Goal: Task Accomplishment & Management: Use online tool/utility

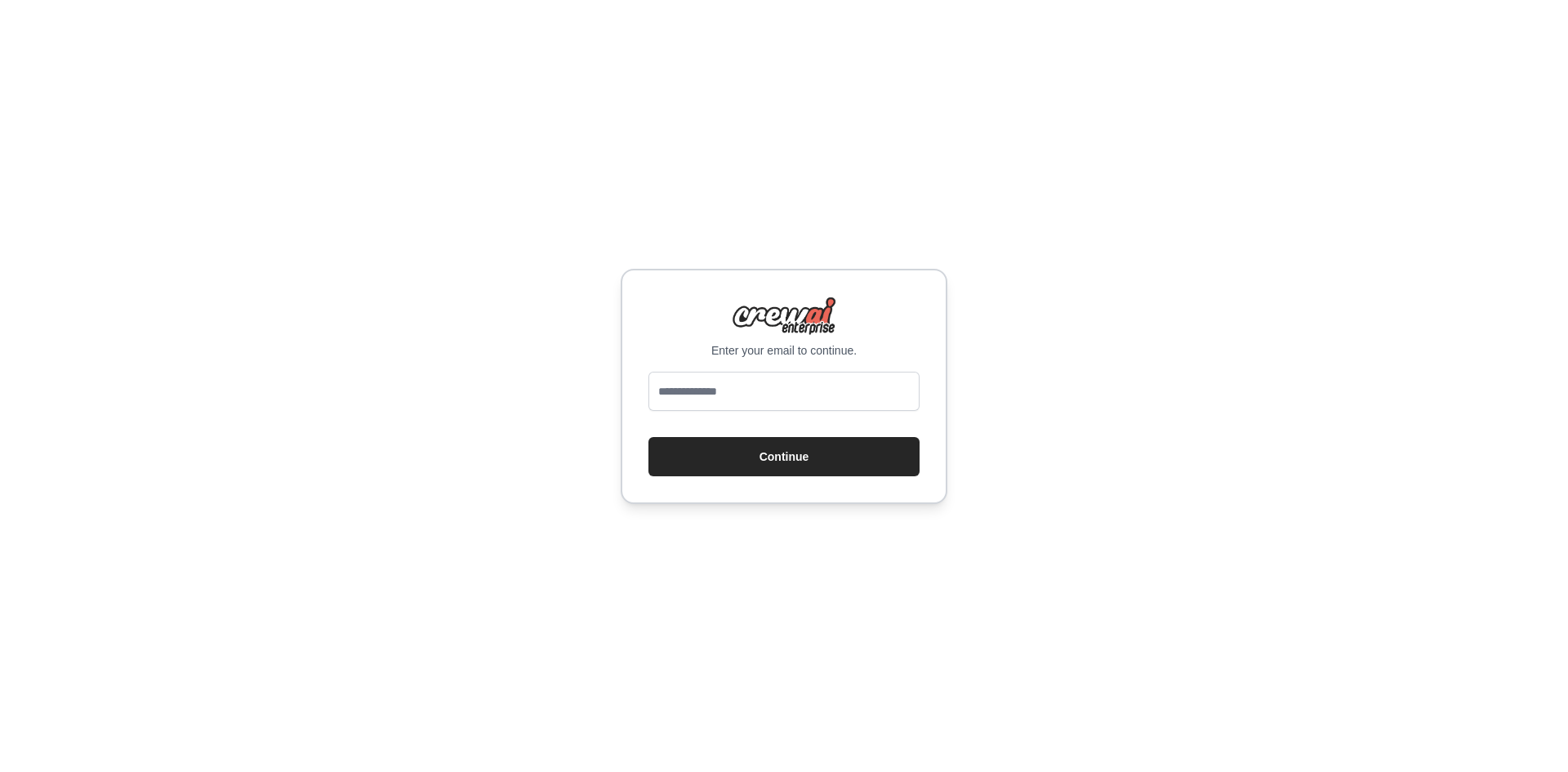
type input "**********"
click at [778, 459] on button "Continue" at bounding box center [784, 457] width 271 height 39
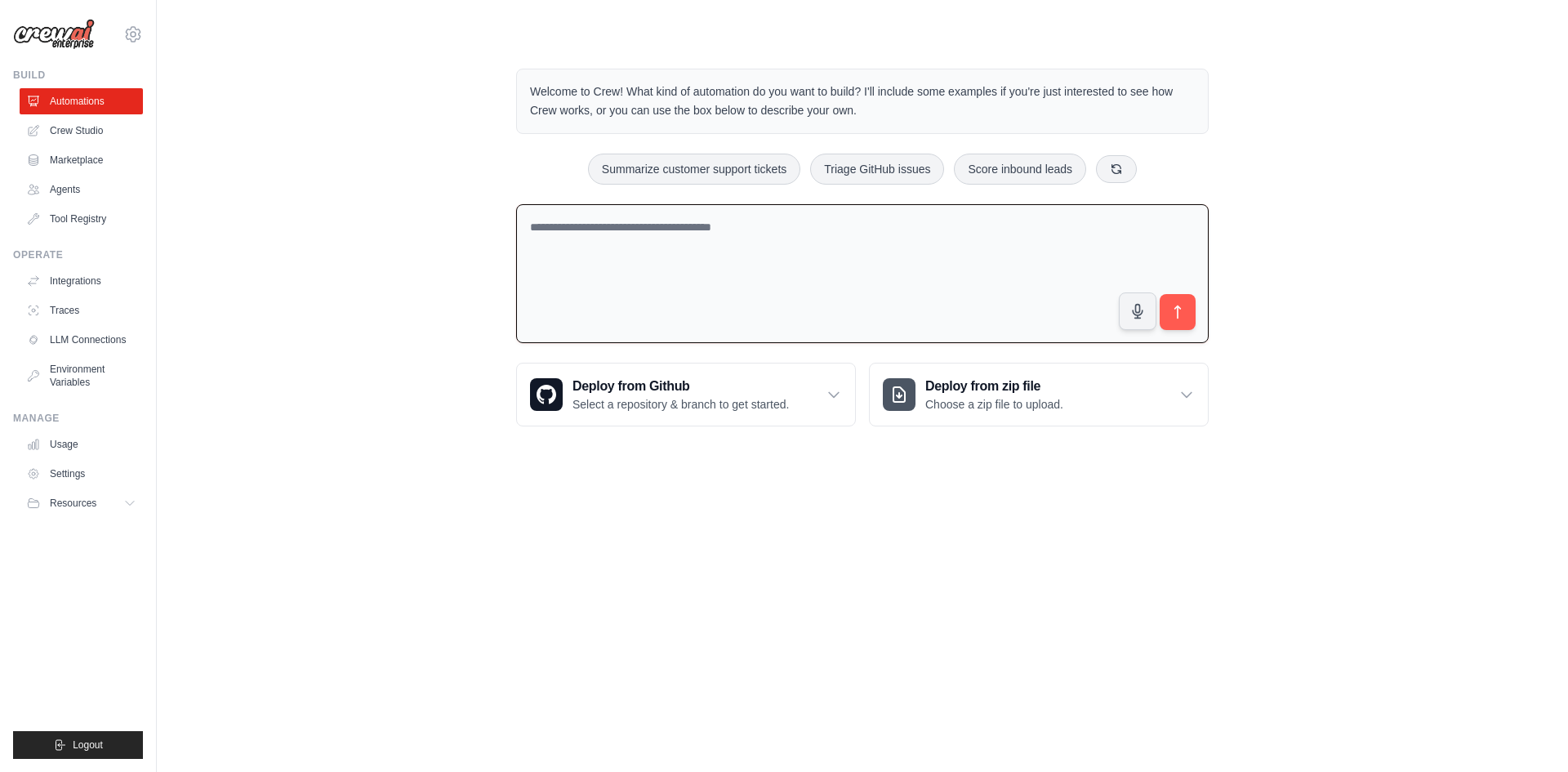
click at [909, 307] on textarea at bounding box center [862, 274] width 693 height 139
click at [828, 282] on textarea at bounding box center [862, 274] width 693 height 139
click at [790, 281] on textarea at bounding box center [862, 274] width 693 height 139
paste textarea "**********"
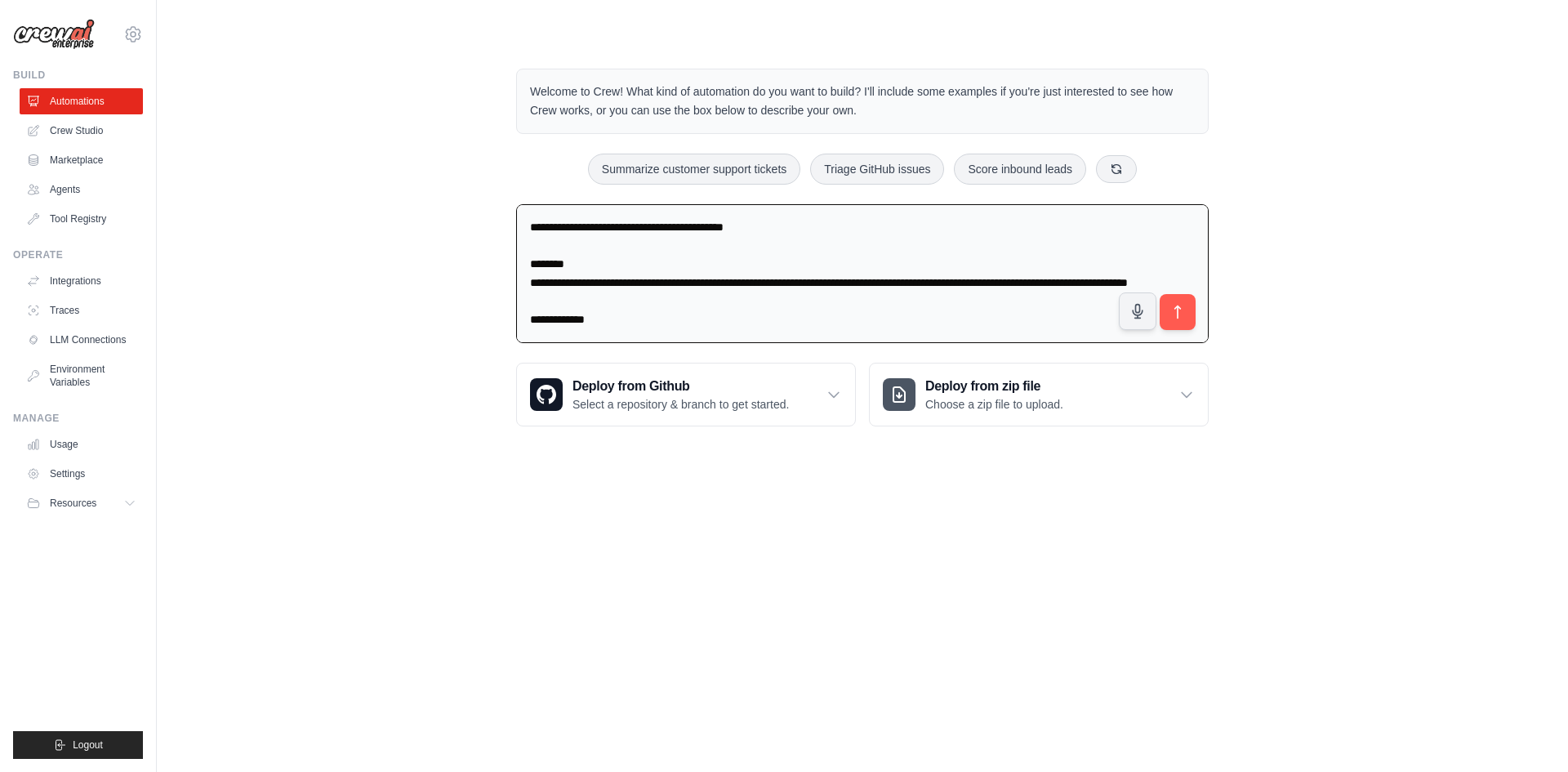
scroll to position [616, 0]
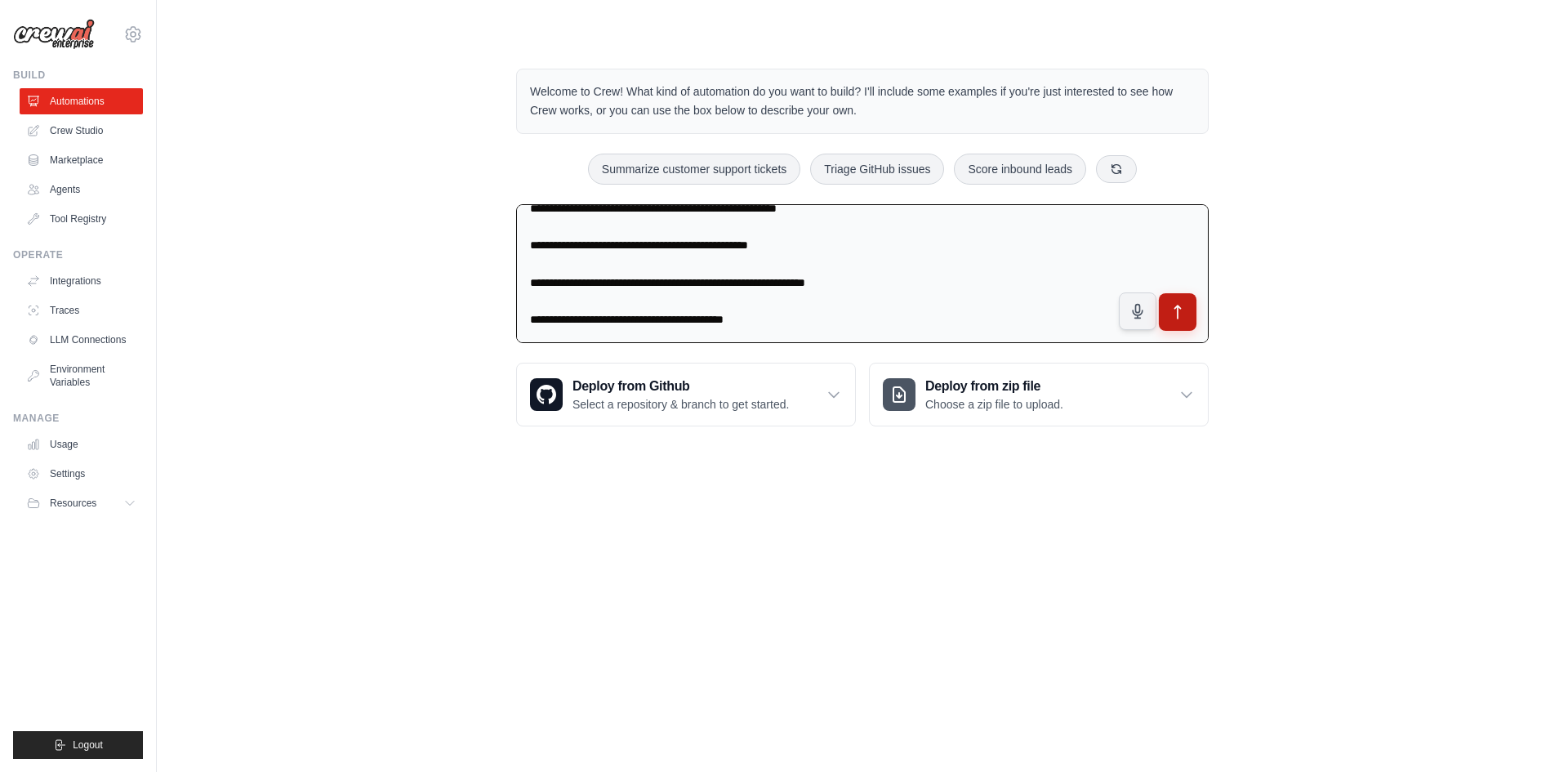
type textarea "**********"
click at [1185, 310] on icon "submit" at bounding box center [1178, 313] width 17 height 17
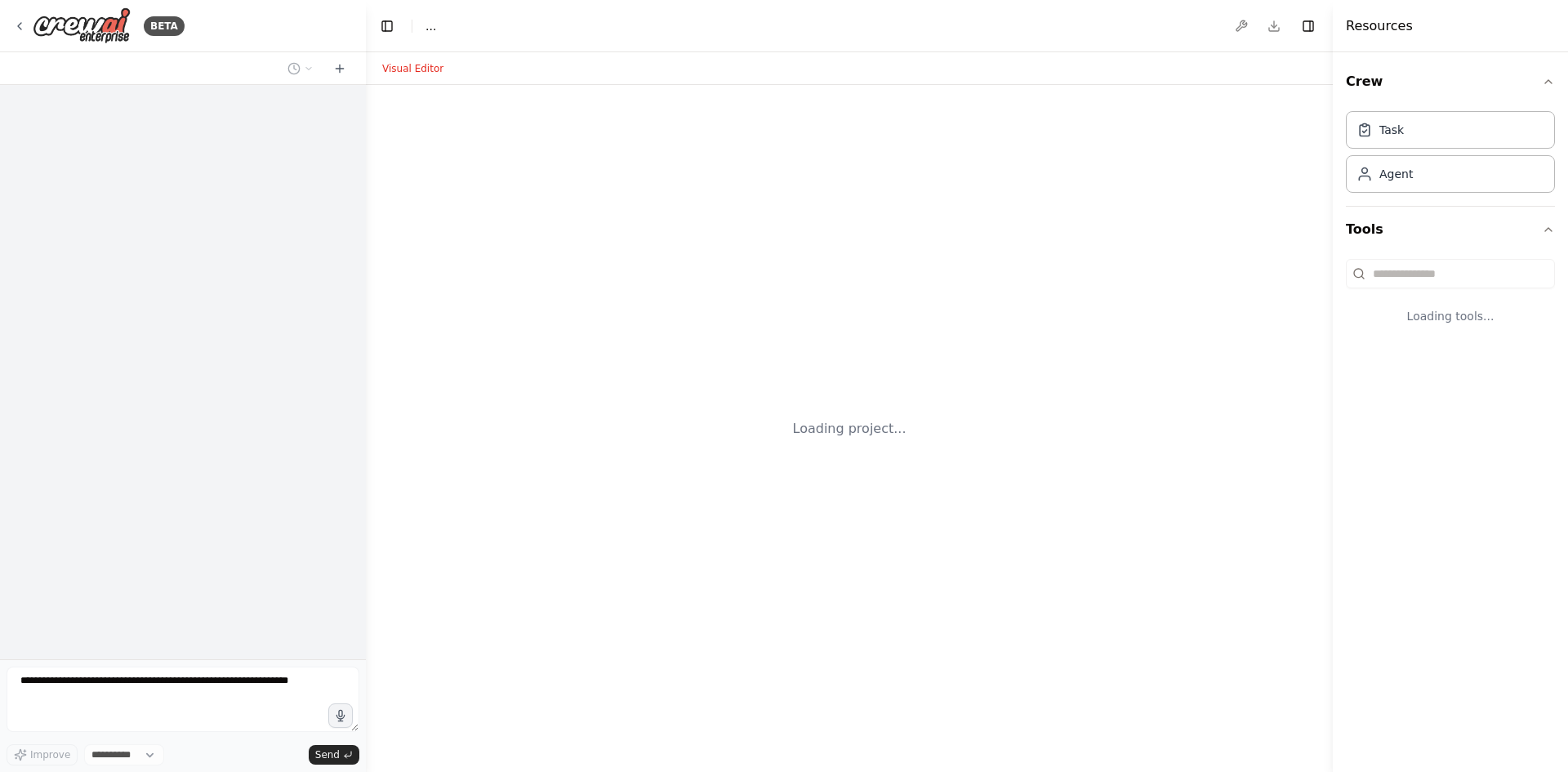
select select "****"
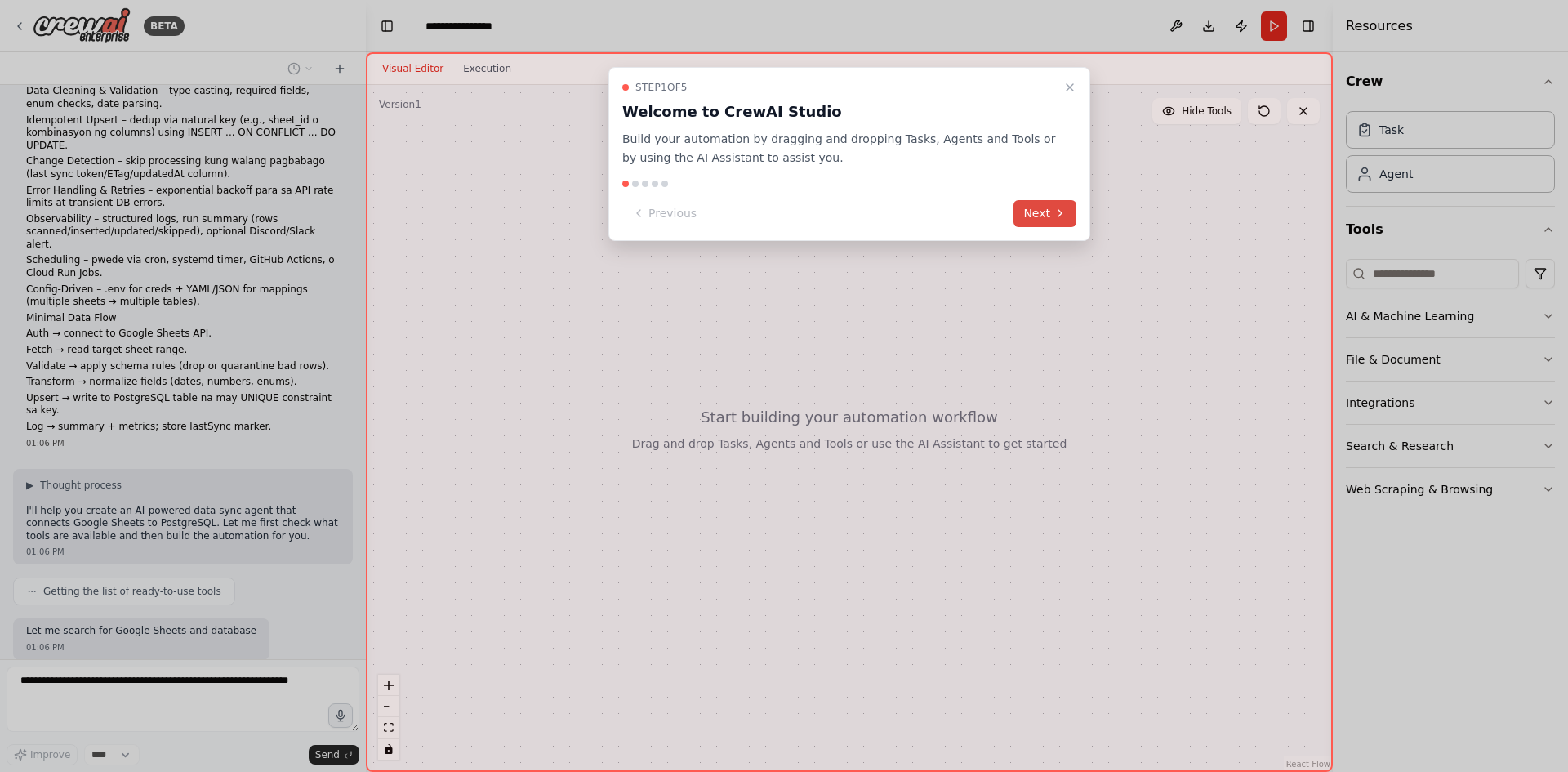
scroll to position [234, 0]
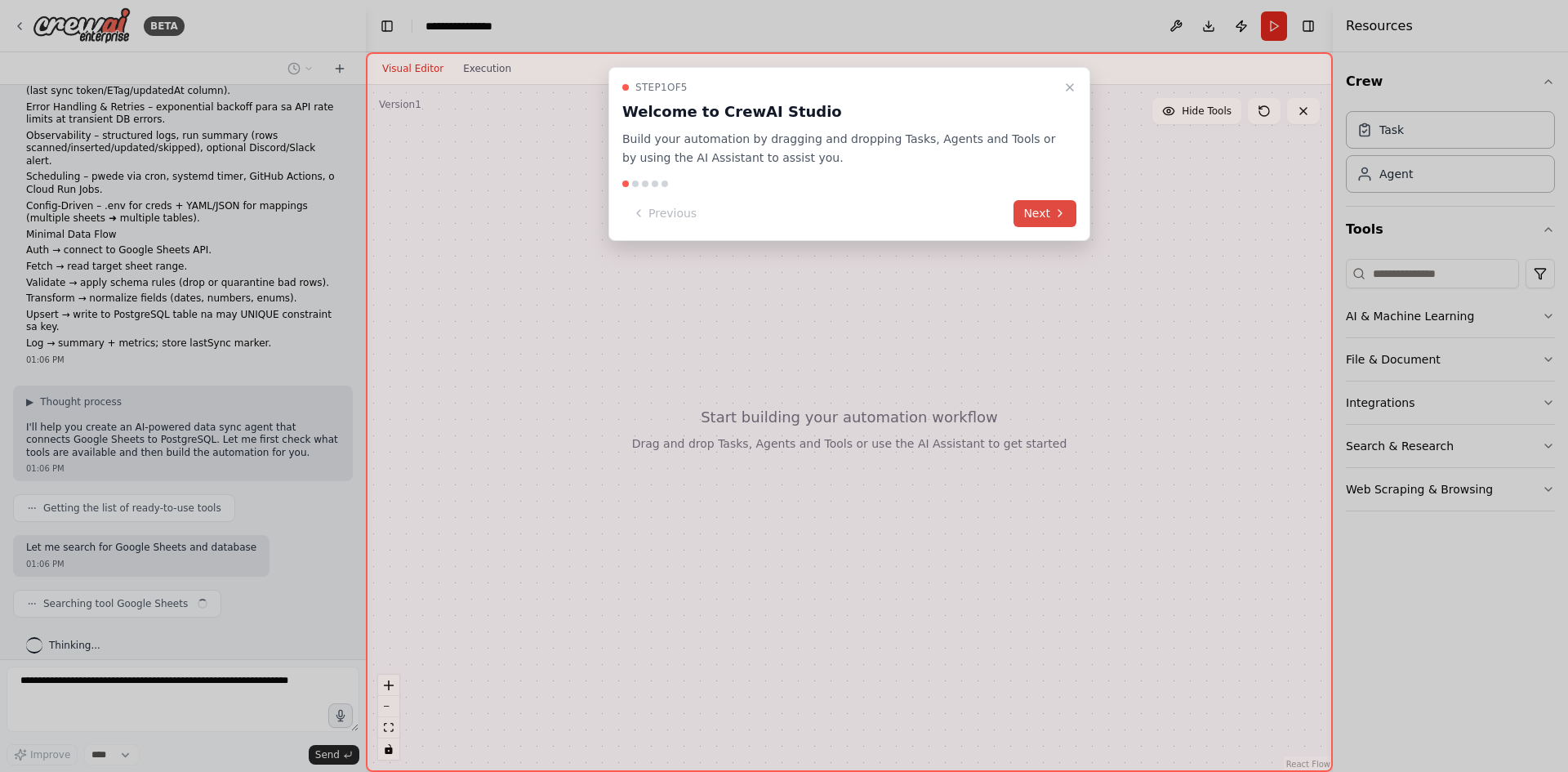
click at [1048, 211] on button "Next" at bounding box center [1045, 213] width 63 height 27
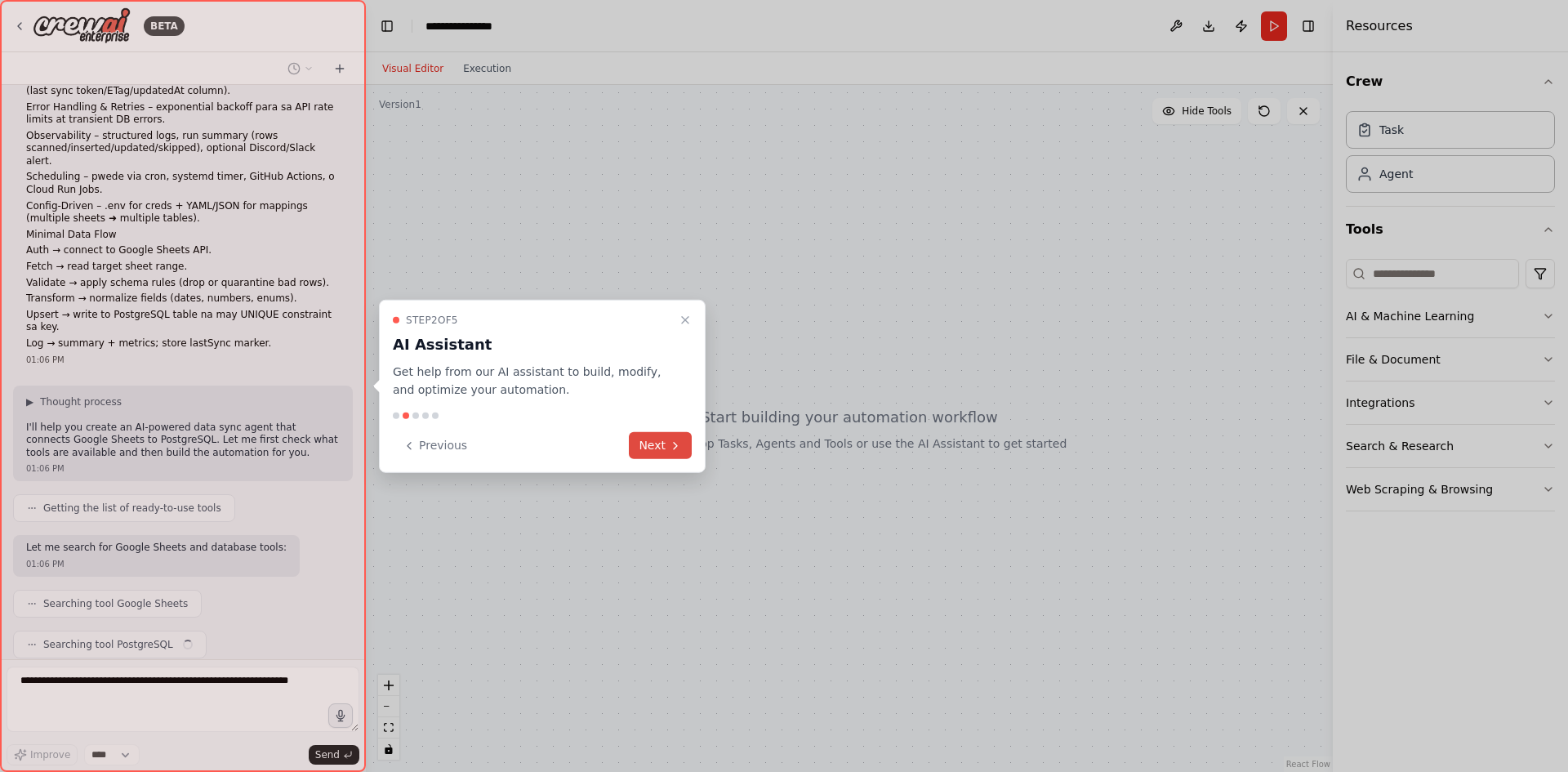
scroll to position [275, 0]
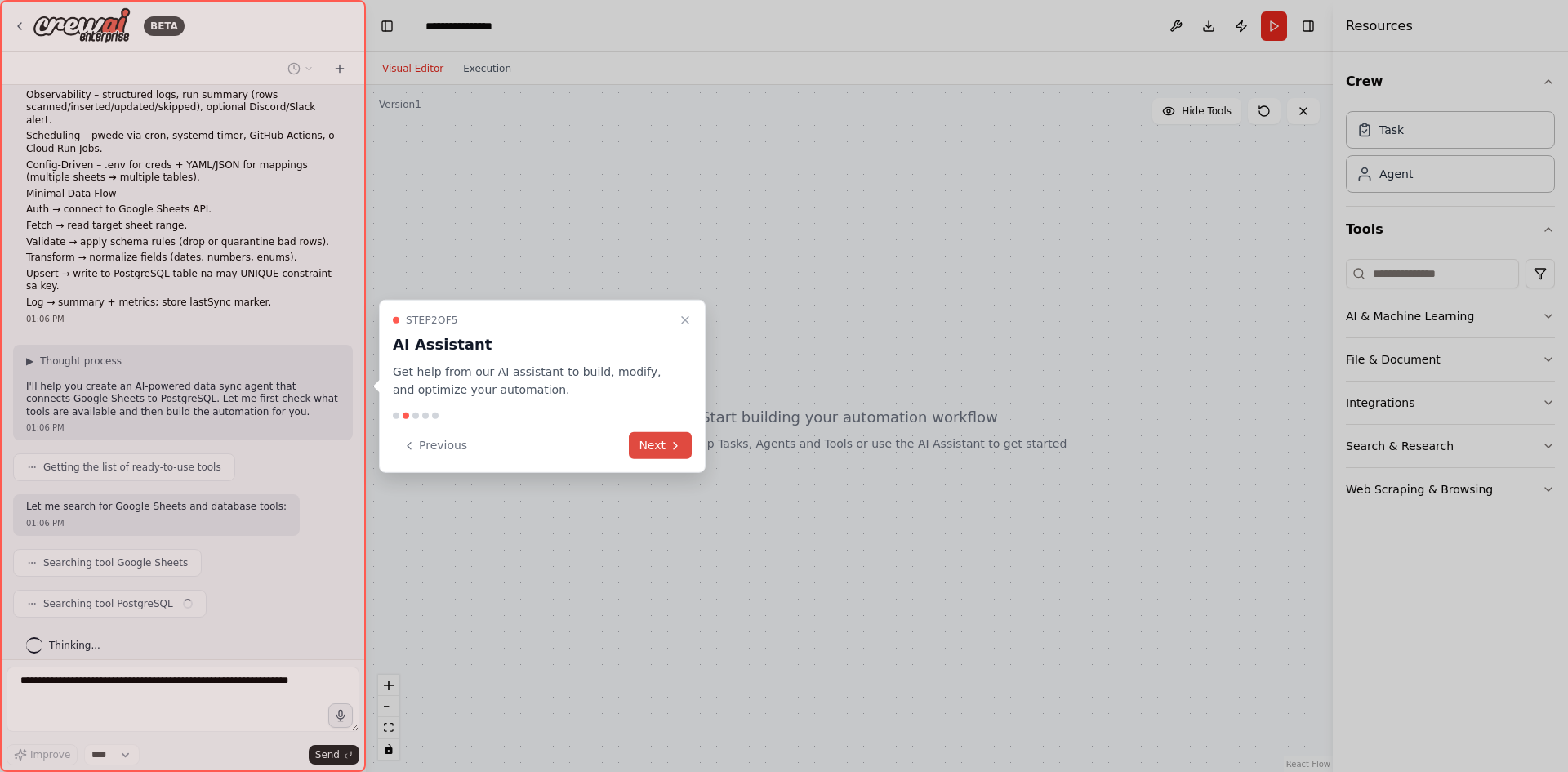
click at [673, 452] on icon at bounding box center [675, 446] width 13 height 13
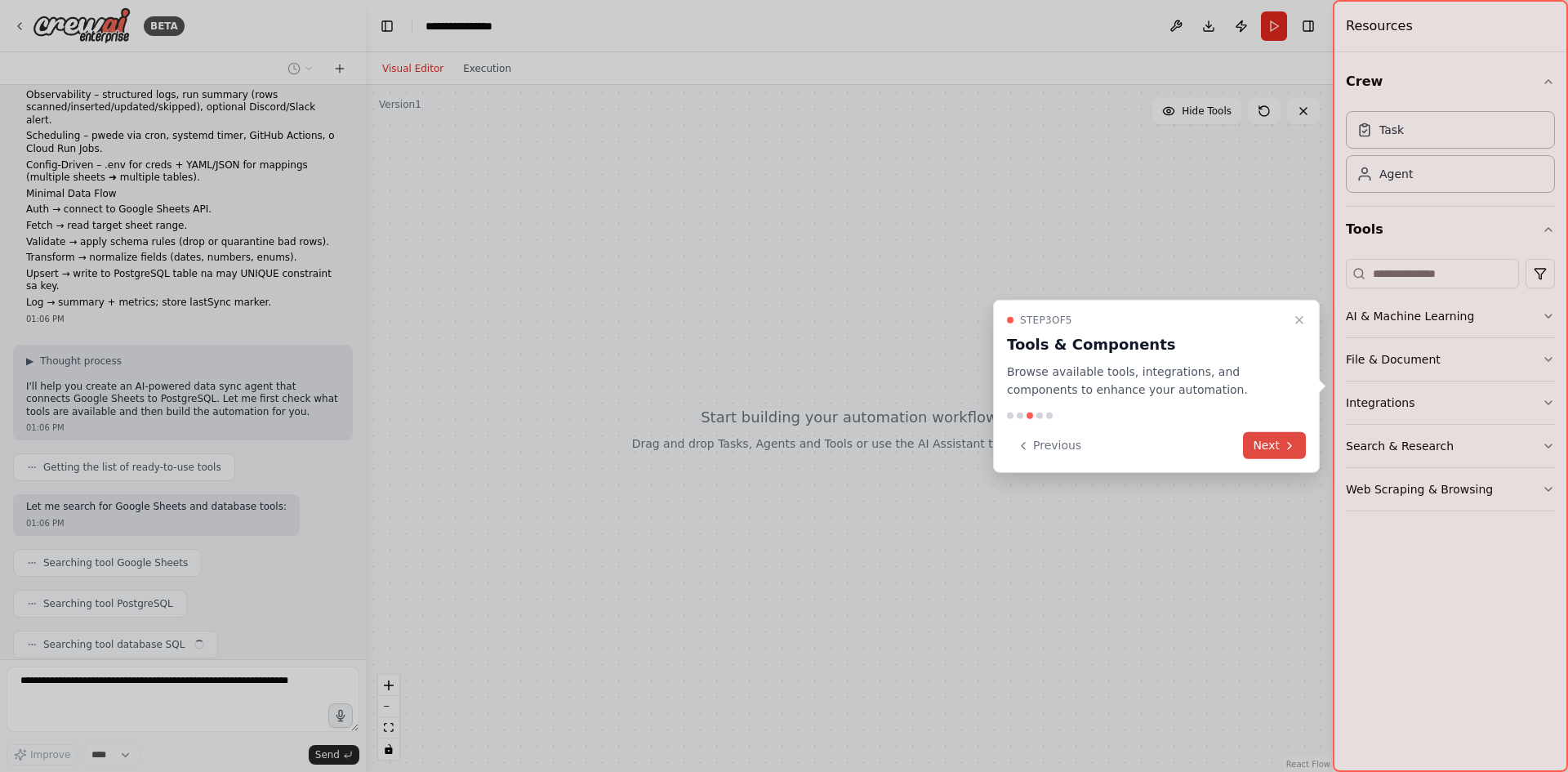
scroll to position [315, 0]
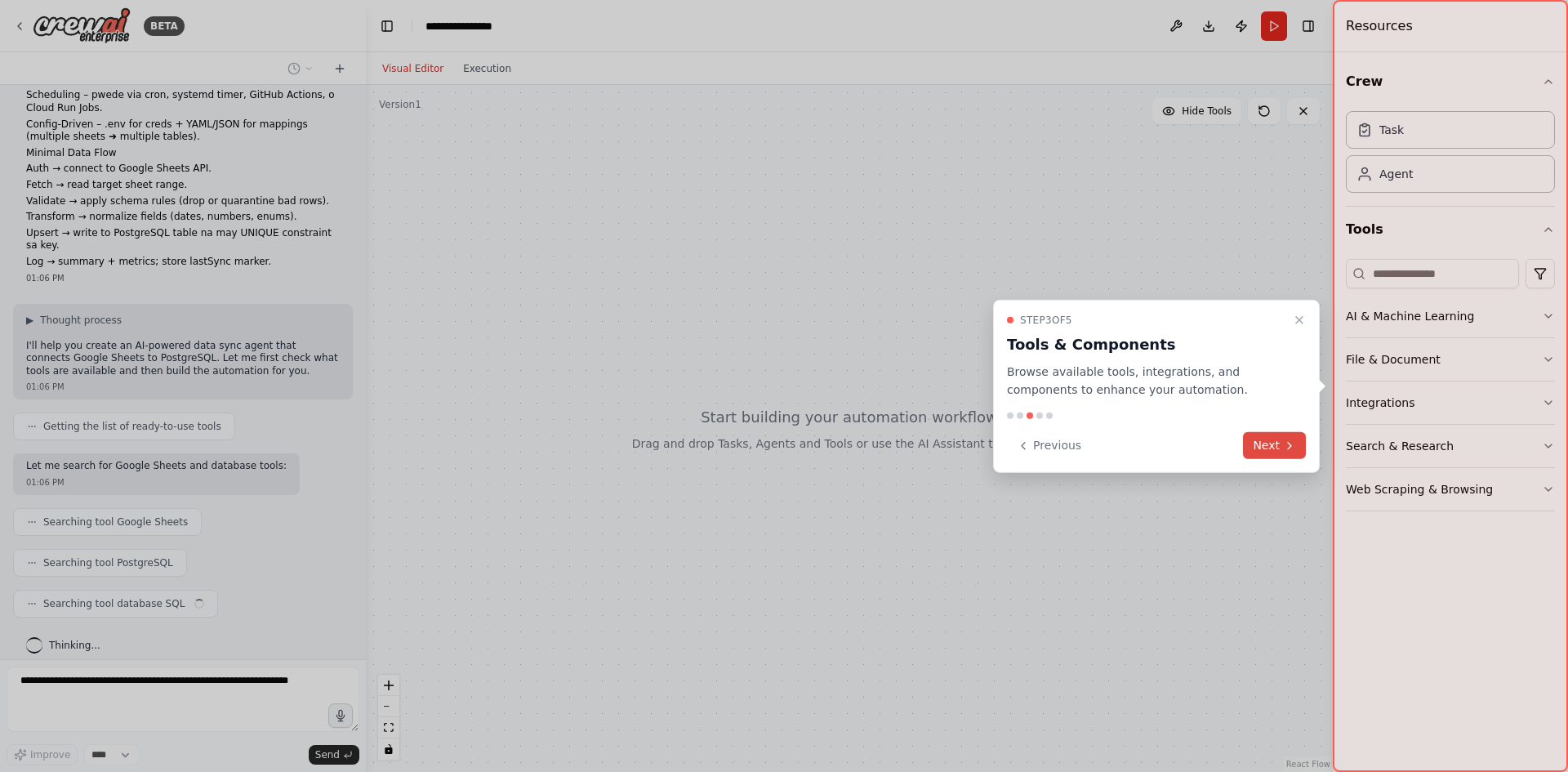
click at [1259, 440] on button "Next" at bounding box center [1275, 446] width 63 height 27
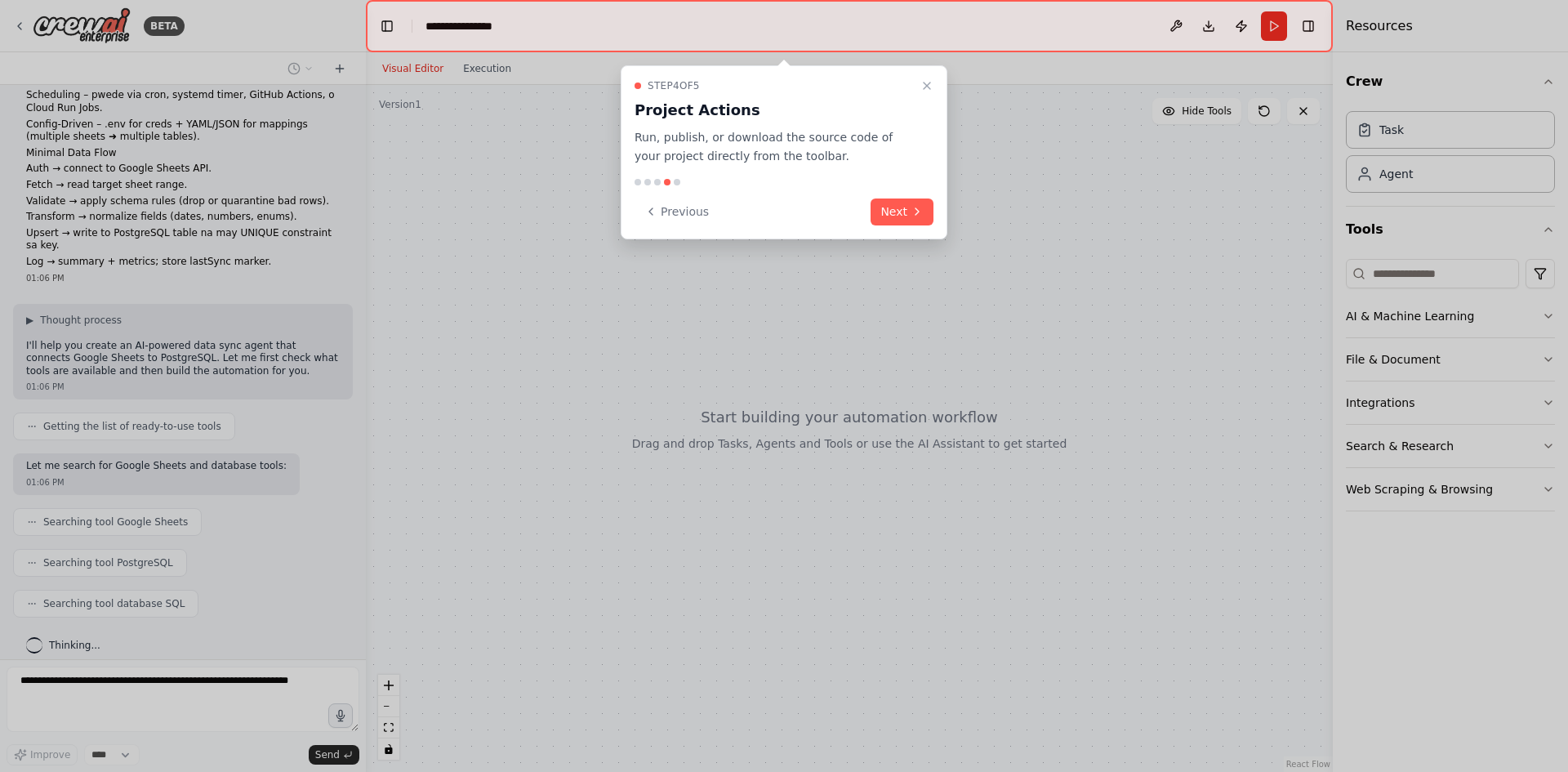
scroll to position [357, 0]
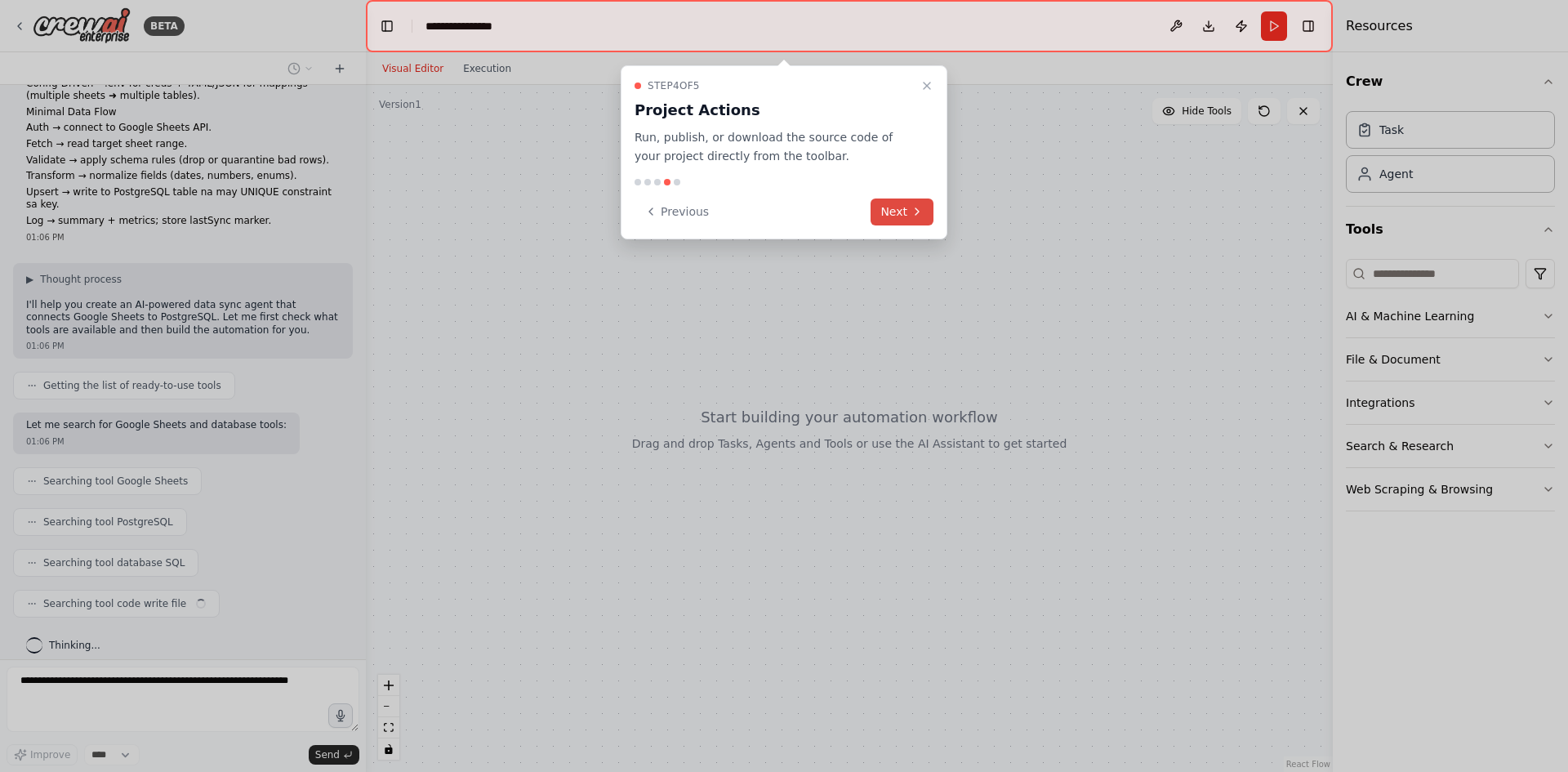
click at [886, 215] on button "Next" at bounding box center [902, 212] width 63 height 27
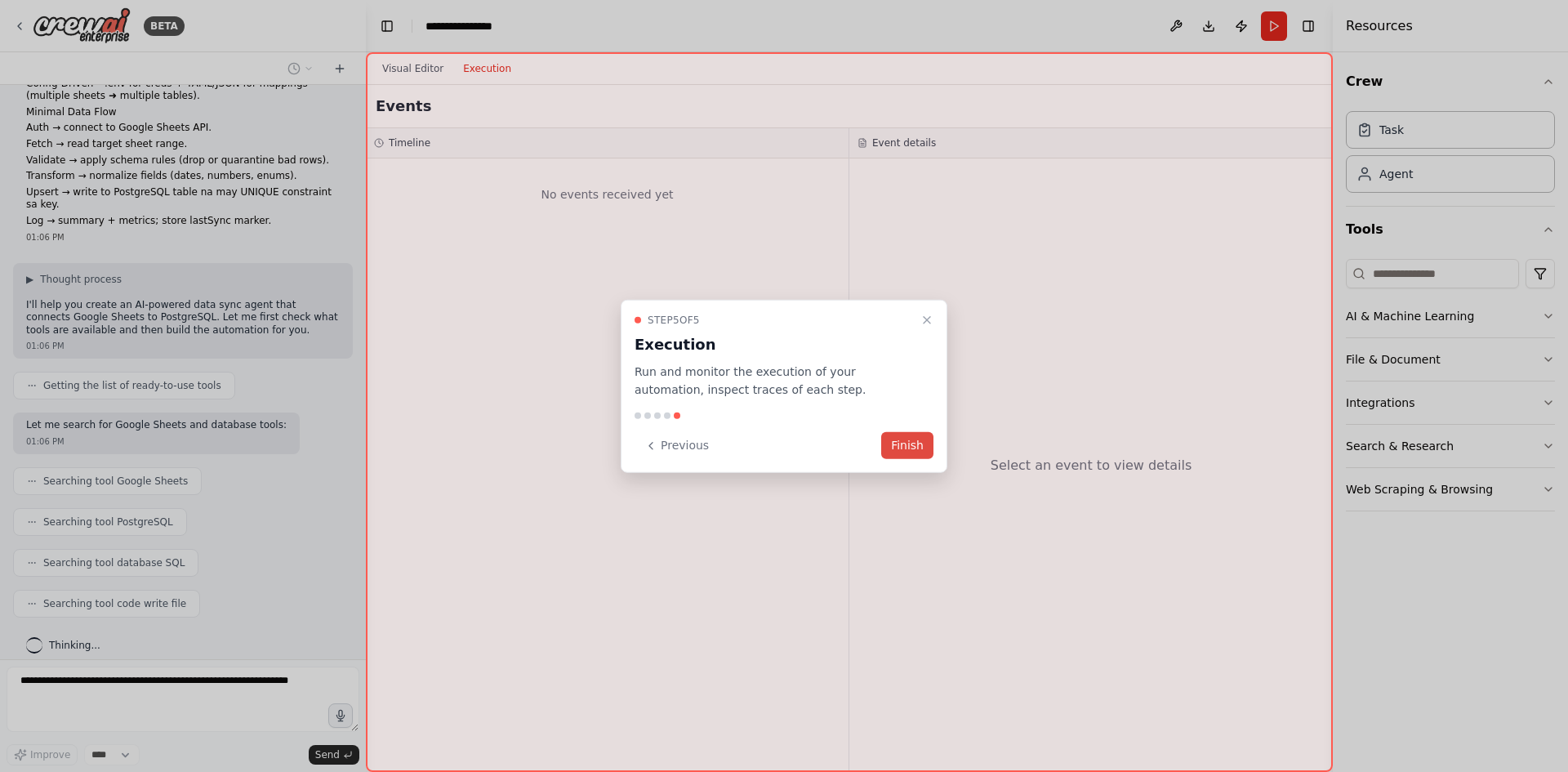
scroll to position [397, 0]
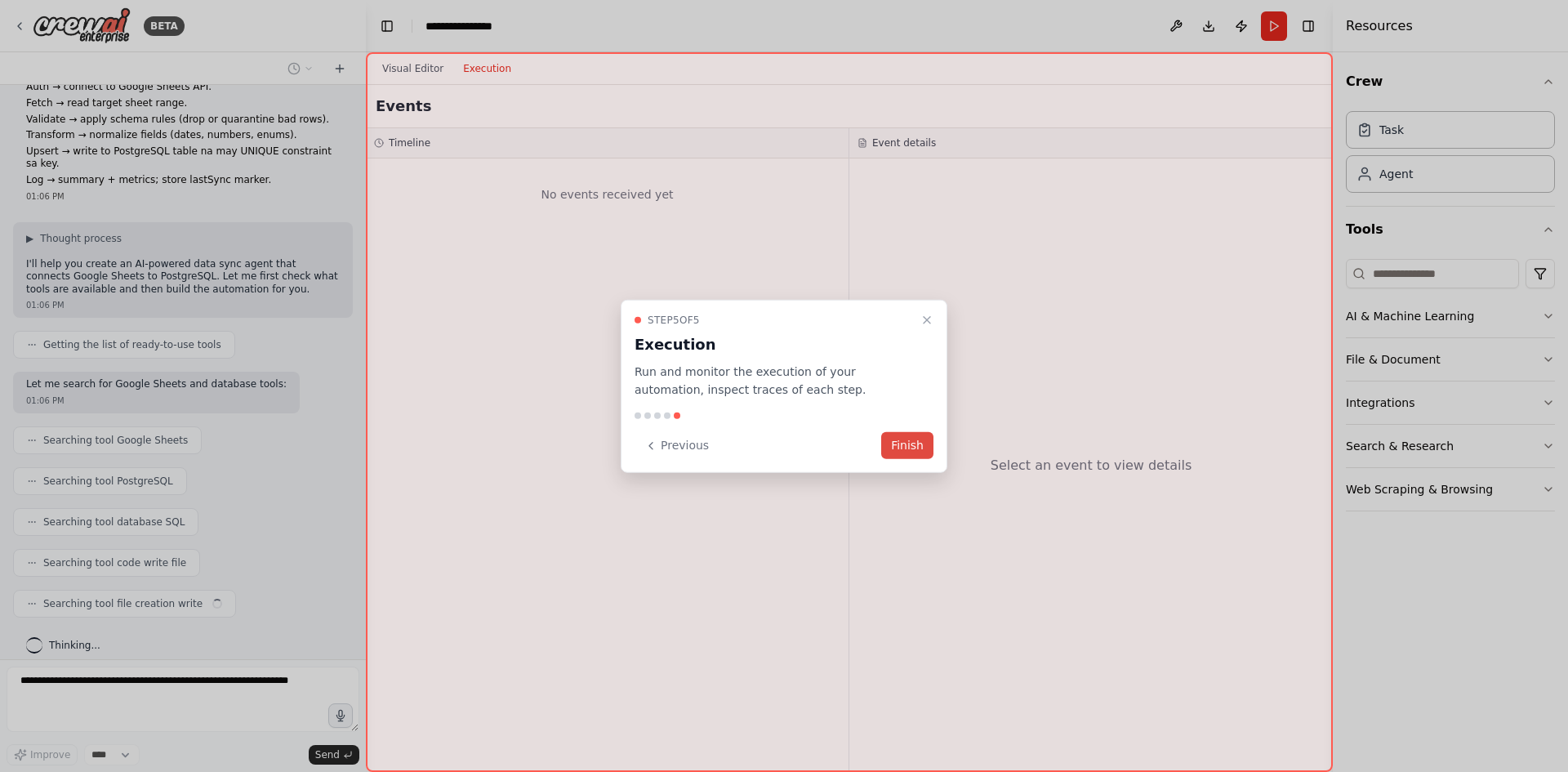
click at [905, 449] on button "Finish" at bounding box center [907, 446] width 52 height 27
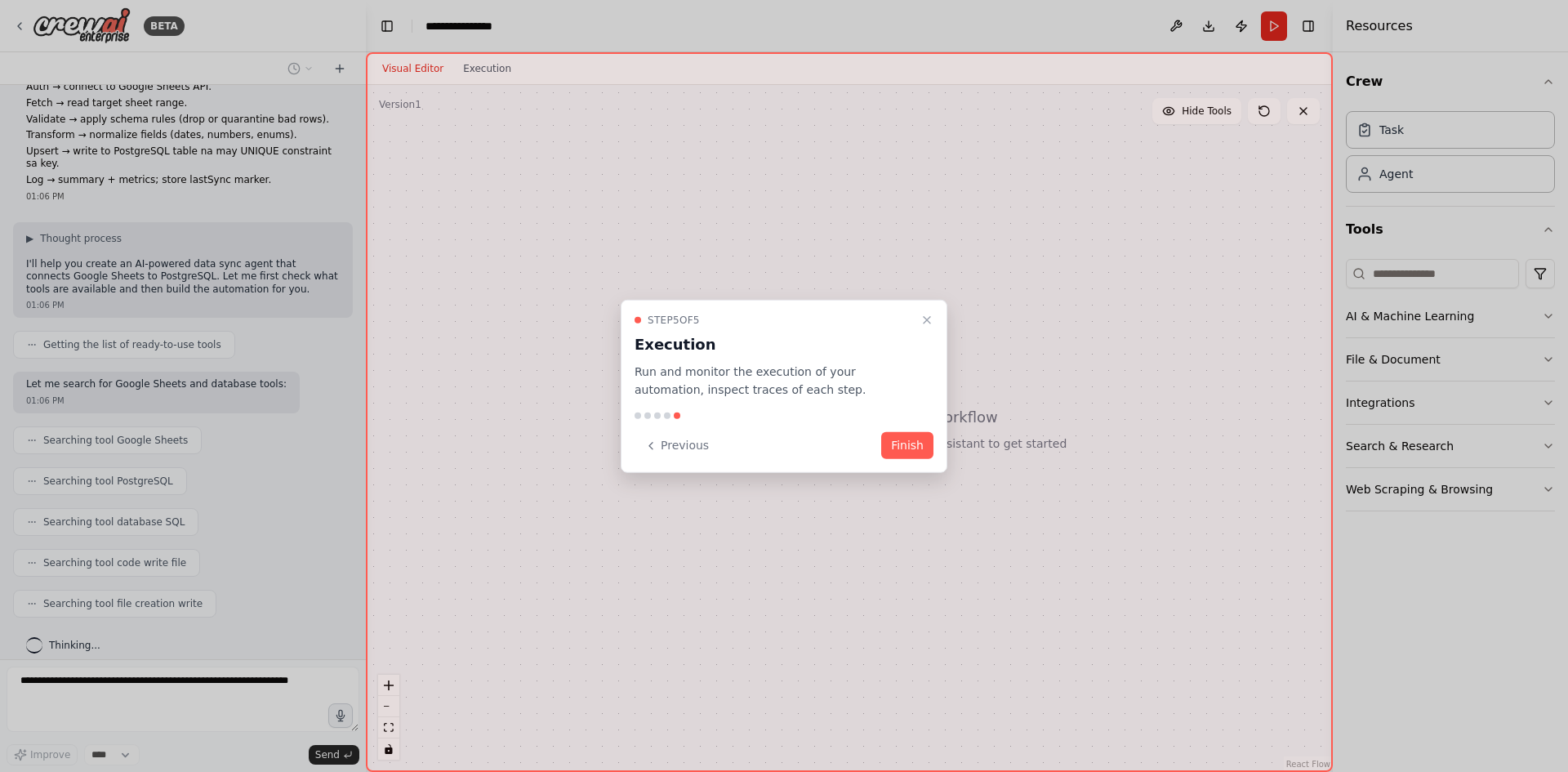
click at [905, 449] on button "Finish" at bounding box center [907, 446] width 52 height 27
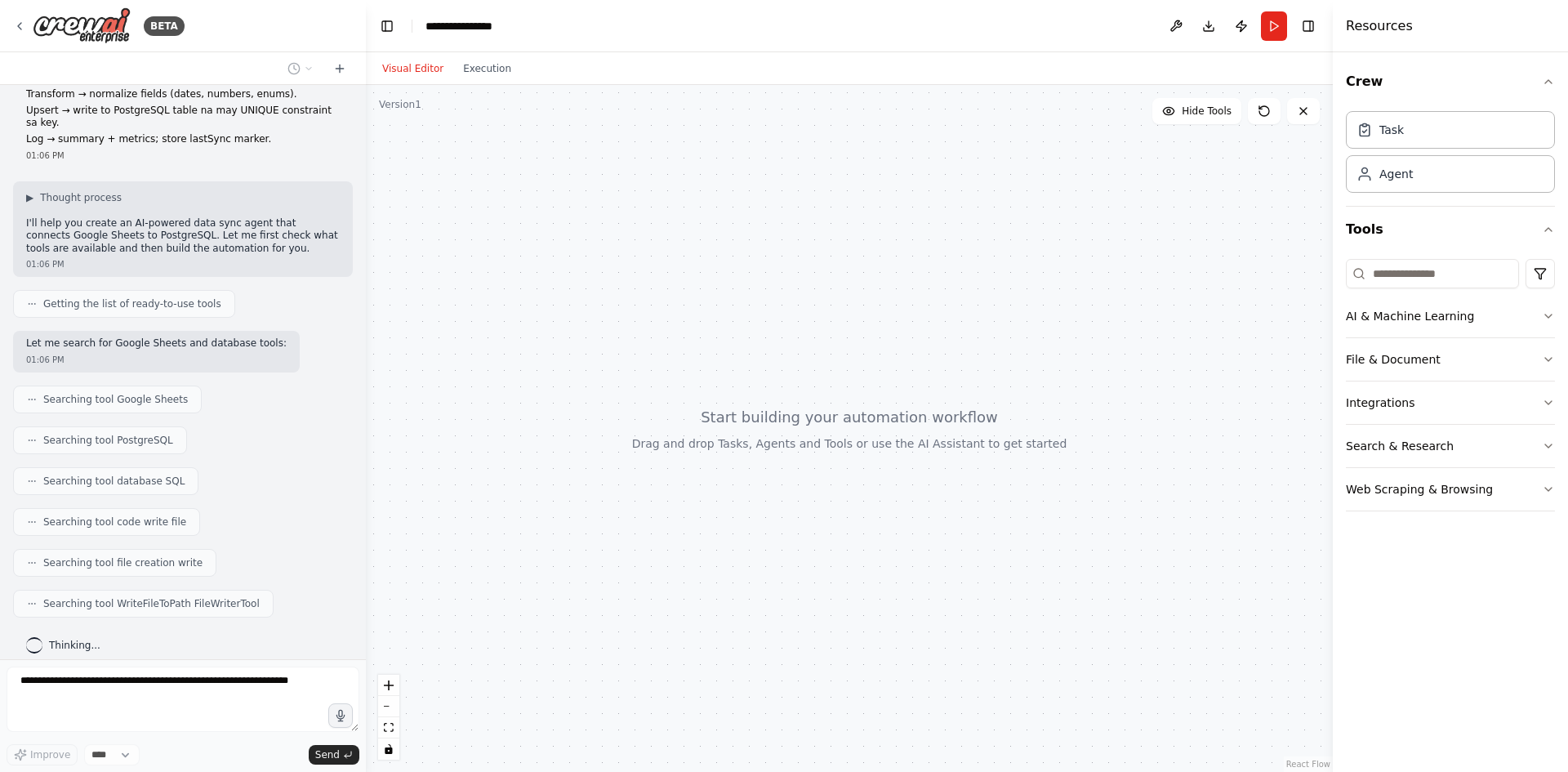
scroll to position [534, 0]
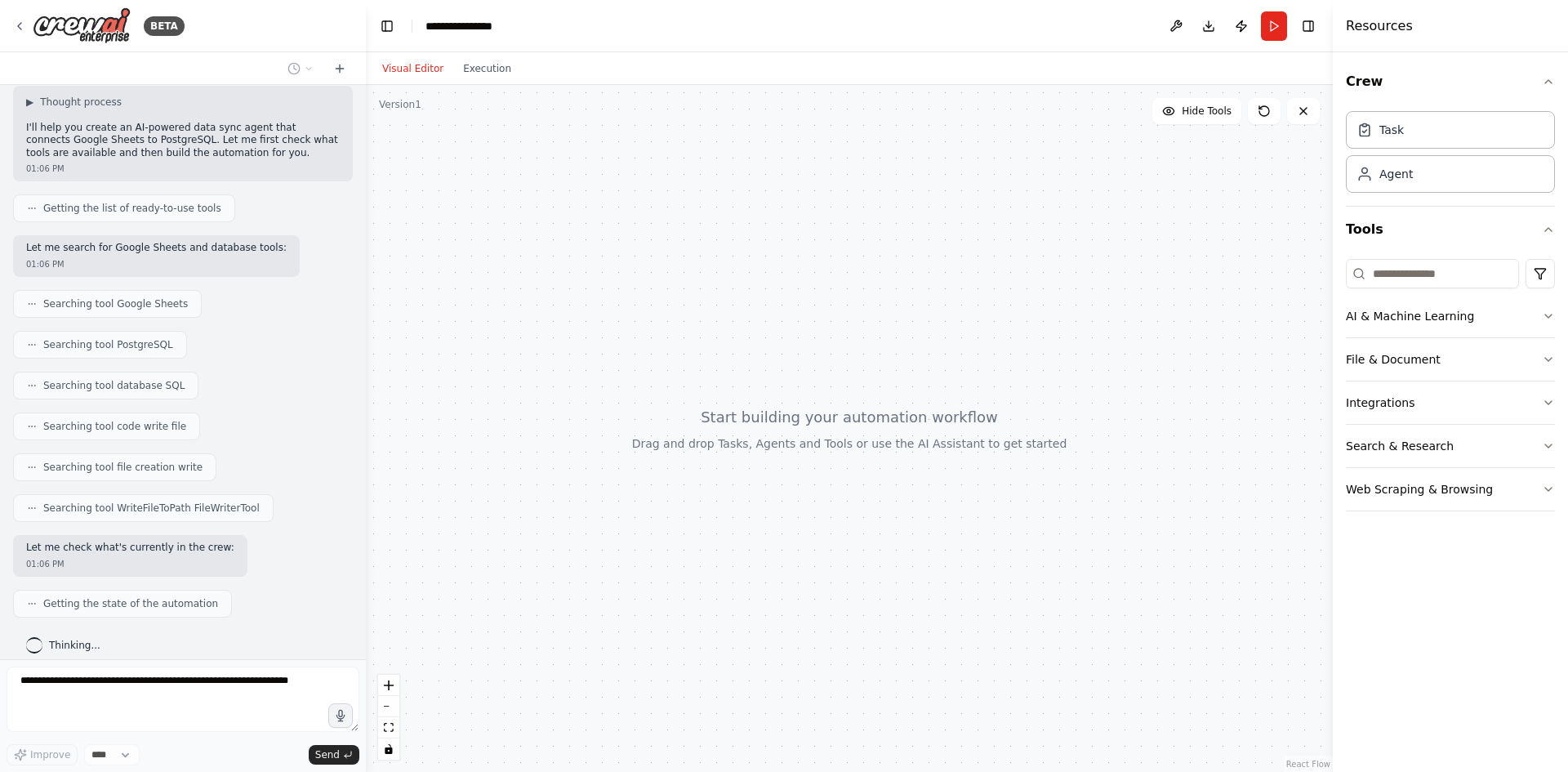
click at [831, 414] on div at bounding box center [849, 429] width 967 height 688
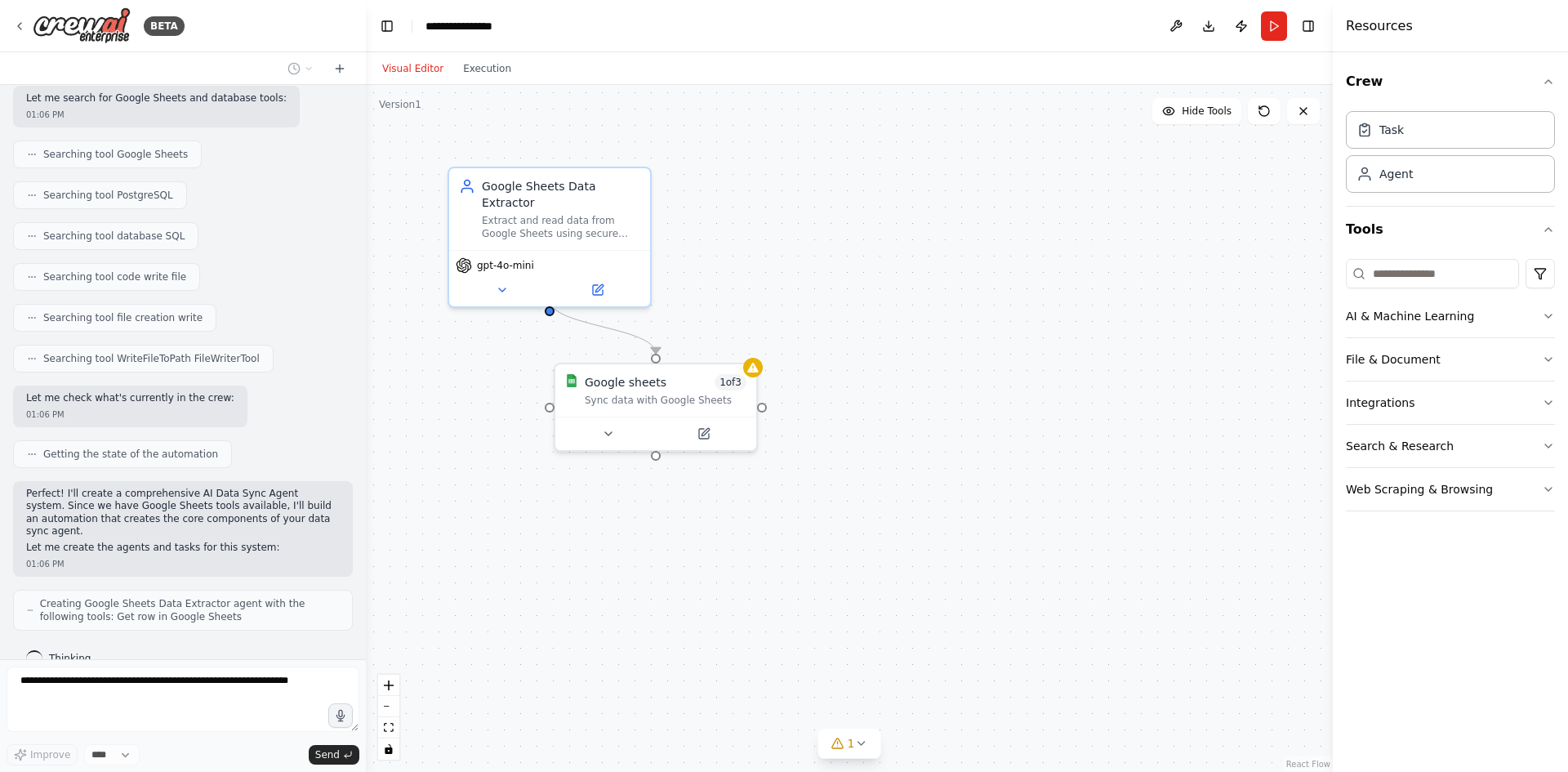
scroll to position [724, 0]
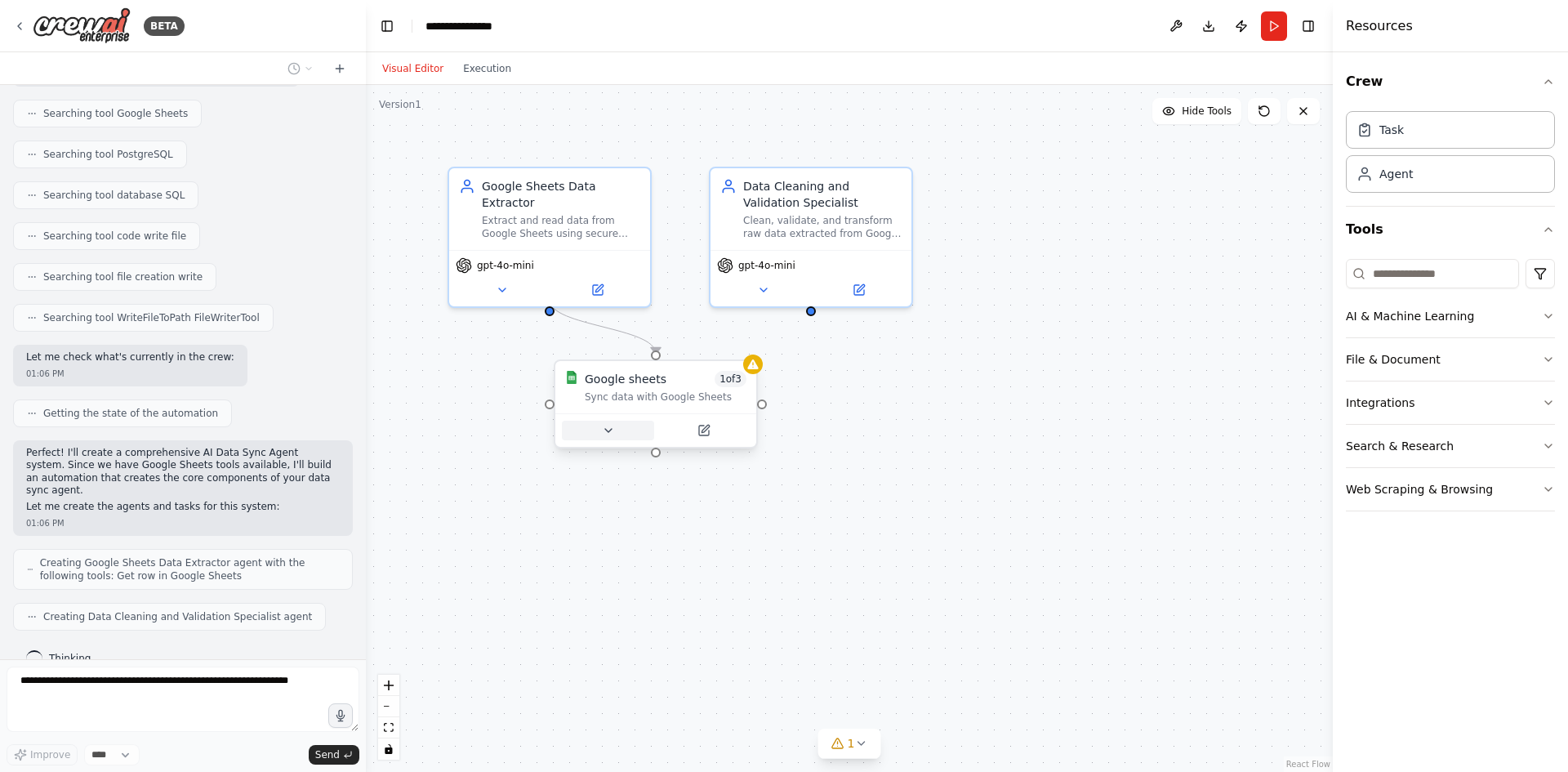
click at [606, 432] on icon at bounding box center [609, 431] width 13 height 13
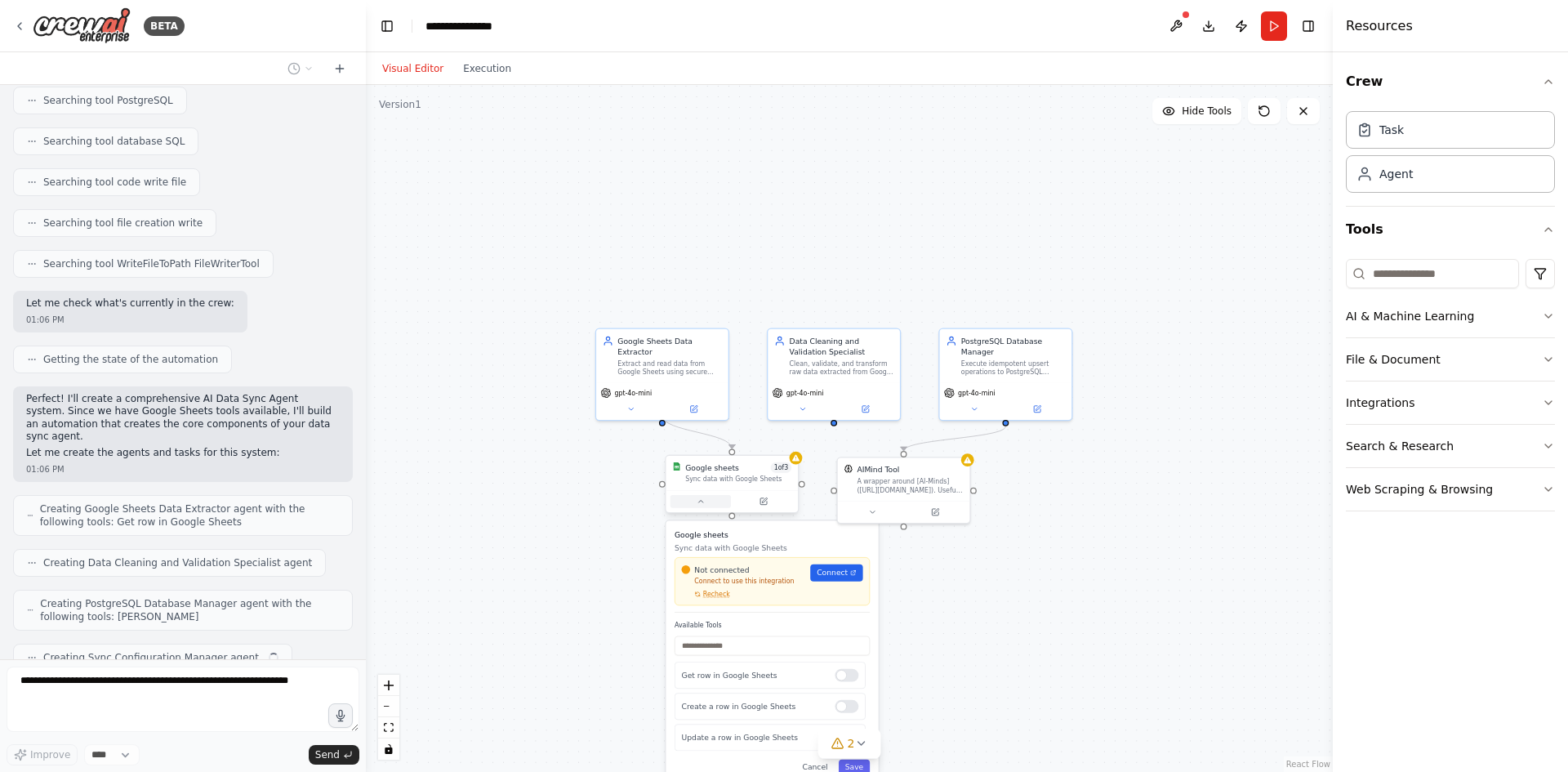
scroll to position [819, 0]
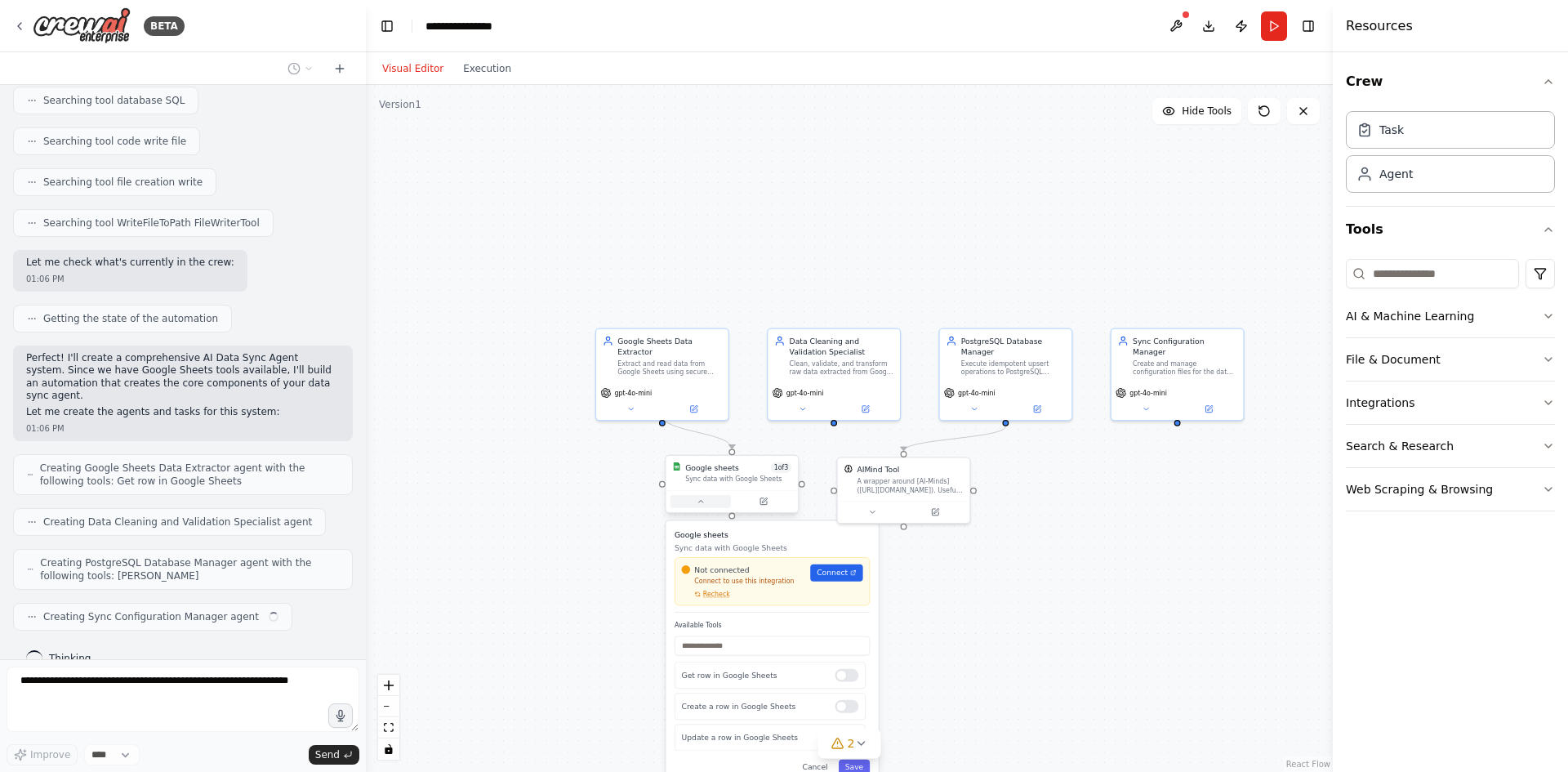
click at [706, 506] on button at bounding box center [701, 502] width 60 height 13
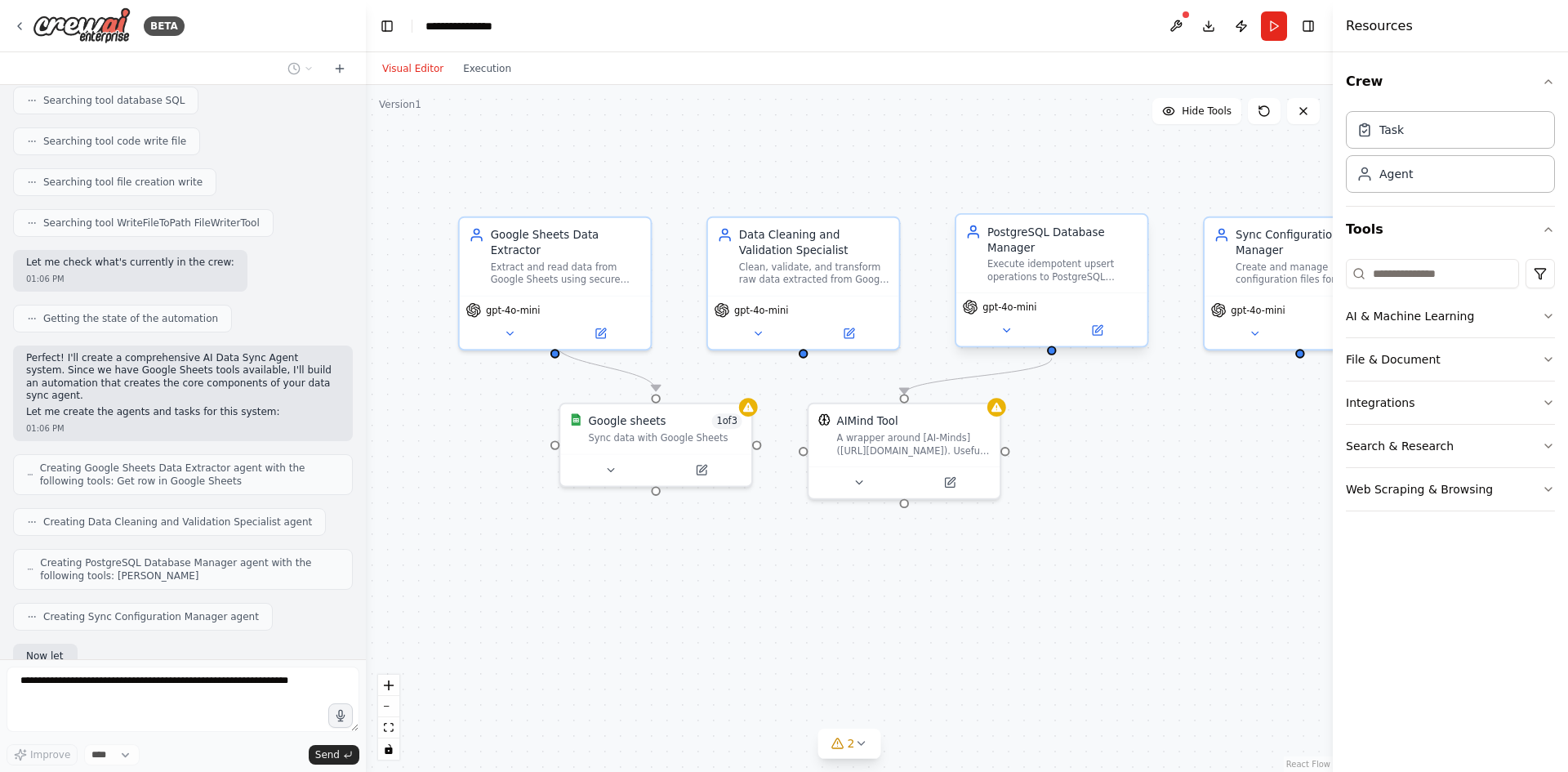
scroll to position [914, 0]
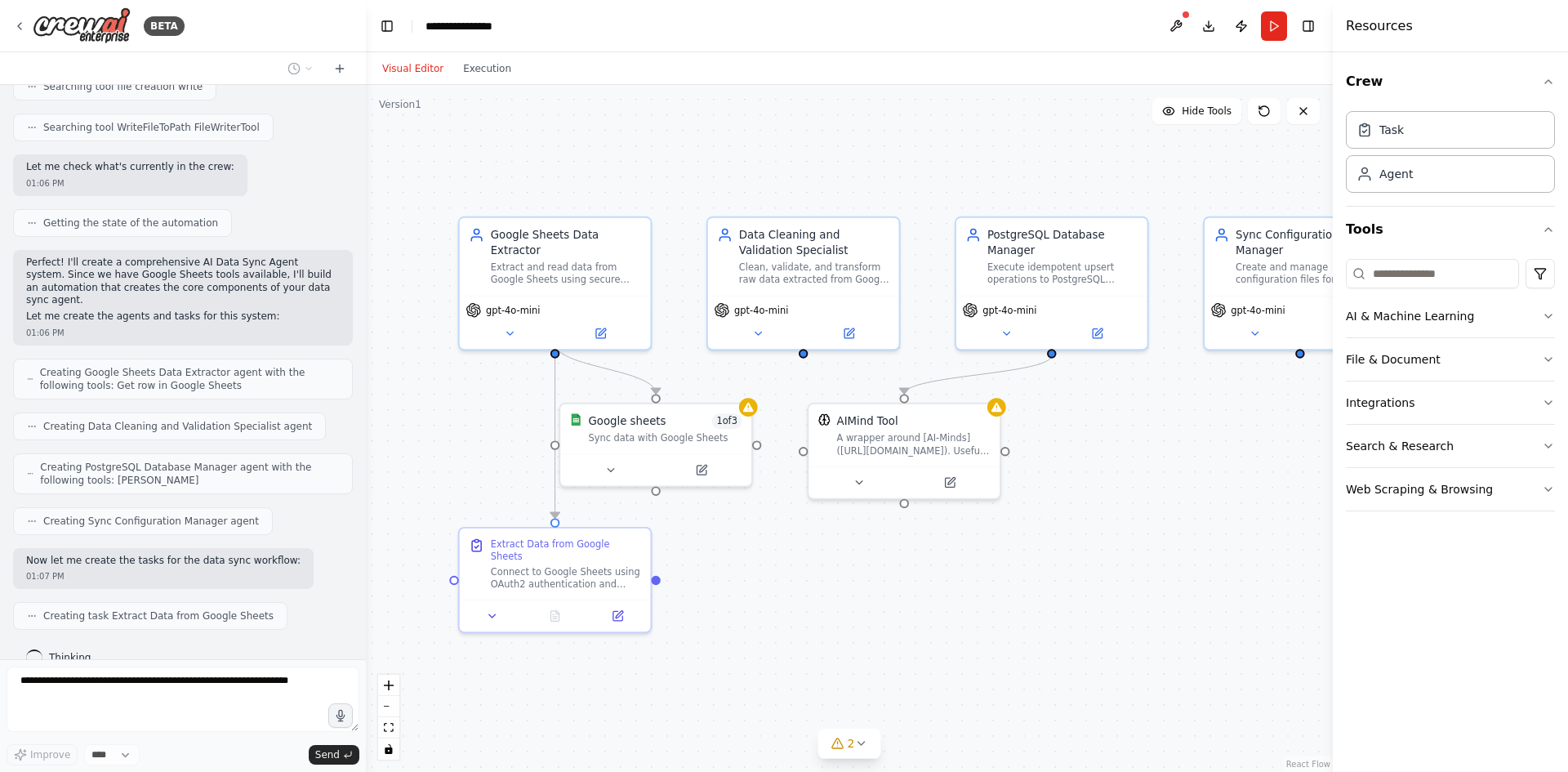
click at [776, 614] on div ".deletable-edge-delete-btn { width: 20px; height: 20px; border: 0px solid #ffff…" at bounding box center [849, 429] width 967 height 688
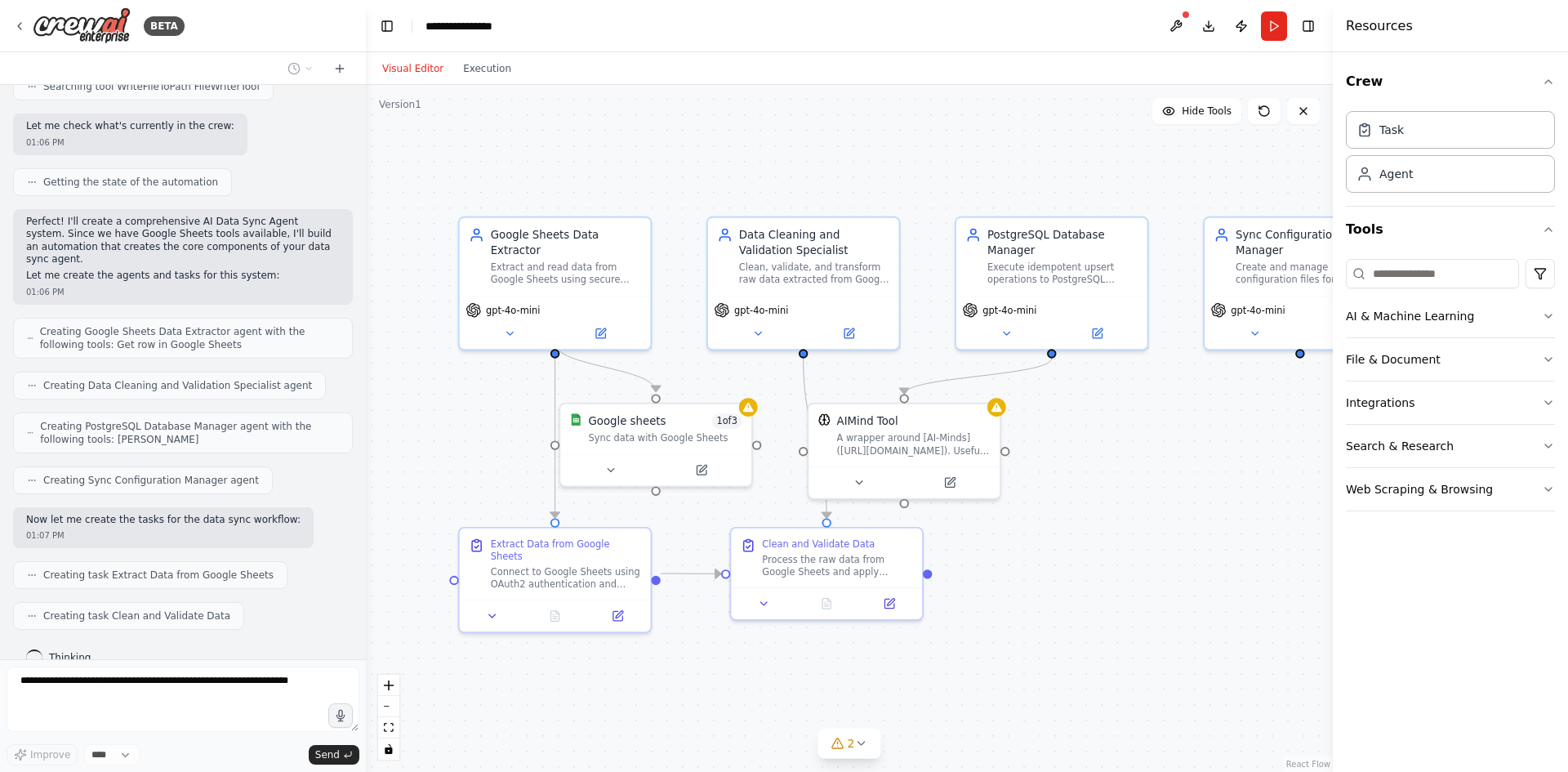
click at [734, 654] on div ".deletable-edge-delete-btn { width: 20px; height: 20px; border: 0px solid #ffff…" at bounding box center [849, 429] width 967 height 688
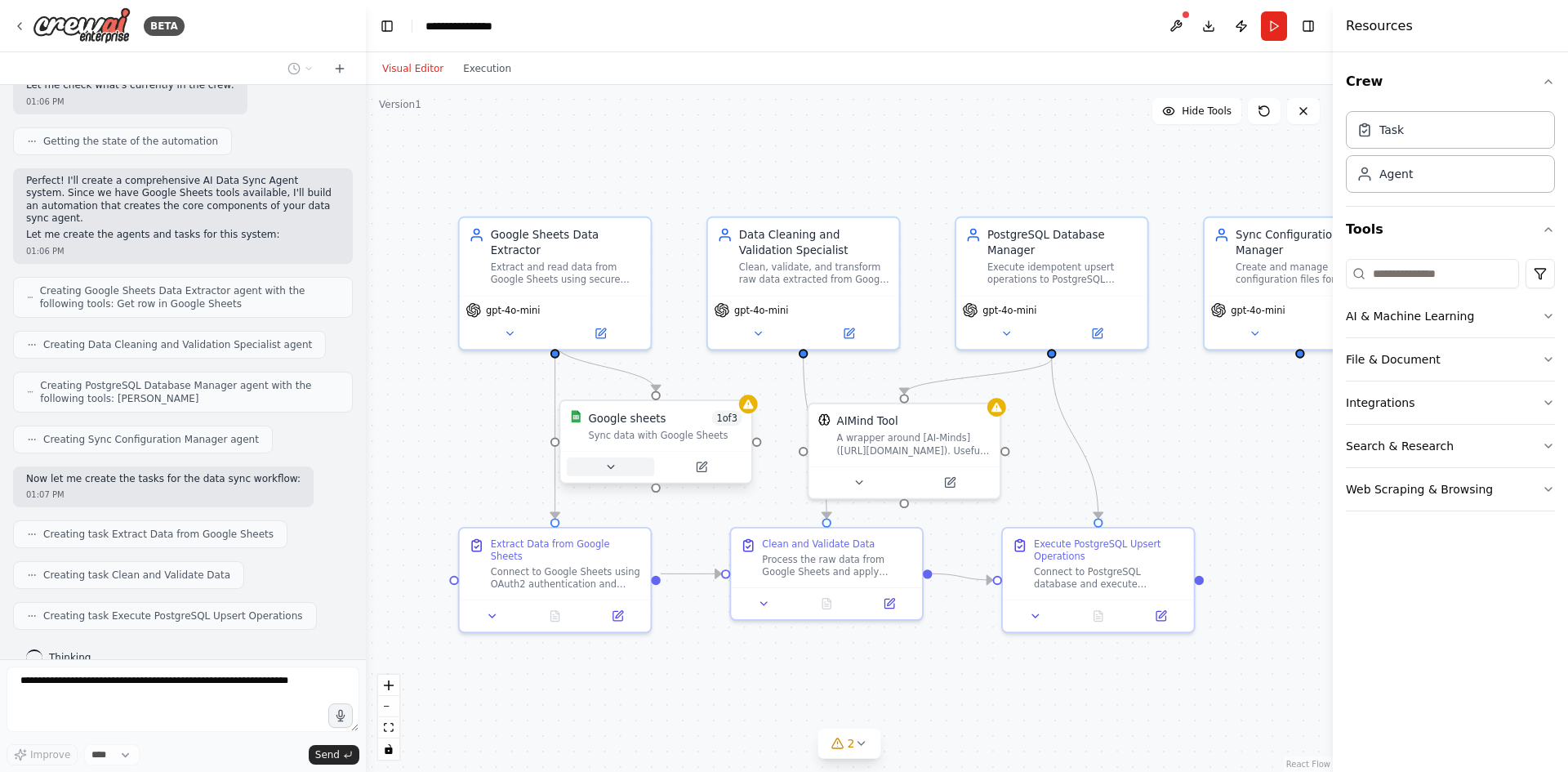
click at [620, 468] on button at bounding box center [610, 467] width 87 height 19
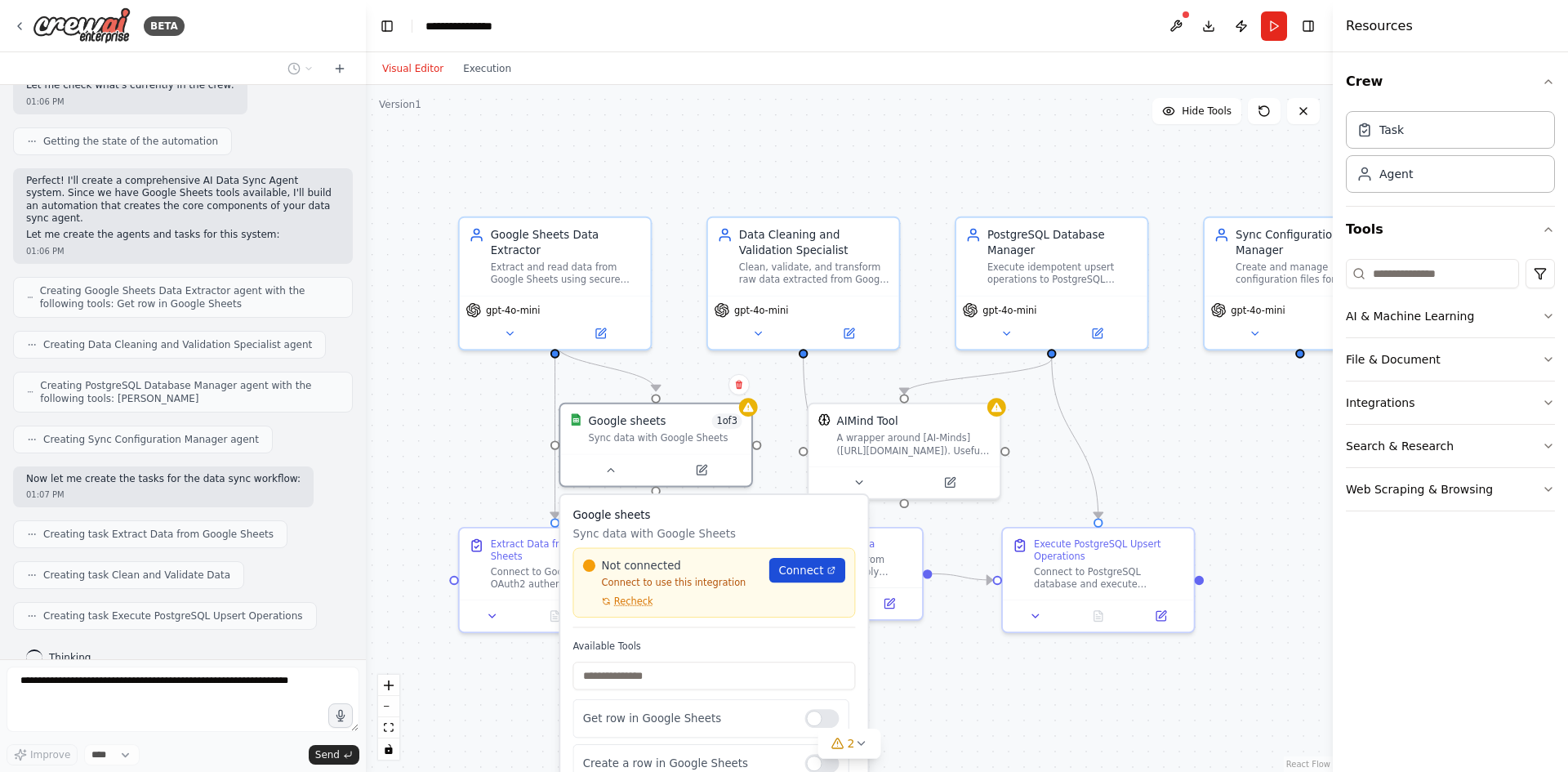
click at [813, 571] on span "Connect" at bounding box center [800, 570] width 45 height 16
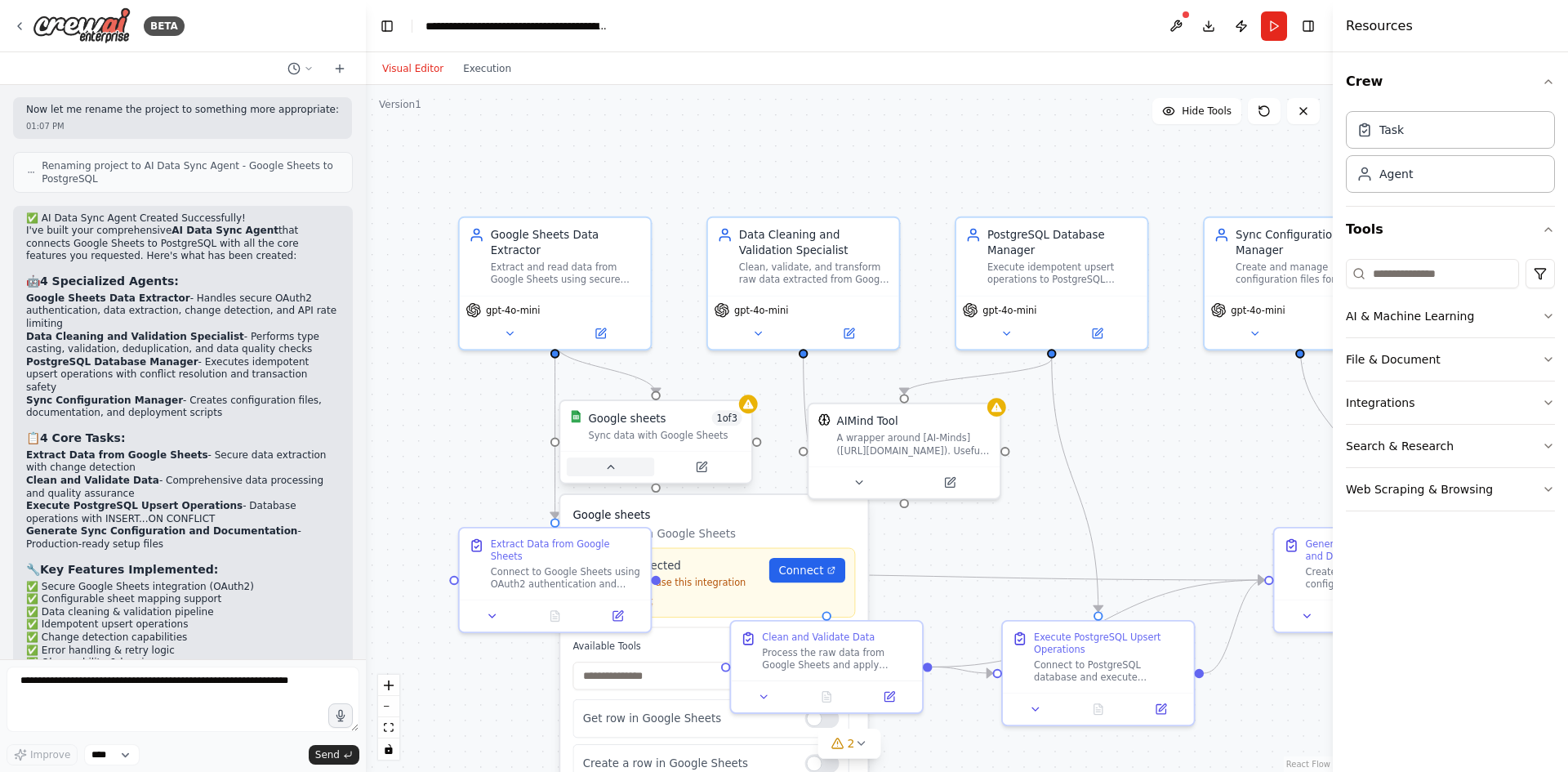
click at [614, 459] on button at bounding box center [610, 467] width 87 height 19
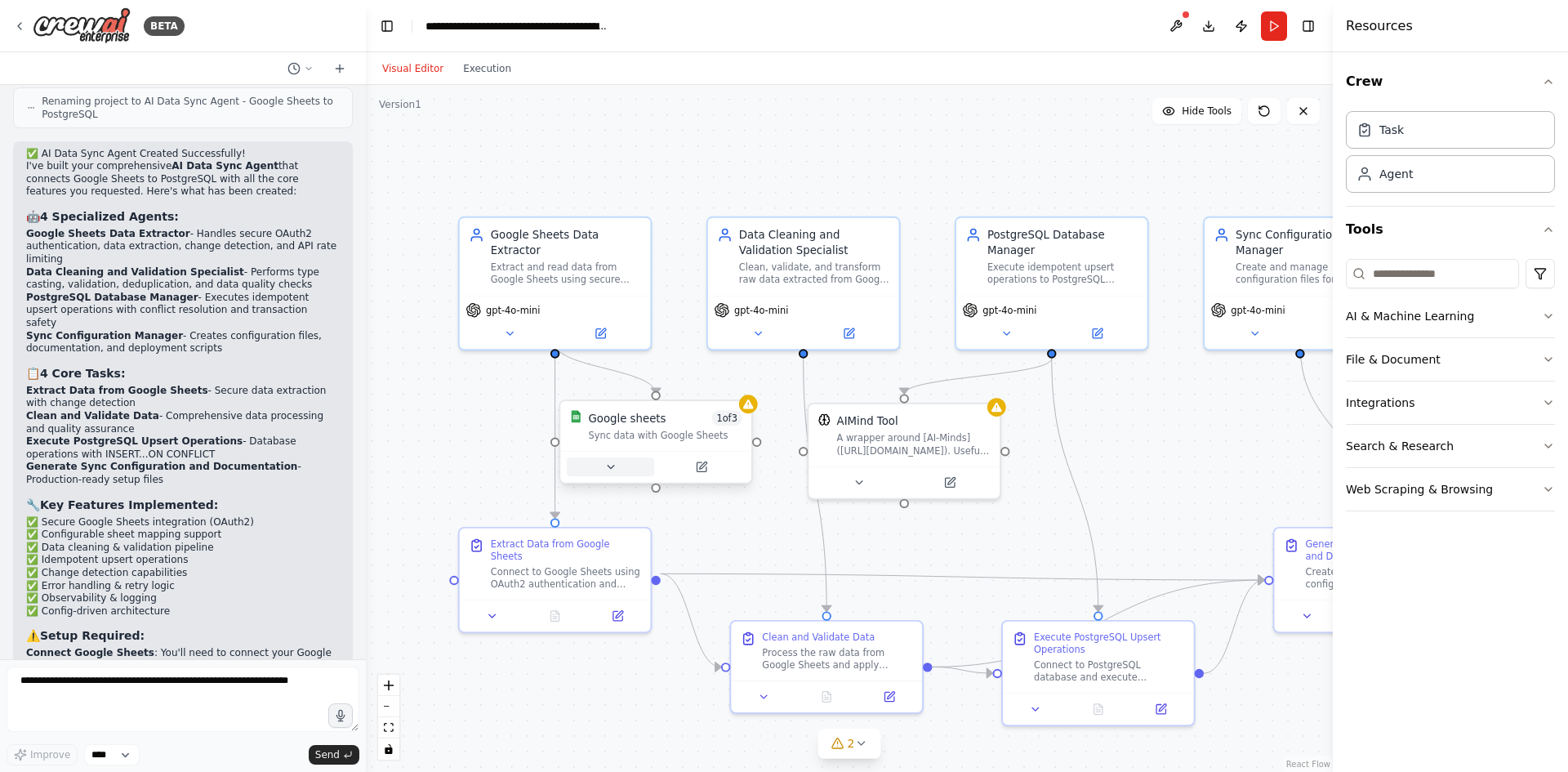
click at [614, 459] on button at bounding box center [610, 467] width 87 height 19
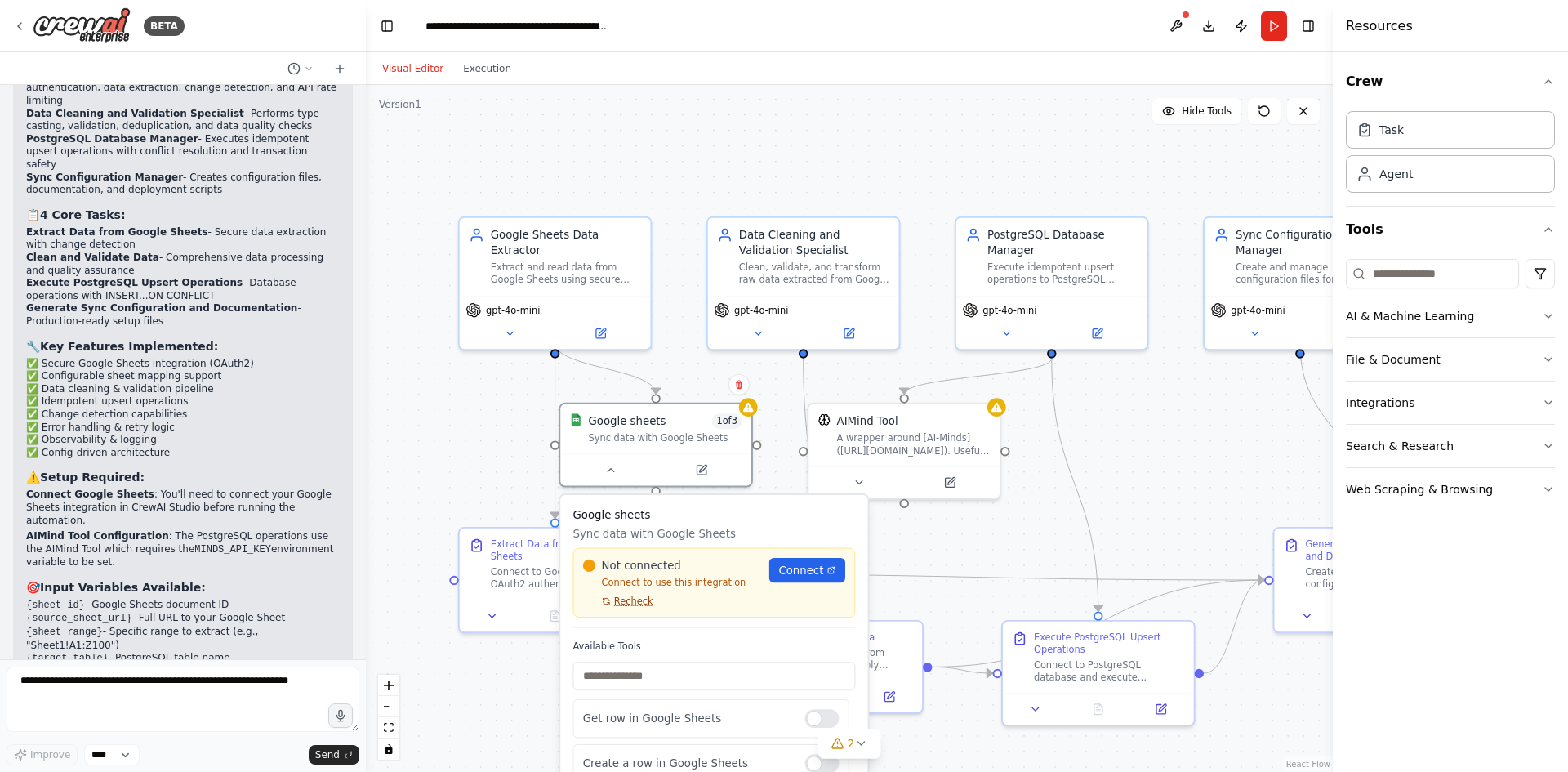
scroll to position [2035, 0]
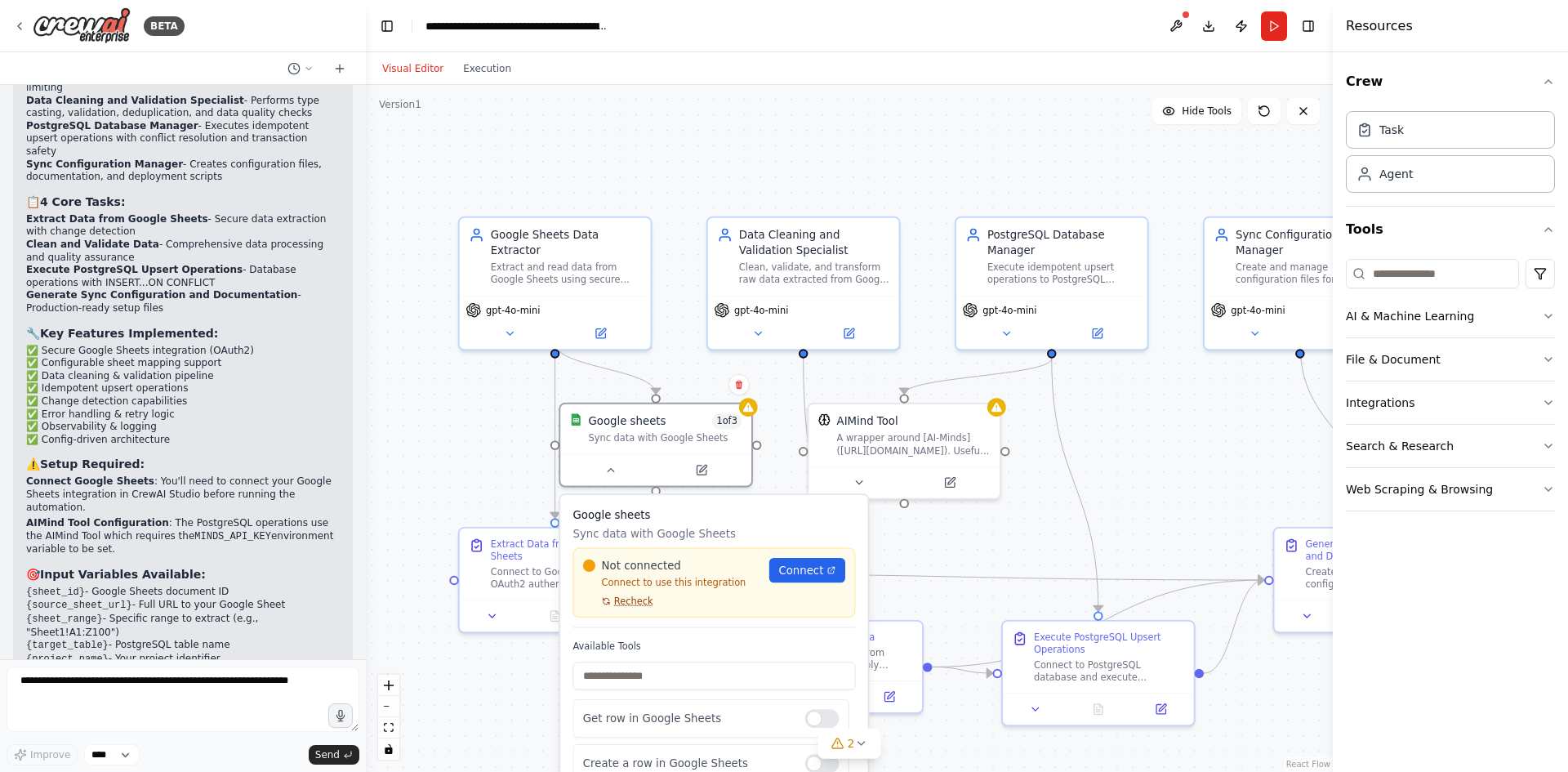
click at [637, 604] on span "Recheck" at bounding box center [633, 601] width 39 height 12
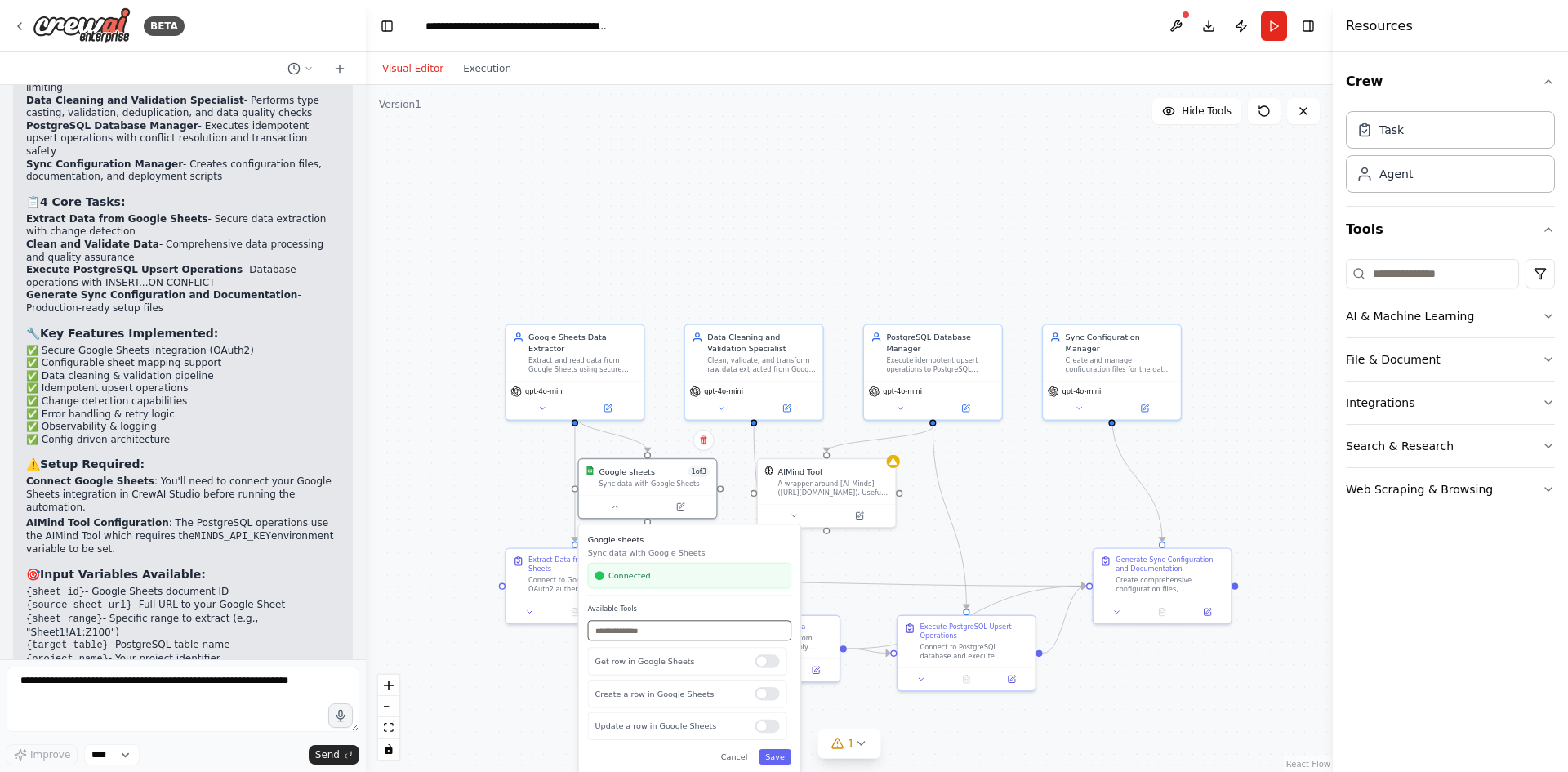
click at [676, 634] on input "text" at bounding box center [690, 631] width 203 height 20
click at [772, 757] on button "Save" at bounding box center [775, 756] width 33 height 16
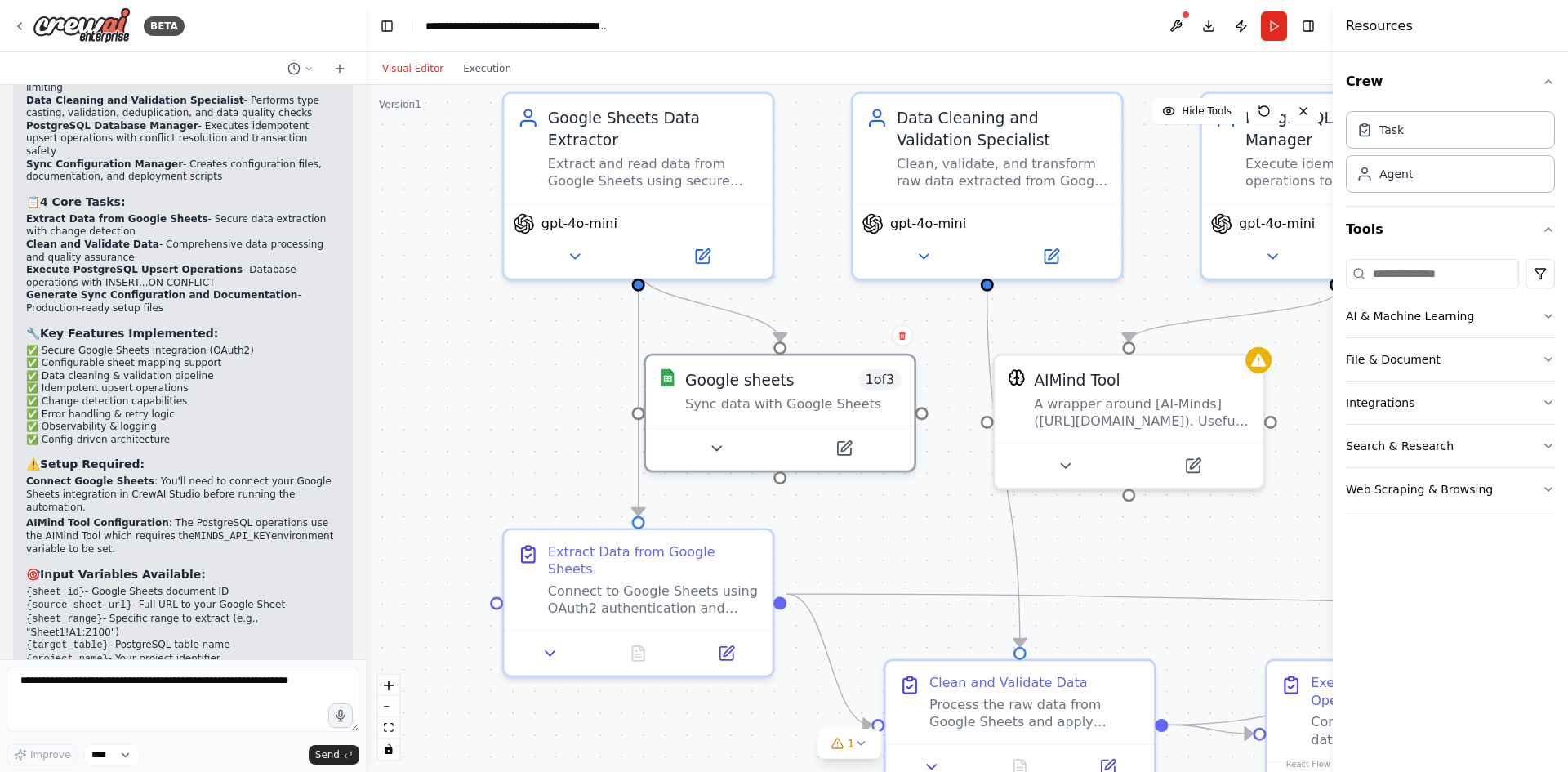
drag, startPoint x: 403, startPoint y: 336, endPoint x: 599, endPoint y: 325, distance: 196.3
click at [599, 325] on div ".deletable-edge-delete-btn { width: 20px; height: 20px; border: 0px solid #ffff…" at bounding box center [849, 429] width 967 height 688
click at [546, 641] on icon at bounding box center [550, 649] width 17 height 17
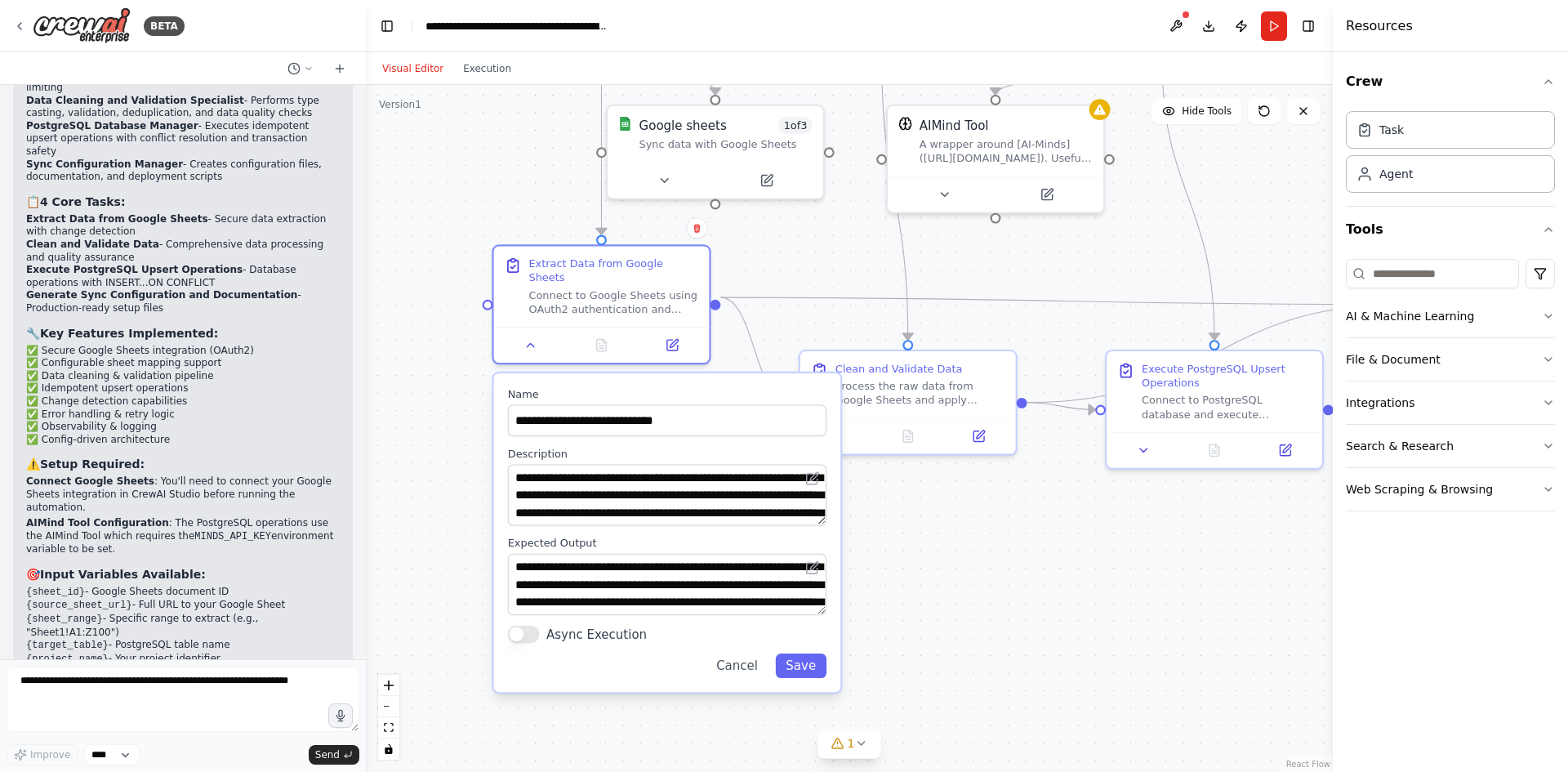
drag, startPoint x: 480, startPoint y: 711, endPoint x: 462, endPoint y: 407, distance: 304.5
click at [462, 407] on div ".deletable-edge-delete-btn { width: 20px; height: 20px; border: 0px solid #ffff…" at bounding box center [849, 429] width 967 height 688
click at [537, 626] on button "Async Execution" at bounding box center [523, 634] width 32 height 17
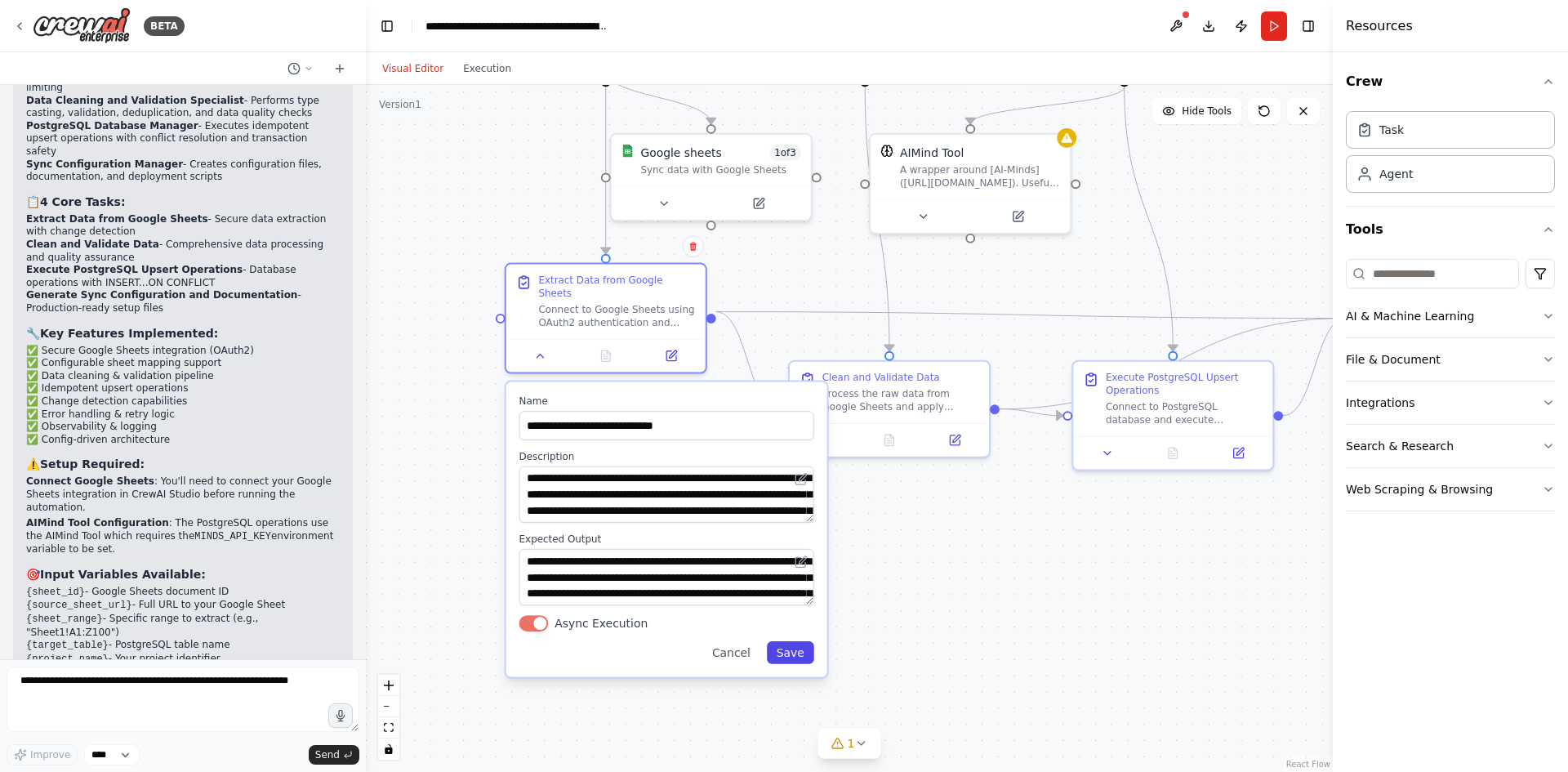
click at [795, 642] on button "Save" at bounding box center [791, 653] width 48 height 23
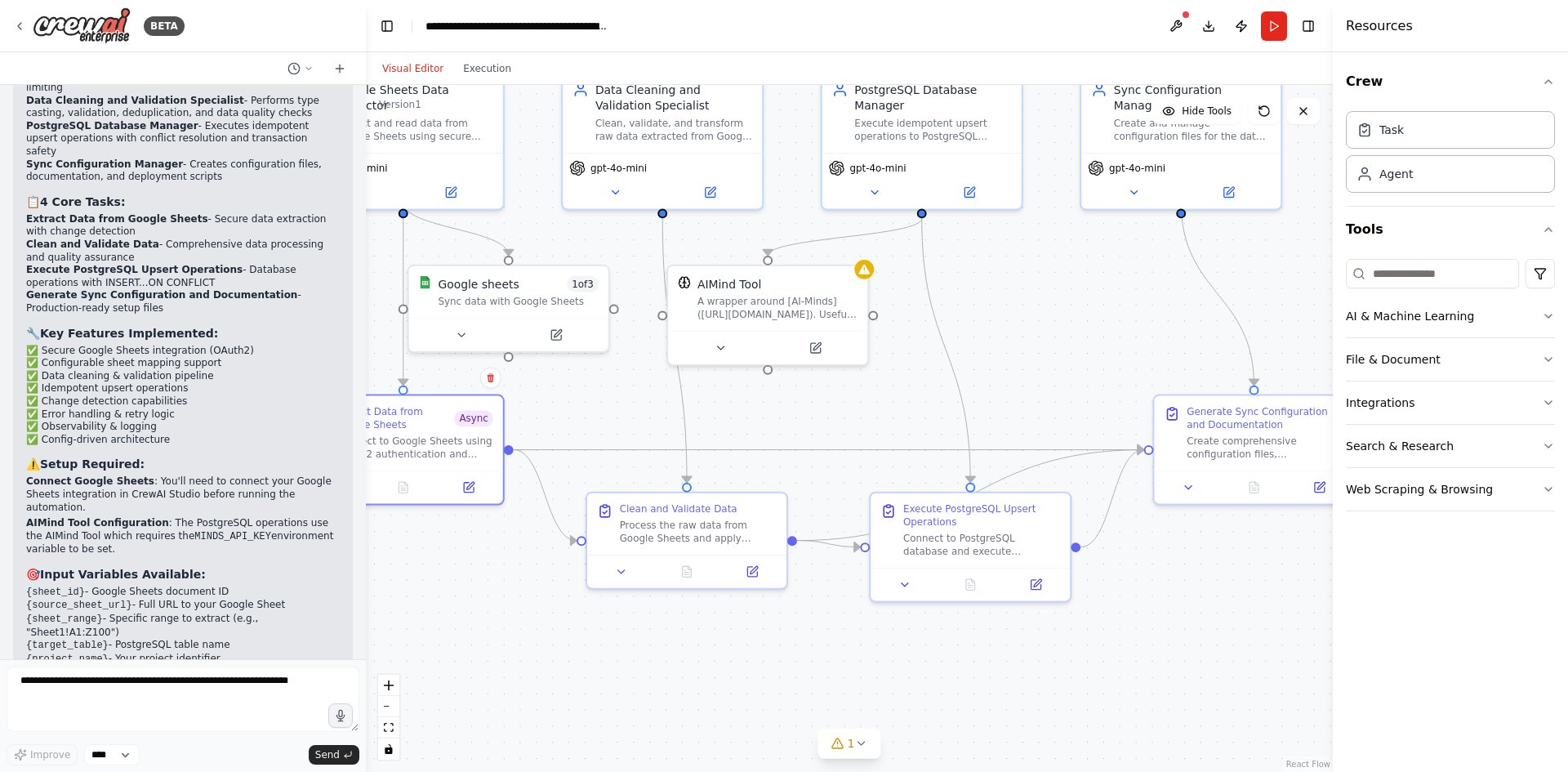
drag, startPoint x: 711, startPoint y: 444, endPoint x: 509, endPoint y: 576, distance: 241.3
click at [509, 576] on div ".deletable-edge-delete-btn { width: 20px; height: 20px; border: 0px solid #ffff…" at bounding box center [849, 429] width 967 height 688
click at [624, 576] on button at bounding box center [621, 568] width 56 height 19
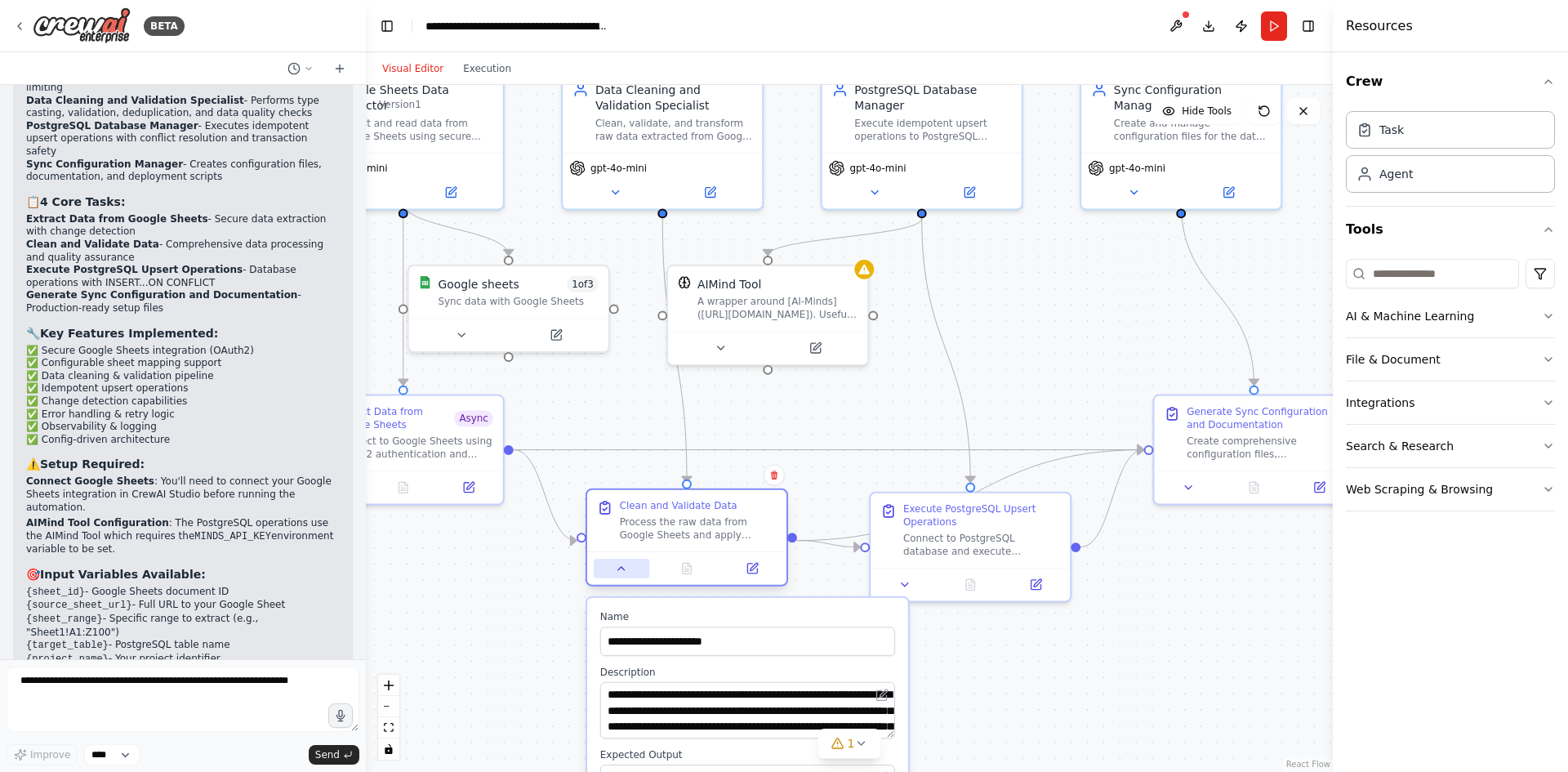
click at [624, 576] on button at bounding box center [621, 568] width 56 height 19
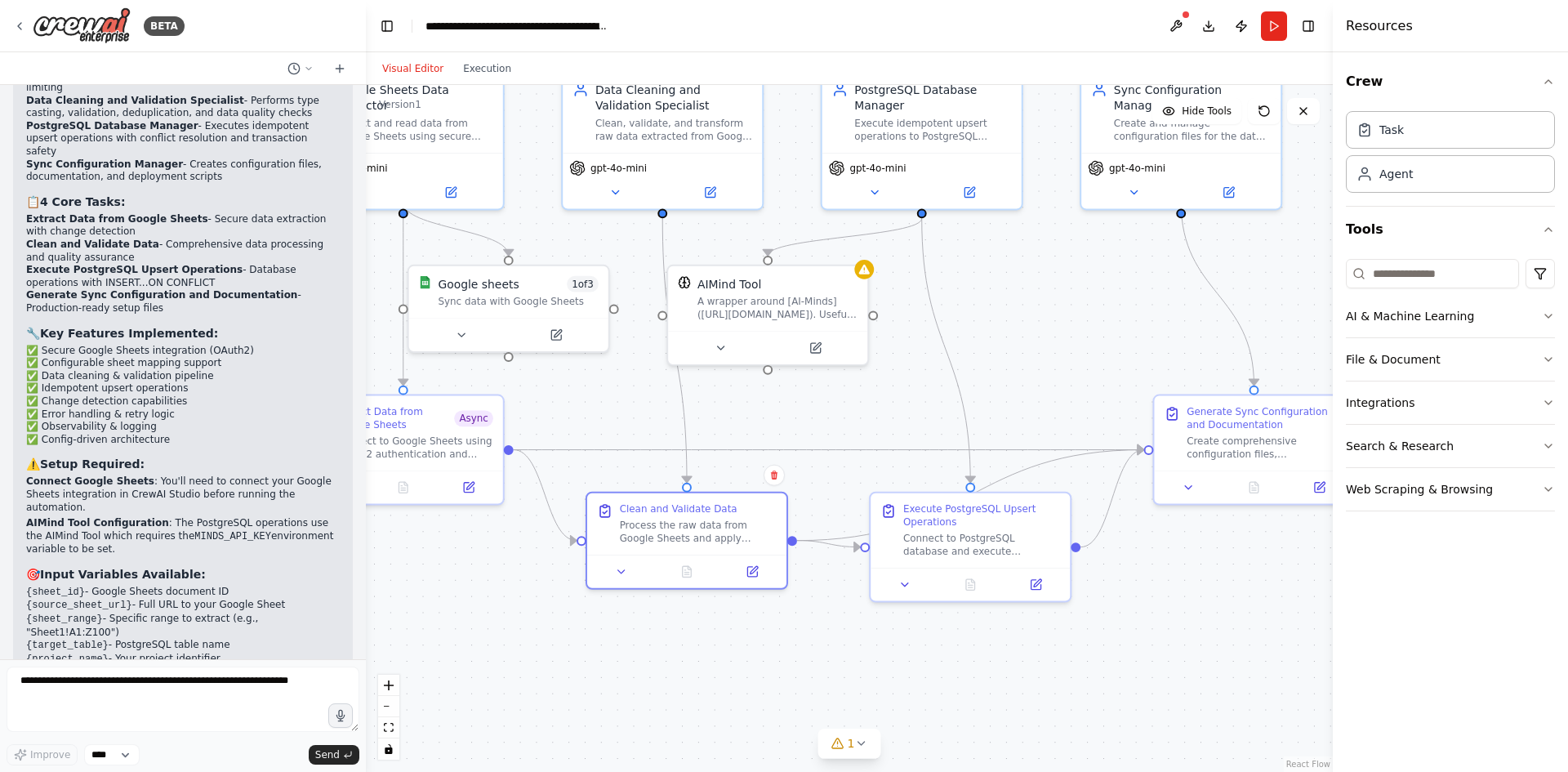
click at [780, 421] on div ".deletable-edge-delete-btn { width: 20px; height: 20px; border: 0px solid #ffff…" at bounding box center [849, 429] width 967 height 688
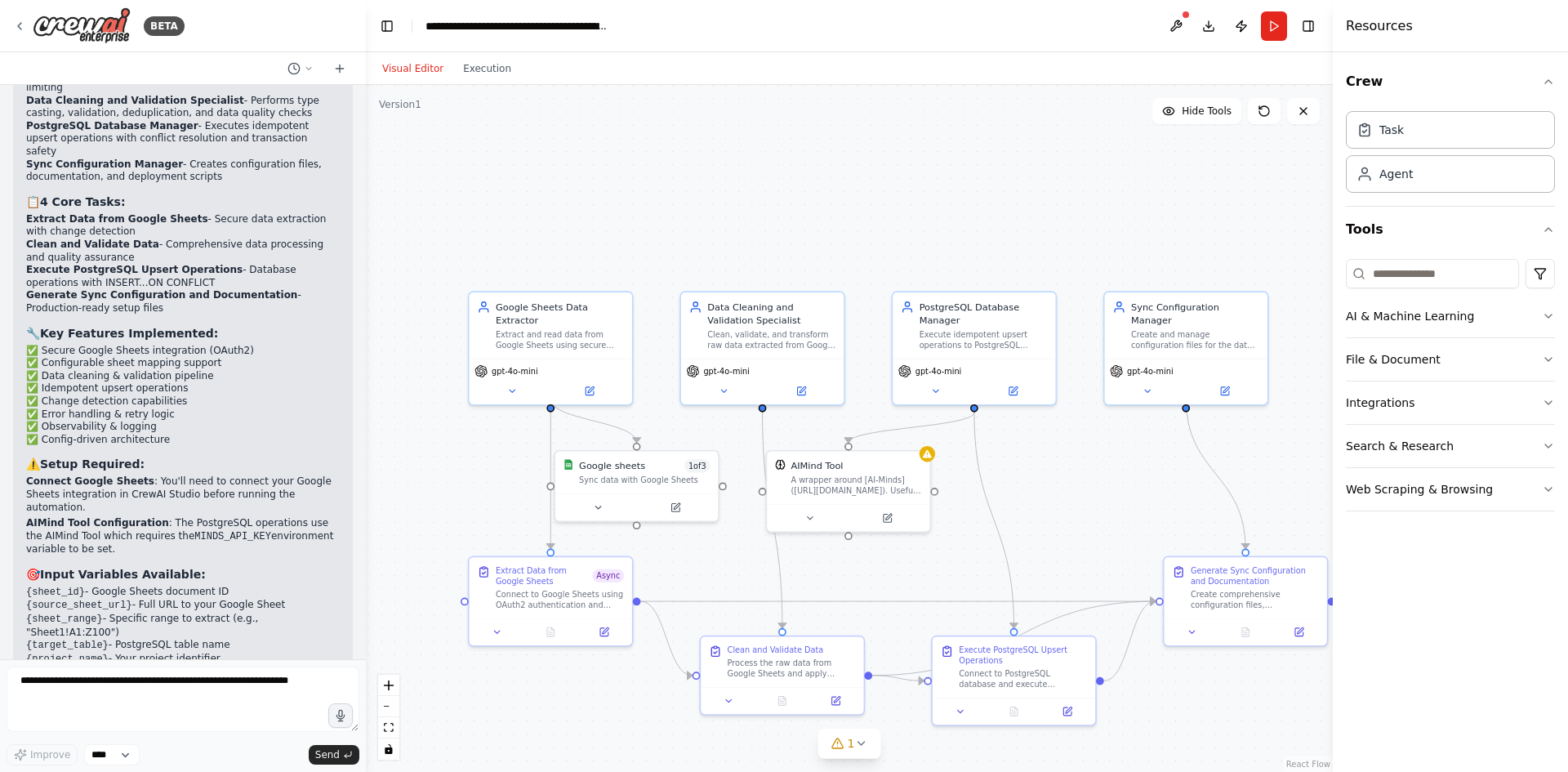
drag, startPoint x: 877, startPoint y: 120, endPoint x: 948, endPoint y: 256, distance: 153.4
click at [948, 256] on div ".deletable-edge-delete-btn { width: 20px; height: 20px; border: 0px solid #ffff…" at bounding box center [849, 429] width 967 height 688
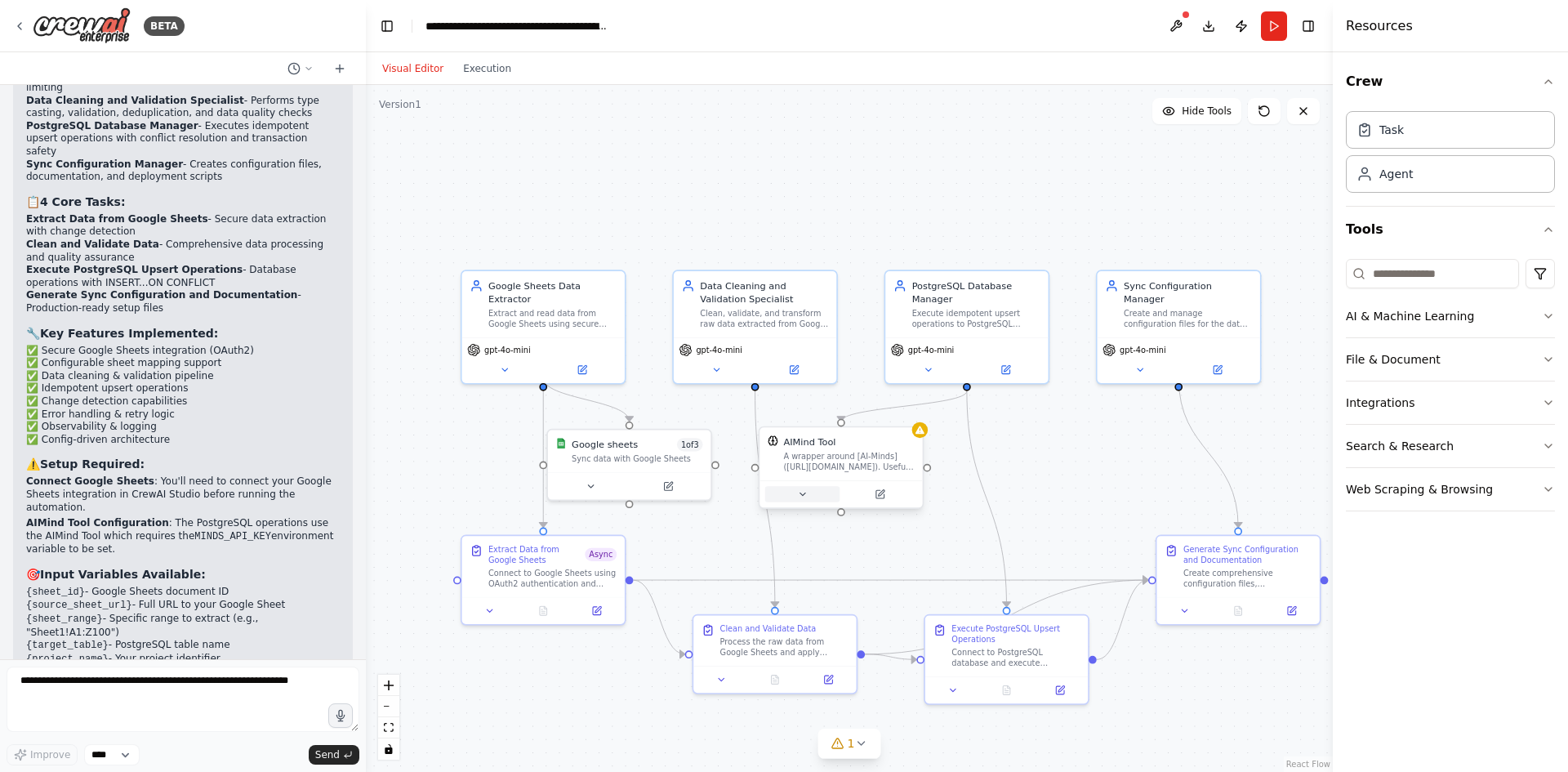
click at [800, 488] on button at bounding box center [803, 493] width 75 height 16
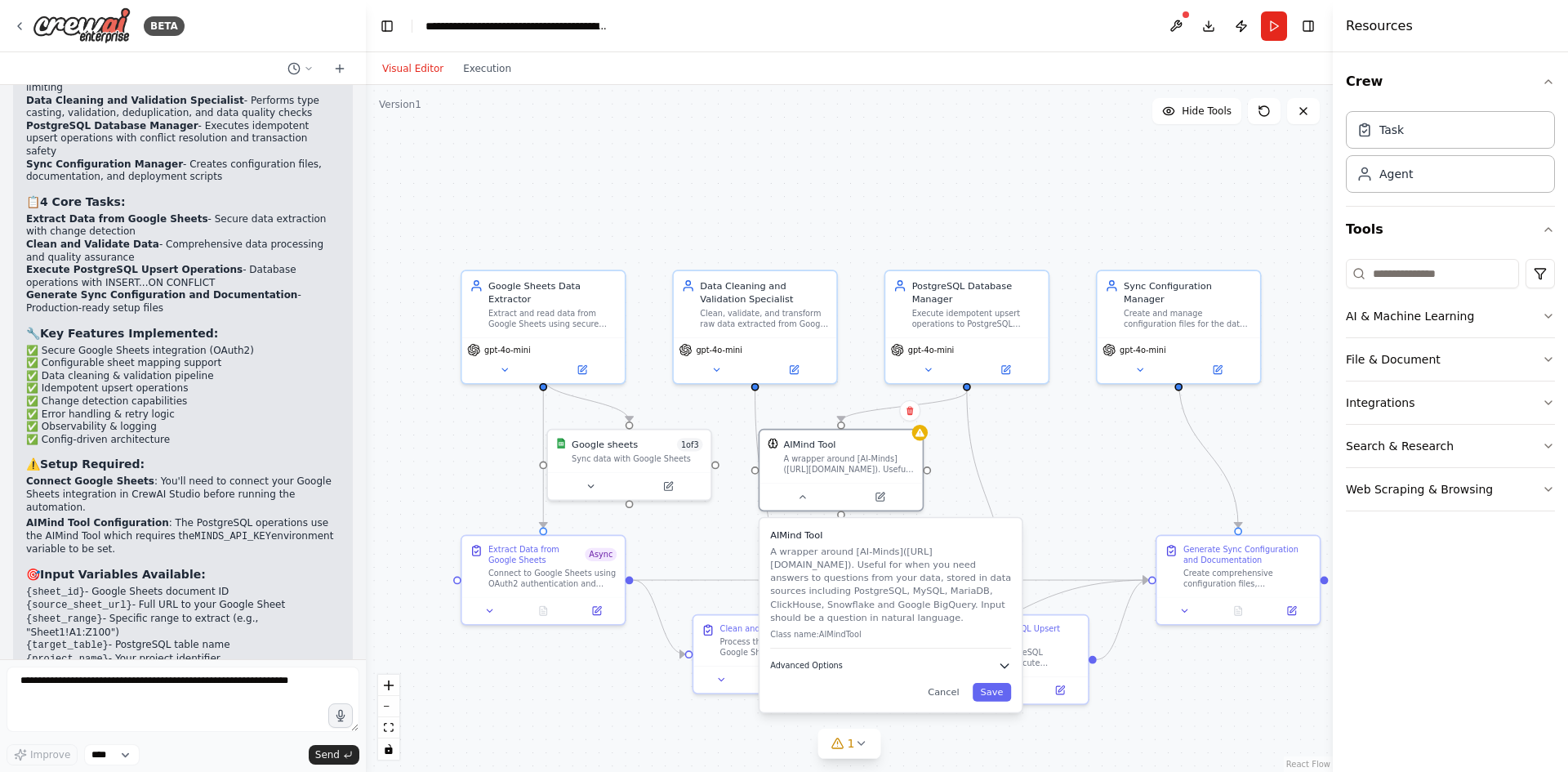
click at [846, 668] on button "Advanced Options" at bounding box center [891, 666] width 241 height 13
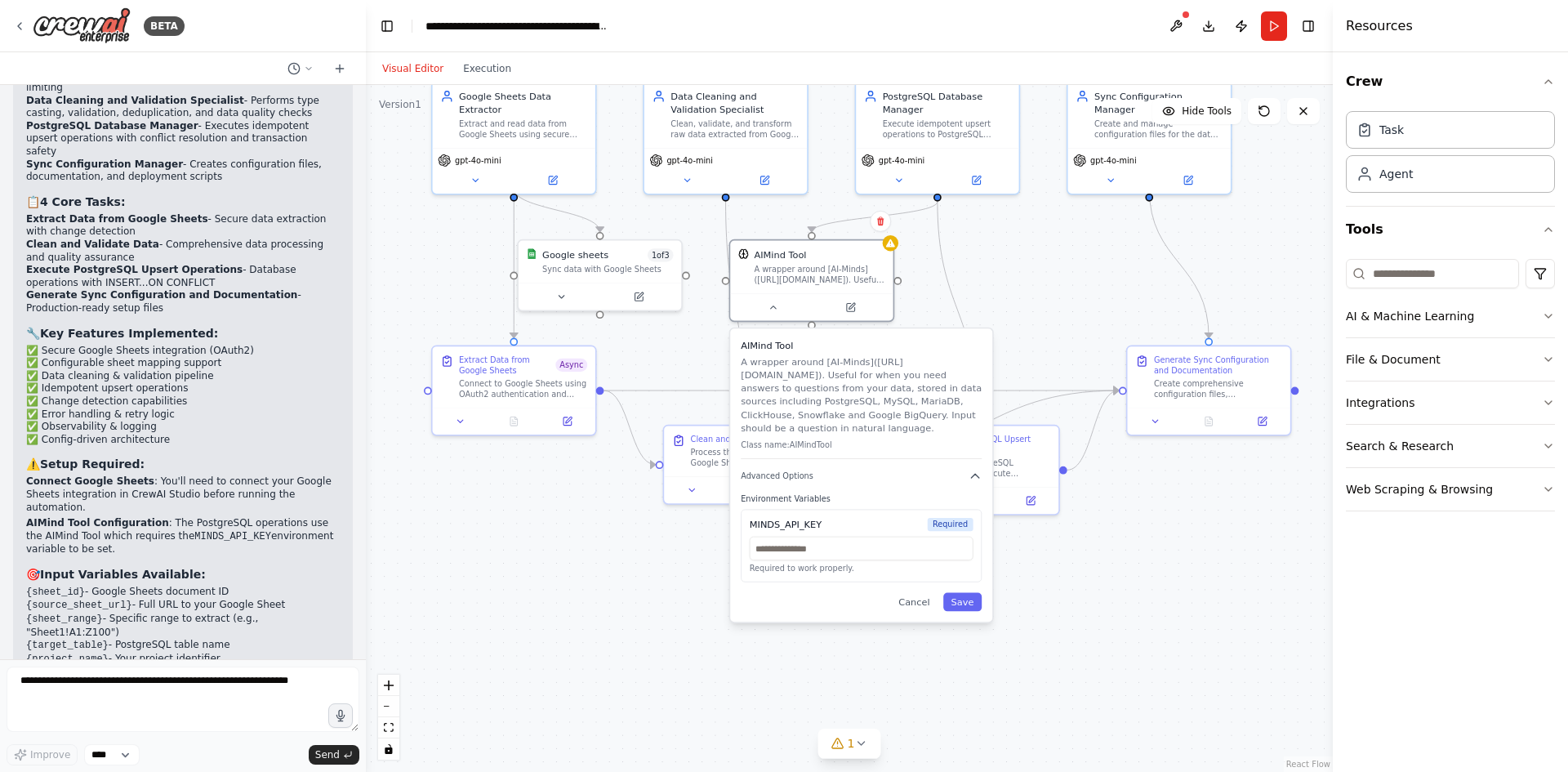
drag, startPoint x: 1041, startPoint y: 507, endPoint x: 1012, endPoint y: 317, distance: 192.2
click at [1012, 317] on div ".deletable-edge-delete-btn { width: 20px; height: 20px; border: 0px solid #ffff…" at bounding box center [849, 429] width 967 height 688
click at [797, 553] on input "text" at bounding box center [861, 549] width 224 height 24
click at [981, 265] on div ".deletable-edge-delete-btn { width: 20px; height: 20px; border: 0px solid #ffff…" at bounding box center [849, 429] width 967 height 688
click at [1001, 254] on div ".deletable-edge-delete-btn { width: 20px; height: 20px; border: 0px solid #ffff…" at bounding box center [849, 429] width 967 height 688
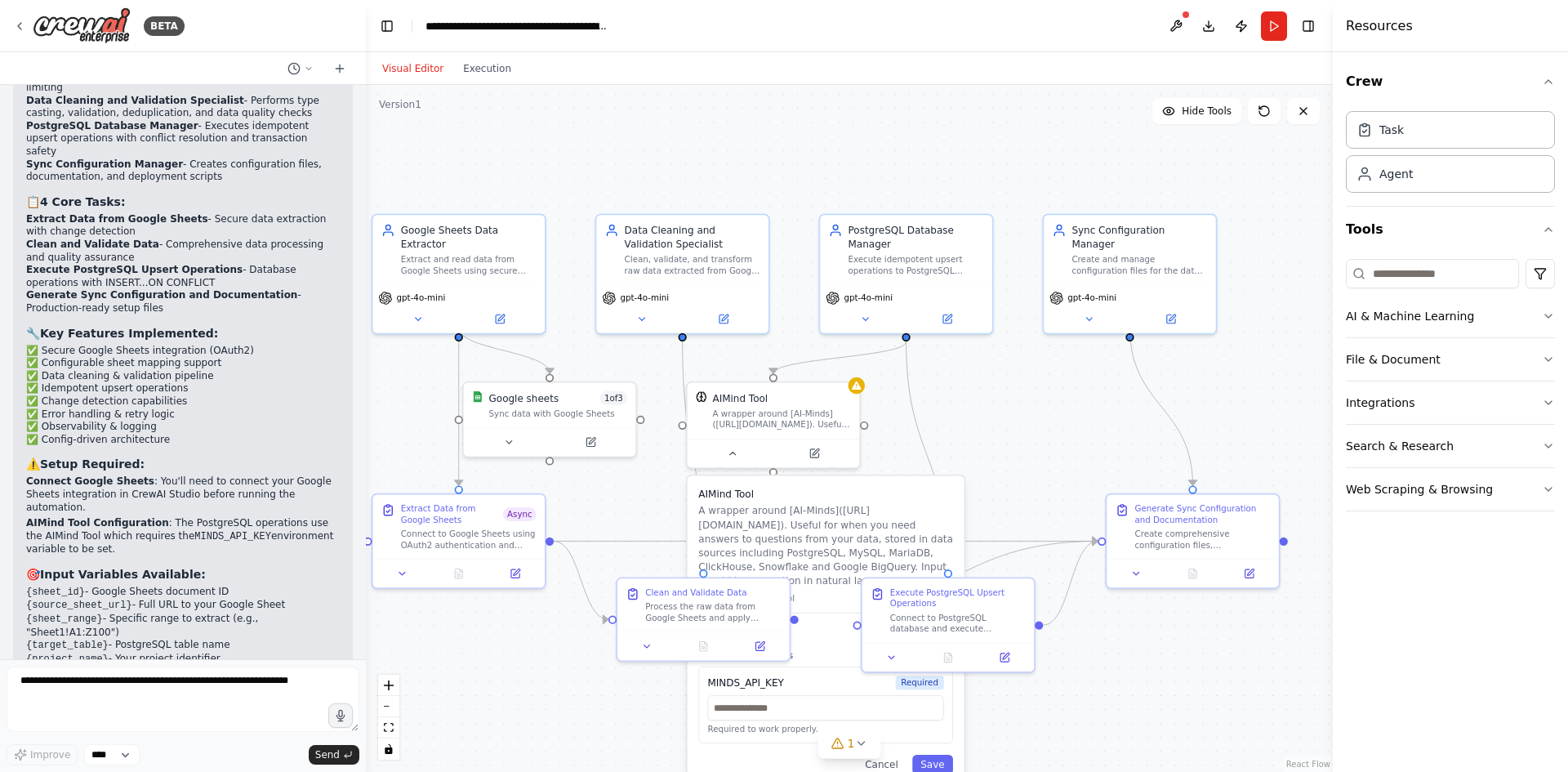
drag, startPoint x: 1001, startPoint y: 254, endPoint x: 971, endPoint y: 401, distance: 150.0
click at [971, 401] on div ".deletable-edge-delete-btn { width: 20px; height: 20px; border: 0px solid #ffff…" at bounding box center [849, 429] width 967 height 688
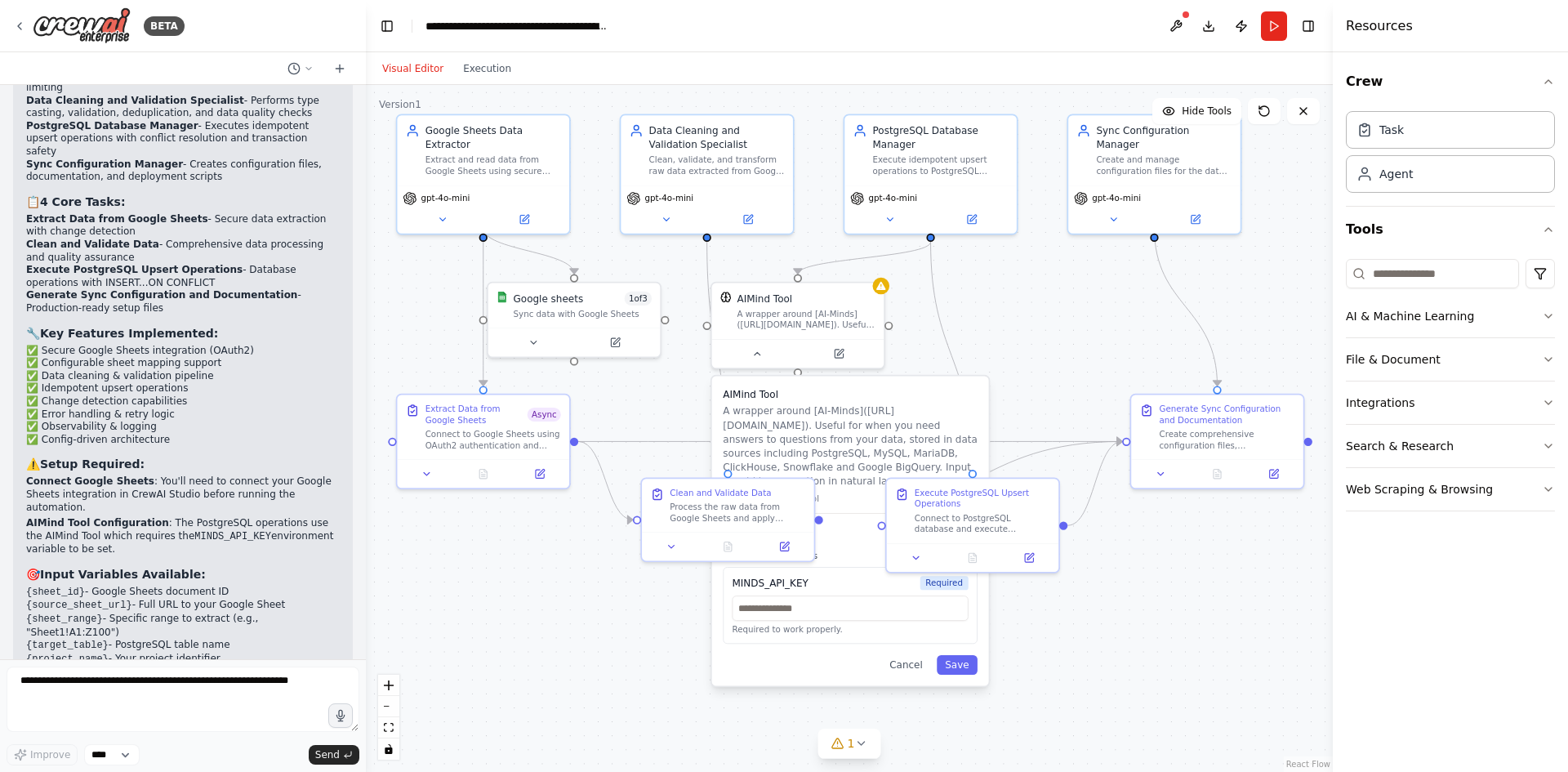
drag, startPoint x: 970, startPoint y: 401, endPoint x: 1008, endPoint y: 274, distance: 132.6
click at [1008, 274] on div ".deletable-edge-delete-btn { width: 20px; height: 20px; border: 0px solid #ffff…" at bounding box center [849, 429] width 967 height 688
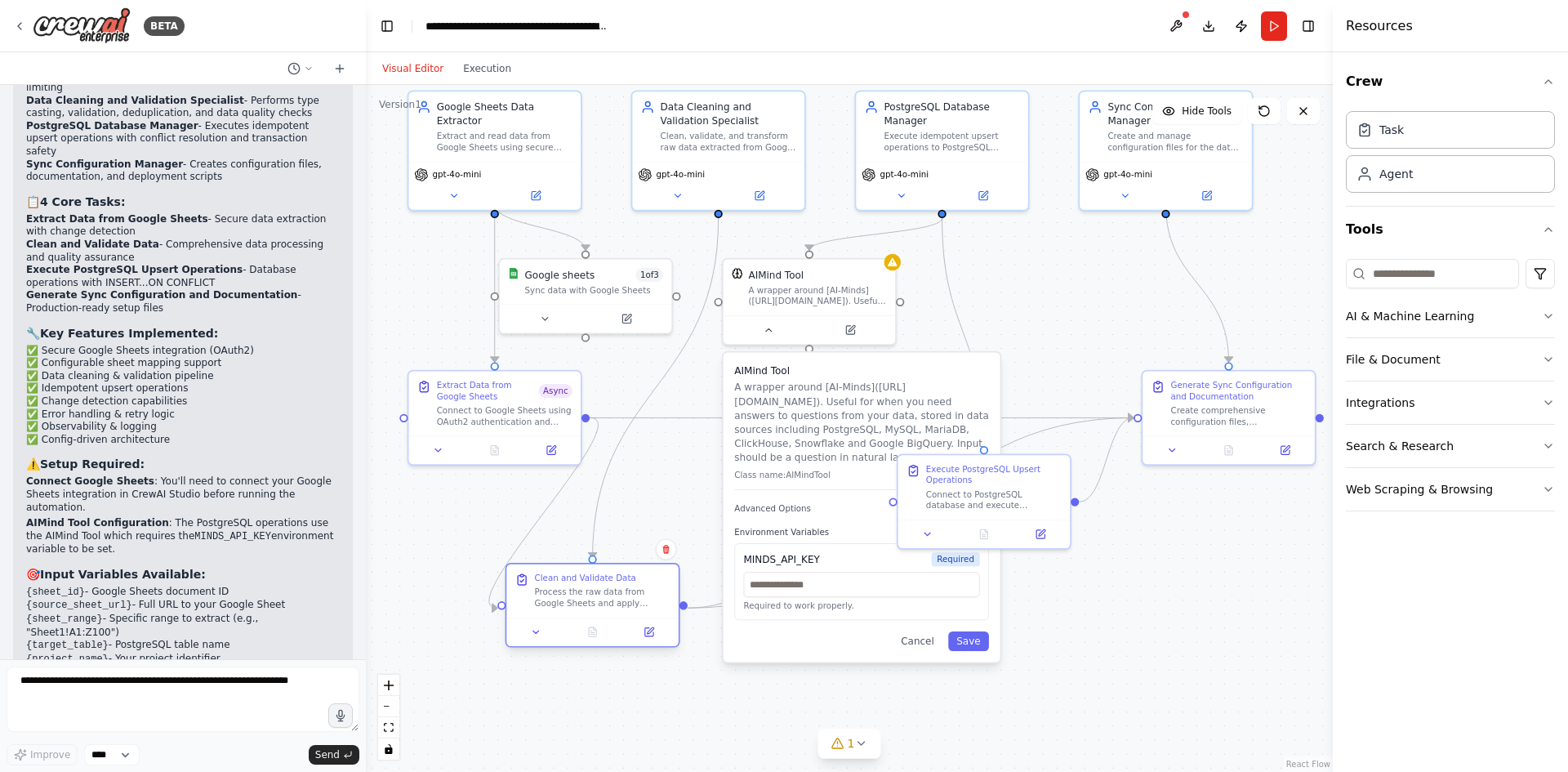
click at [586, 630] on div at bounding box center [593, 632] width 172 height 28
drag, startPoint x: 729, startPoint y: 508, endPoint x: 609, endPoint y: 665, distance: 197.6
click at [609, 665] on div at bounding box center [621, 673] width 172 height 28
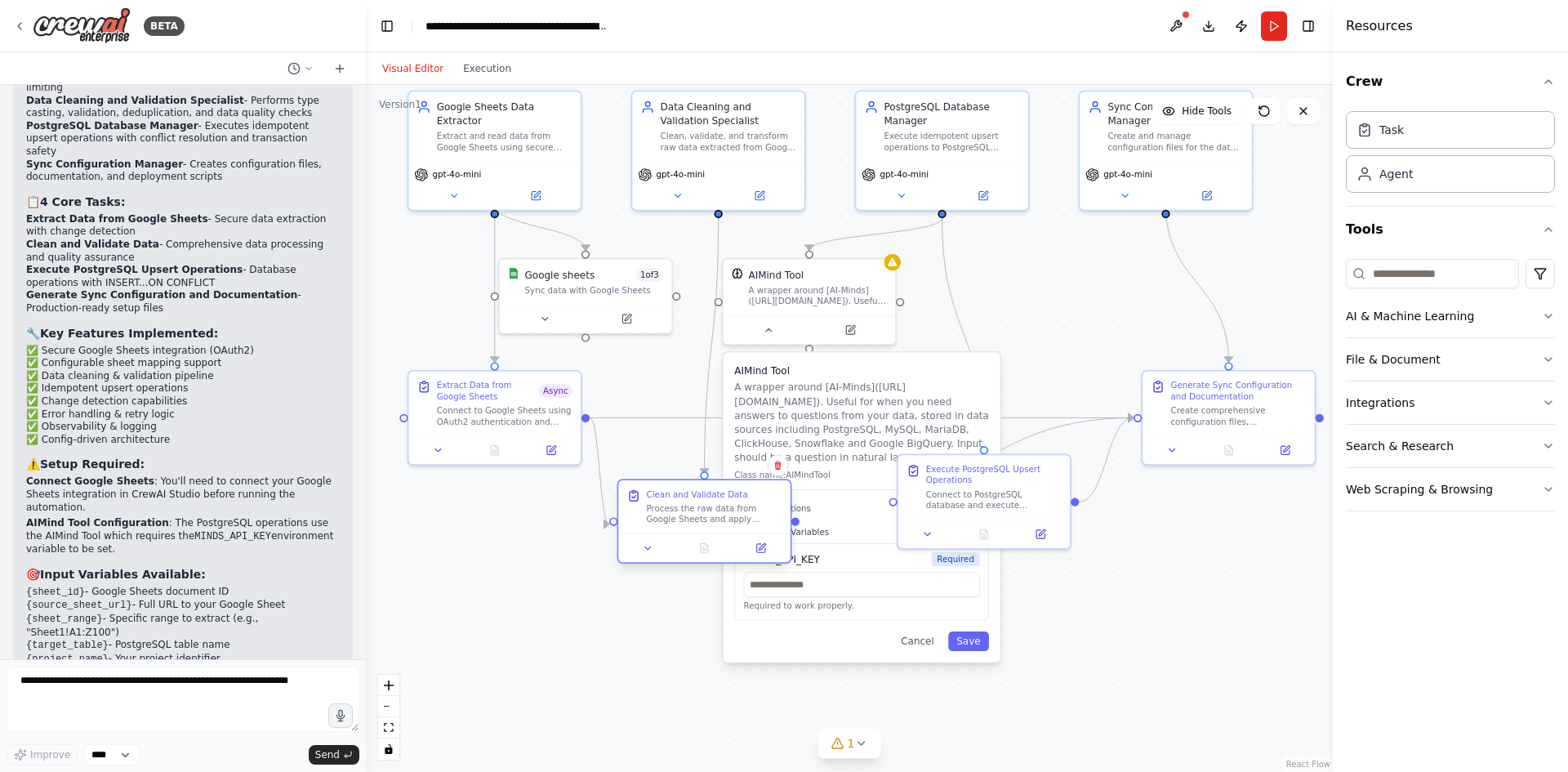
drag, startPoint x: 643, startPoint y: 622, endPoint x: 738, endPoint y: 485, distance: 166.7
click at [738, 489] on div "Clean and Validate Data" at bounding box center [696, 494] width 102 height 11
click at [773, 345] on div "AIMind Tool A wrapper around [AI-Minds](https://mindsdb.com/minds). Useful for …" at bounding box center [809, 302] width 175 height 87
click at [773, 333] on icon at bounding box center [769, 327] width 11 height 11
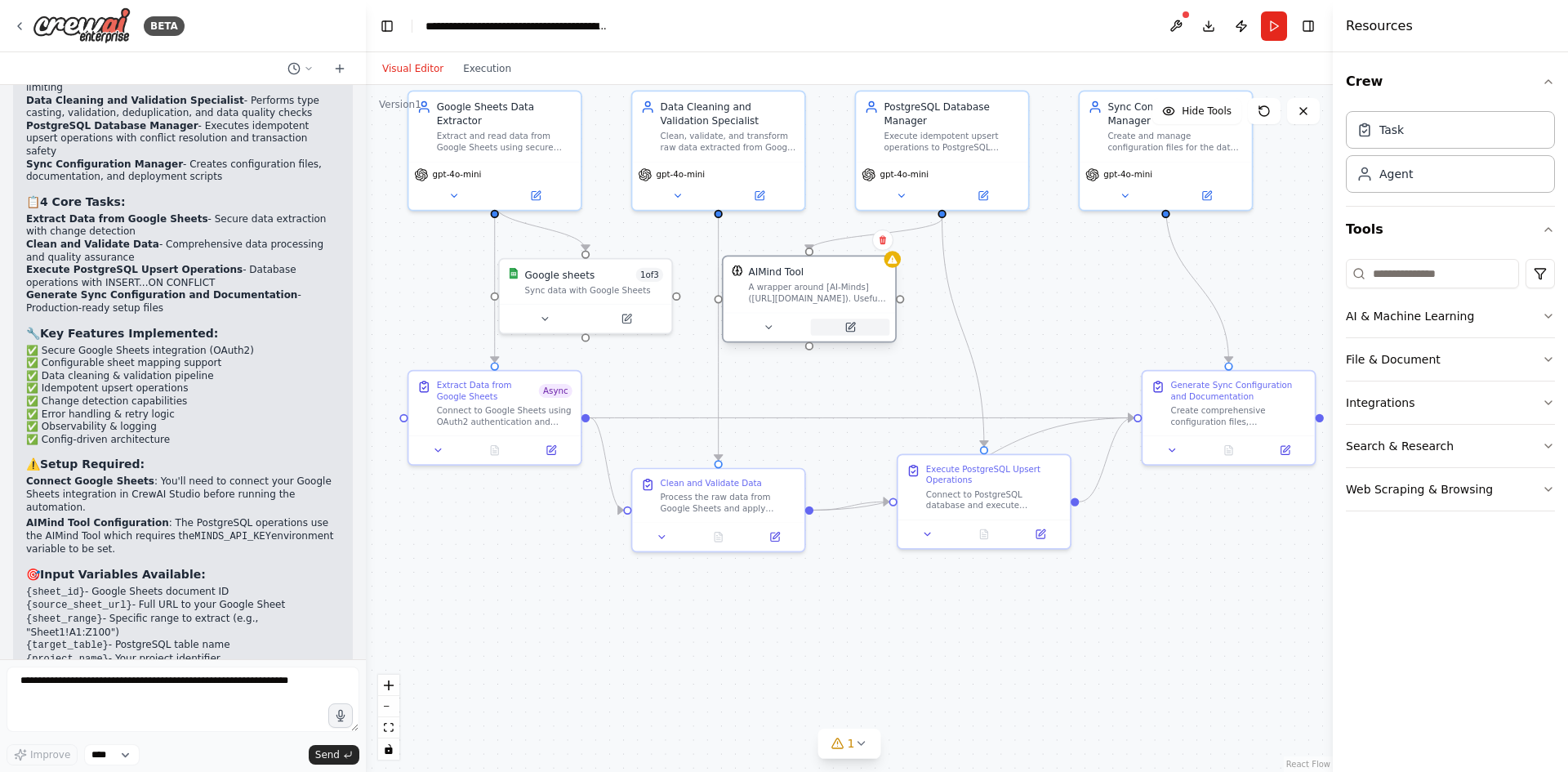
click at [851, 327] on icon at bounding box center [851, 325] width 6 height 6
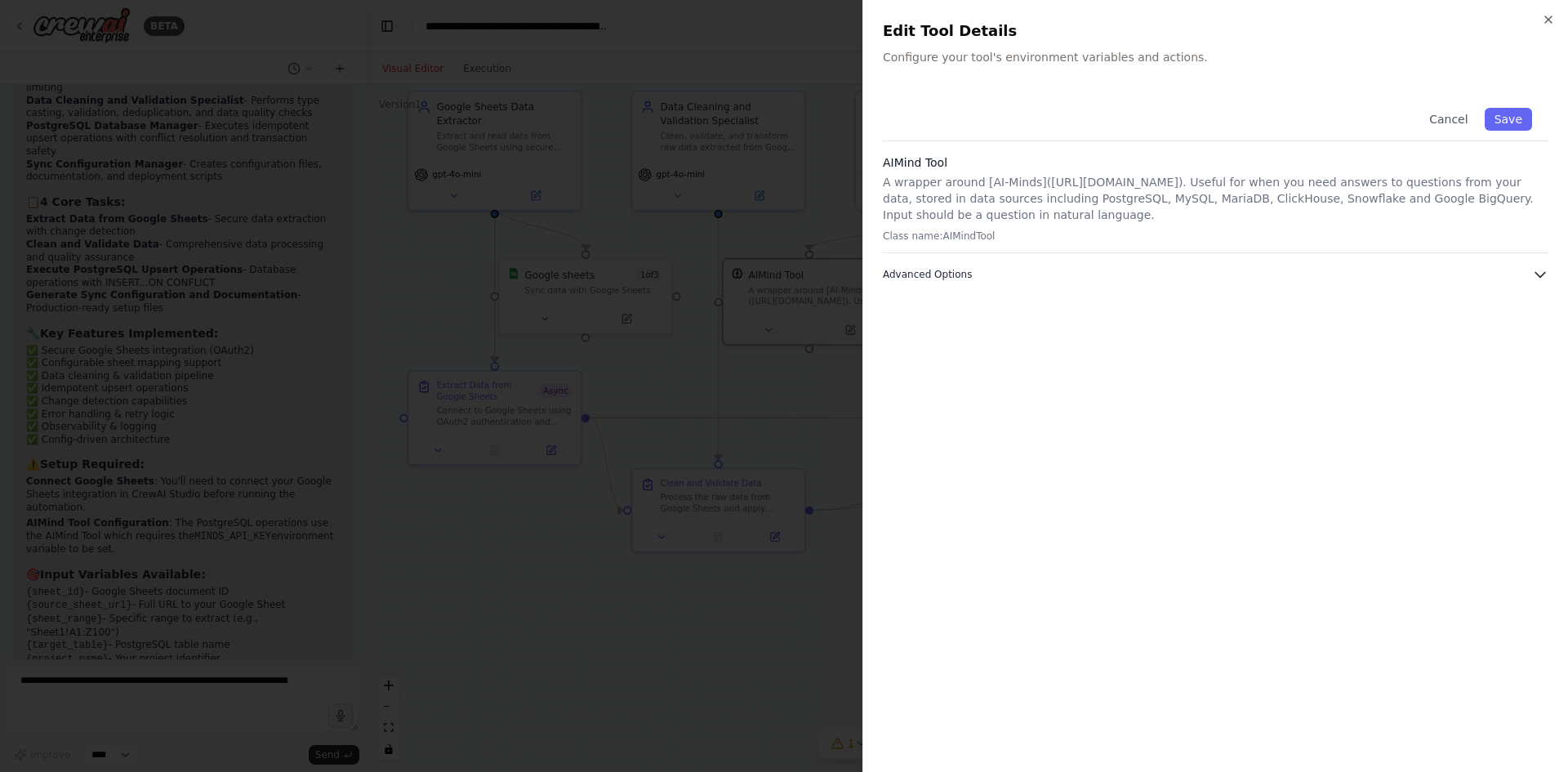
click at [983, 270] on button "Advanced Options" at bounding box center [1216, 275] width 665 height 17
click at [984, 369] on input "text" at bounding box center [1215, 364] width 644 height 29
click at [1549, 14] on icon "button" at bounding box center [1549, 19] width 13 height 13
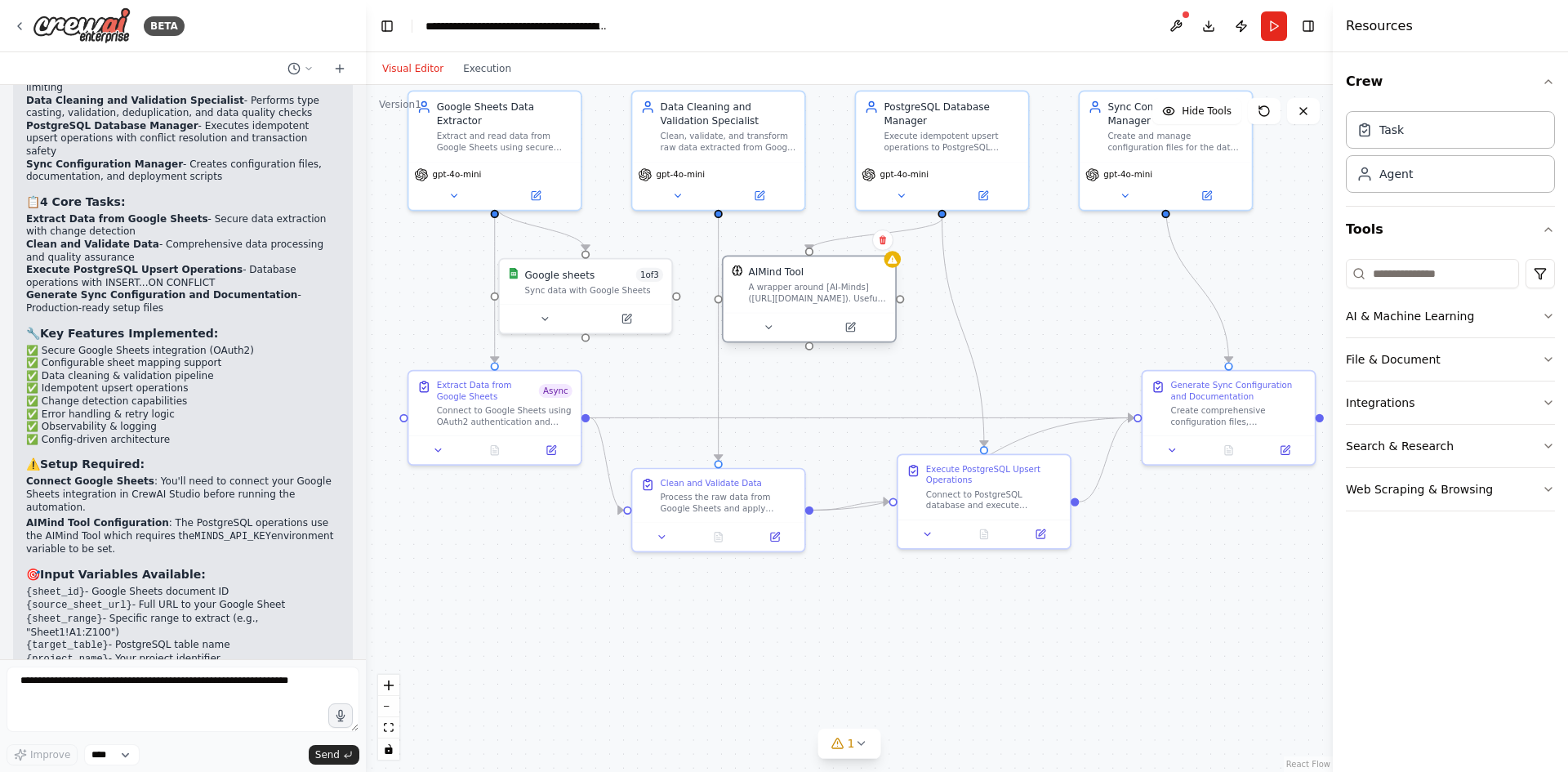
drag, startPoint x: 832, startPoint y: 297, endPoint x: 815, endPoint y: 302, distance: 17.7
click at [815, 302] on div "A wrapper around [AI-Minds](https://mindsdb.com/minds). Useful for when you nee…" at bounding box center [817, 293] width 138 height 22
click at [887, 243] on icon at bounding box center [889, 240] width 10 height 10
click at [851, 239] on button "Confirm" at bounding box center [843, 239] width 58 height 19
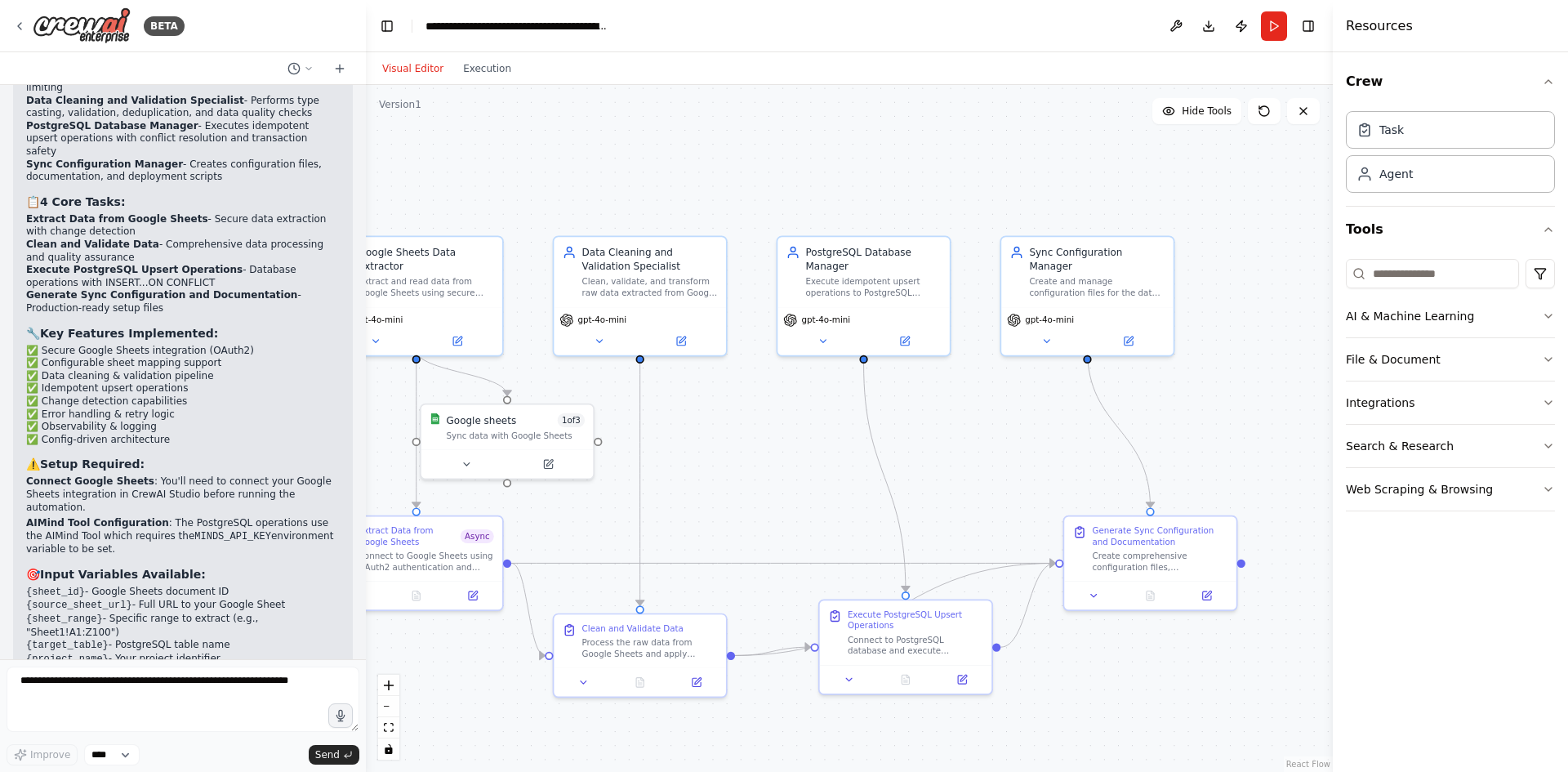
drag, startPoint x: 1037, startPoint y: 265, endPoint x: 959, endPoint y: 410, distance: 164.6
click at [959, 410] on div ".deletable-edge-delete-btn { width: 20px; height: 20px; border: 0px solid #ffff…" at bounding box center [849, 429] width 967 height 688
drag, startPoint x: 906, startPoint y: 641, endPoint x: 828, endPoint y: 502, distance: 159.4
click at [828, 502] on div "Connect to PostgreSQL database and execute idempotent upsert operations using I…" at bounding box center [831, 503] width 136 height 22
drag, startPoint x: 796, startPoint y: 509, endPoint x: 857, endPoint y: 460, distance: 78.2
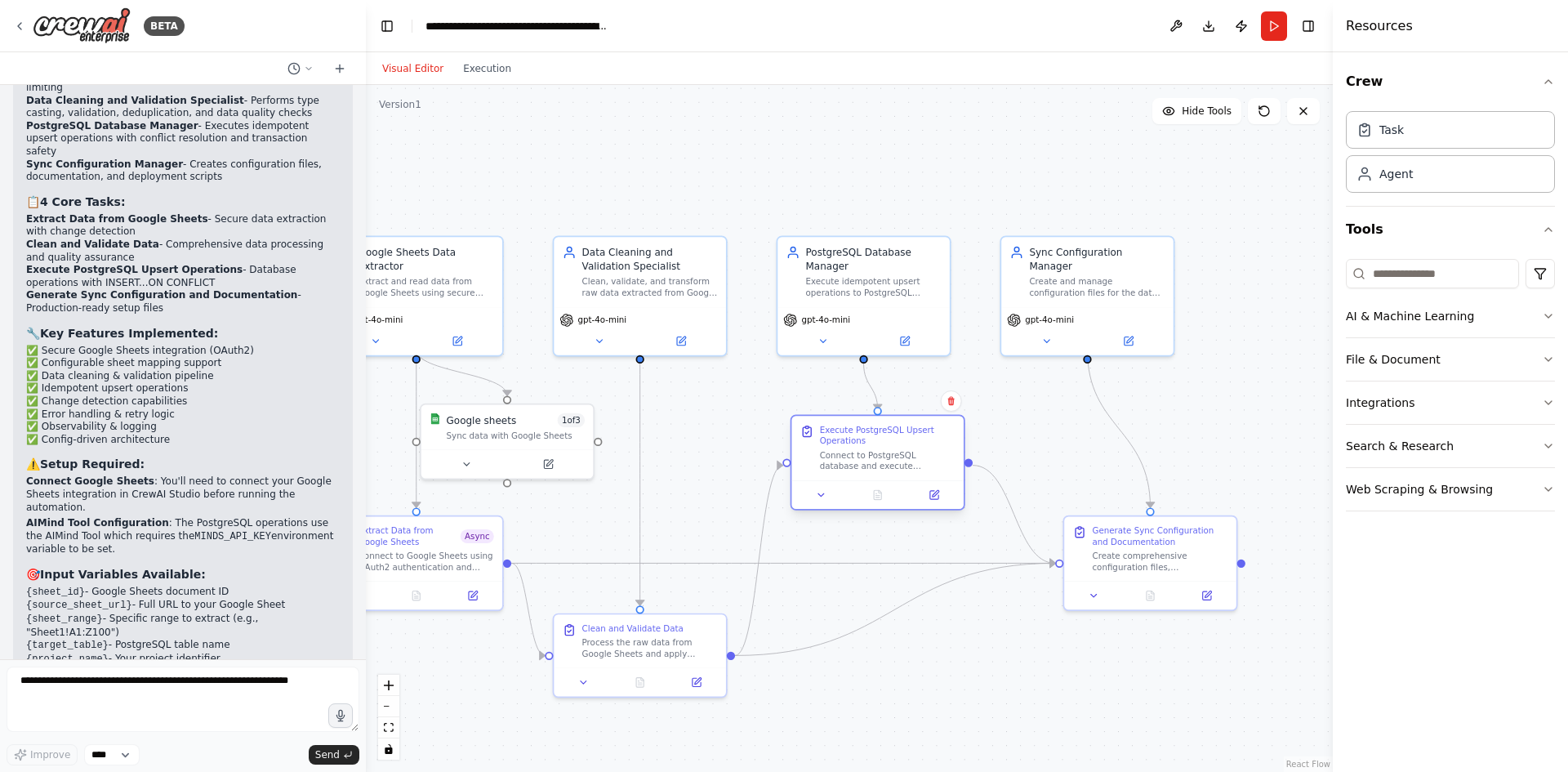
click at [857, 460] on div "Connect to PostgreSQL database and execute idempotent upsert operations using I…" at bounding box center [888, 460] width 136 height 22
click at [818, 500] on icon at bounding box center [821, 495] width 11 height 11
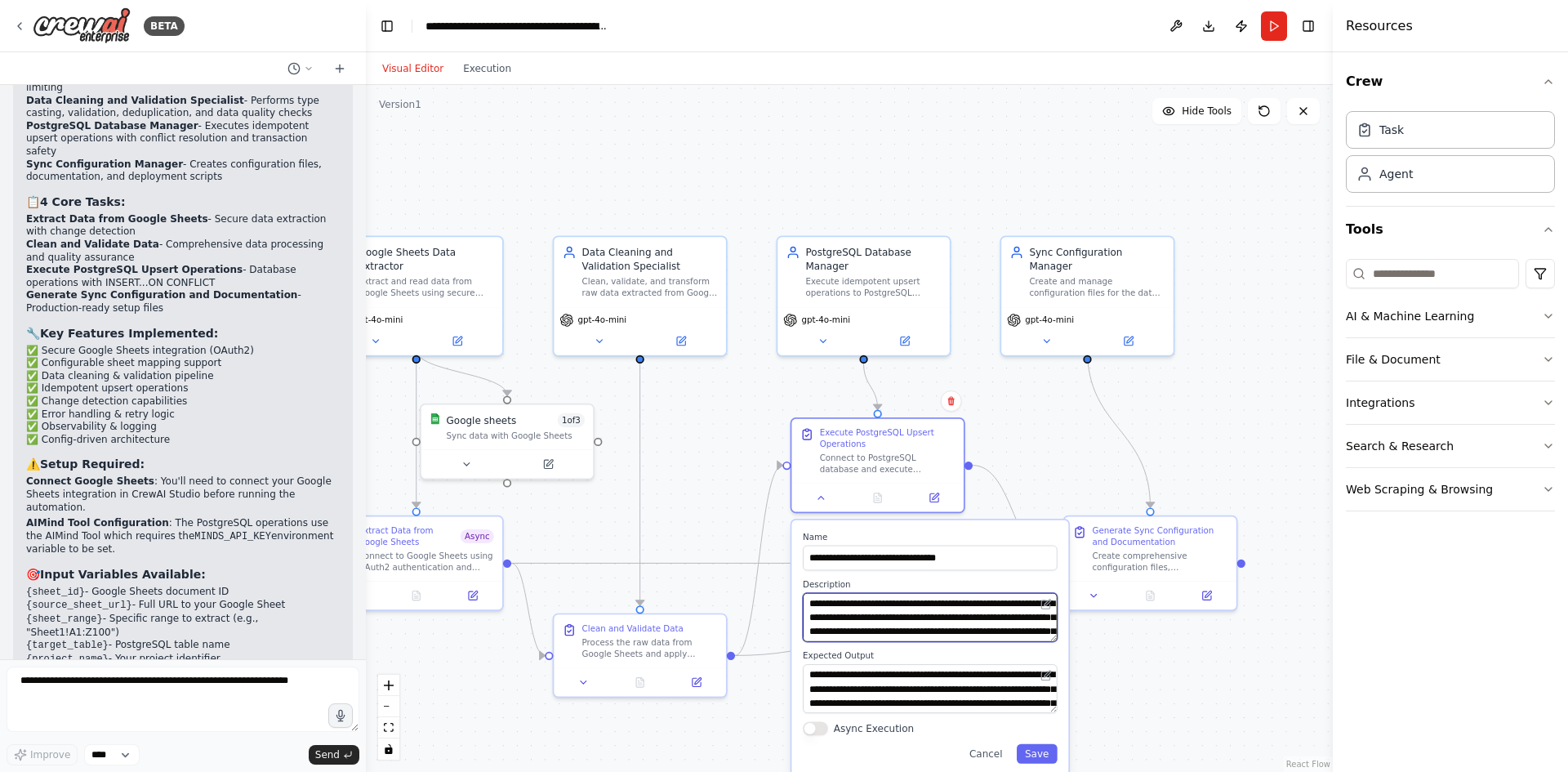
click at [872, 609] on textarea "**********" at bounding box center [930, 617] width 255 height 49
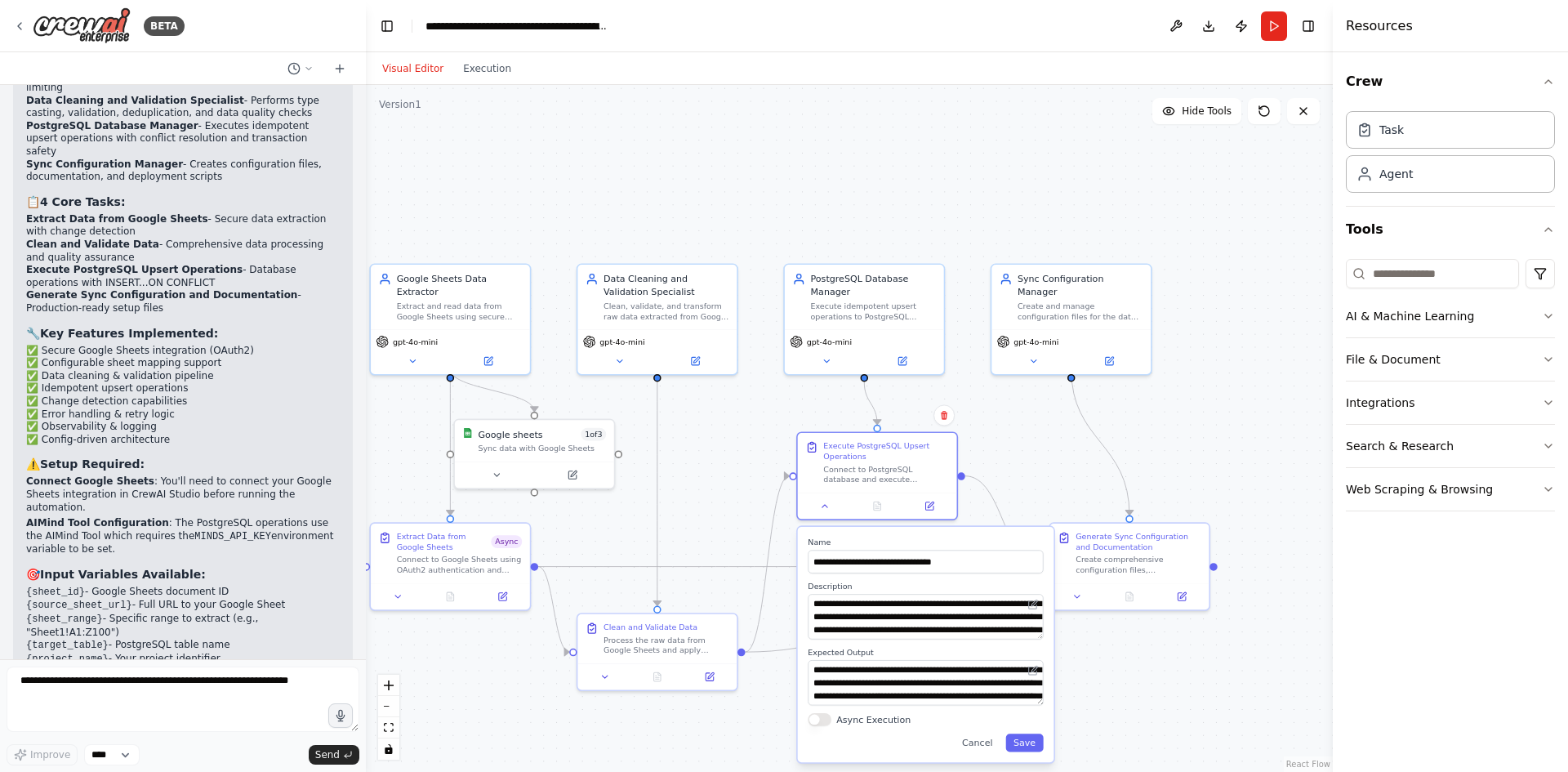
click at [829, 721] on button "Async Execution" at bounding box center [820, 720] width 24 height 13
click at [1030, 744] on button "Save" at bounding box center [1024, 743] width 38 height 18
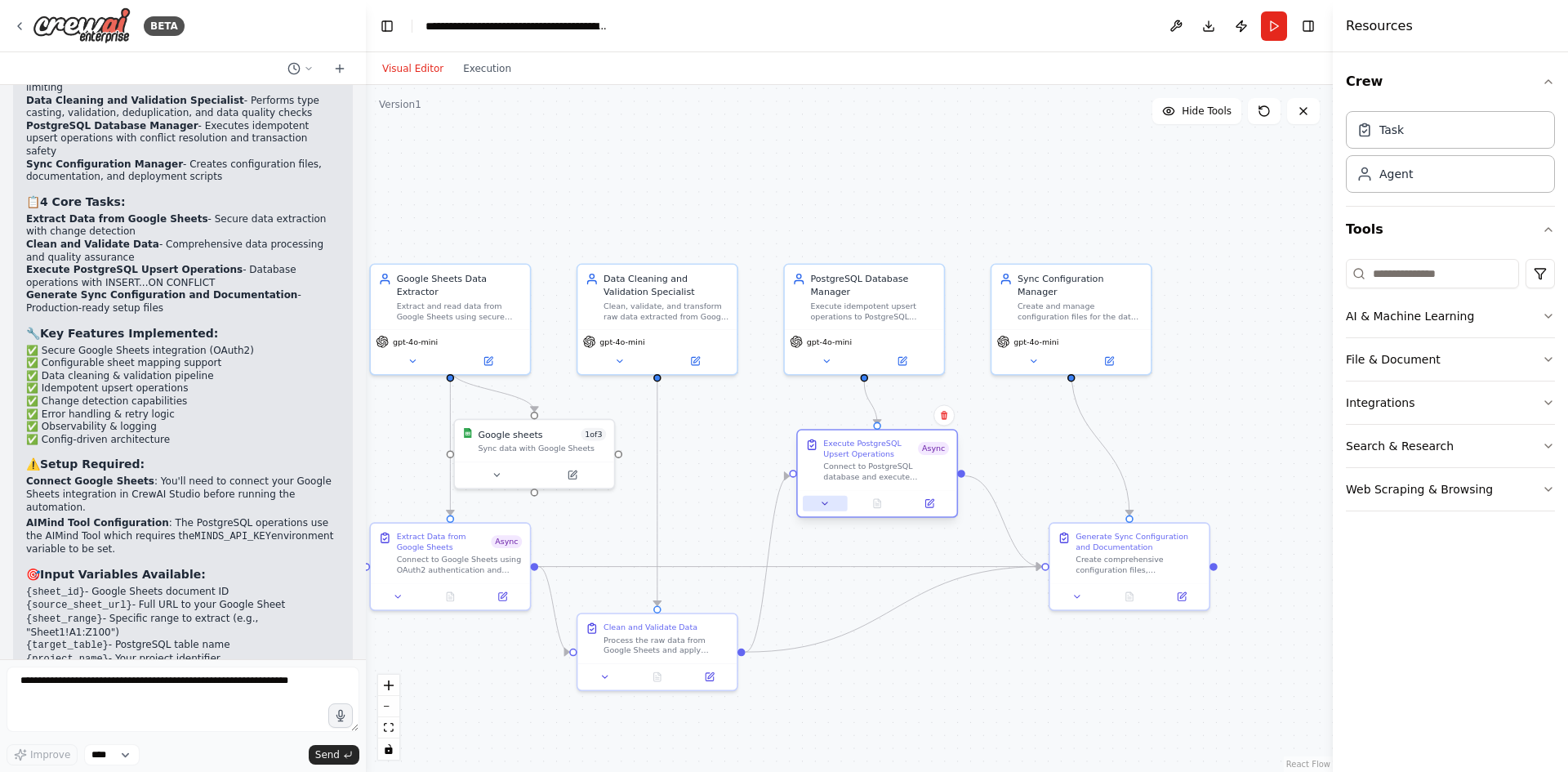
click at [825, 503] on icon at bounding box center [825, 503] width 5 height 3
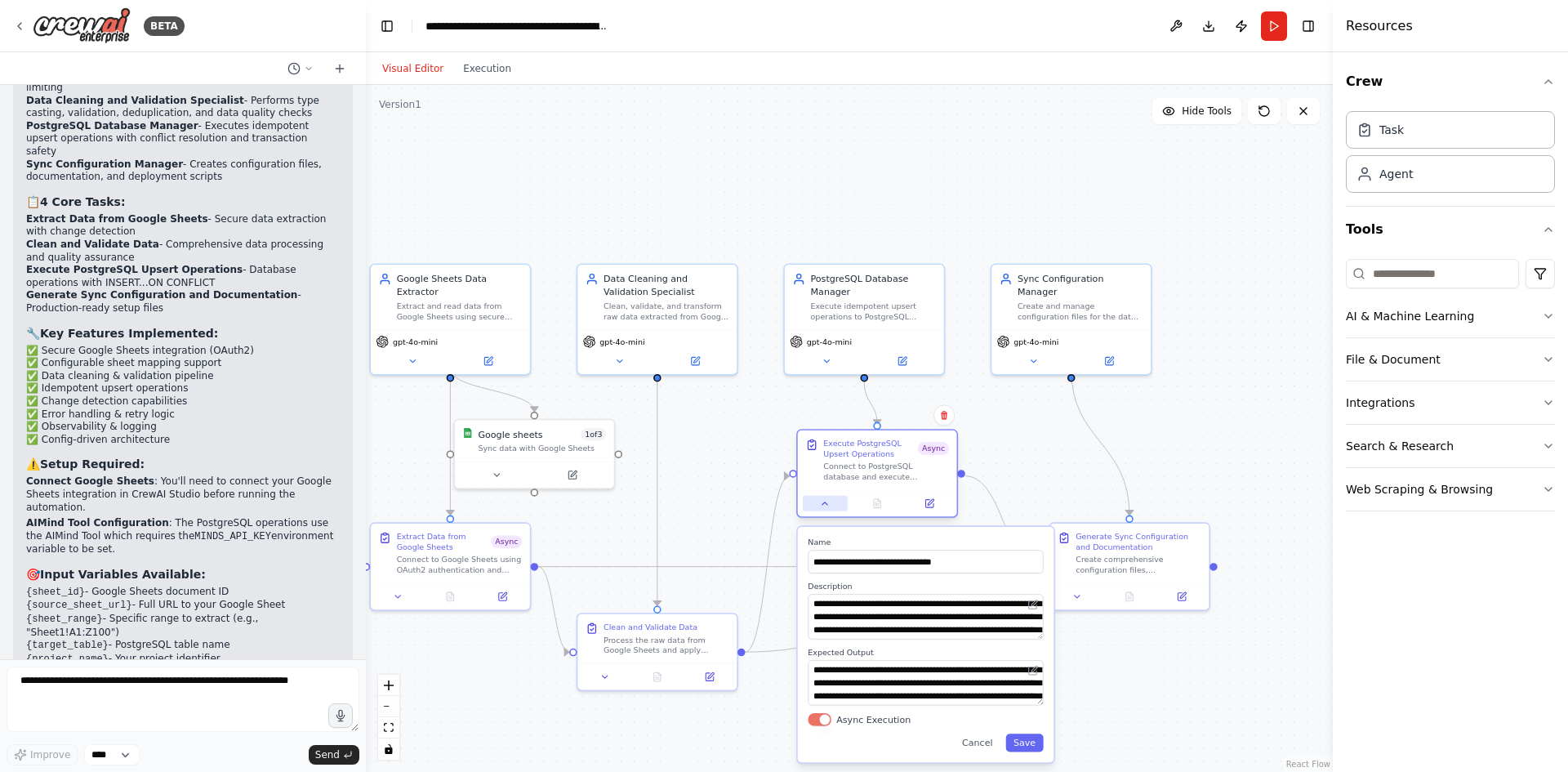
click at [825, 503] on icon at bounding box center [825, 503] width 5 height 3
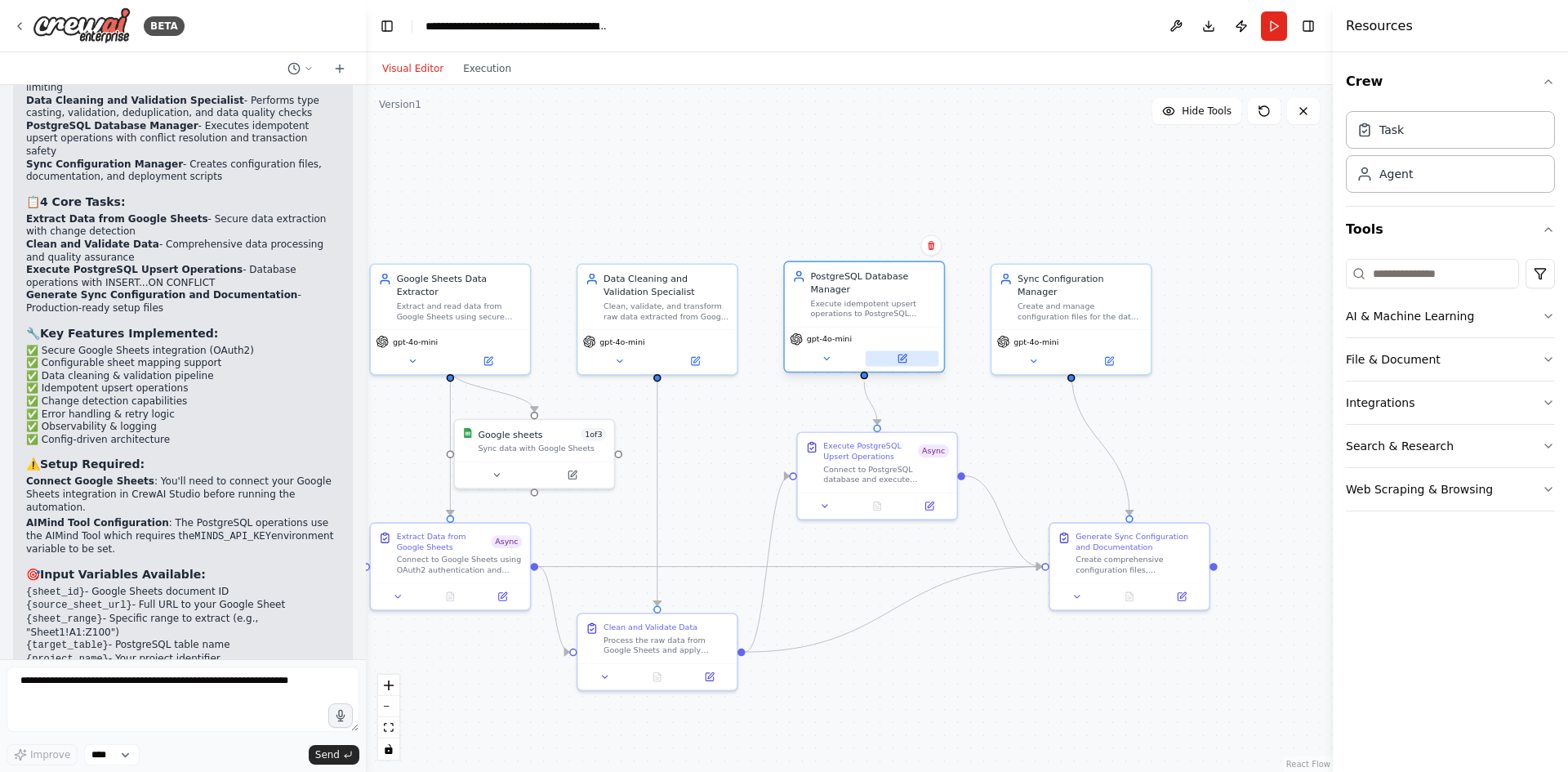
click at [905, 361] on icon at bounding box center [903, 358] width 8 height 8
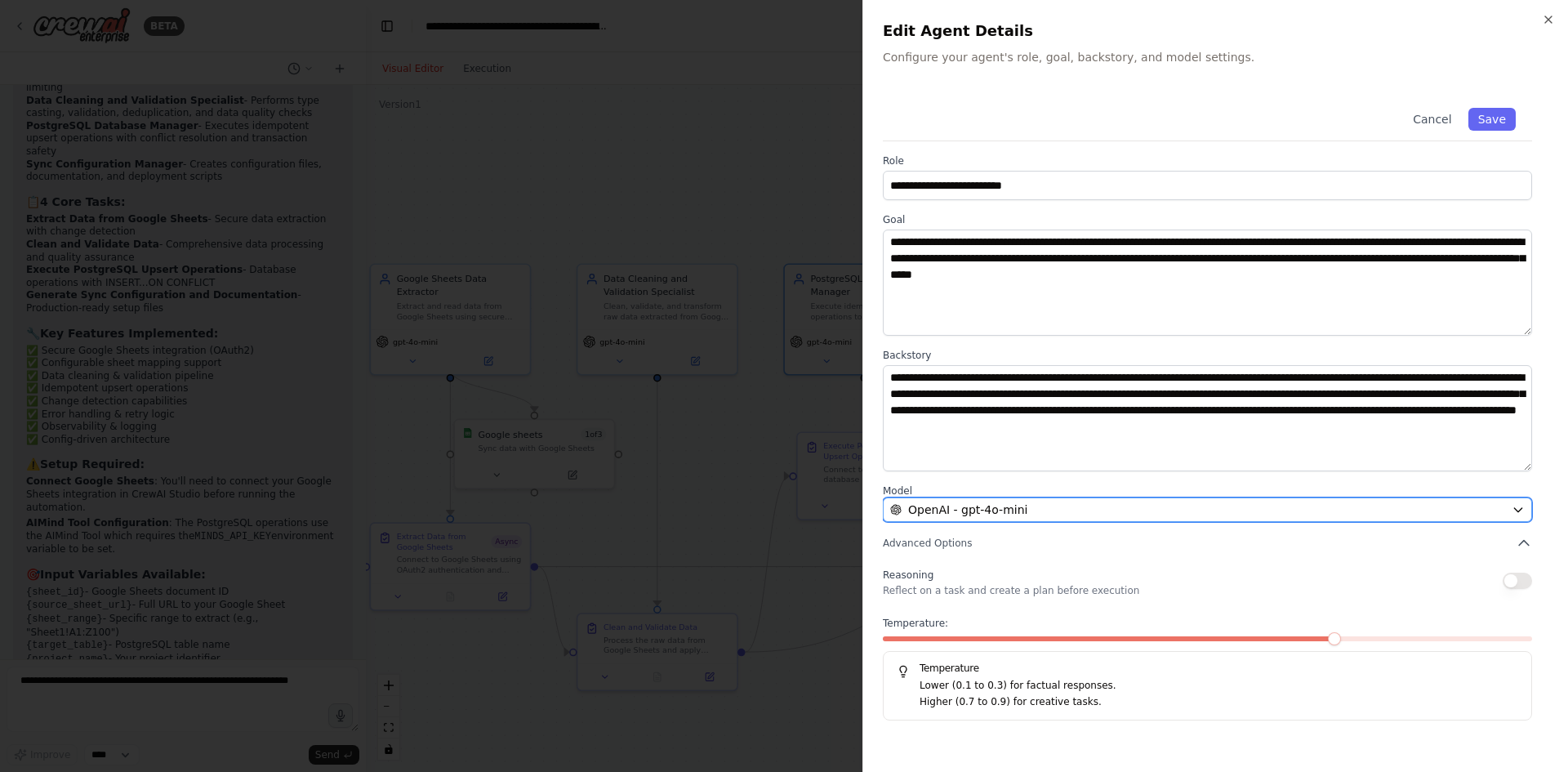
click at [1063, 499] on button "OpenAI - gpt-4o-mini" at bounding box center [1208, 510] width 650 height 25
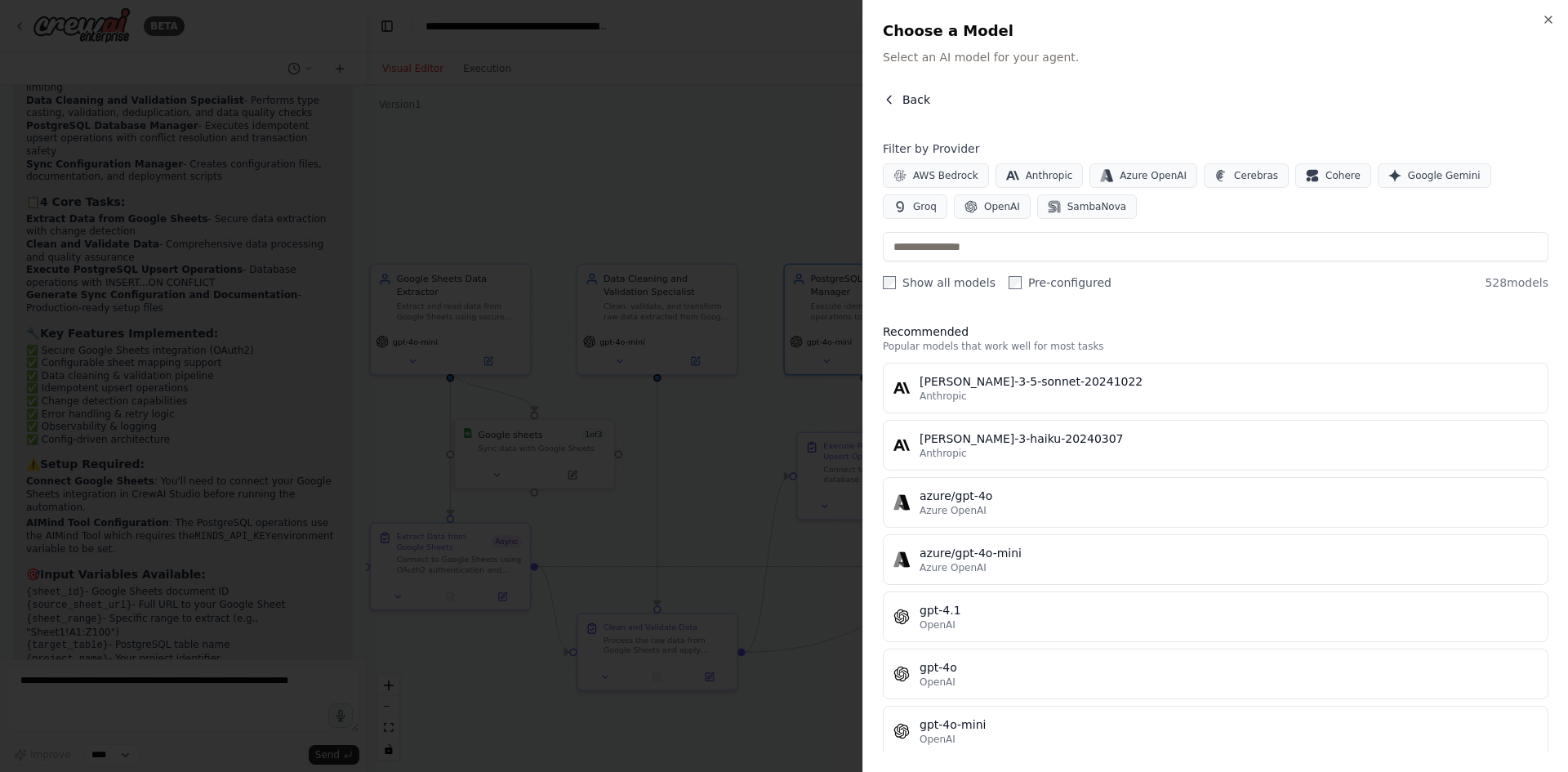
click at [899, 99] on button "Back" at bounding box center [907, 100] width 48 height 17
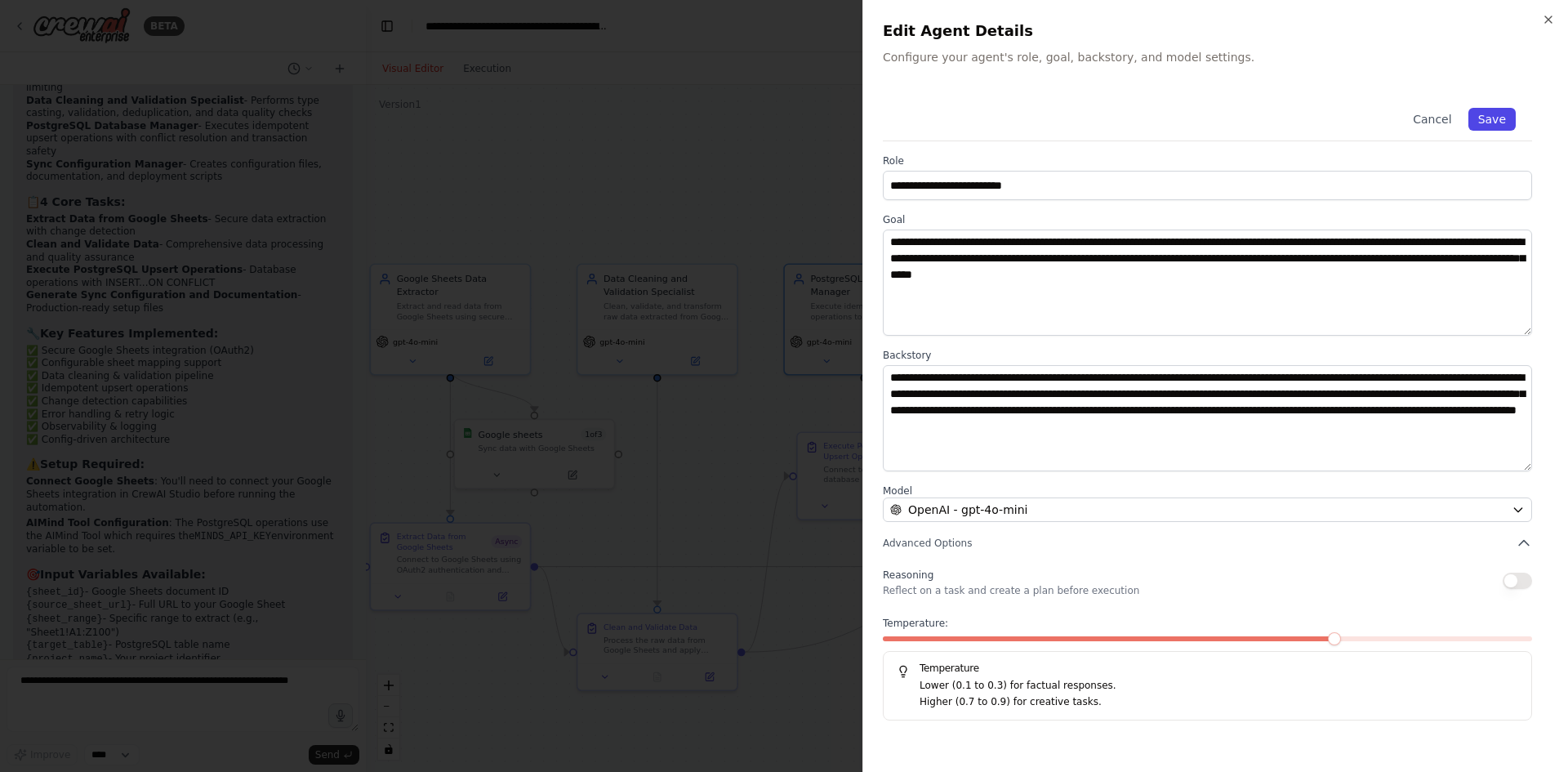
click at [1489, 118] on button "Save" at bounding box center [1493, 119] width 48 height 23
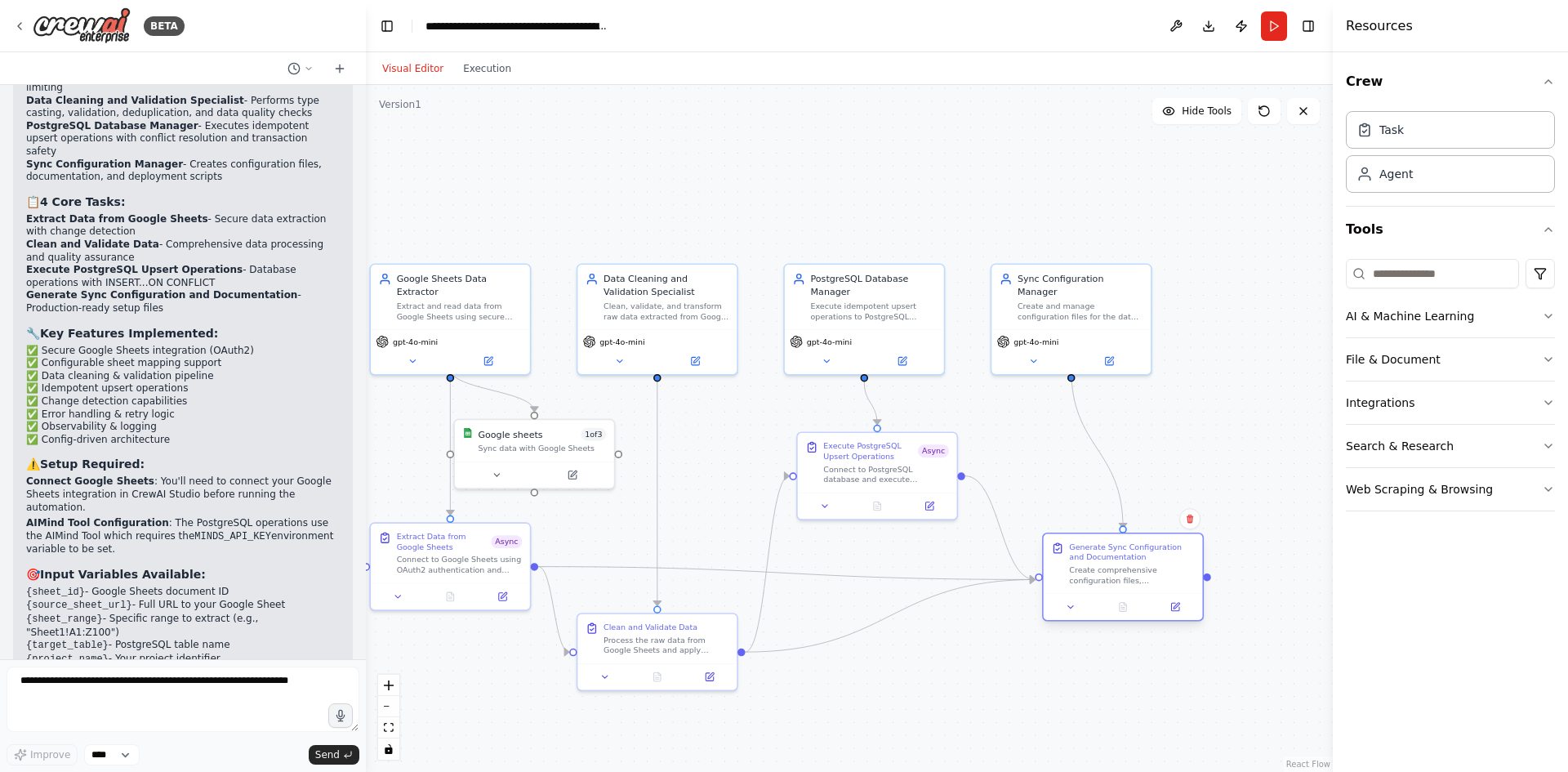
drag, startPoint x: 1102, startPoint y: 568, endPoint x: 1095, endPoint y: 577, distance: 11.4
click at [1095, 577] on div "Create comprehensive configuration files, documentation, and deployment scripts…" at bounding box center [1132, 576] width 126 height 20
click at [1074, 612] on icon at bounding box center [1071, 608] width 11 height 11
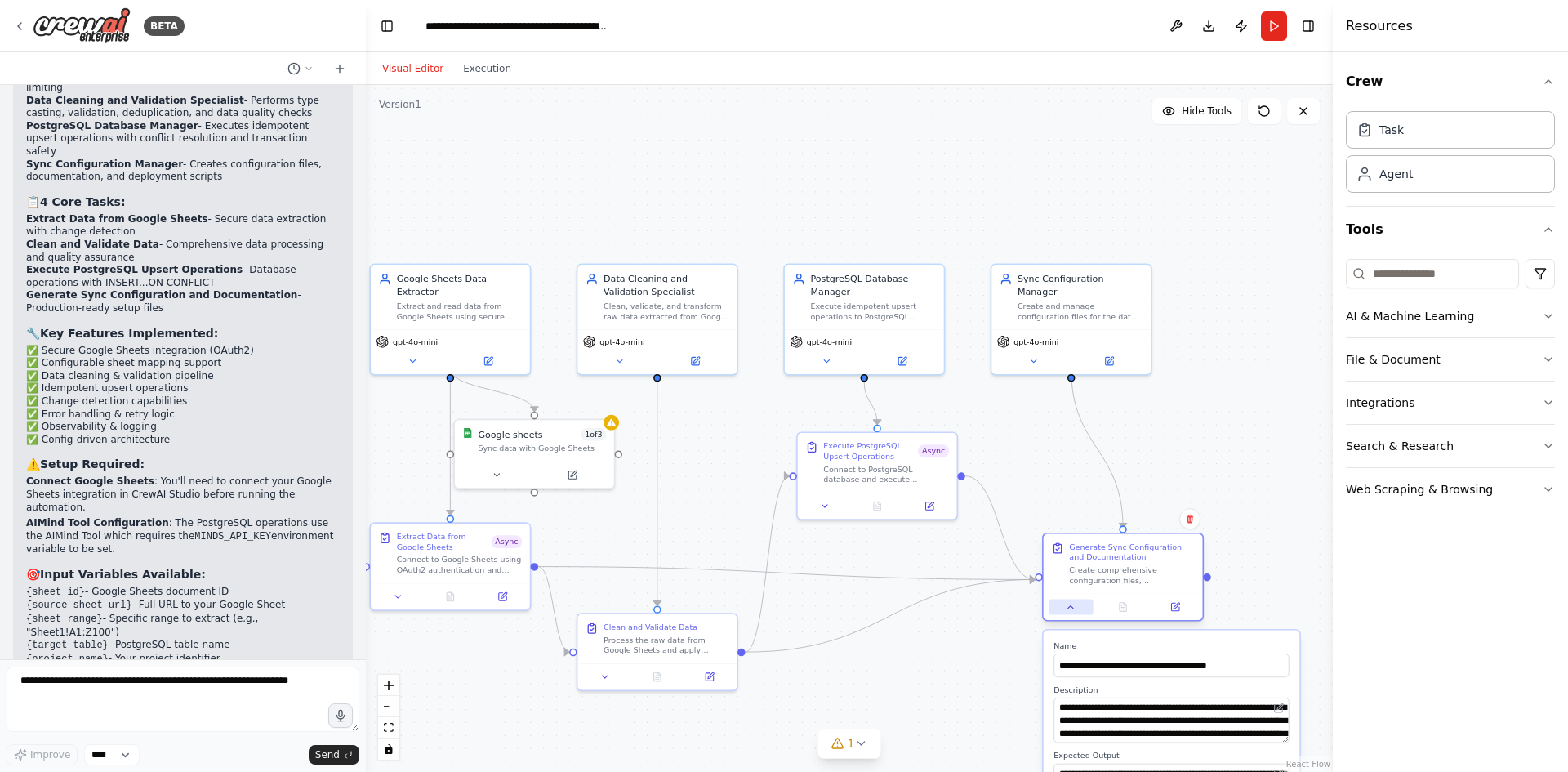
click at [1086, 614] on button at bounding box center [1071, 607] width 44 height 16
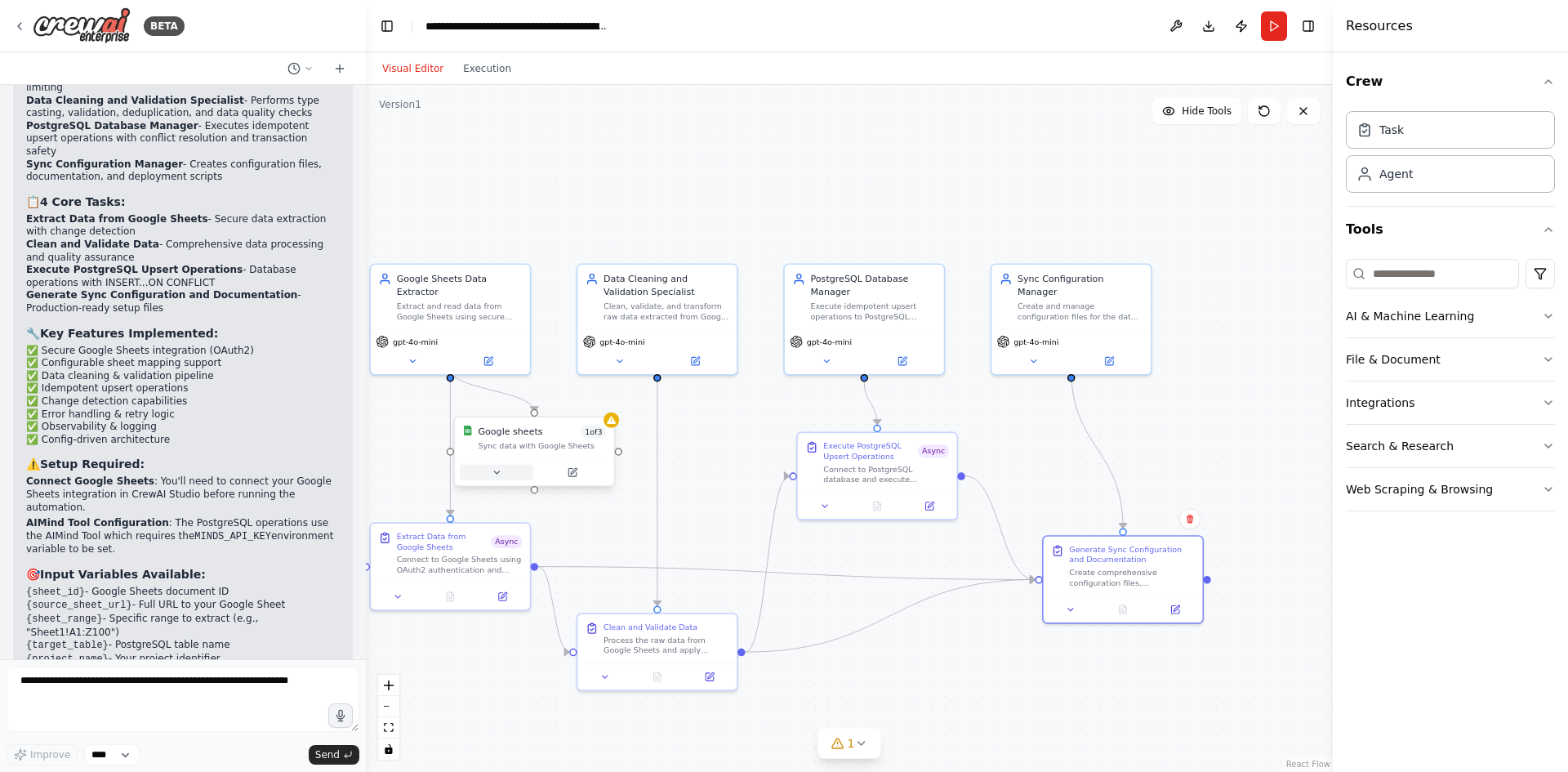
click at [502, 476] on button at bounding box center [496, 472] width 72 height 16
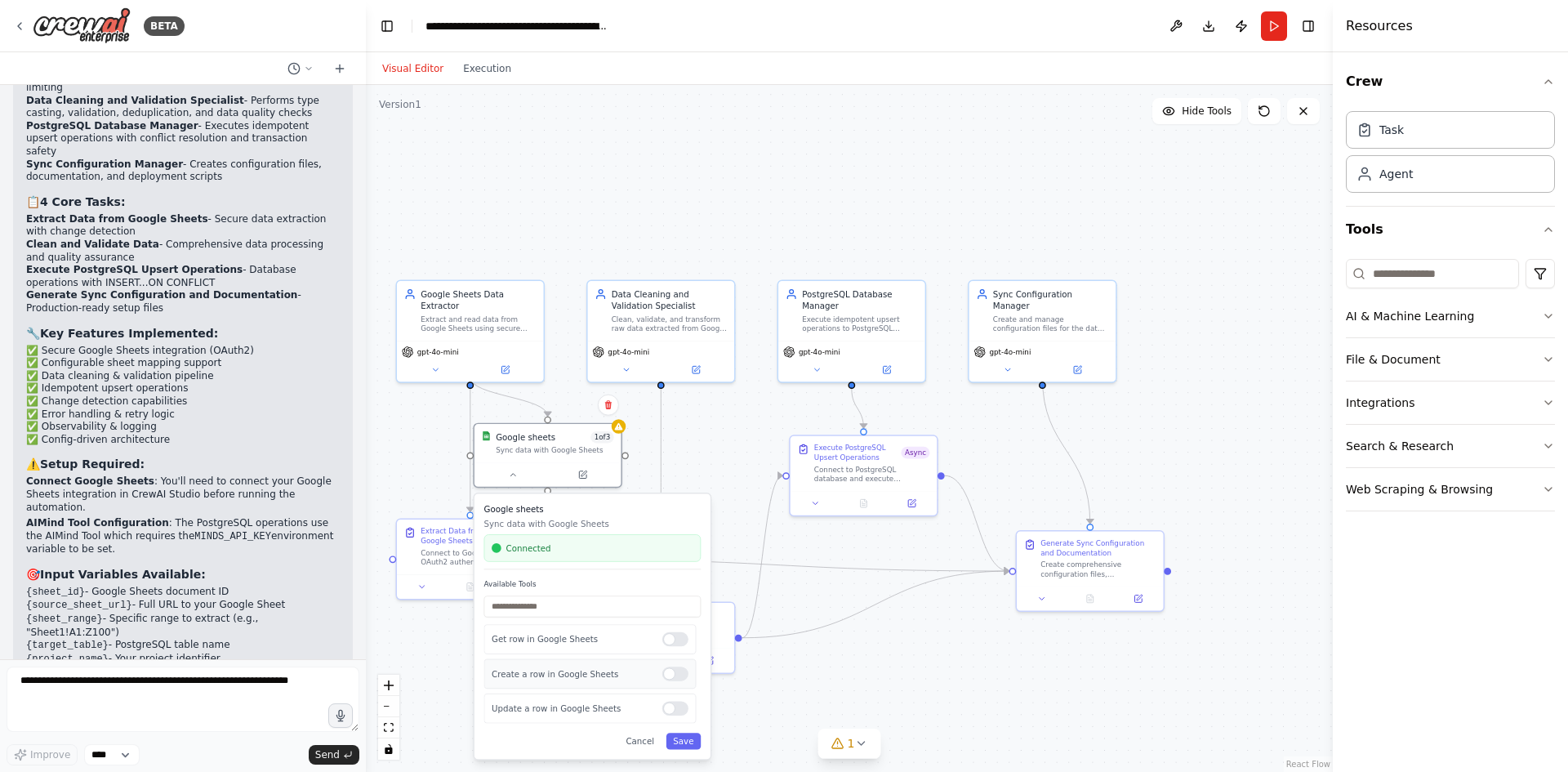
click at [669, 679] on div at bounding box center [675, 674] width 27 height 15
click at [678, 718] on div "Update a row in Google Sheets" at bounding box center [591, 709] width 213 height 29
click at [683, 711] on div at bounding box center [675, 709] width 27 height 15
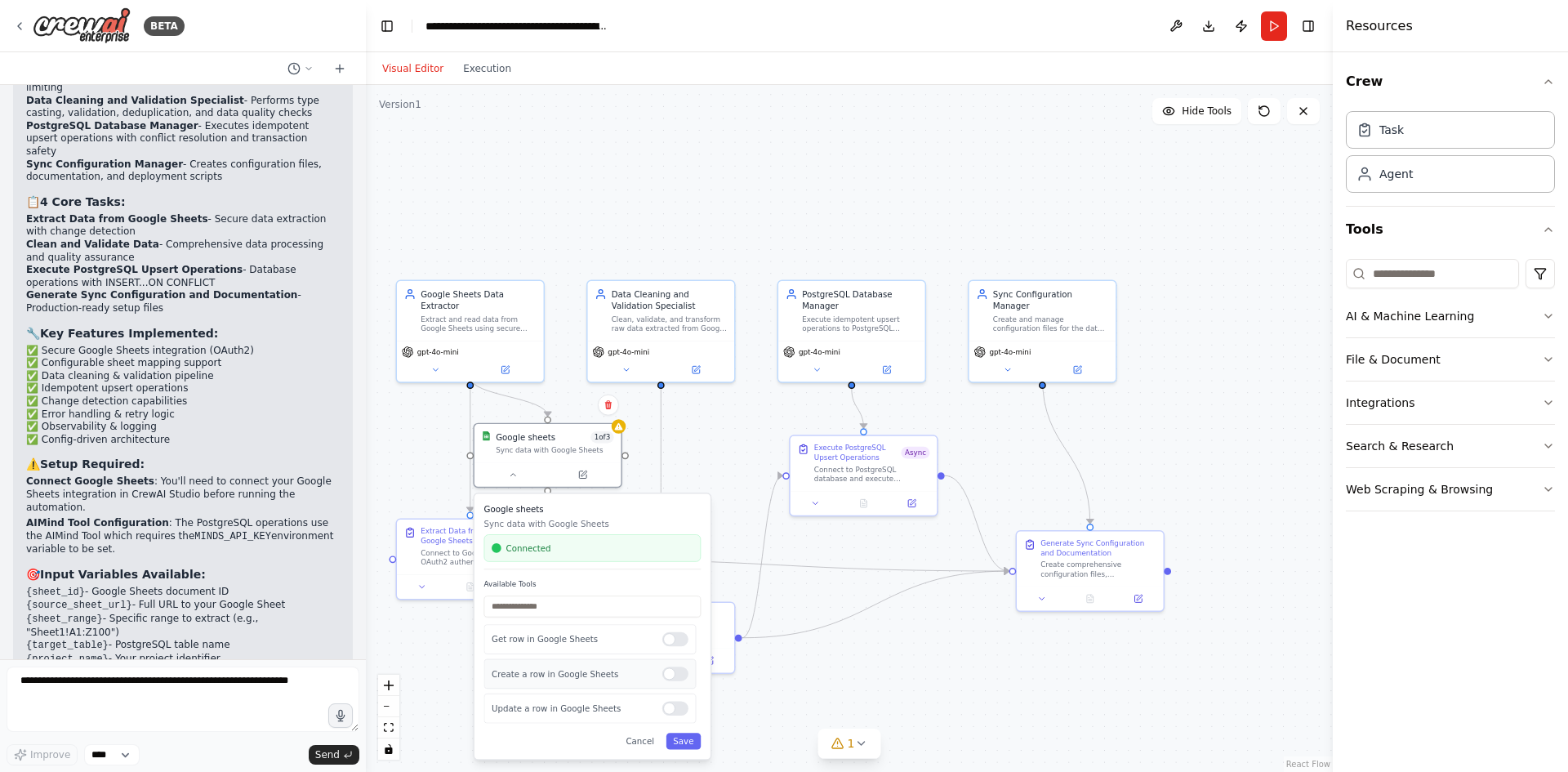
click at [683, 680] on div at bounding box center [675, 674] width 27 height 15
click at [683, 741] on button "Save" at bounding box center [684, 742] width 35 height 17
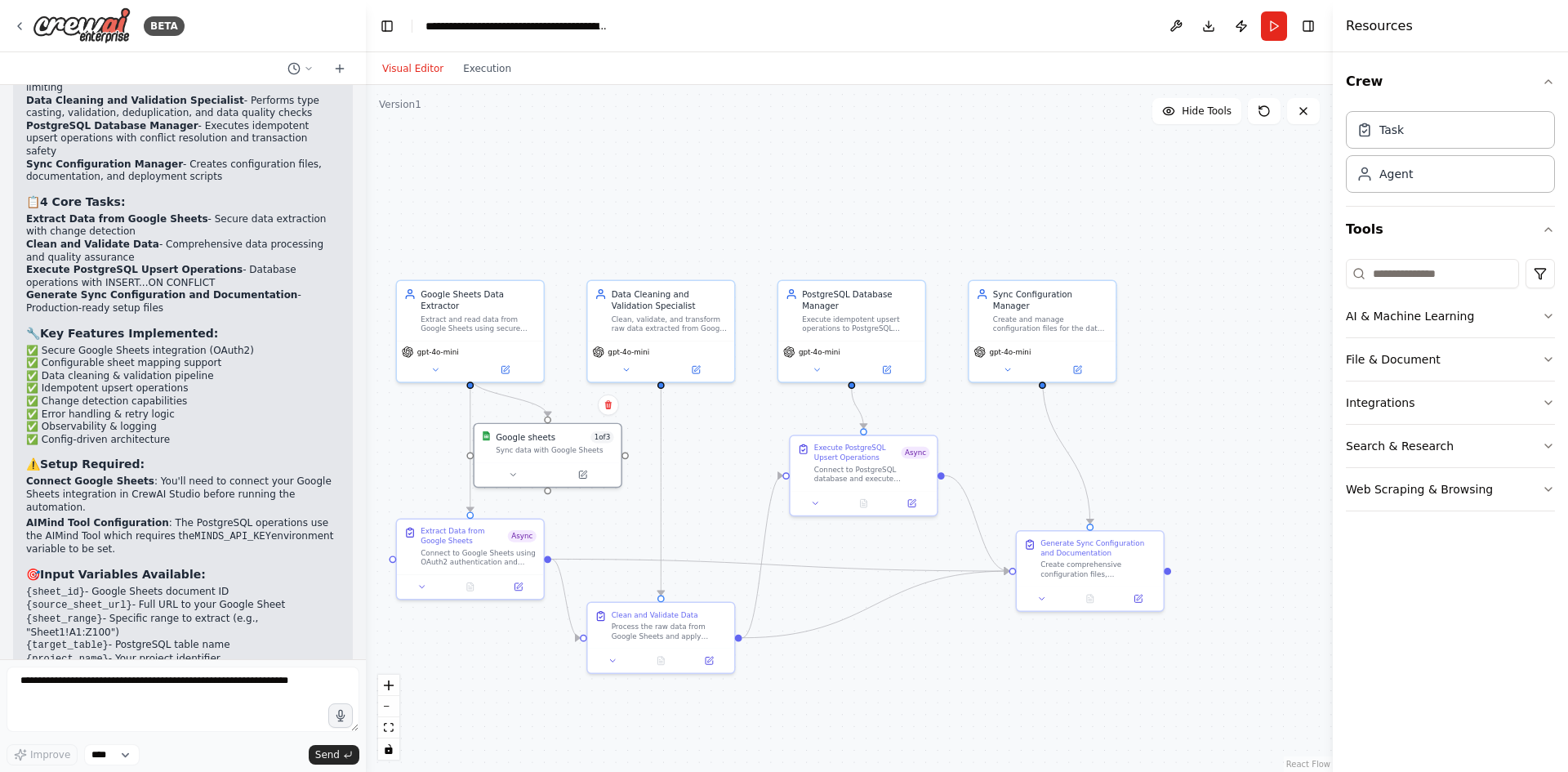
click at [783, 248] on div ".deletable-edge-delete-btn { width: 20px; height: 20px; border: 0px solid #ffff…" at bounding box center [849, 429] width 967 height 688
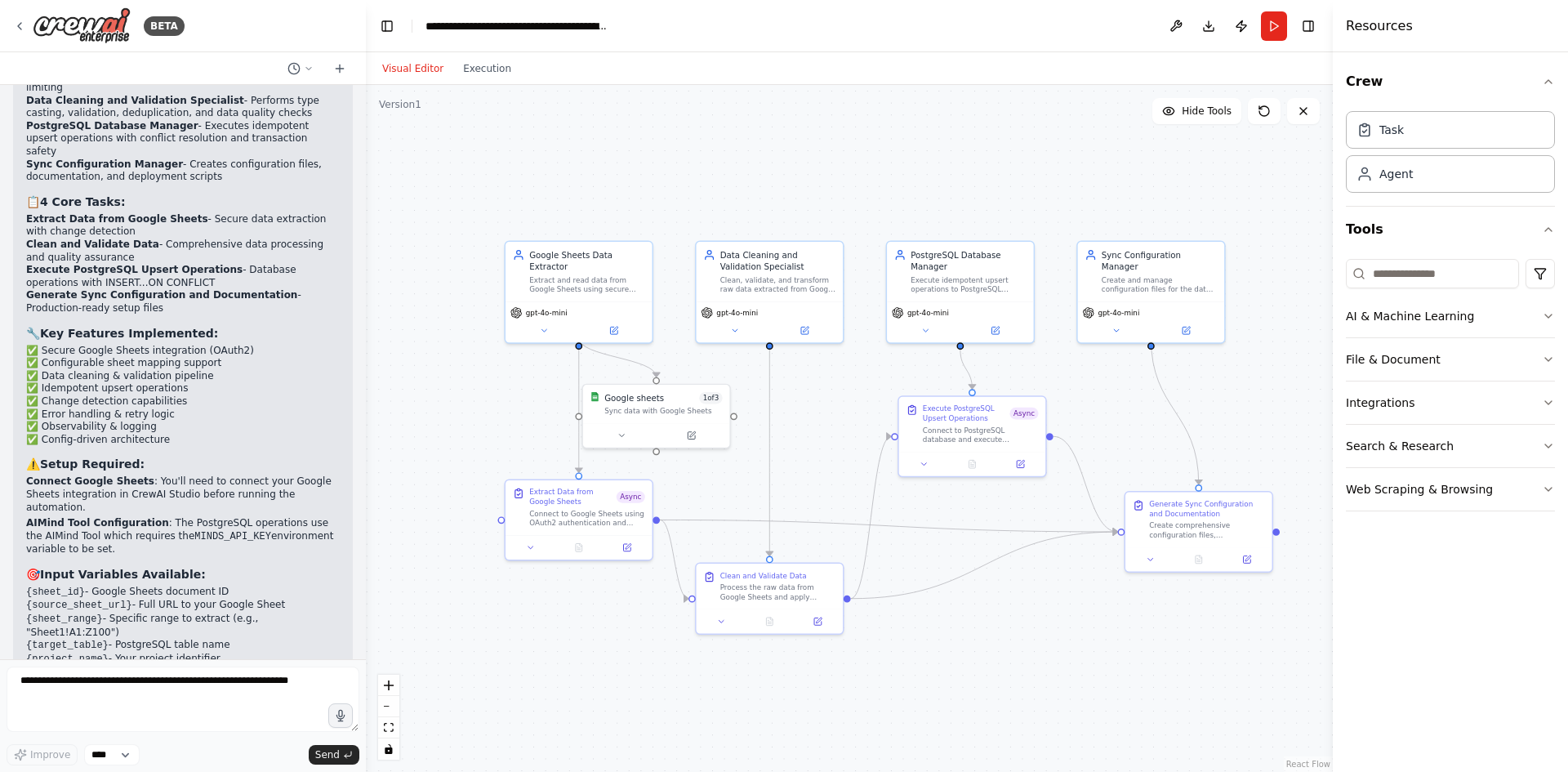
drag, startPoint x: 616, startPoint y: 228, endPoint x: 725, endPoint y: 189, distance: 115.8
click at [725, 189] on div ".deletable-edge-delete-btn { width: 20px; height: 20px; border: 0px solid #ffff…" at bounding box center [849, 429] width 967 height 688
click at [628, 440] on button at bounding box center [621, 433] width 67 height 15
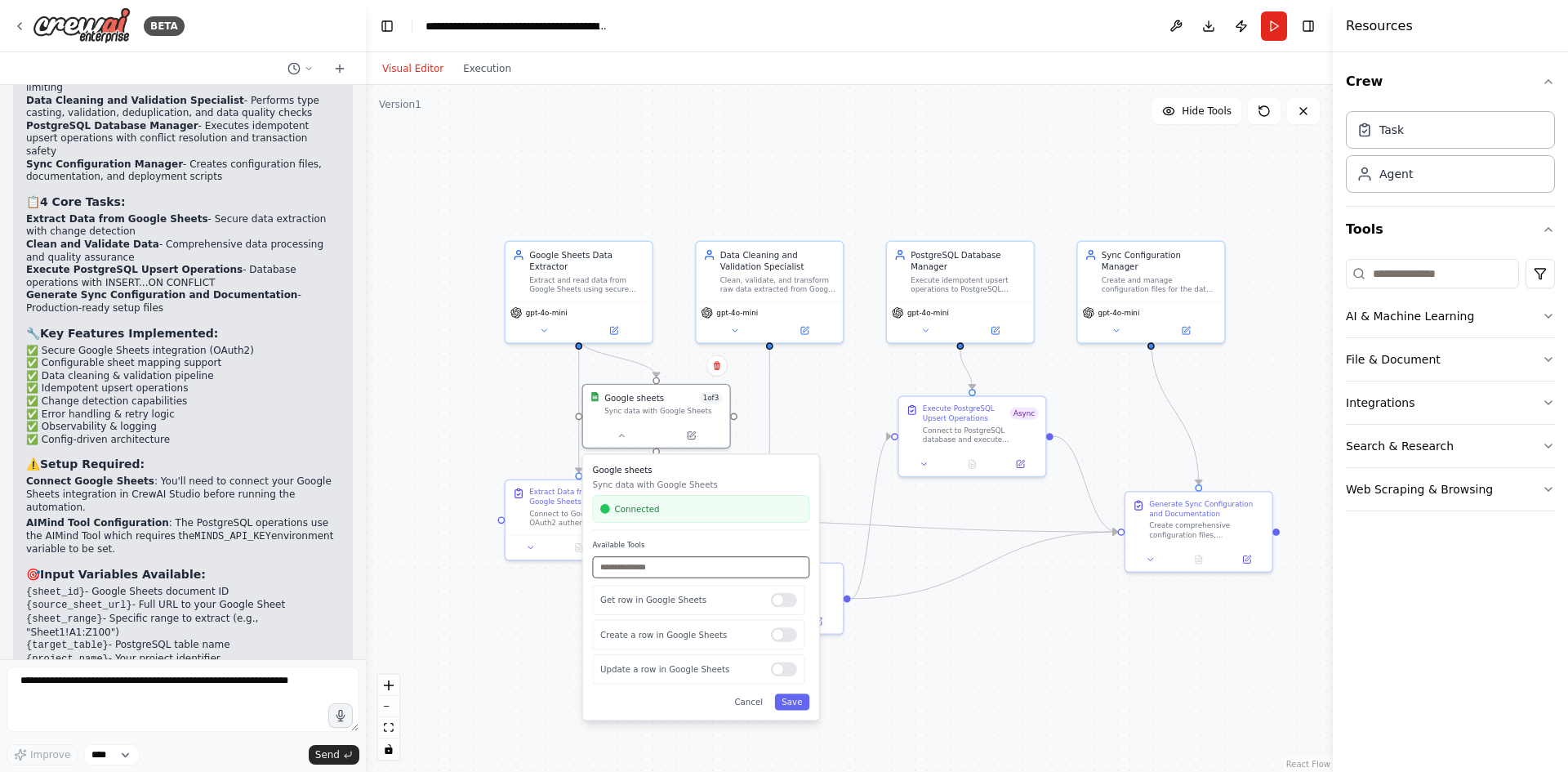
click at [644, 578] on input "text" at bounding box center [701, 567] width 217 height 21
type input "*"
click at [546, 404] on div ".deletable-edge-delete-btn { width: 20px; height: 20px; border: 0px solid #ffff…" at bounding box center [849, 429] width 967 height 688
drag, startPoint x: 770, startPoint y: 590, endPoint x: 975, endPoint y: 647, distance: 212.8
click at [975, 647] on div "Process the raw data from Google Sheets and apply comprehensive data cleaning a…" at bounding box center [981, 649] width 116 height 19
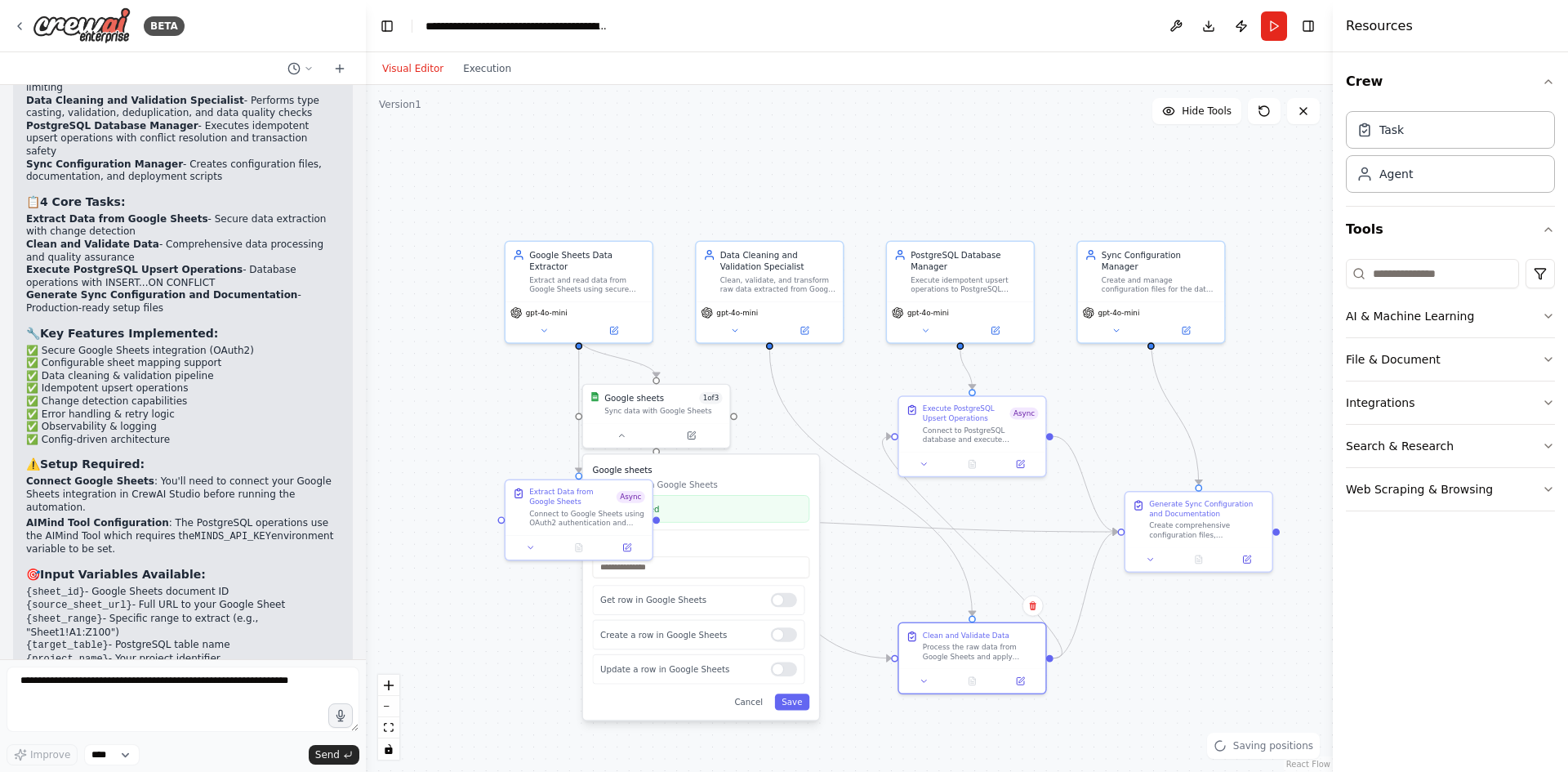
click at [723, 488] on p "Sync data with Google Sheets" at bounding box center [701, 484] width 217 height 12
click at [610, 433] on button at bounding box center [621, 433] width 67 height 15
click at [687, 432] on icon at bounding box center [691, 433] width 10 height 10
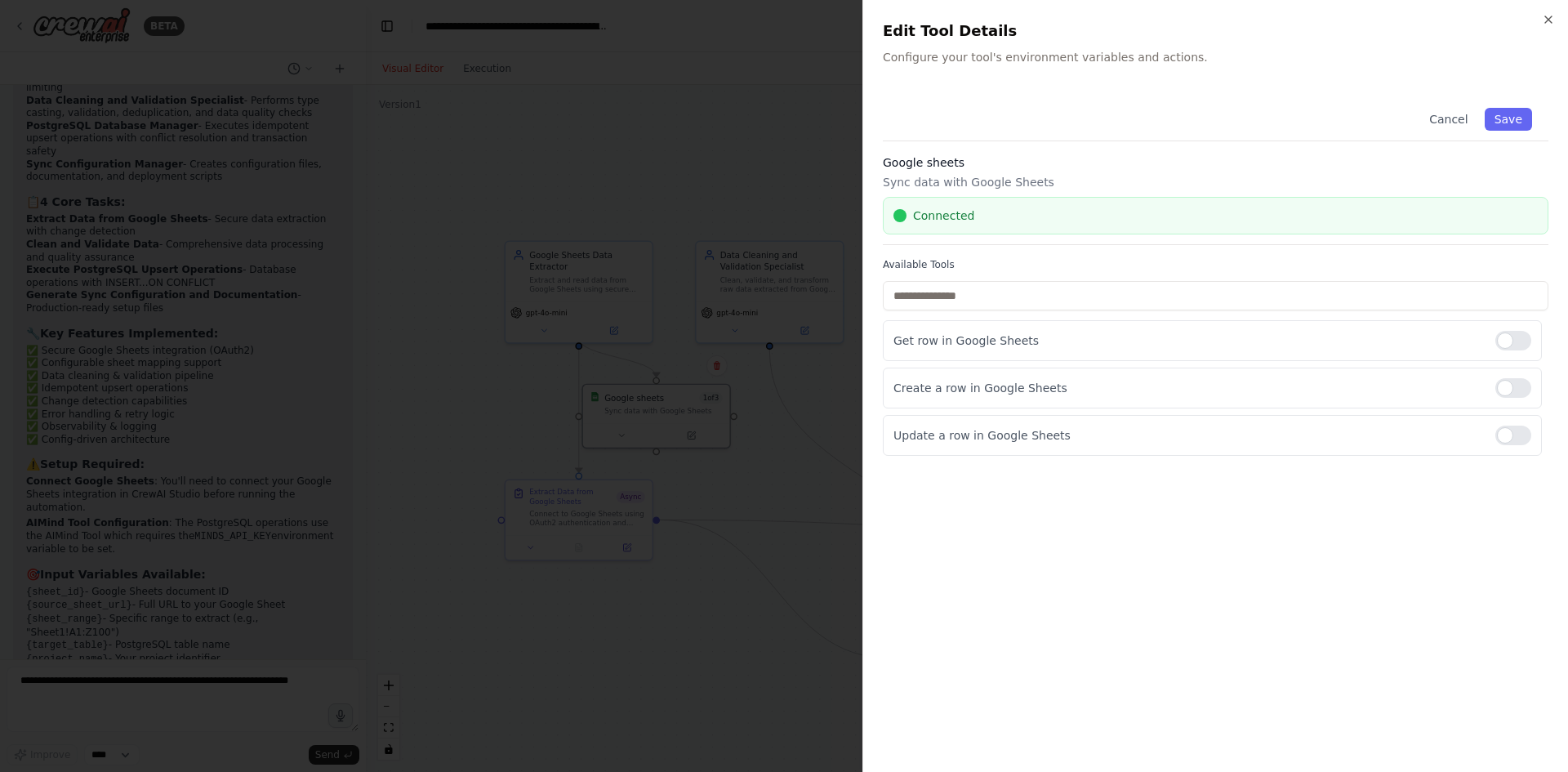
click at [1305, 138] on div "Cancel Save" at bounding box center [1216, 116] width 665 height 50
click at [1545, 16] on icon "button" at bounding box center [1549, 19] width 13 height 13
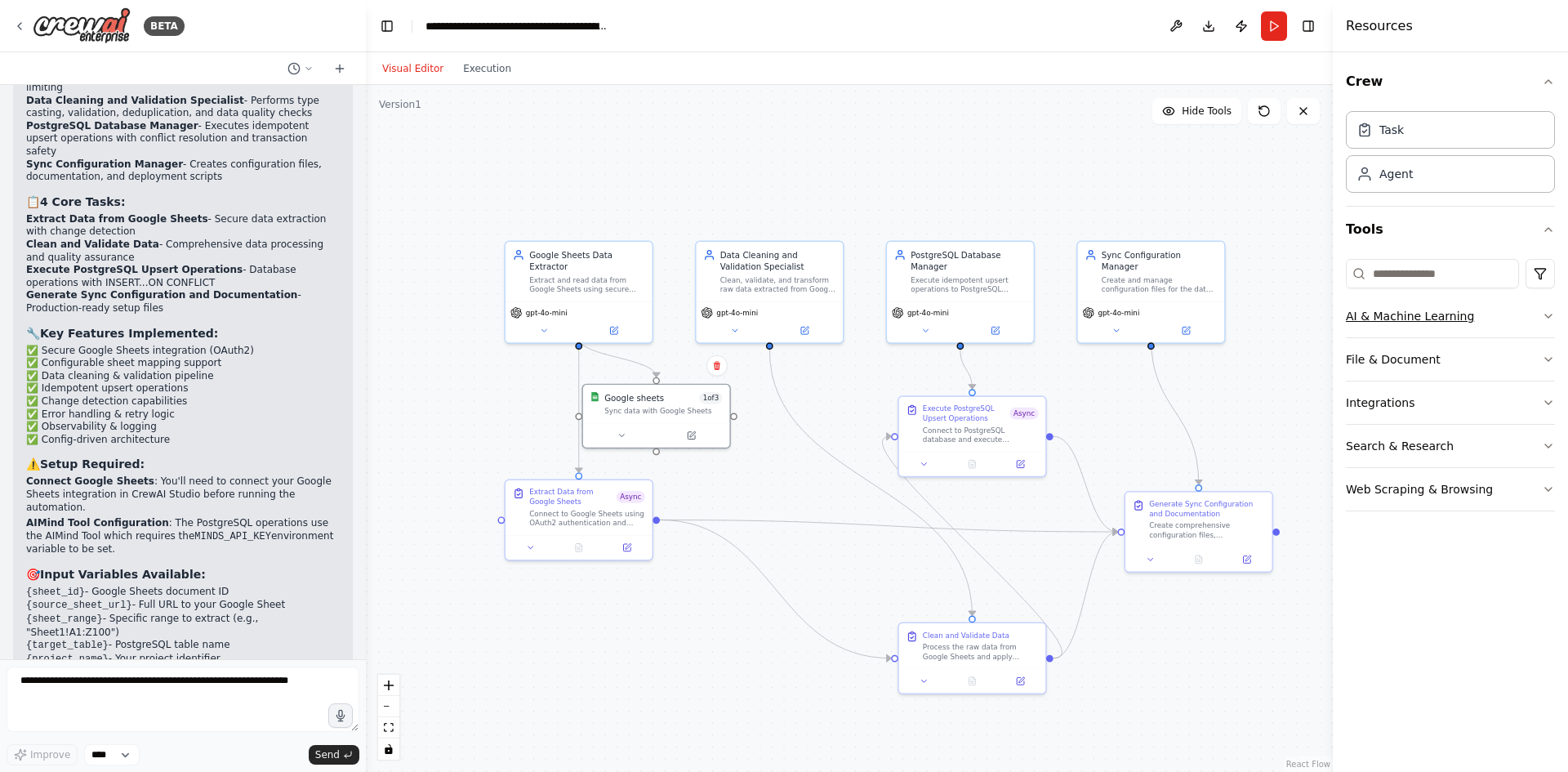
click at [1453, 320] on button "AI & Machine Learning" at bounding box center [1451, 316] width 209 height 42
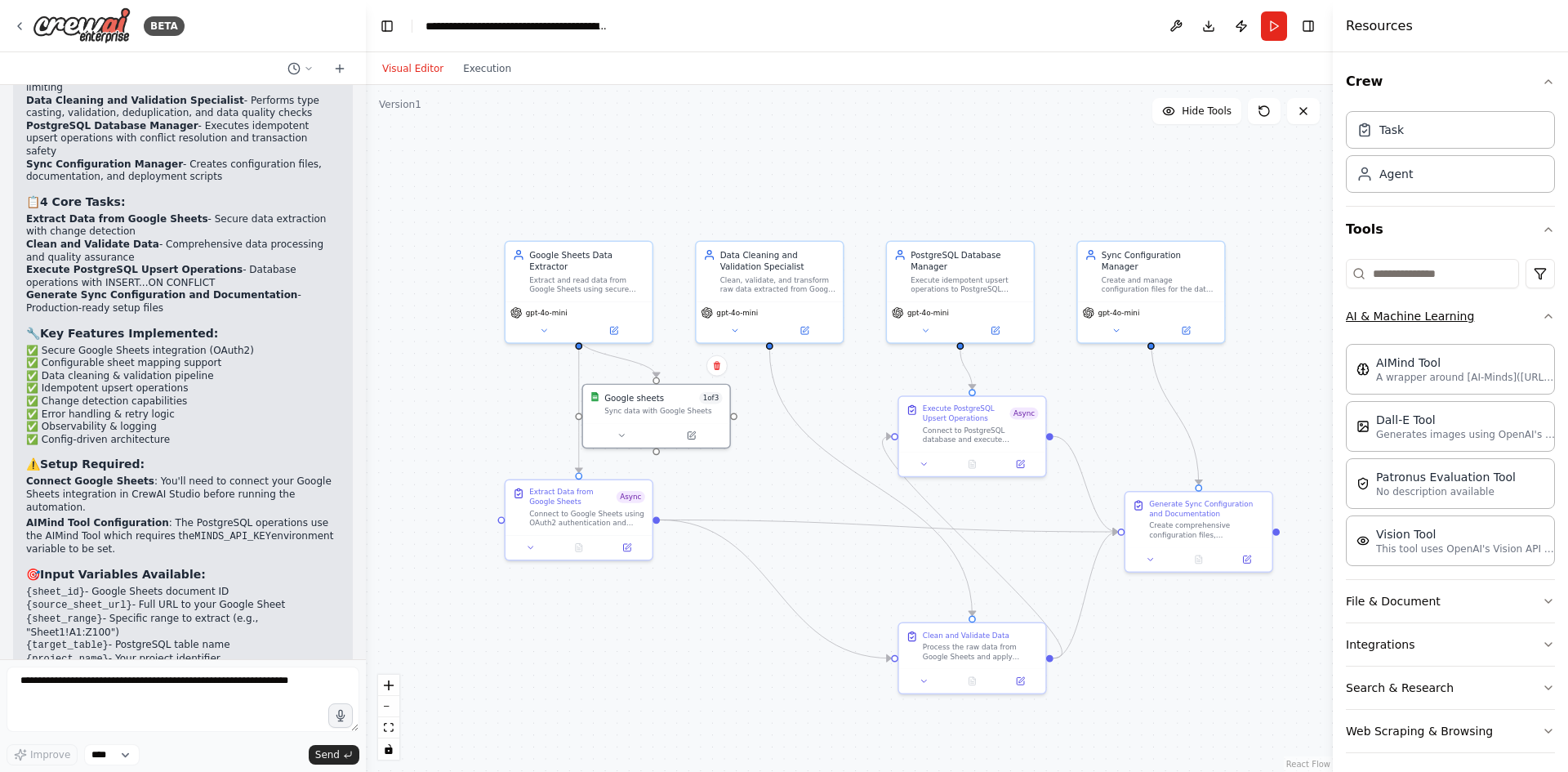
click at [1453, 320] on button "AI & Machine Learning" at bounding box center [1451, 316] width 209 height 42
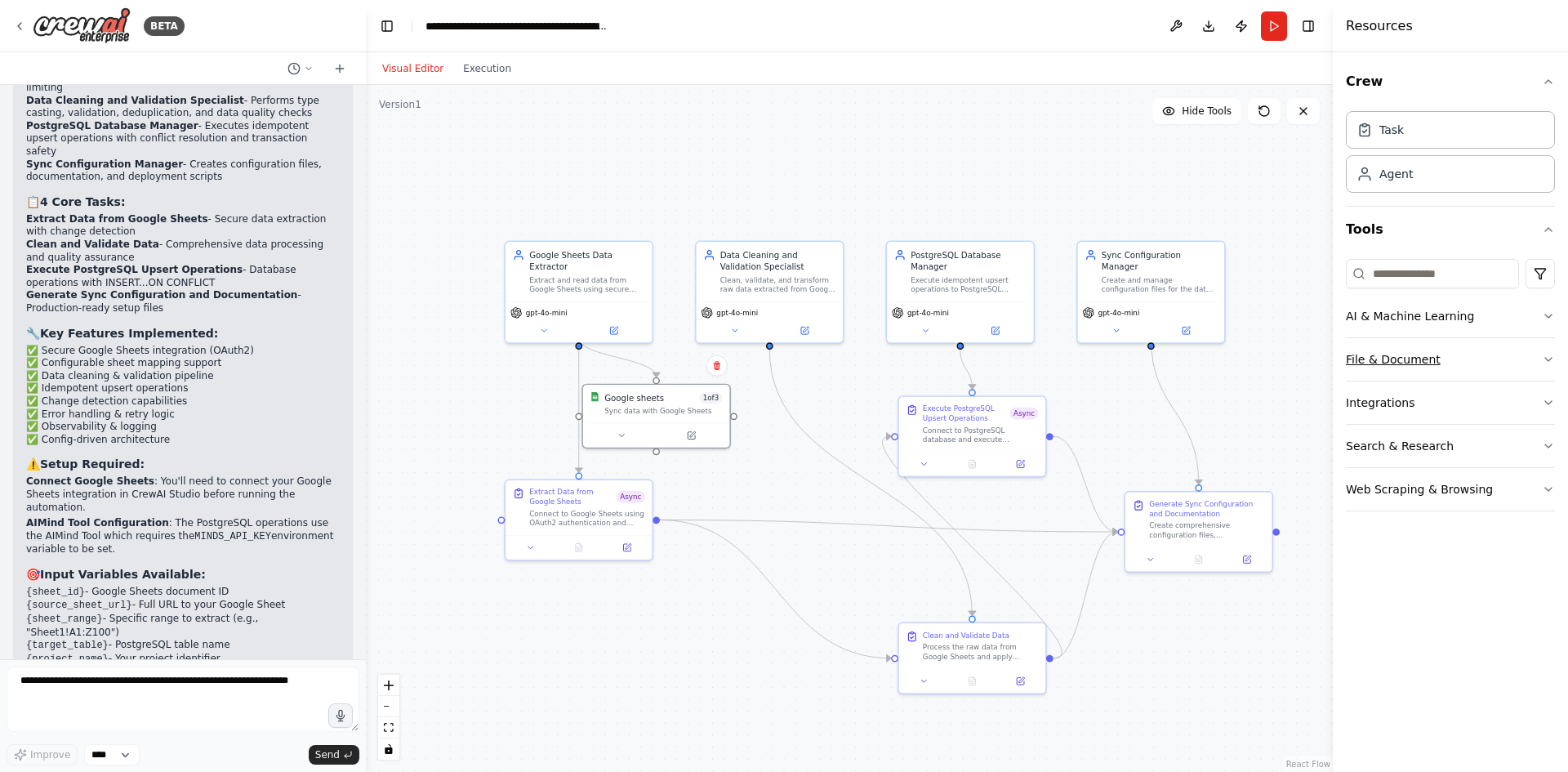
click at [1469, 361] on button "File & Document" at bounding box center [1451, 359] width 209 height 42
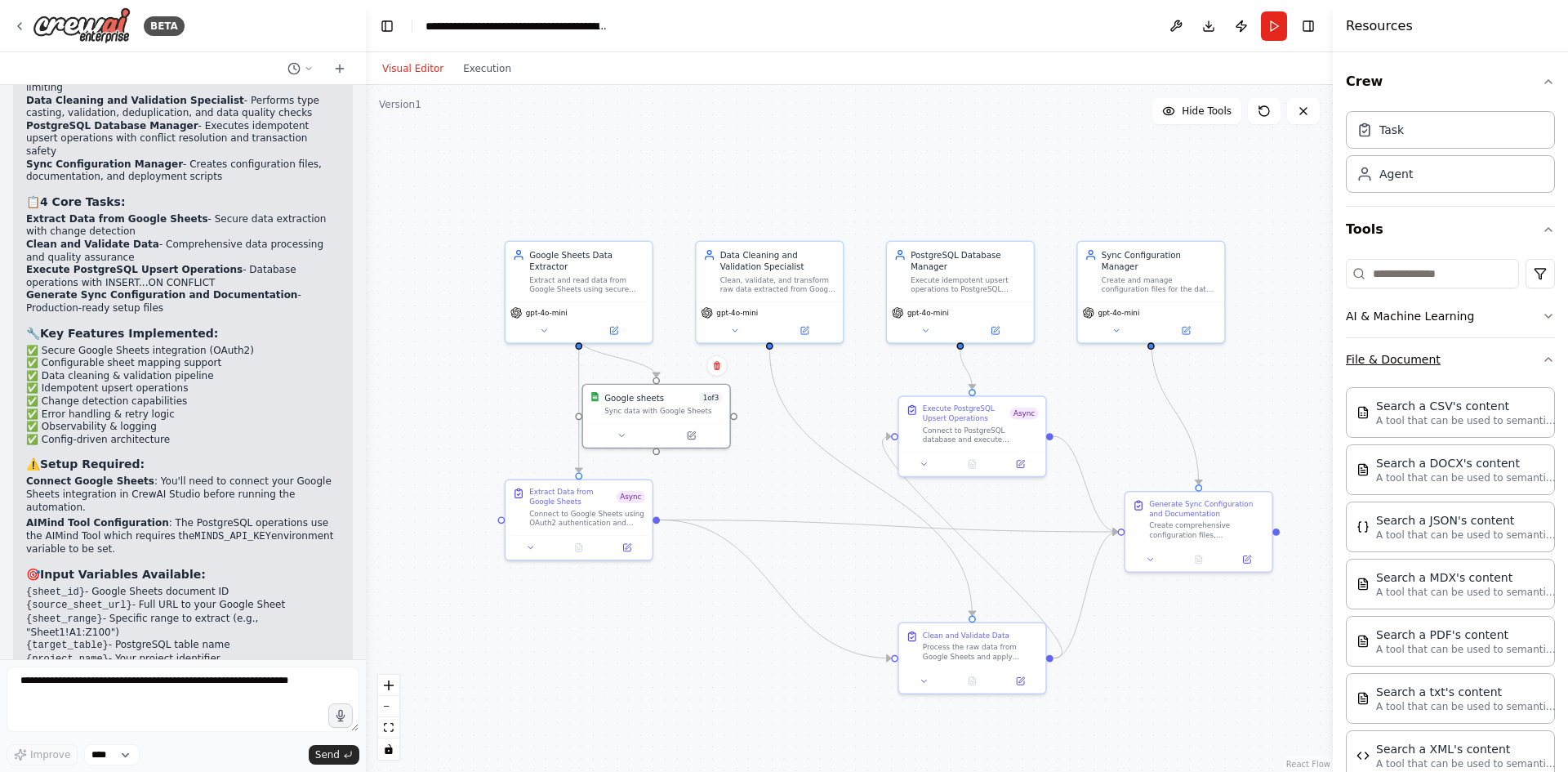
click at [1469, 361] on button "File & Document" at bounding box center [1451, 359] width 209 height 42
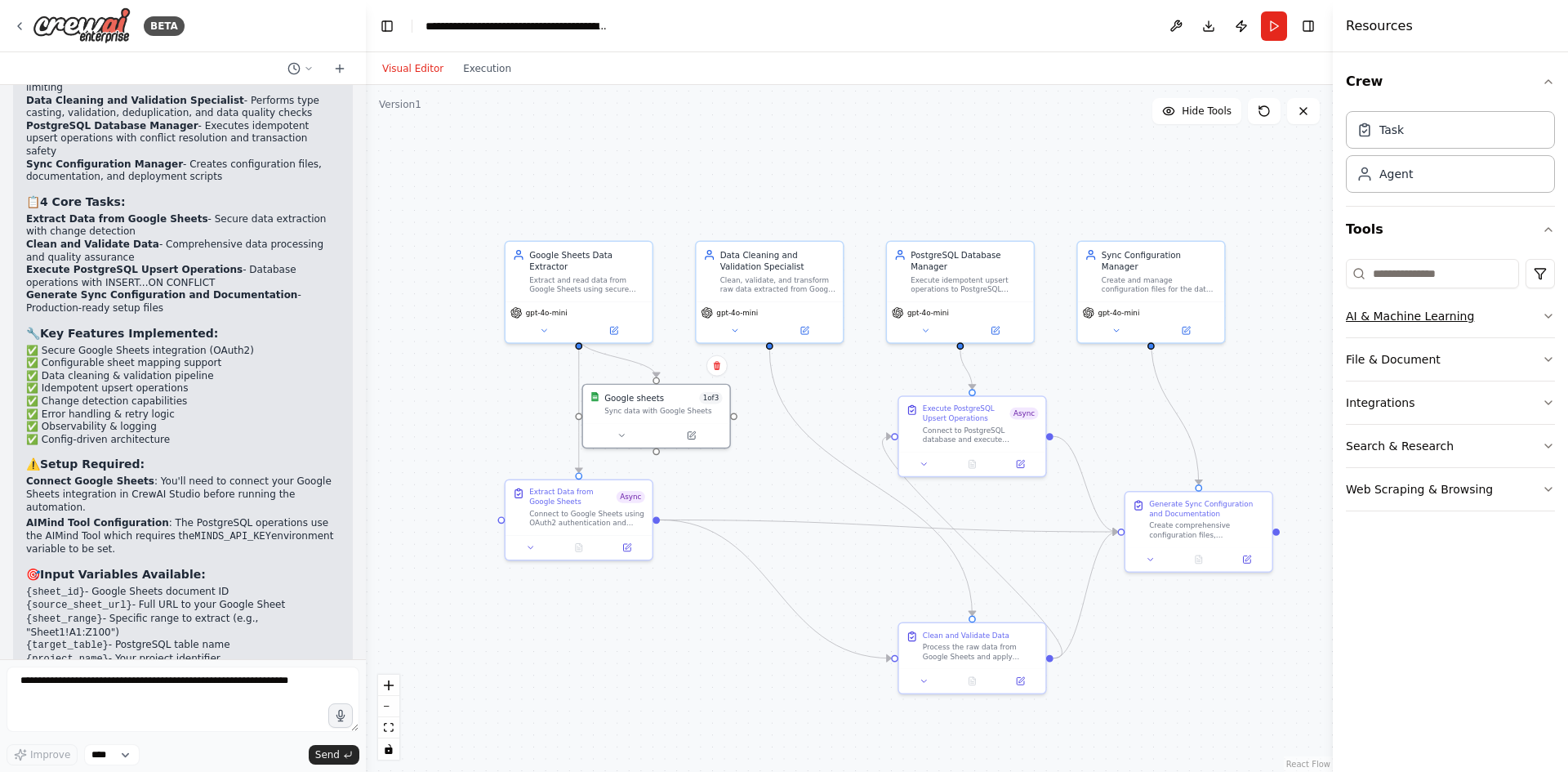
click at [1486, 320] on button "AI & Machine Learning" at bounding box center [1451, 316] width 209 height 42
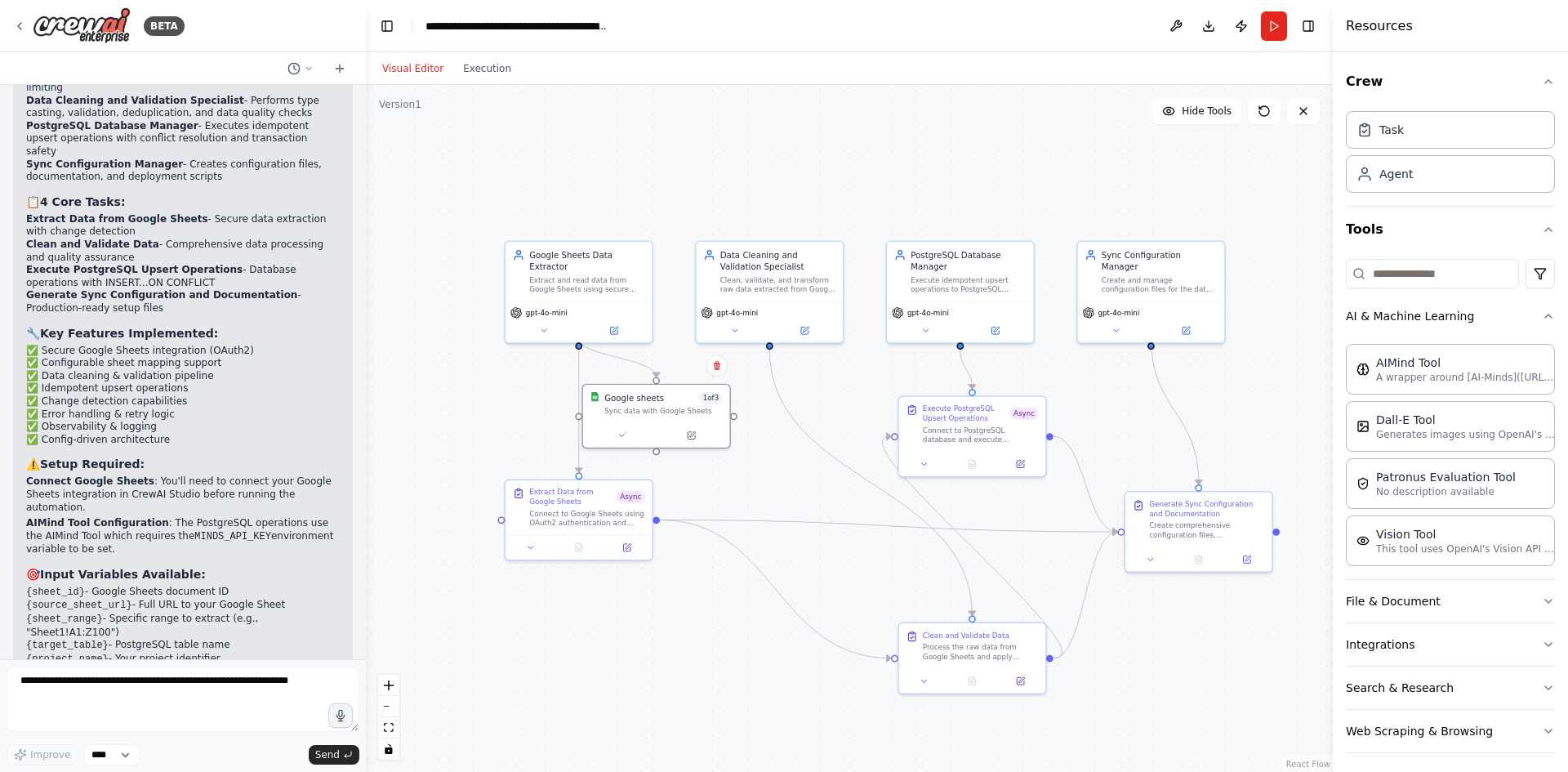
click at [620, 653] on div ".deletable-edge-delete-btn { width: 20px; height: 20px; border: 0px solid #ffff…" at bounding box center [849, 429] width 967 height 688
click at [1399, 176] on div "Agent" at bounding box center [1397, 173] width 34 height 17
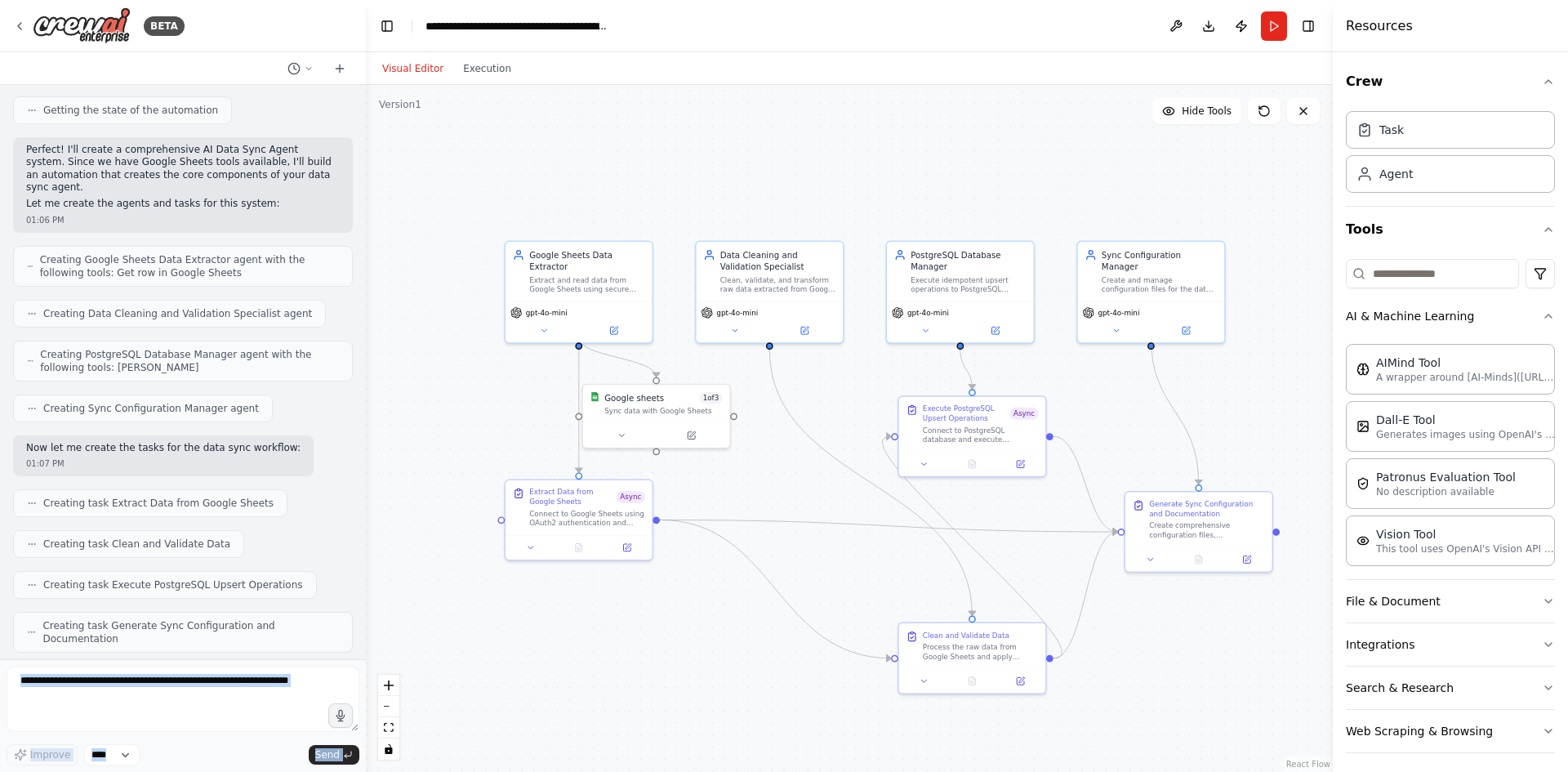
scroll to position [0, 0]
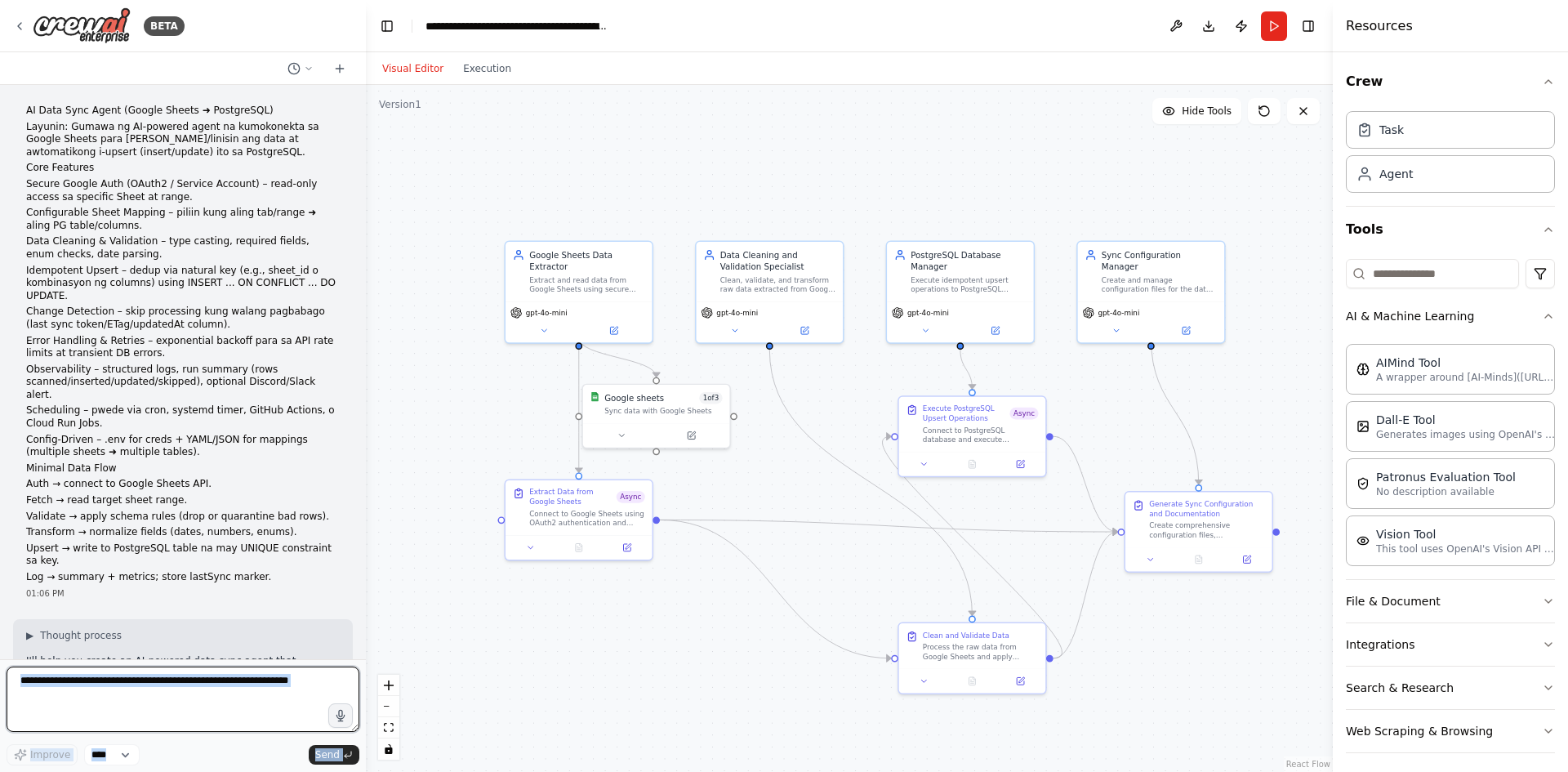
click at [187, 700] on textarea at bounding box center [182, 699] width 353 height 65
paste textarea "**********"
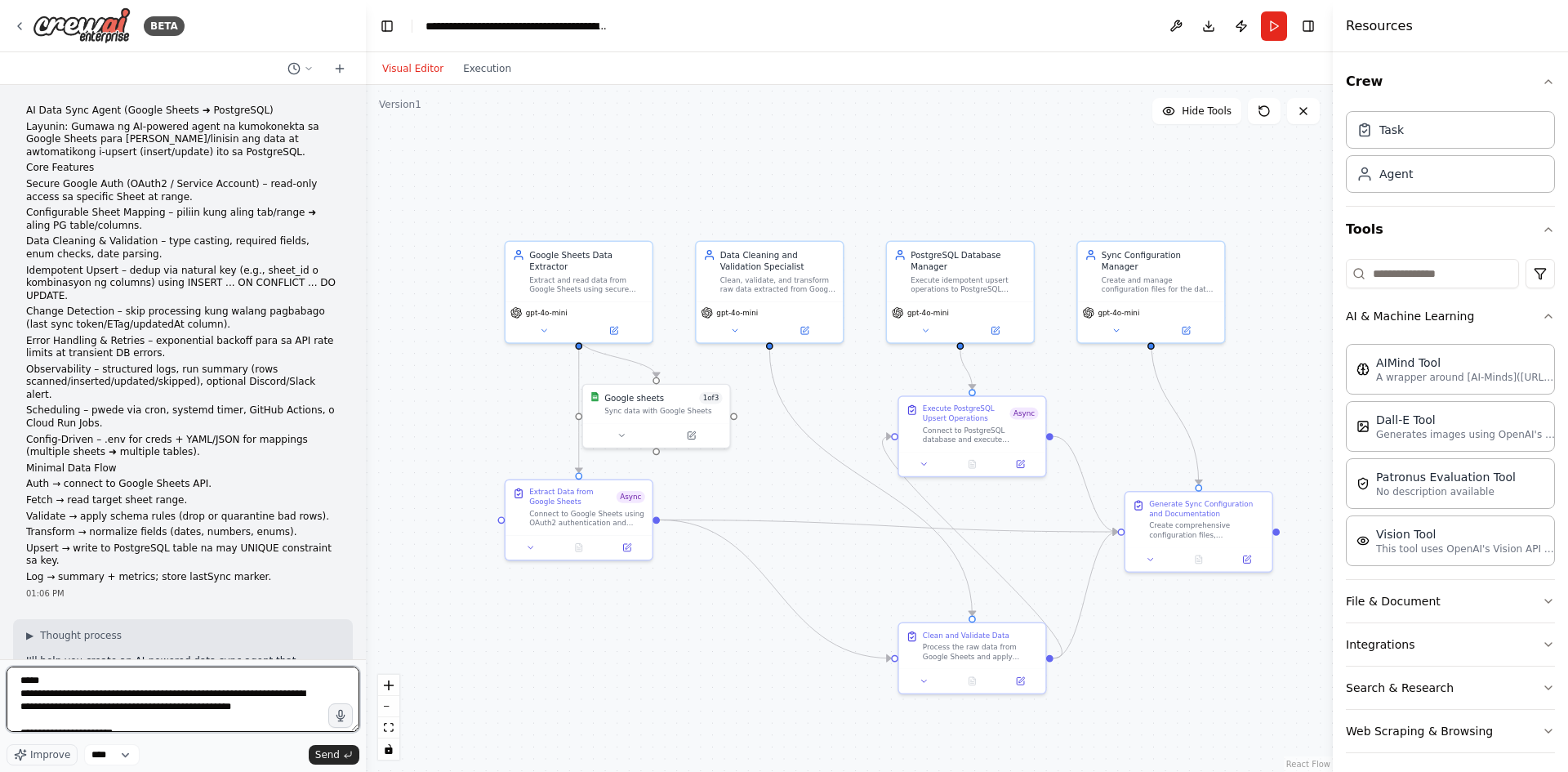
type textarea "**********"
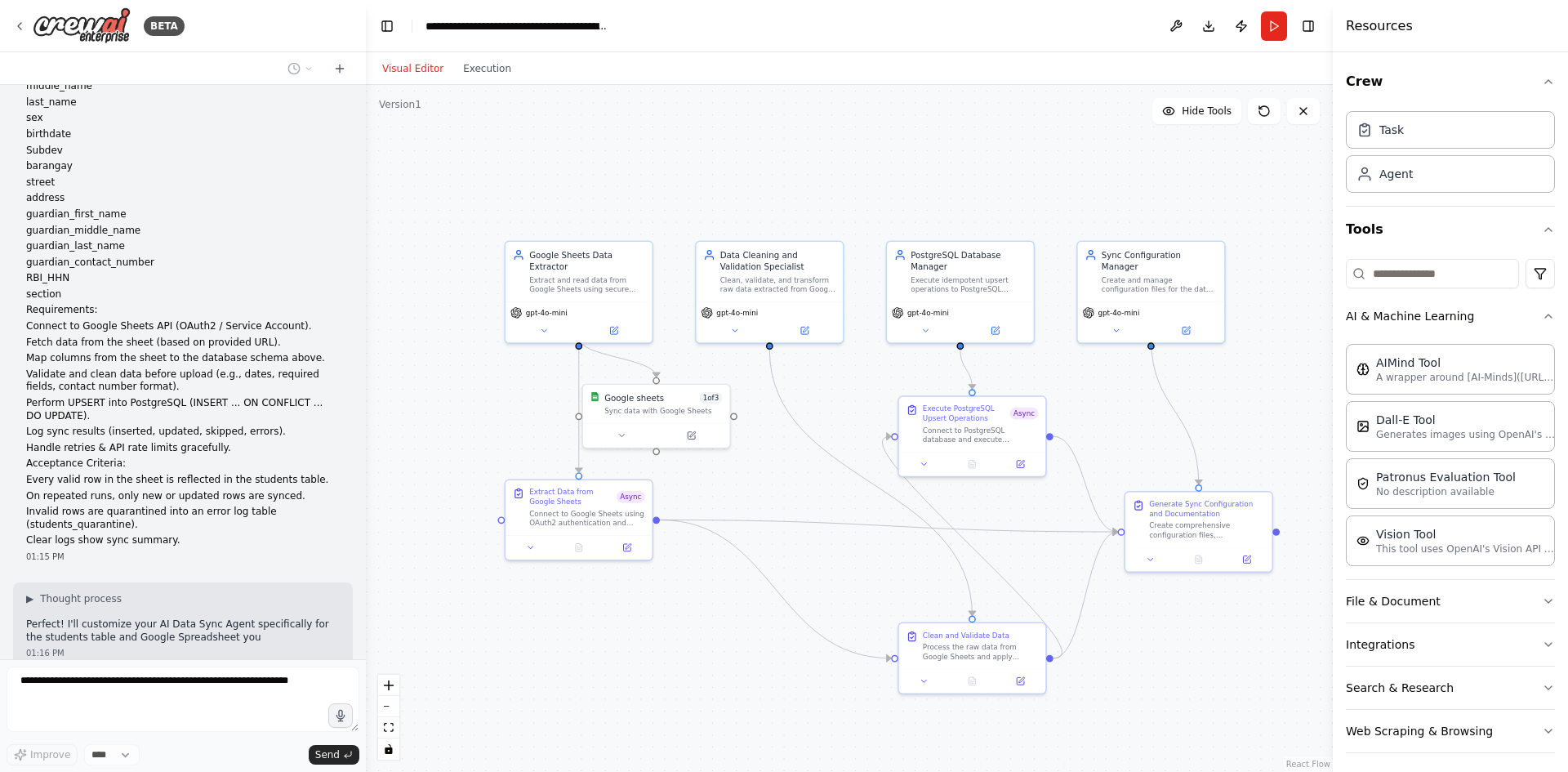
scroll to position [2878, 0]
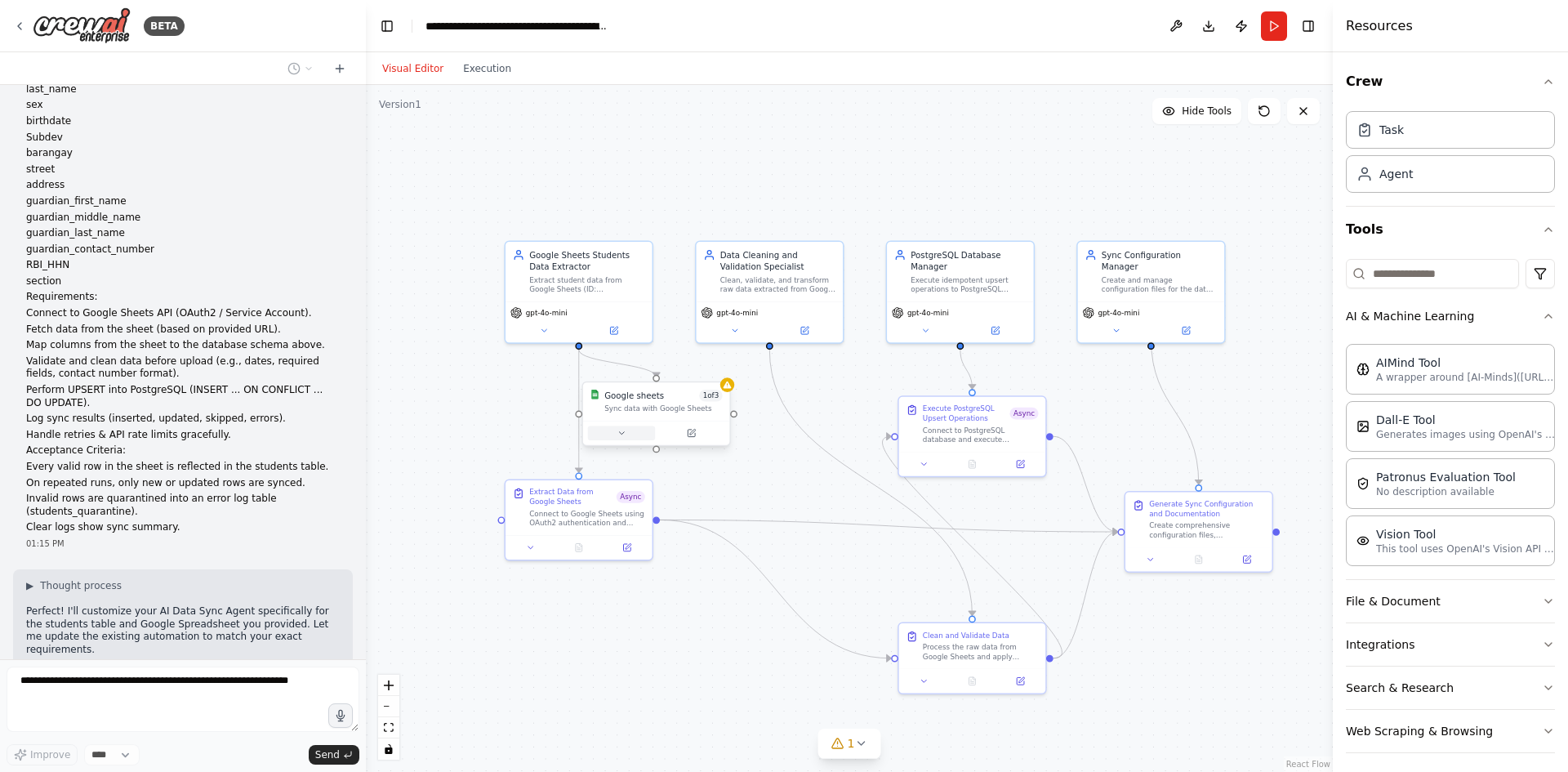
click at [627, 436] on button at bounding box center [621, 433] width 67 height 15
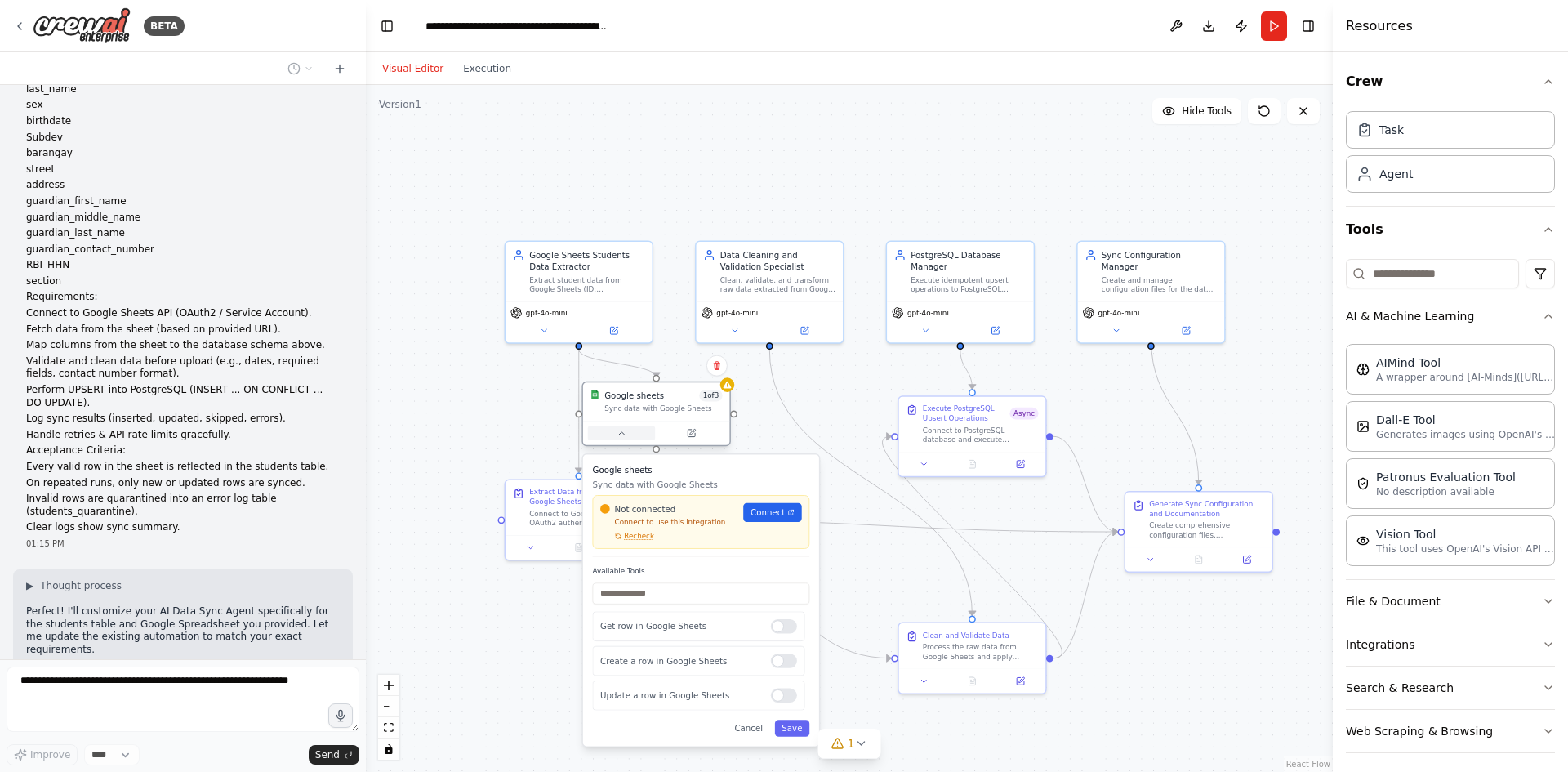
scroll to position [2939, 0]
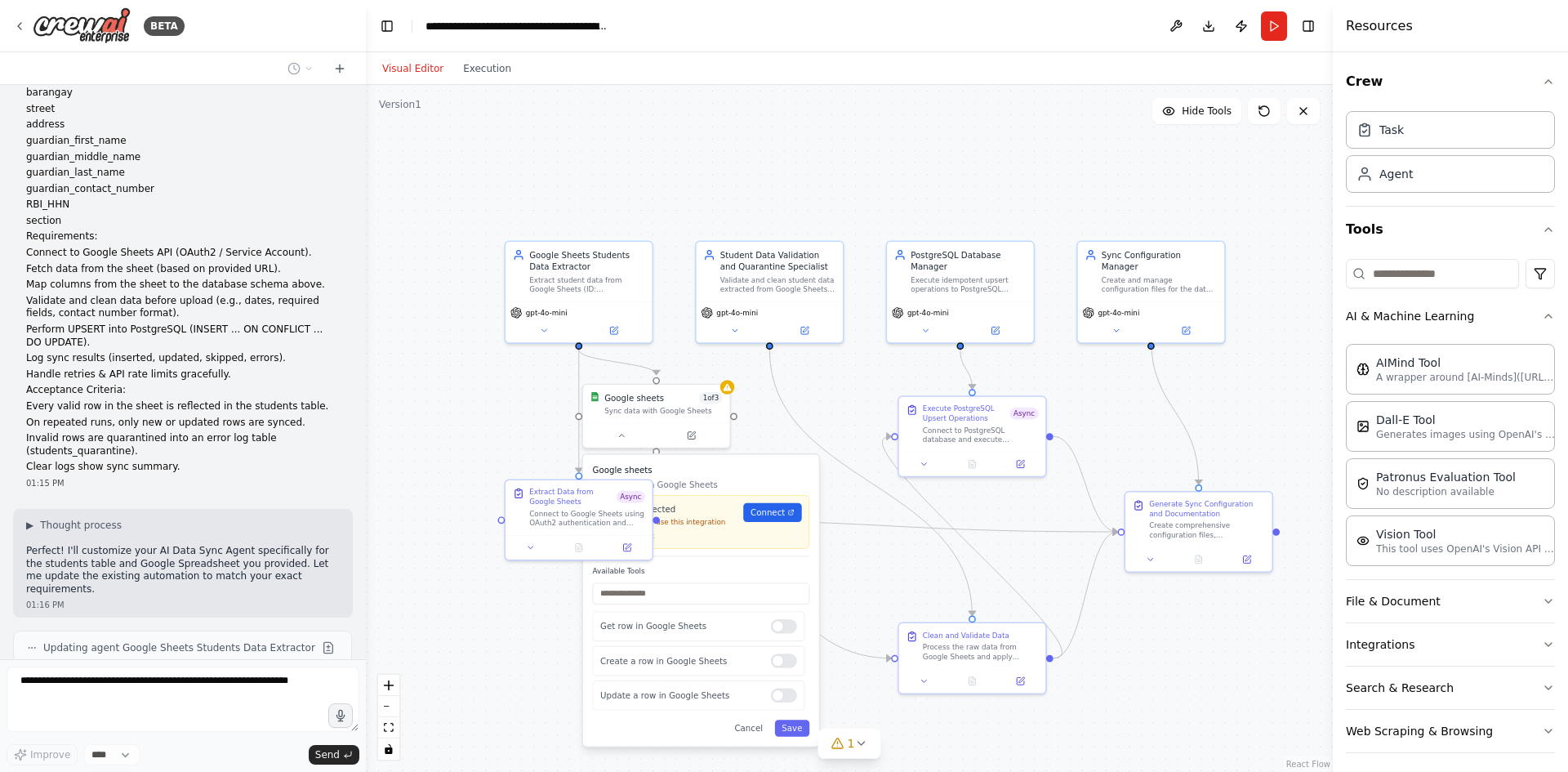
click at [773, 430] on div ".deletable-edge-delete-btn { width: 20px; height: 20px; border: 0px solid #ffff…" at bounding box center [849, 429] width 967 height 688
click at [770, 515] on span "Connect" at bounding box center [773, 513] width 34 height 12
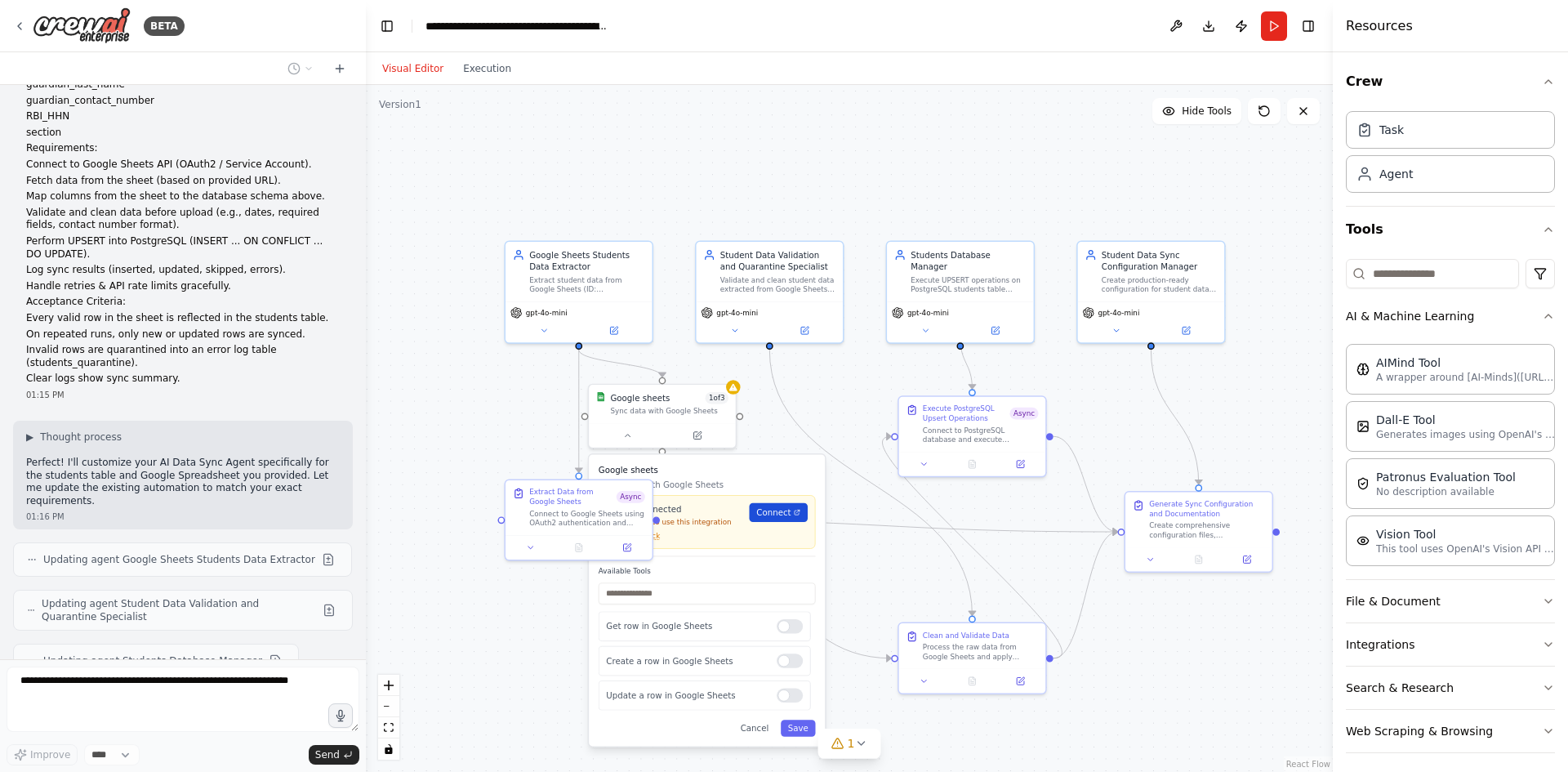
click at [791, 512] on span "Connect" at bounding box center [773, 513] width 34 height 12
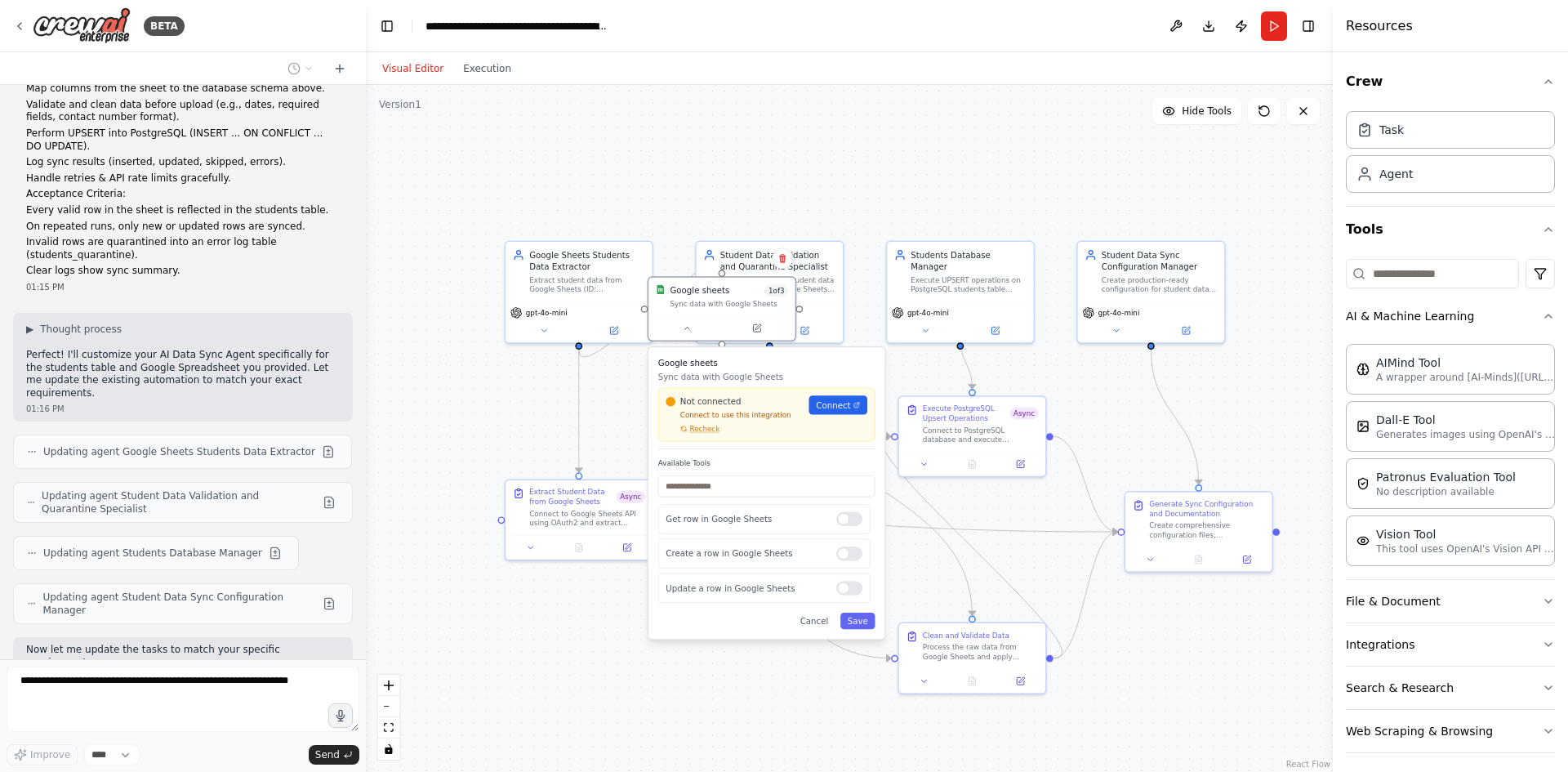
drag, startPoint x: 705, startPoint y: 505, endPoint x: 771, endPoint y: 397, distance: 126.6
click at [771, 397] on div "Not connected" at bounding box center [733, 401] width 136 height 12
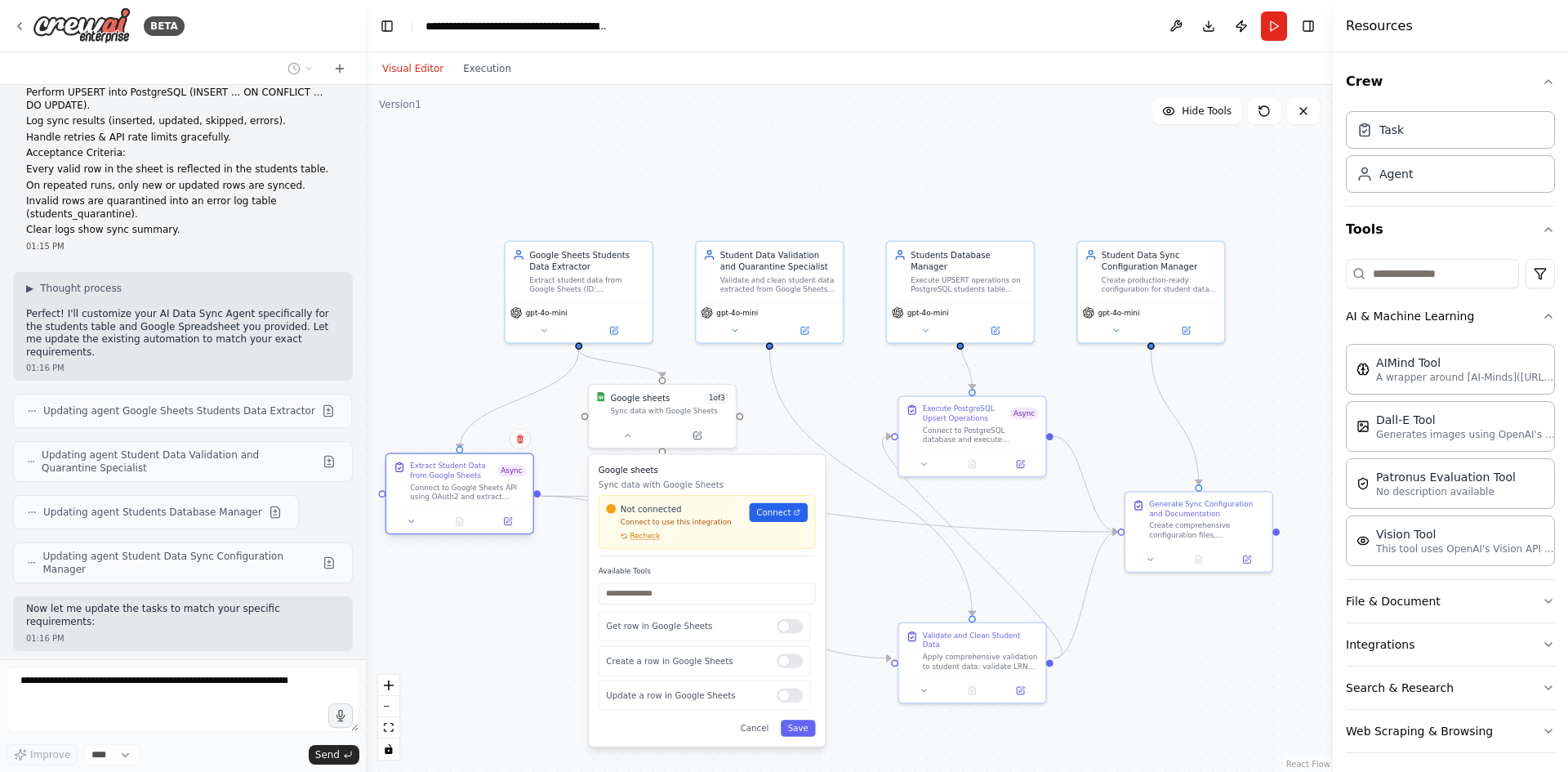
drag, startPoint x: 618, startPoint y: 520, endPoint x: 496, endPoint y: 496, distance: 124.3
click at [496, 496] on div "Connect to Google Sheets API using OAuth2 and extract student data from spreads…" at bounding box center [467, 492] width 116 height 19
click at [630, 538] on span "Recheck" at bounding box center [645, 536] width 30 height 10
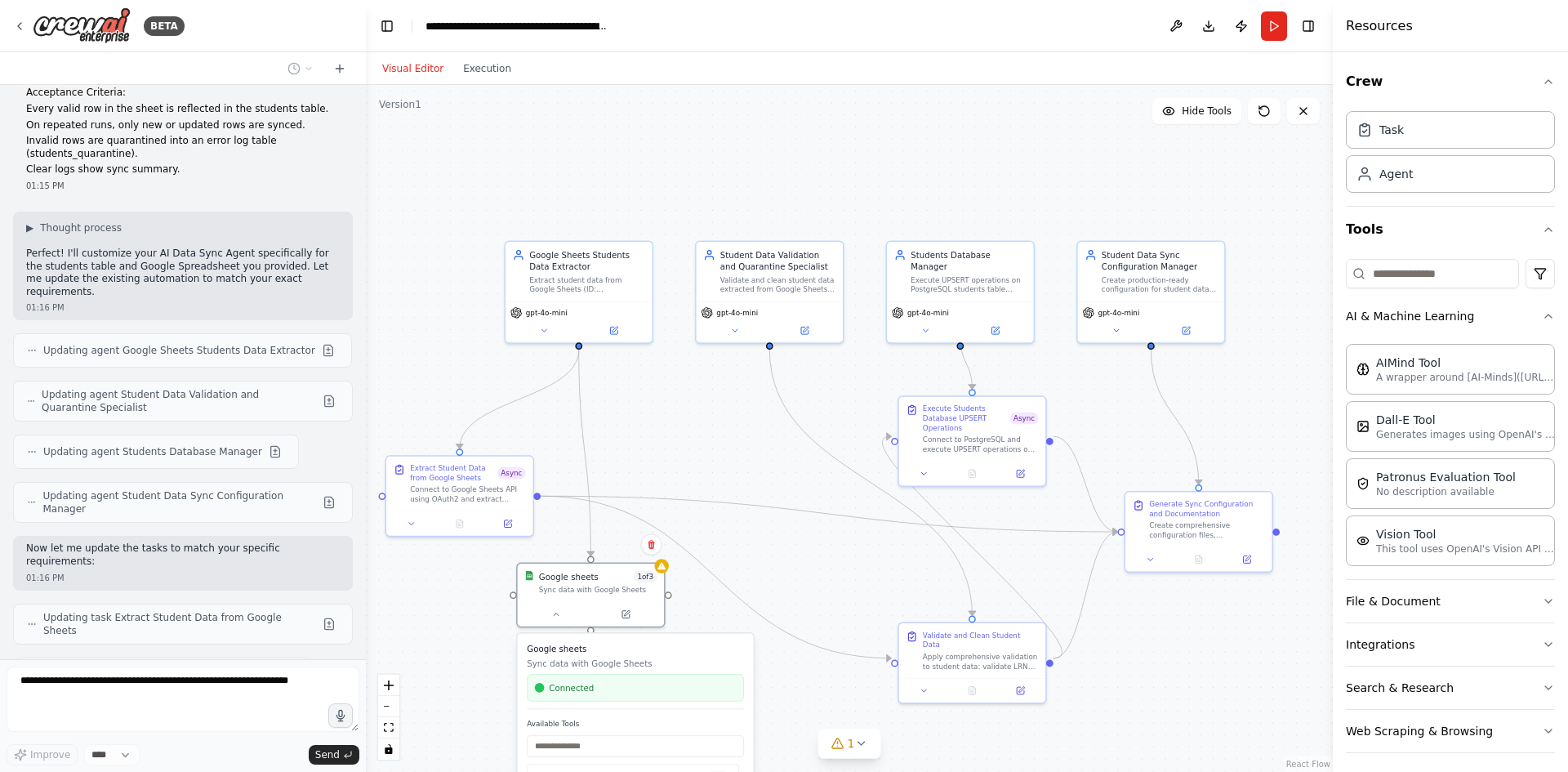
scroll to position [3277, 0]
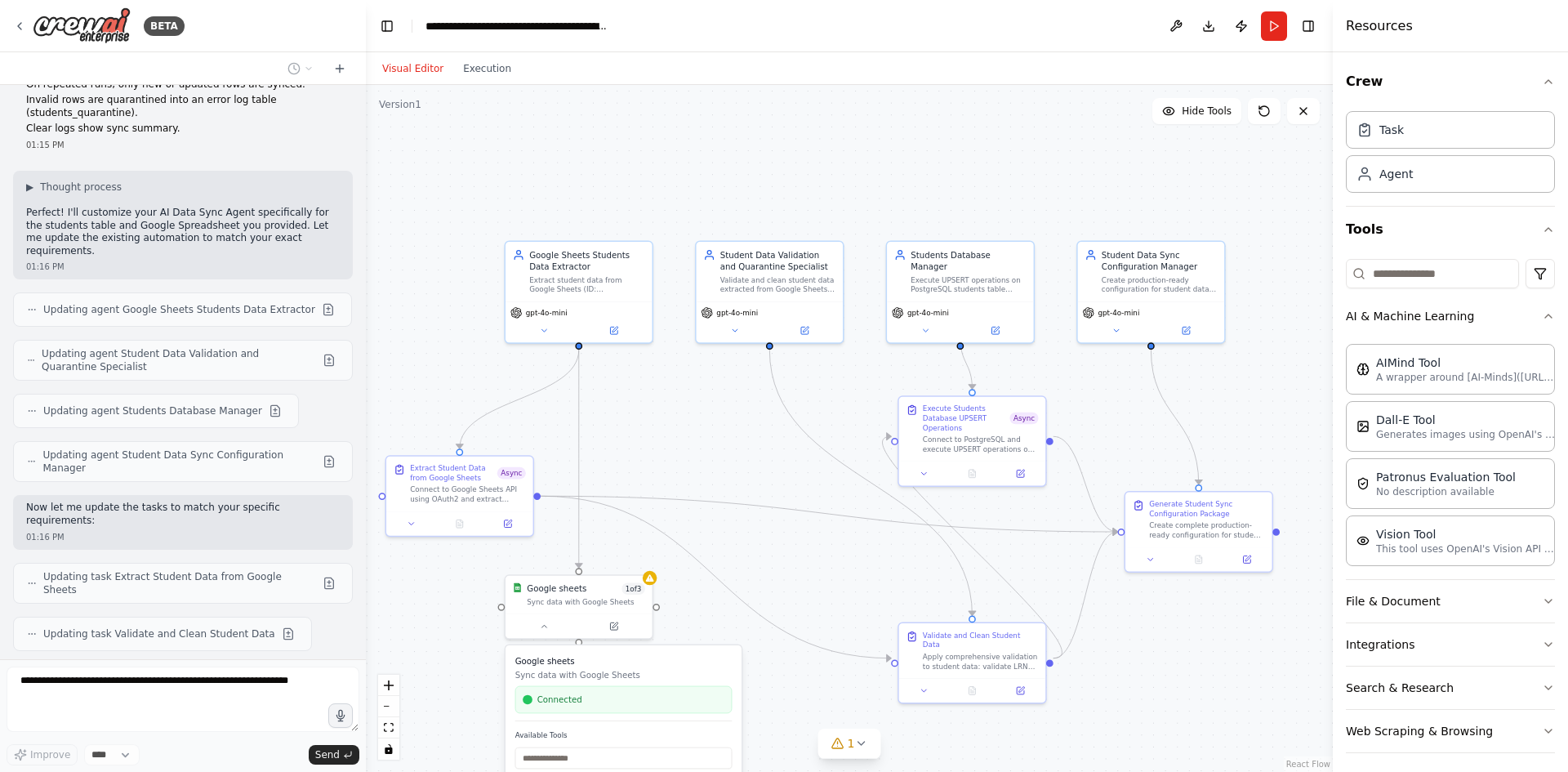
drag, startPoint x: 786, startPoint y: 474, endPoint x: 705, endPoint y: 674, distance: 215.8
click at [705, 674] on div "Google sheets Sync data with Google Sheets Connected" at bounding box center [623, 689] width 217 height 66
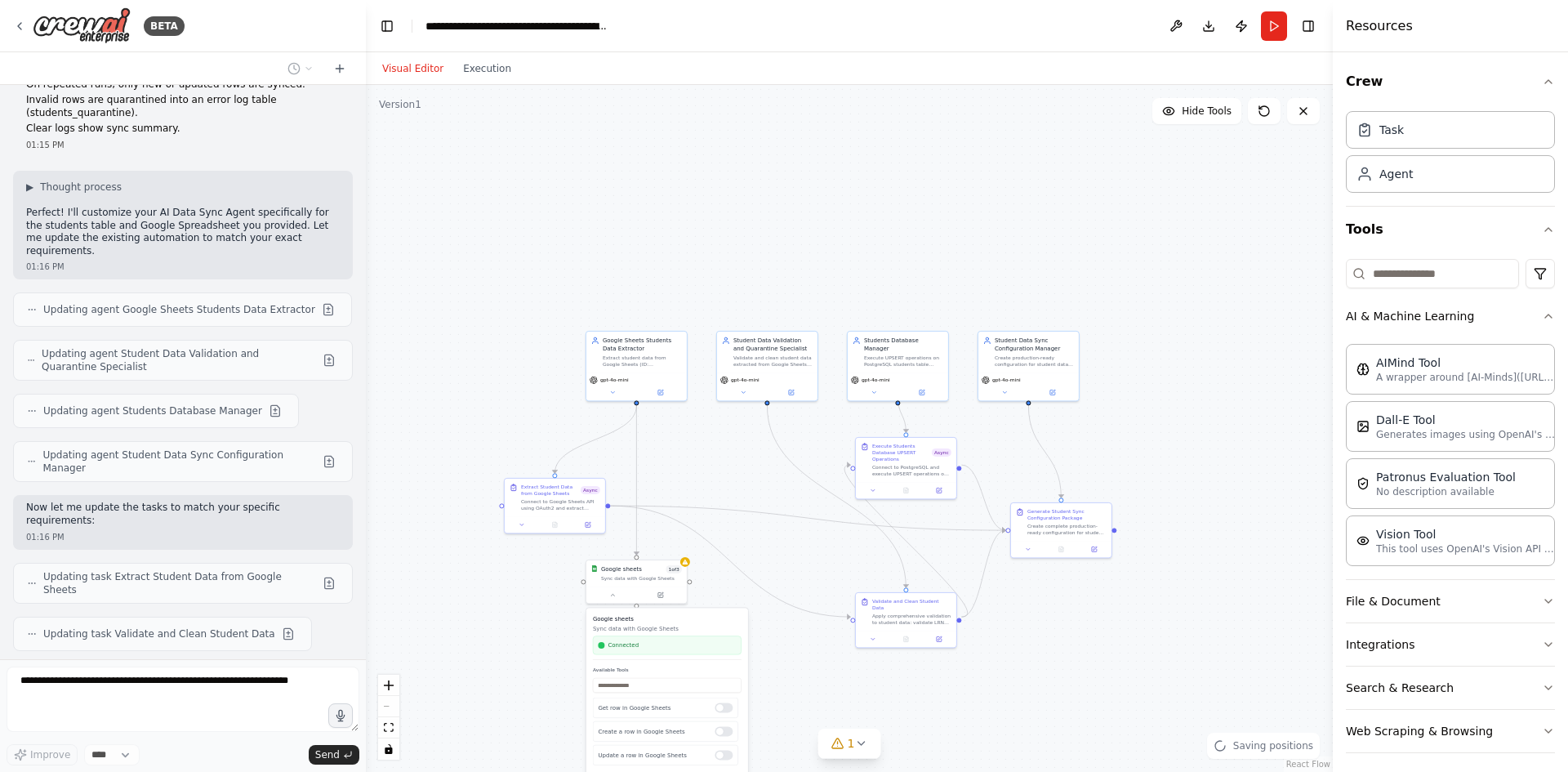
scroll to position [3386, 0]
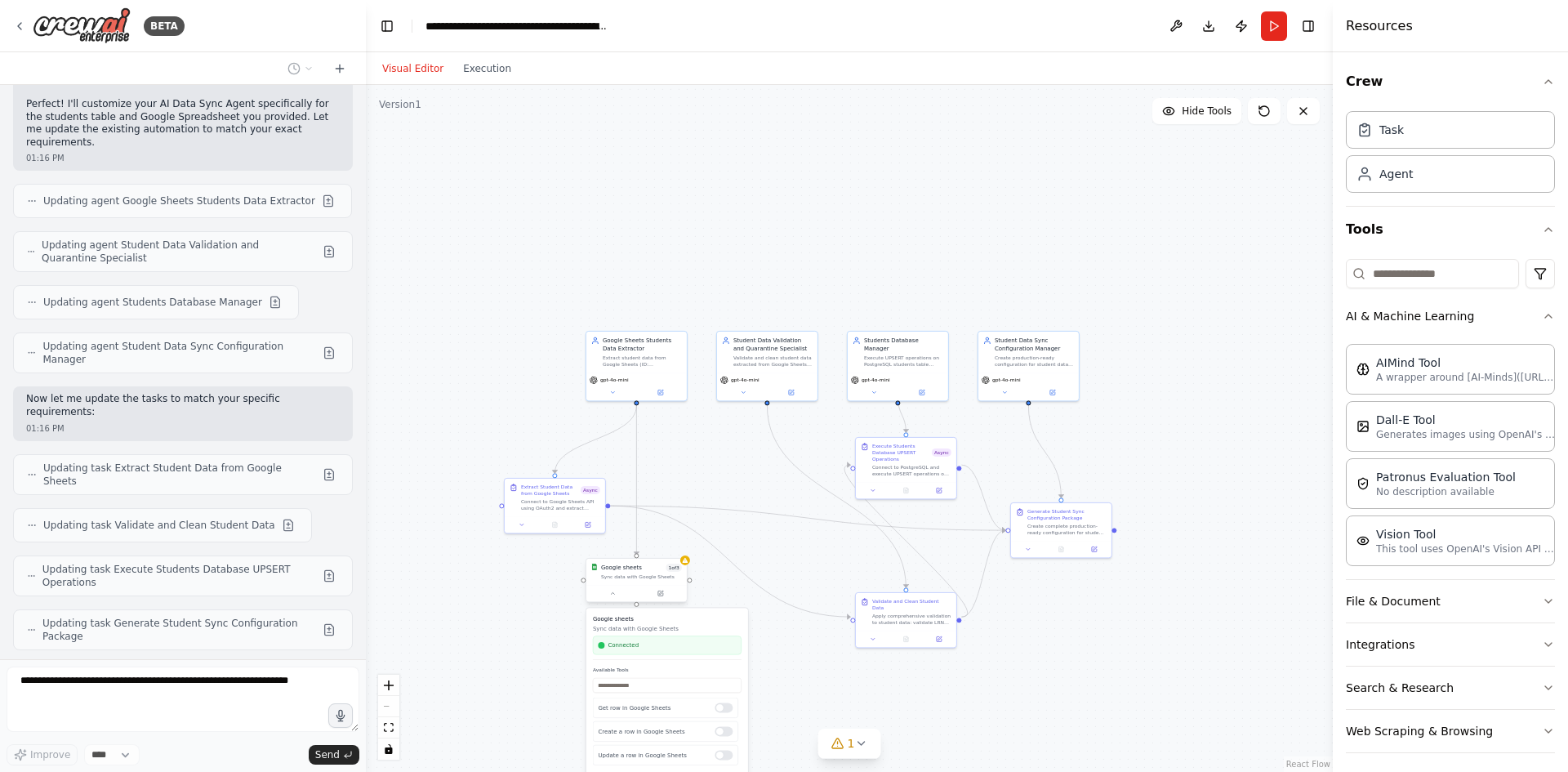
click at [618, 602] on div "Google sheets 1 of 3 Sync data with Google Sheets" at bounding box center [636, 580] width 102 height 45
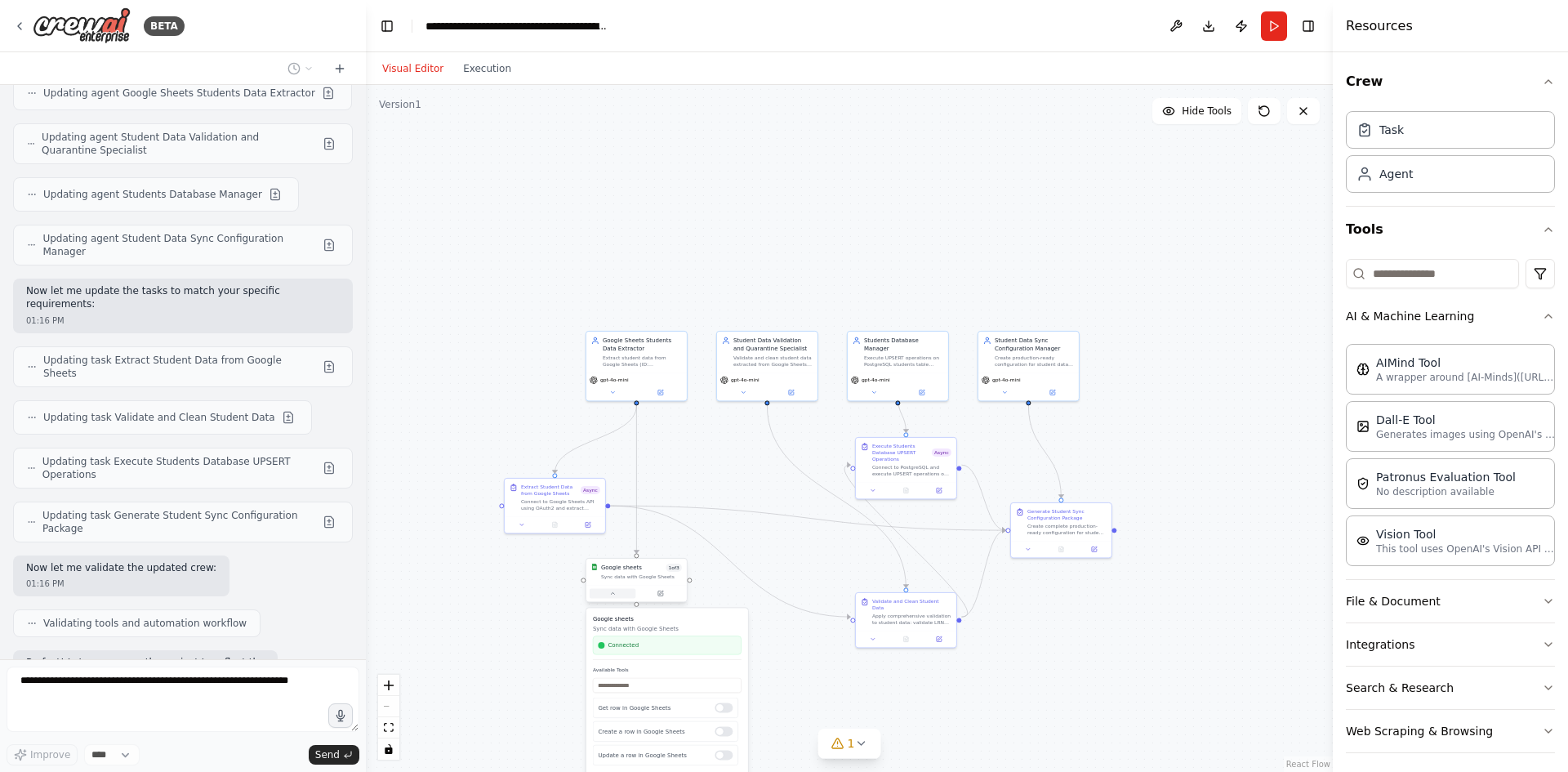
scroll to position [3507, 0]
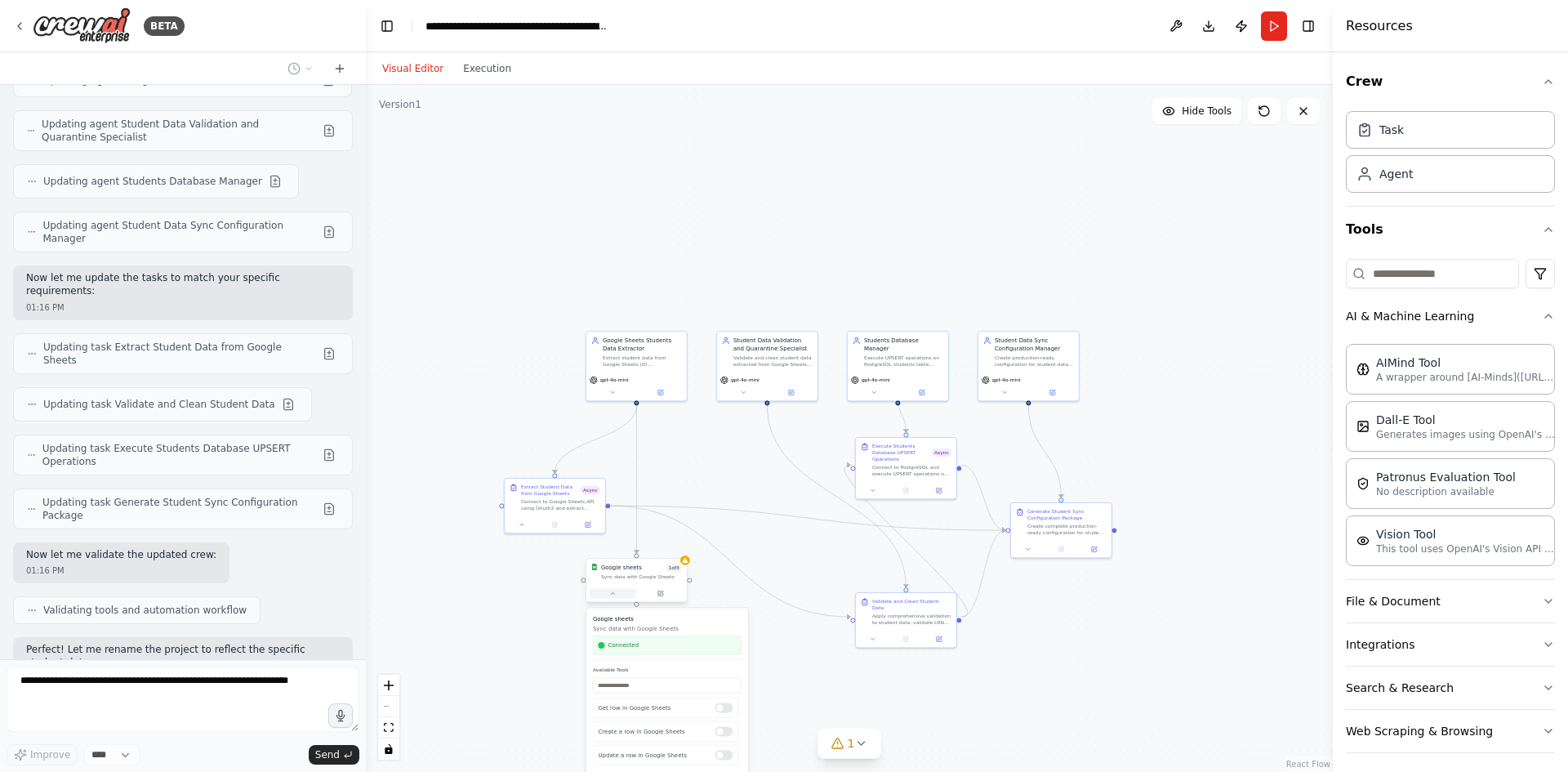
click at [615, 589] on button at bounding box center [613, 593] width 47 height 10
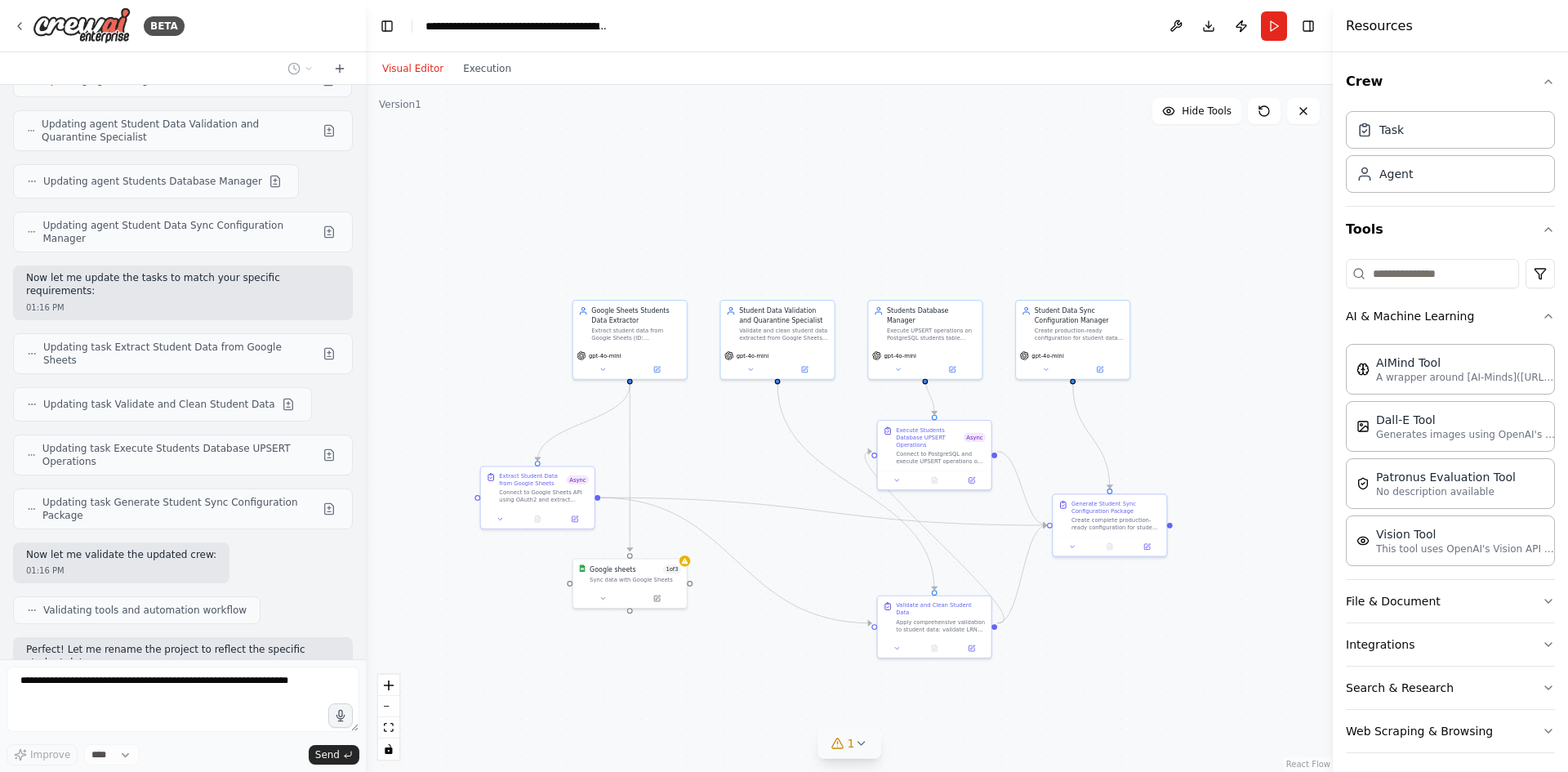
click at [852, 743] on span "1" at bounding box center [851, 744] width 7 height 17
click at [1016, 699] on button at bounding box center [1030, 701] width 27 height 19
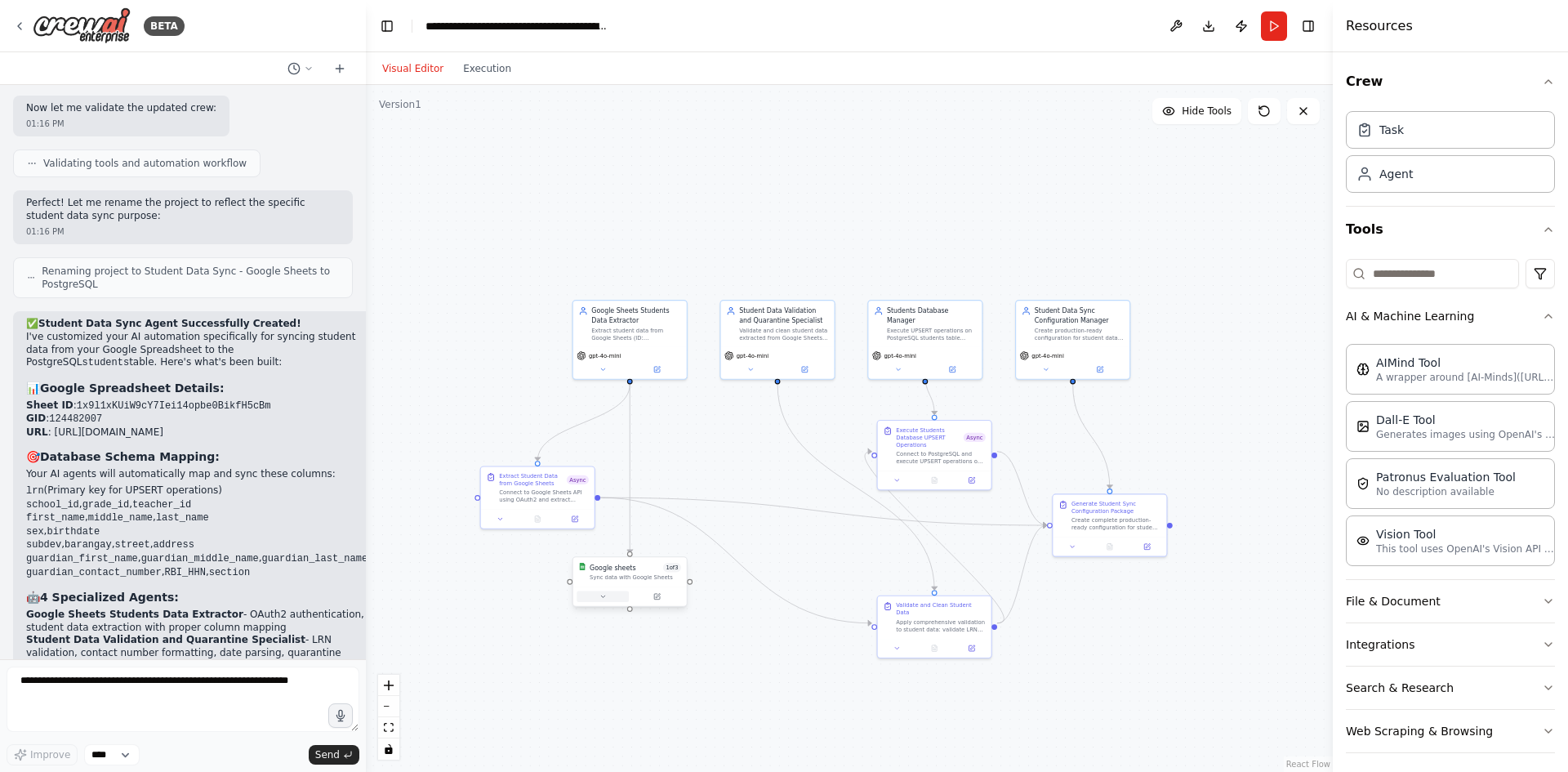
click at [609, 600] on button at bounding box center [602, 597] width 52 height 11
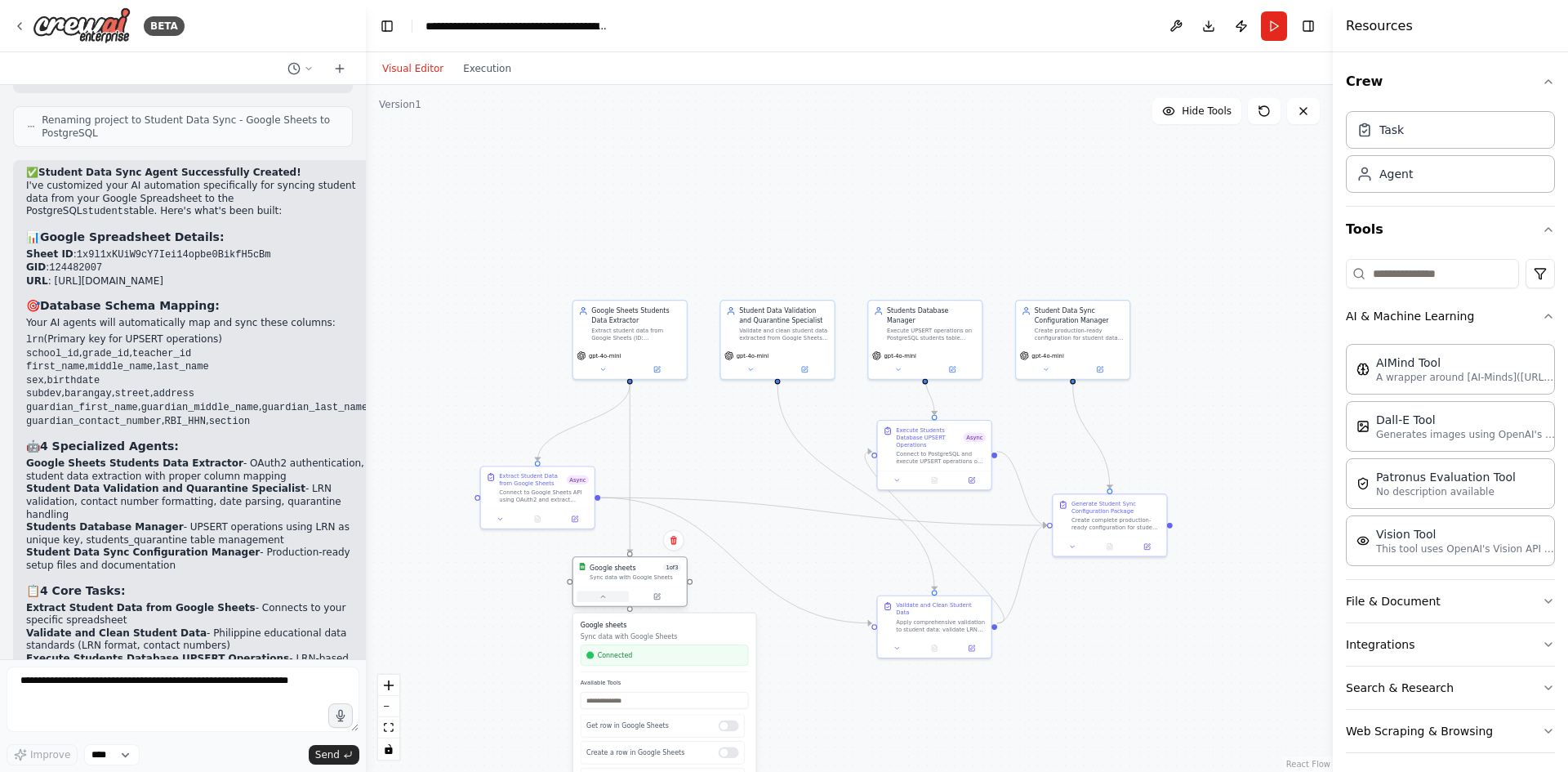
click at [604, 599] on icon at bounding box center [603, 597] width 7 height 7
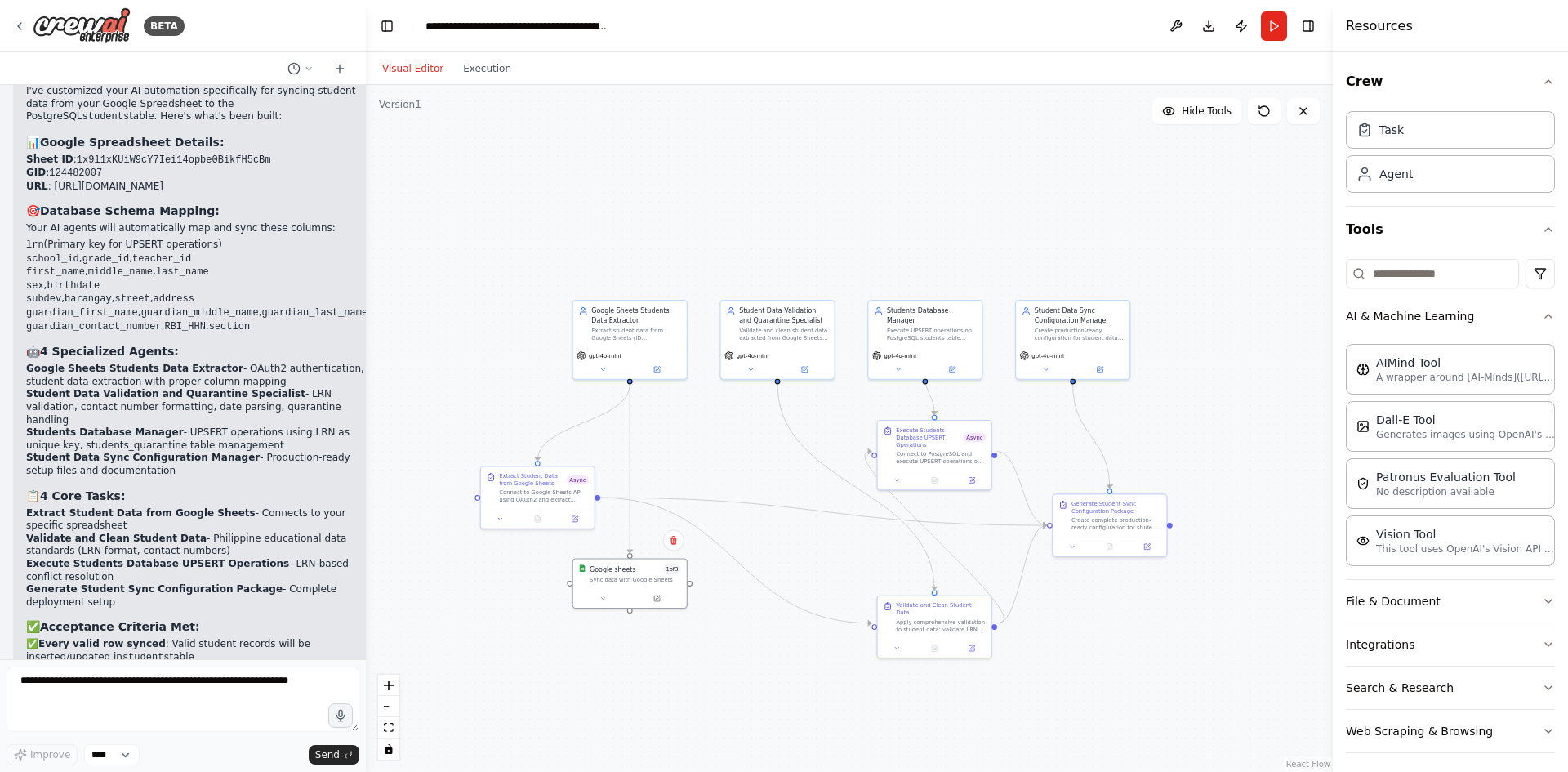
click at [756, 499] on div ".deletable-edge-delete-btn { width: 20px; height: 20px; border: 0px solid #ffff…" at bounding box center [849, 429] width 967 height 688
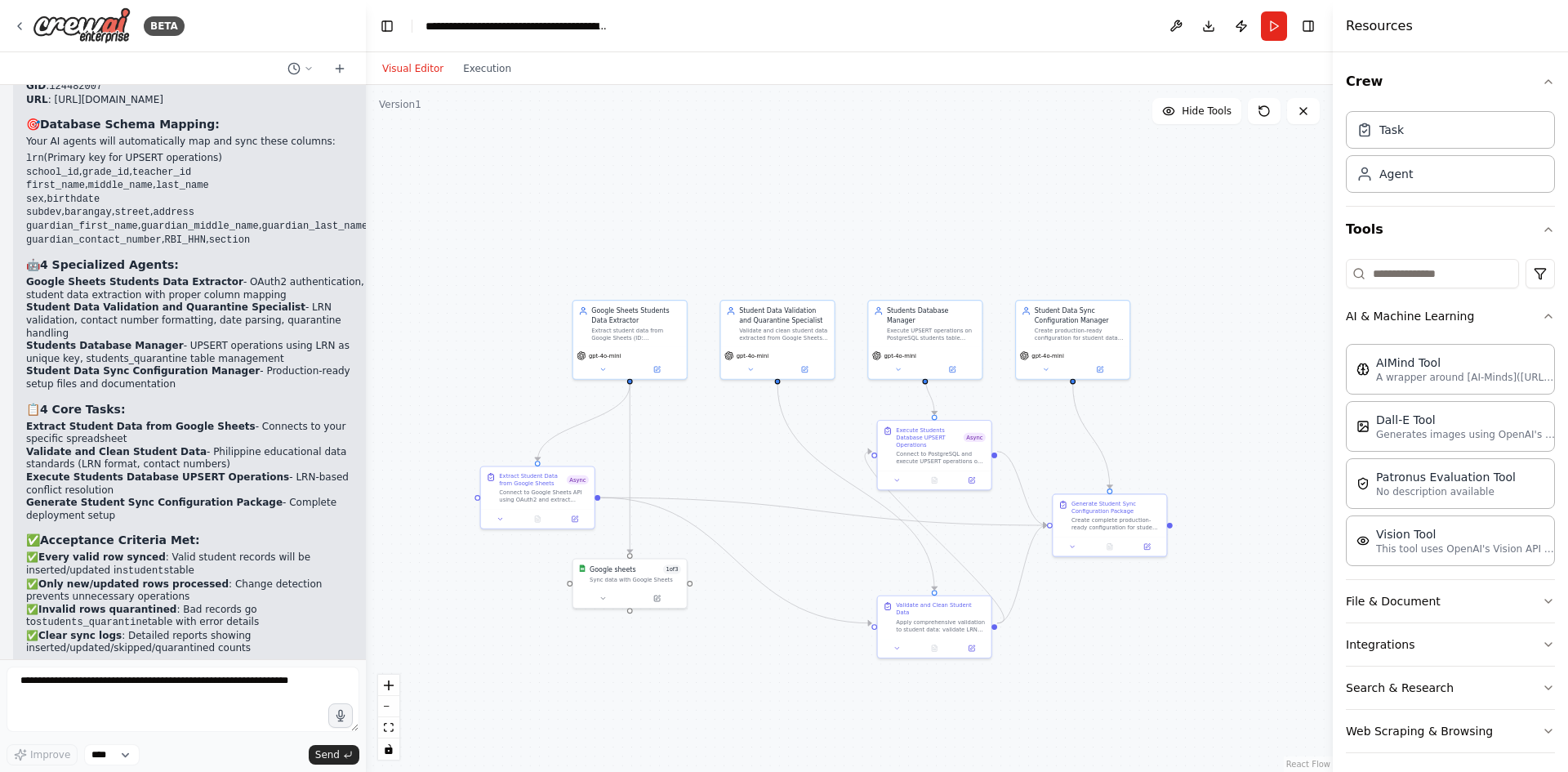
click at [772, 467] on div ".deletable-edge-delete-btn { width: 20px; height: 20px; border: 0px solid #ffff…" at bounding box center [849, 429] width 967 height 688
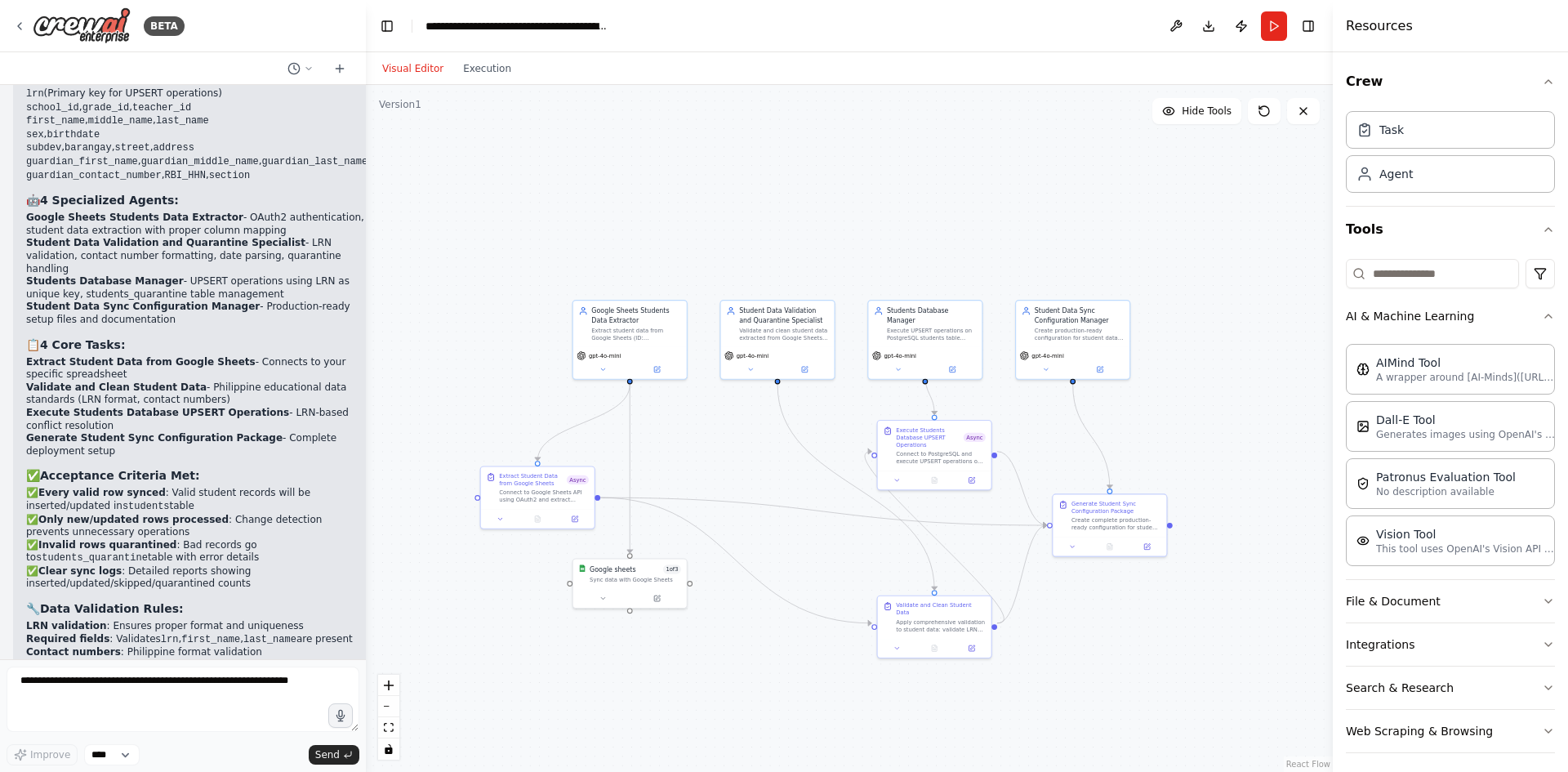
scroll to position [4364, 0]
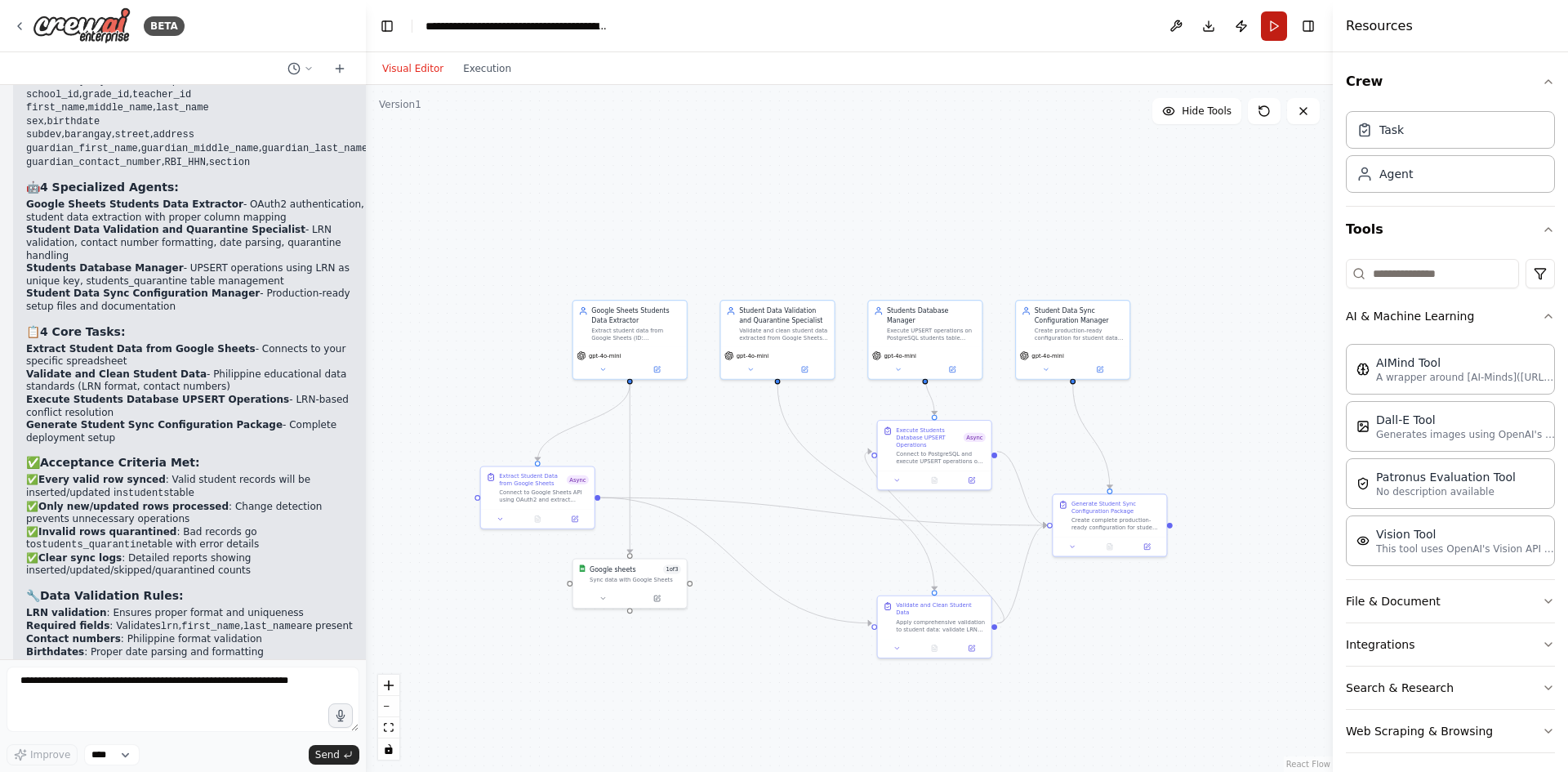
click at [1271, 27] on button "Run" at bounding box center [1274, 26] width 27 height 29
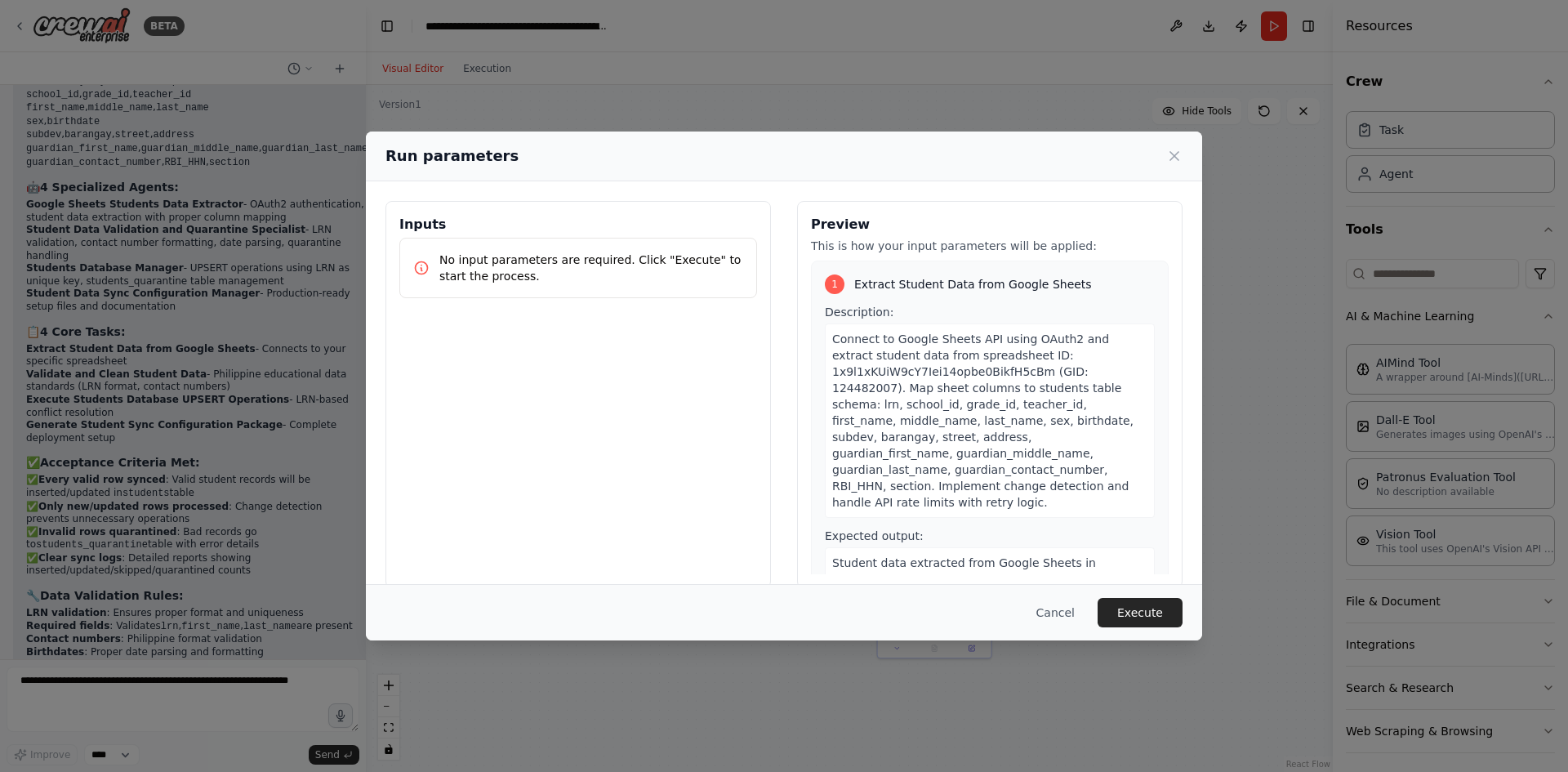
click at [681, 281] on p "No input parameters are required. Click "Execute" to start the process." at bounding box center [592, 269] width 304 height 33
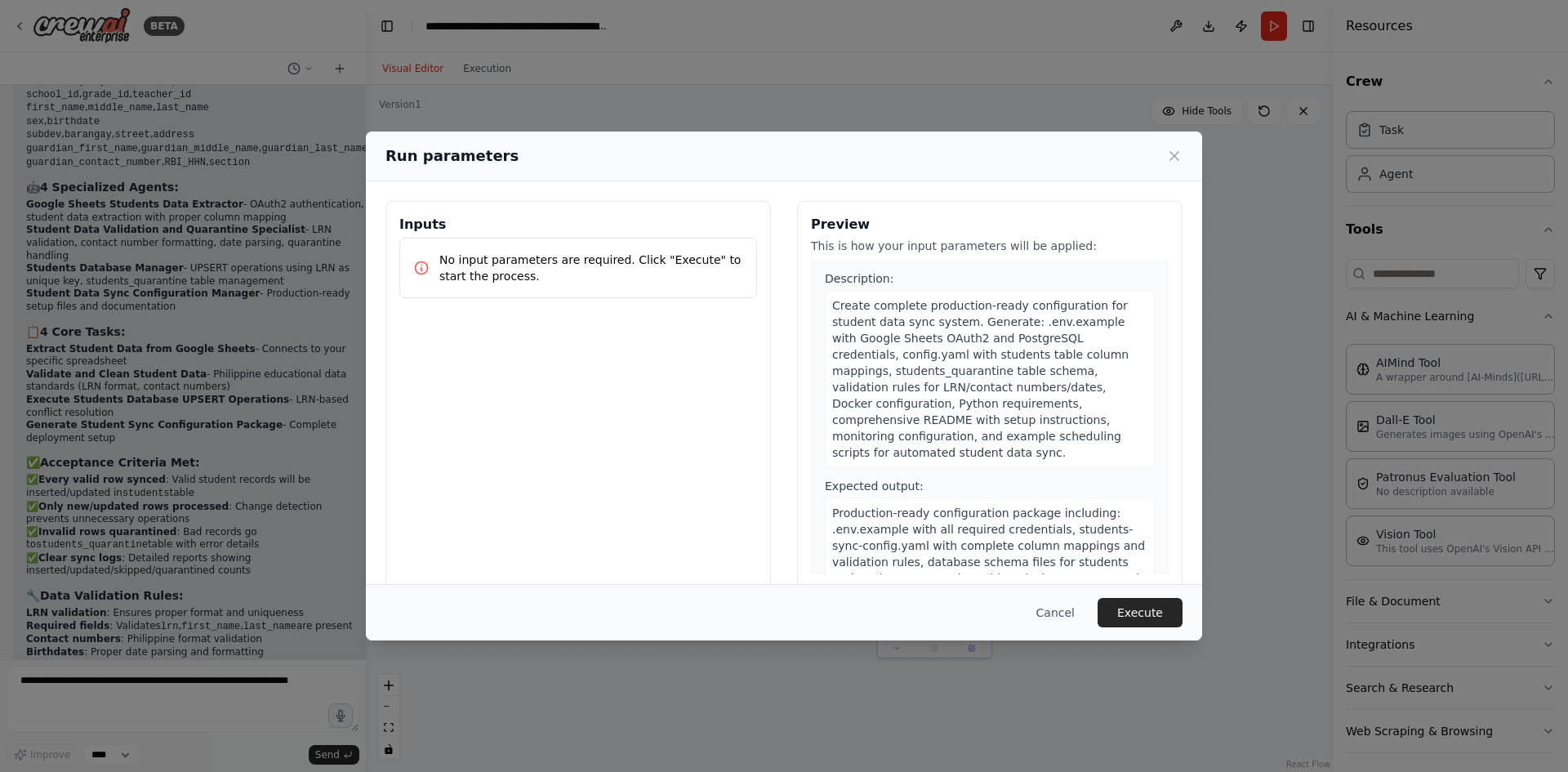
scroll to position [1330, 0]
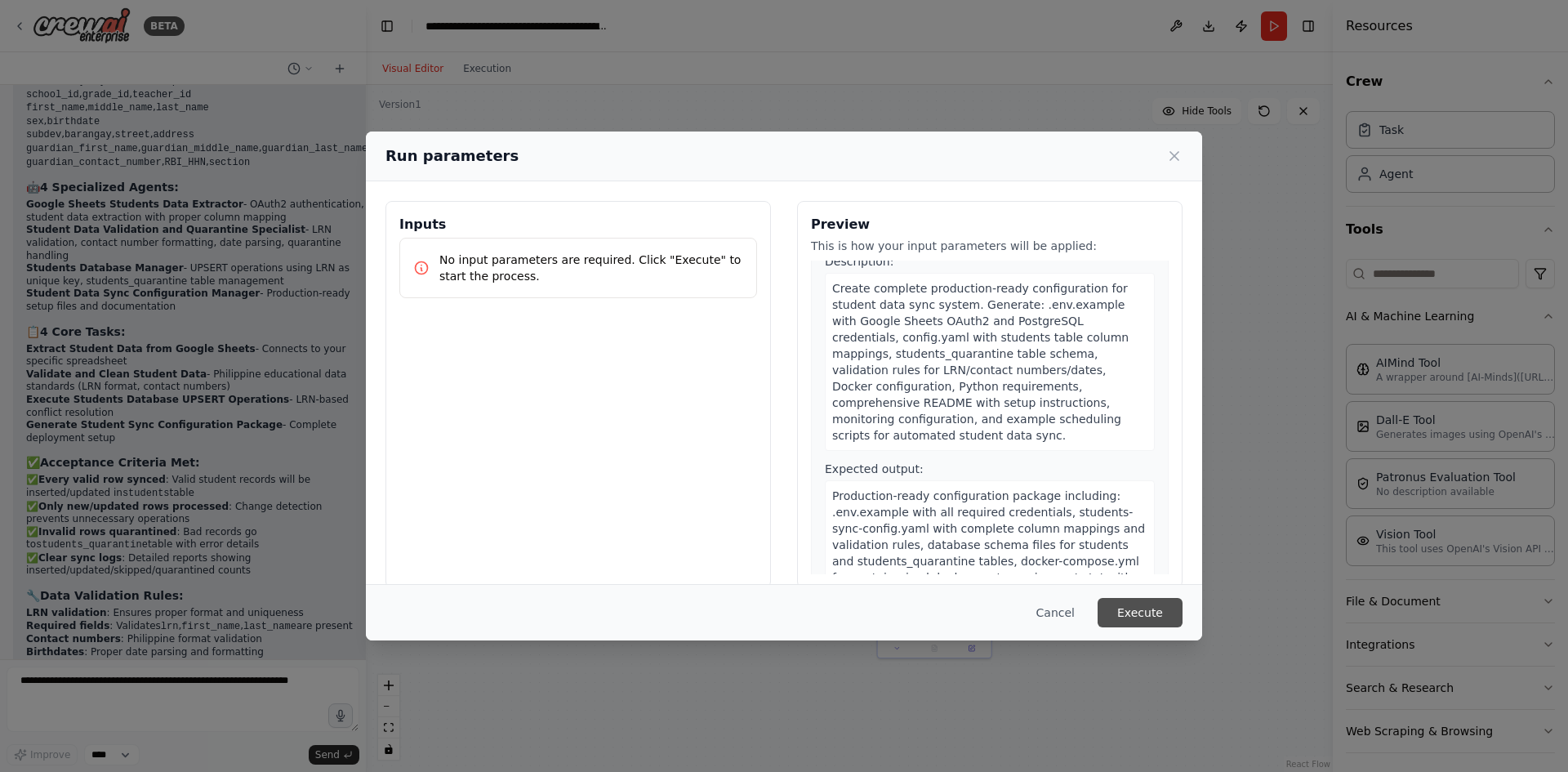
click at [1146, 609] on button "Execute" at bounding box center [1140, 612] width 85 height 29
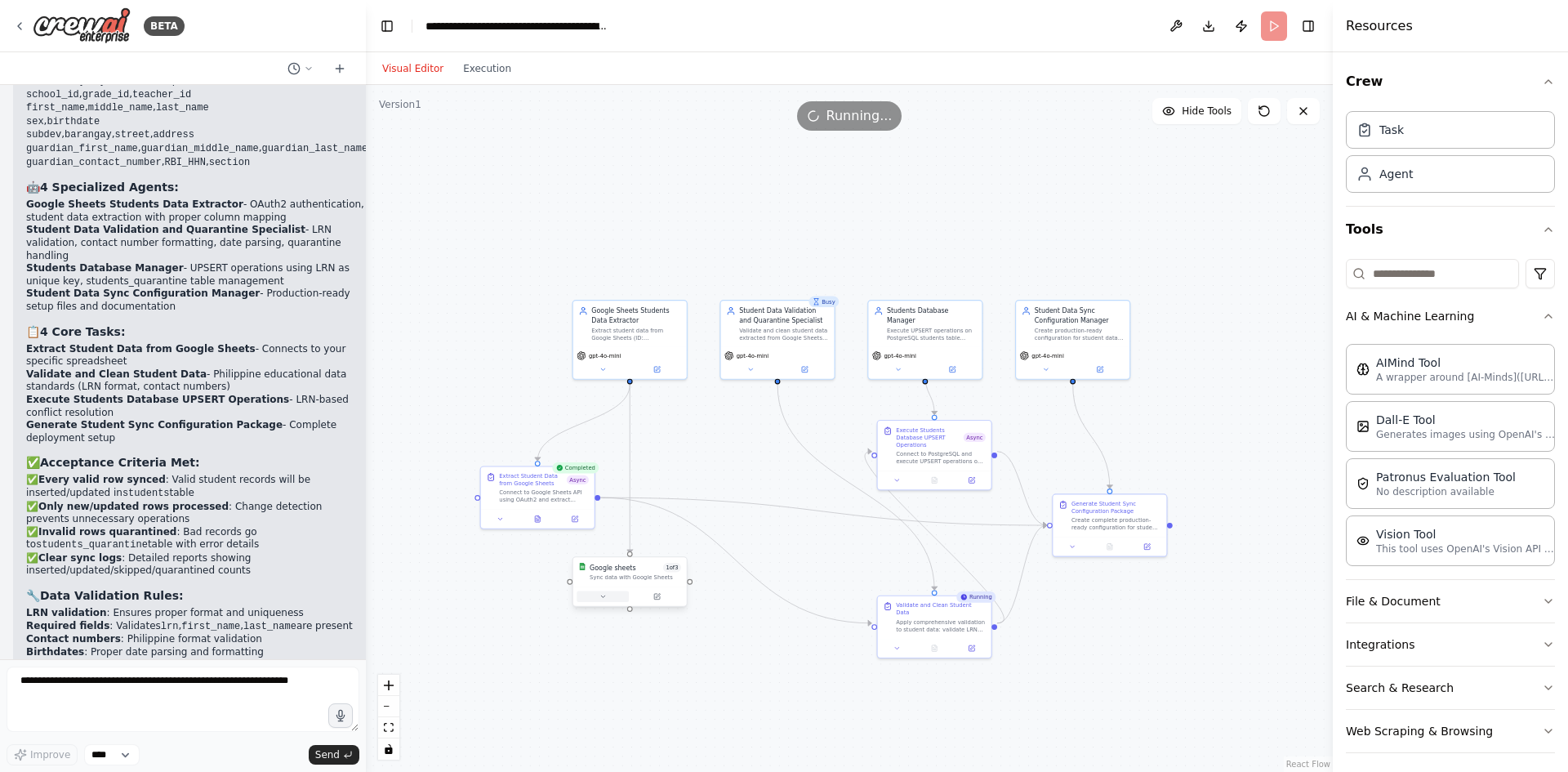
click at [602, 600] on icon at bounding box center [603, 597] width 7 height 7
click at [601, 597] on icon at bounding box center [603, 597] width 7 height 7
click at [897, 645] on icon at bounding box center [897, 646] width 4 height 2
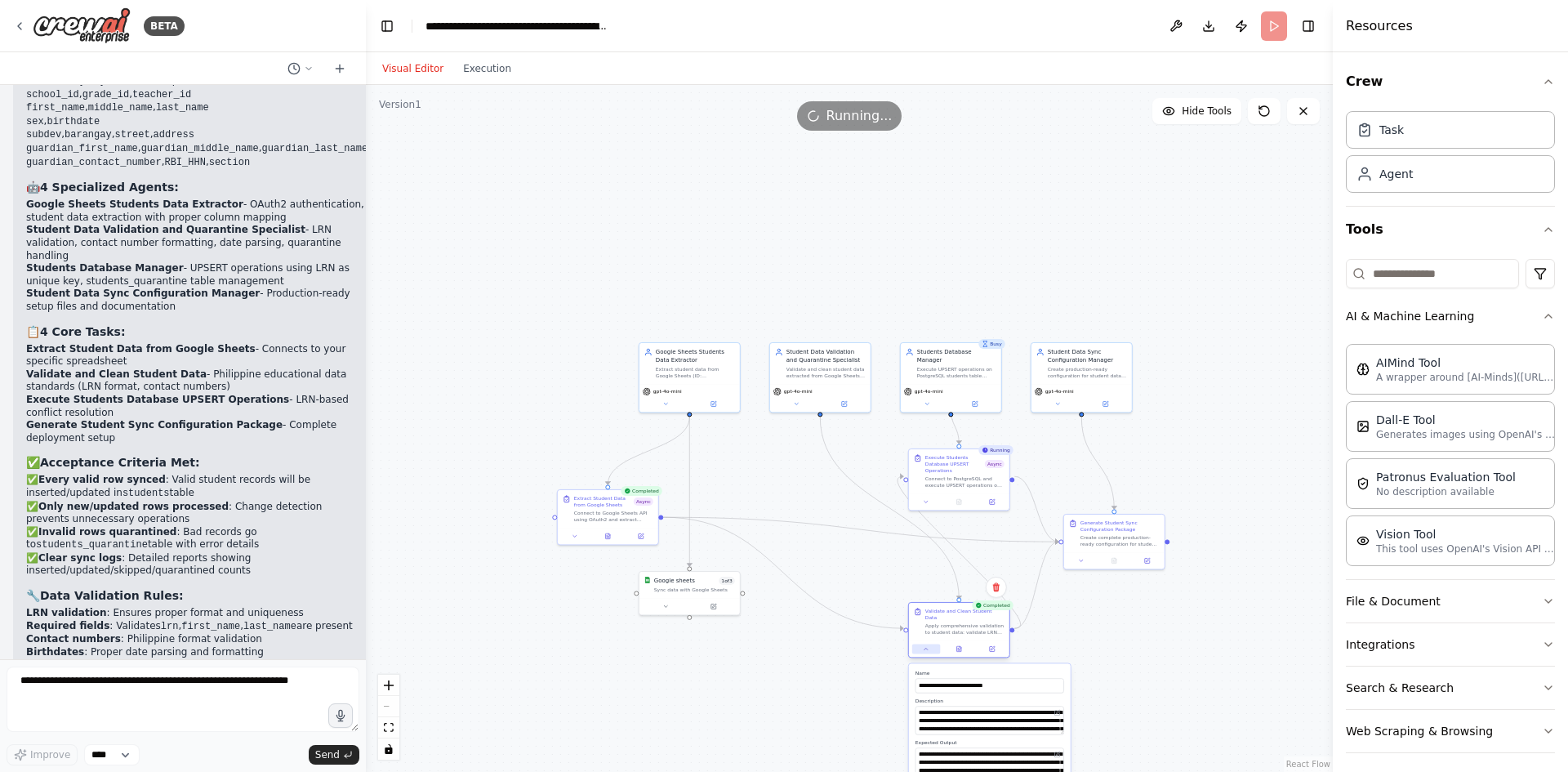
click at [929, 647] on button at bounding box center [927, 648] width 27 height 10
click at [959, 646] on icon at bounding box center [959, 649] width 4 height 6
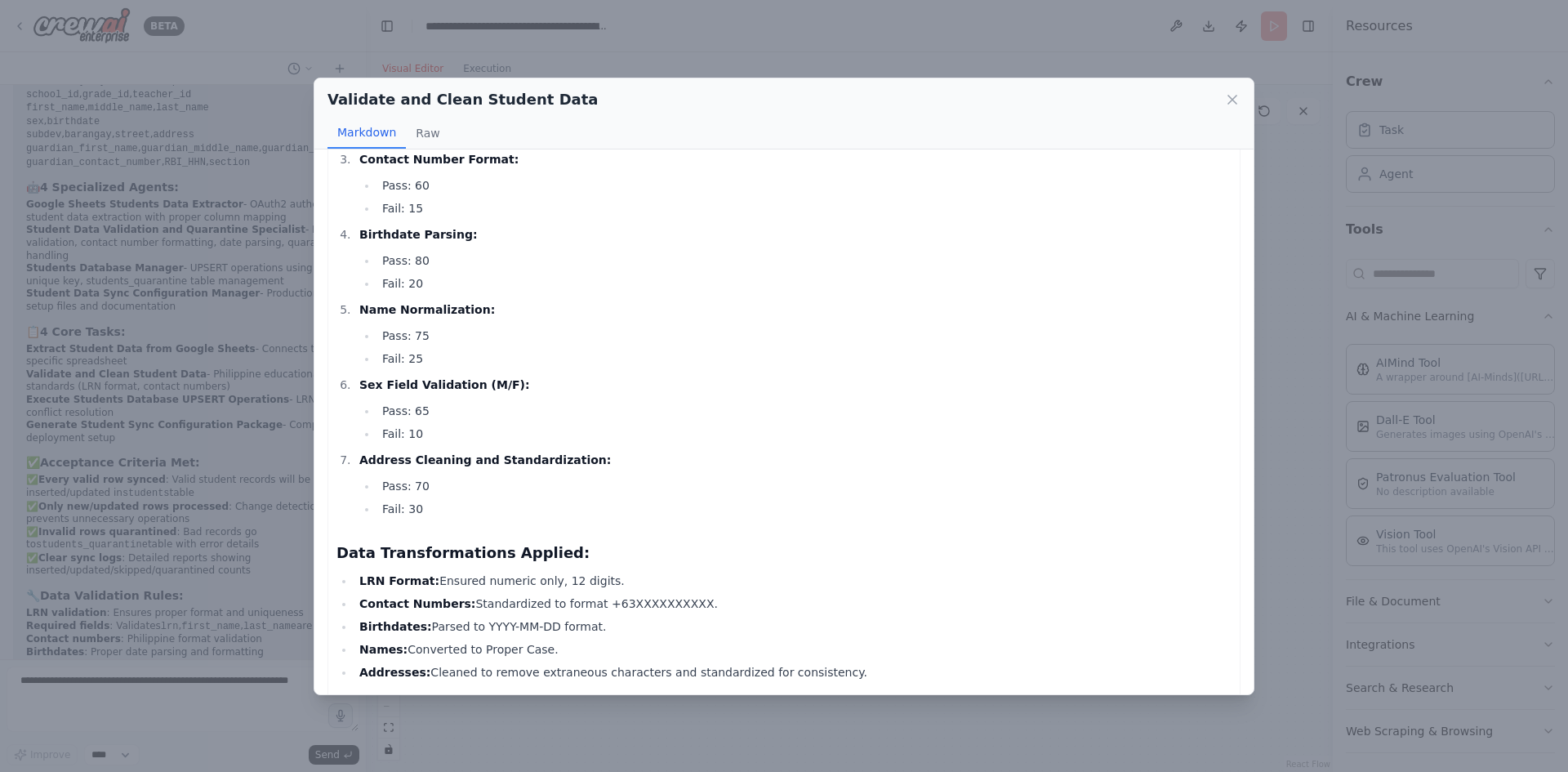
scroll to position [192, 0]
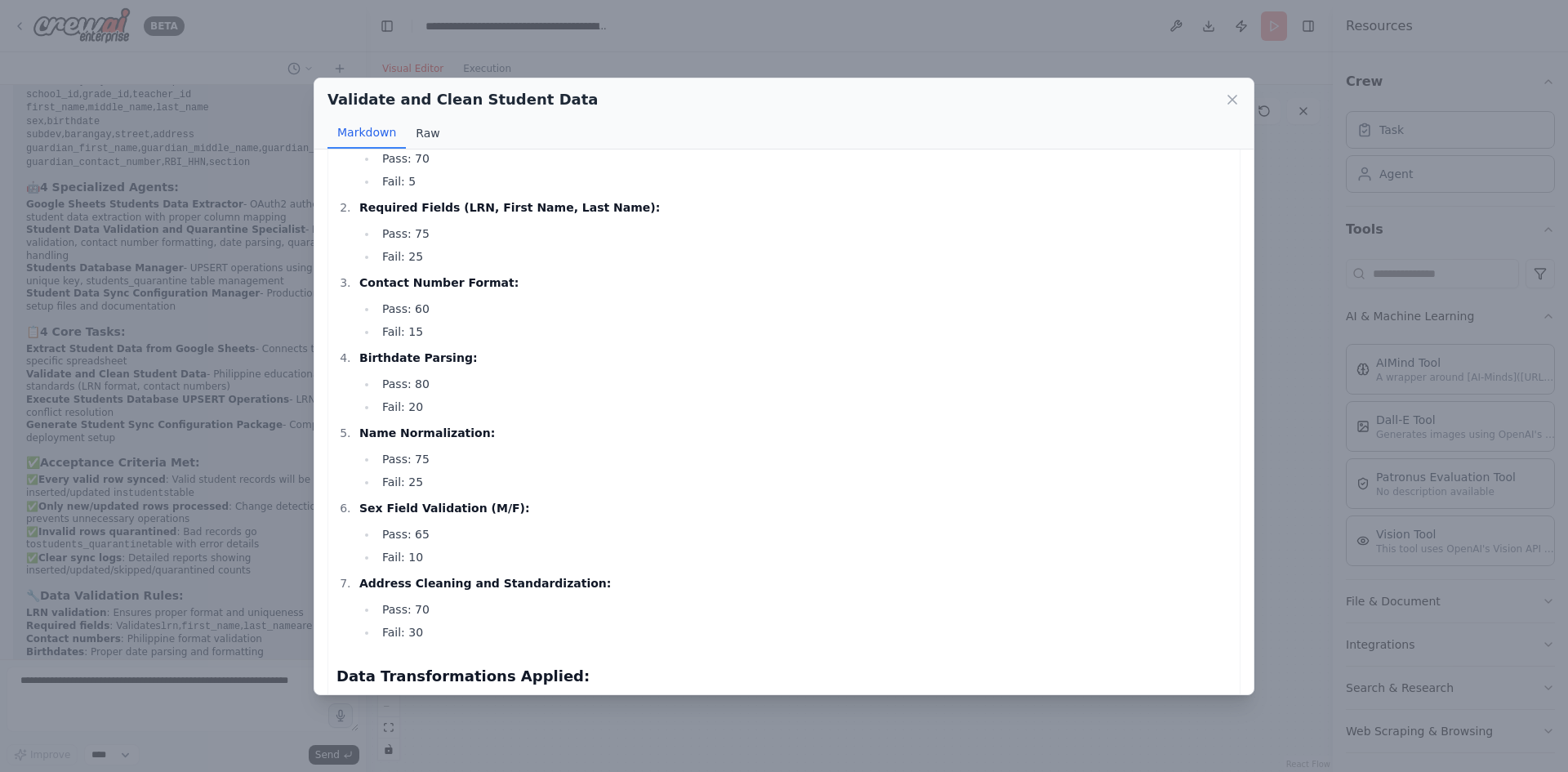
click at [420, 139] on button "Raw" at bounding box center [427, 133] width 43 height 31
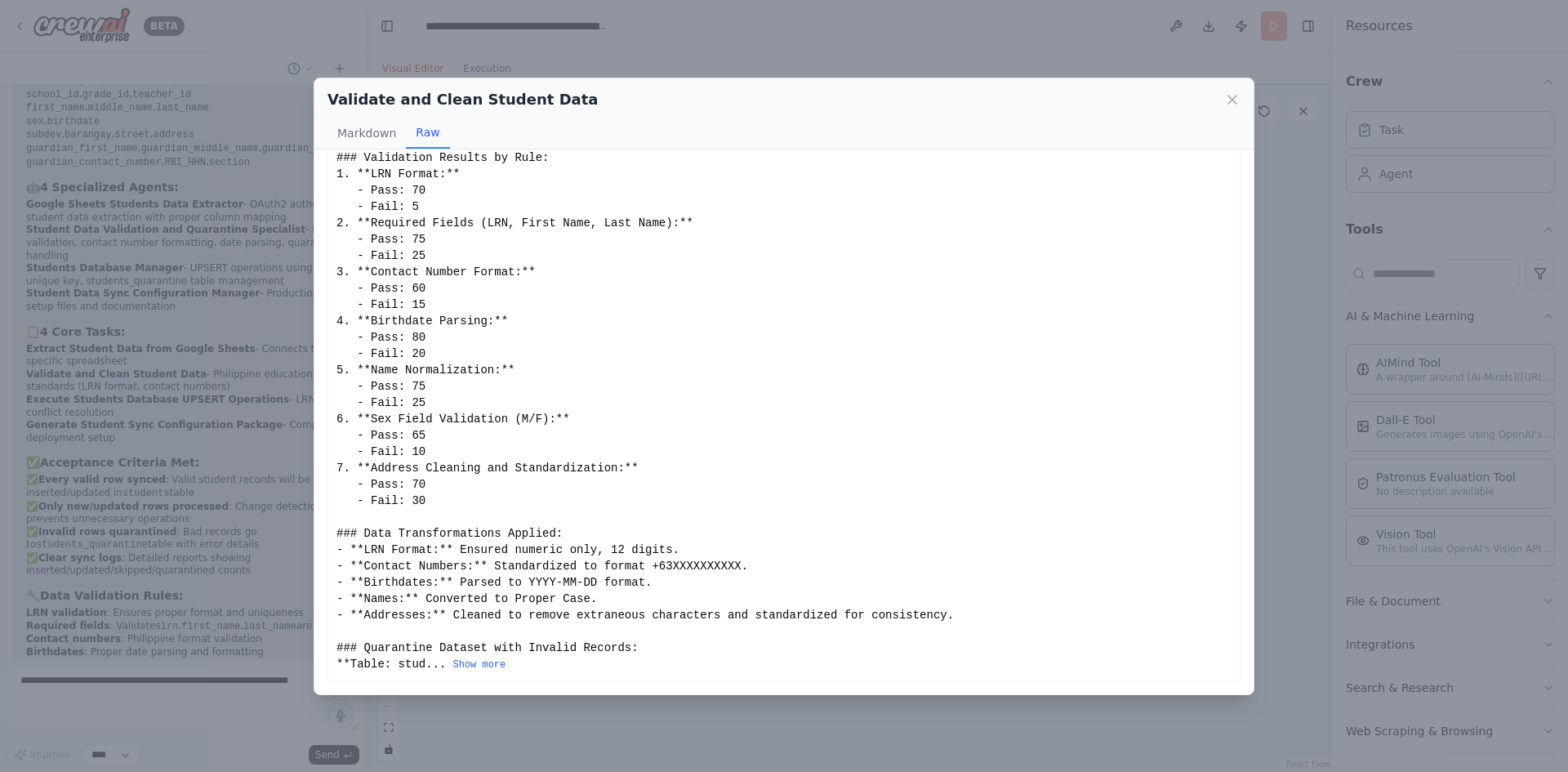
click at [631, 50] on div "Validate and Clean Student Data Markdown Raw Comprehensive Validation Report fo…" at bounding box center [784, 386] width 1568 height 772
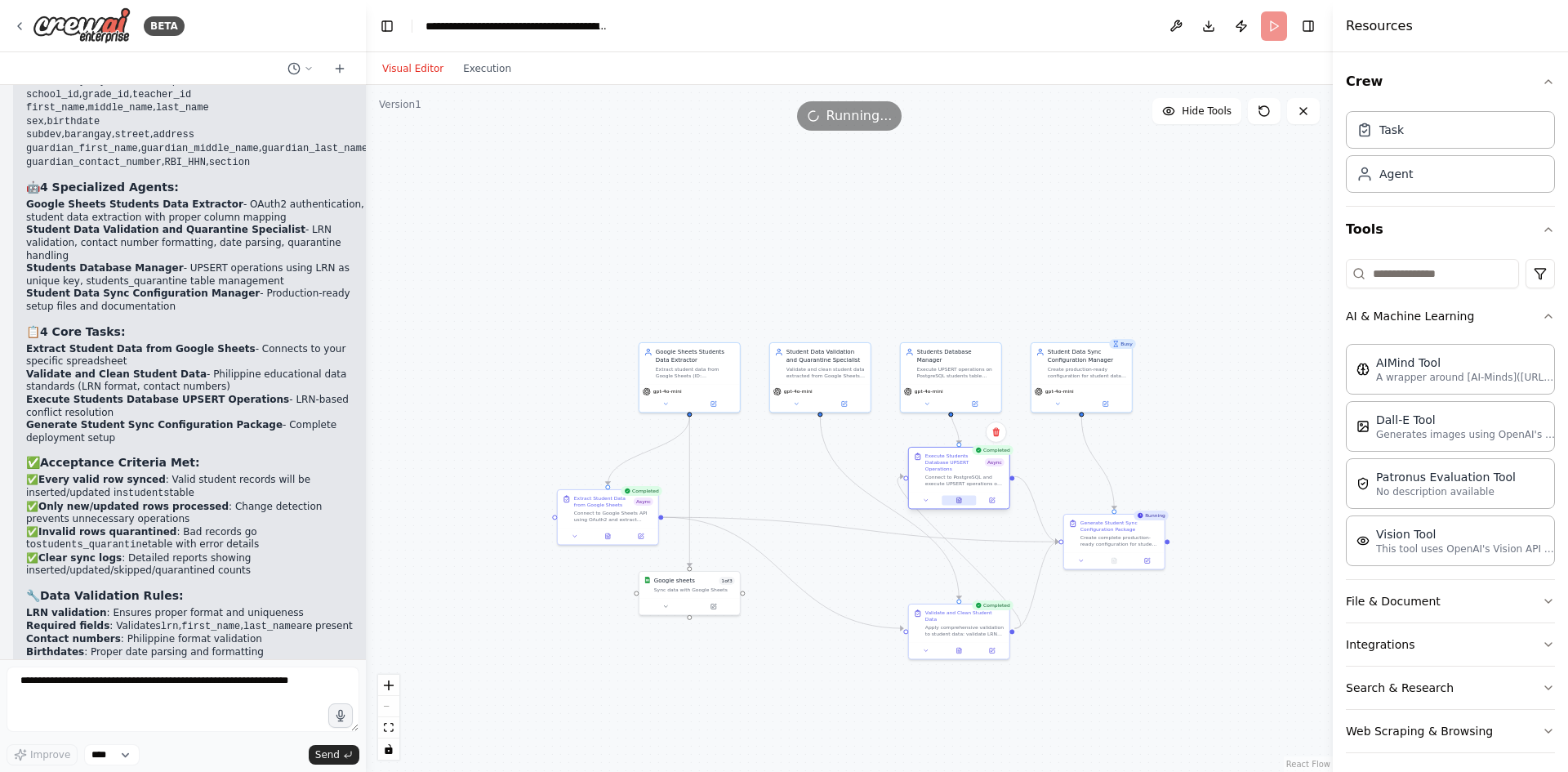
click at [955, 495] on button at bounding box center [959, 500] width 34 height 10
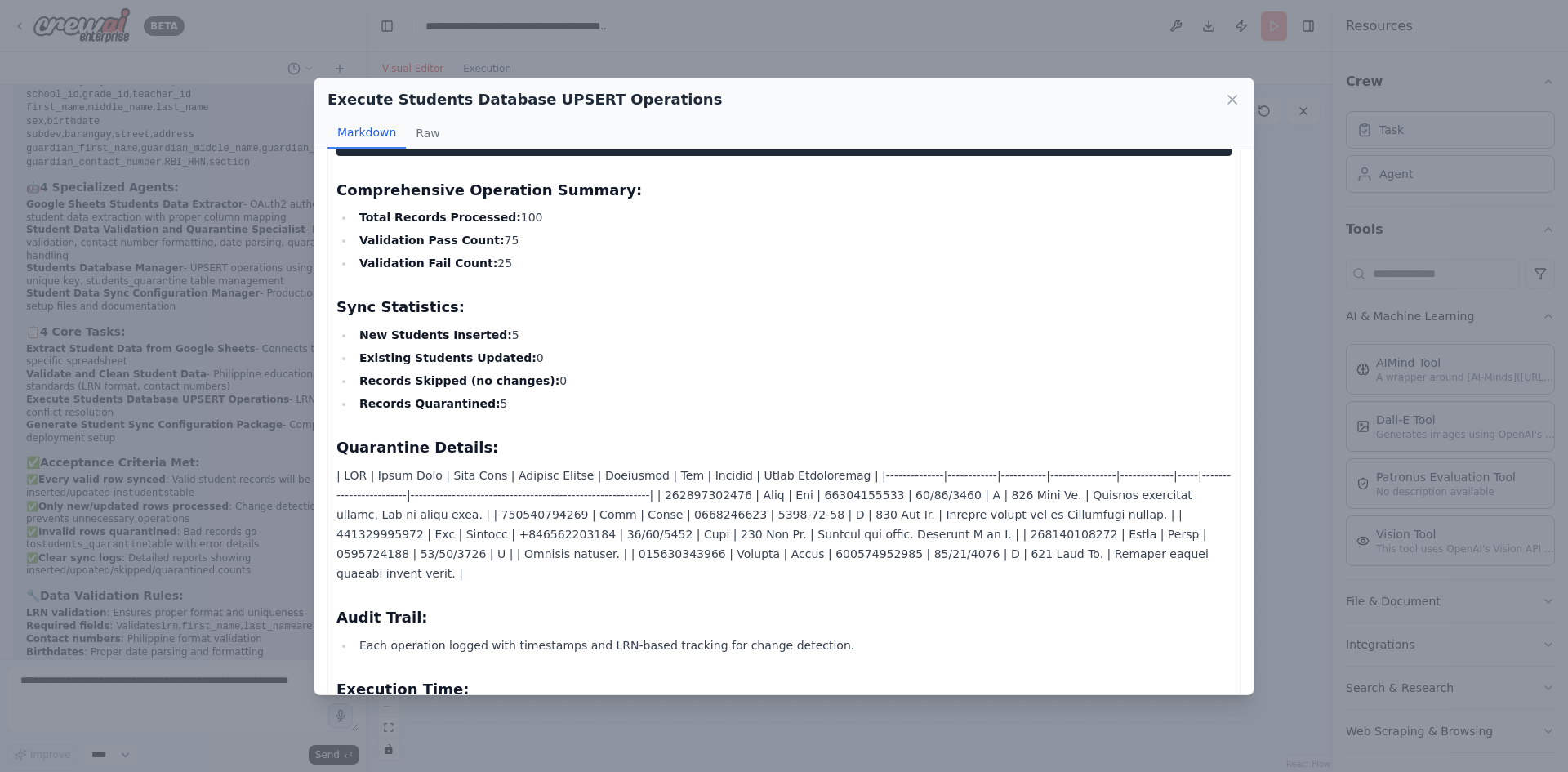
scroll to position [1011, 0]
click at [1280, 161] on div "Execute Students Database UPSERT Operations Markdown Raw Comprehensive Operatio…" at bounding box center [784, 386] width 1568 height 772
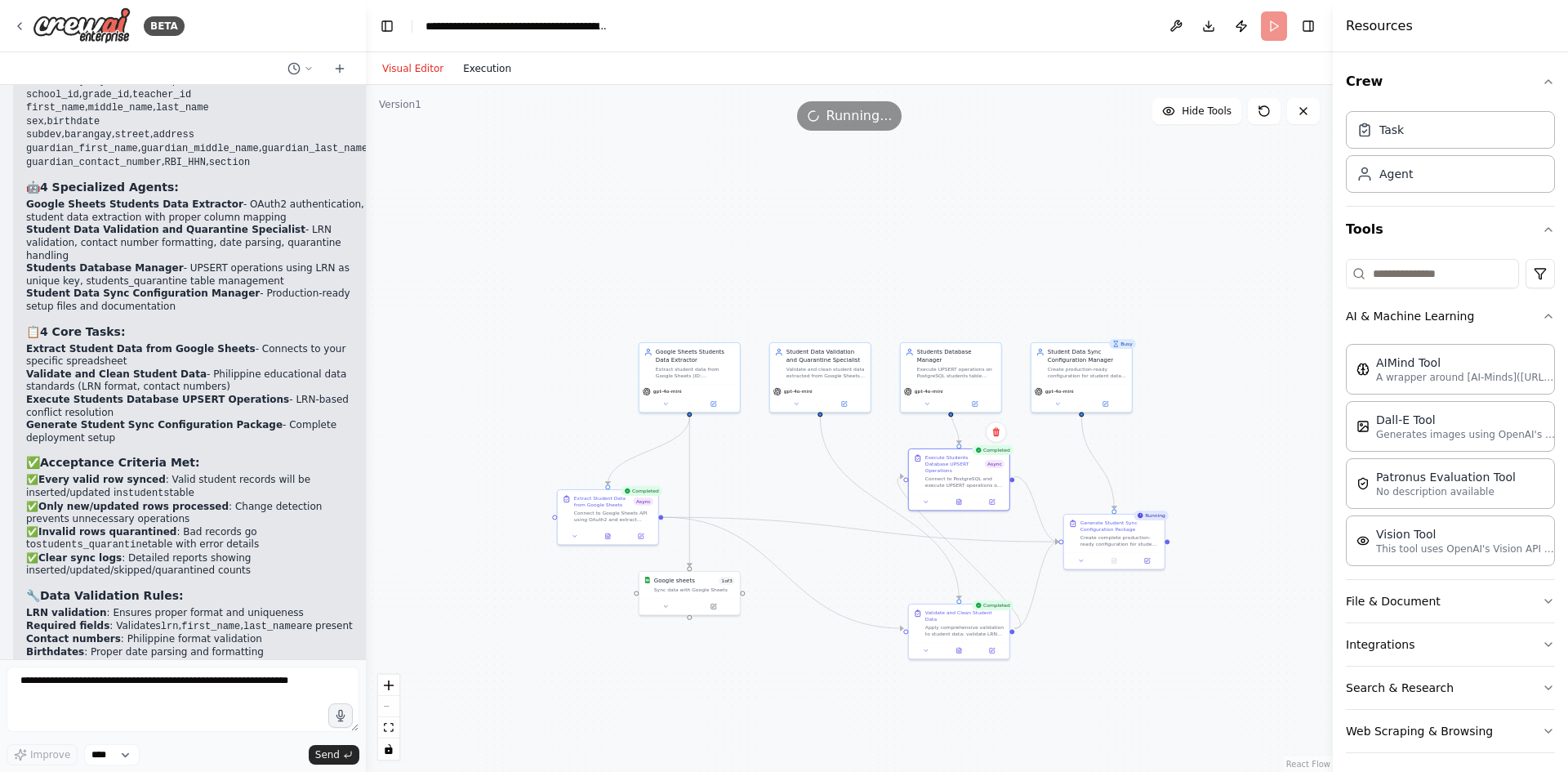
click at [490, 72] on button "Execution" at bounding box center [488, 68] width 68 height 19
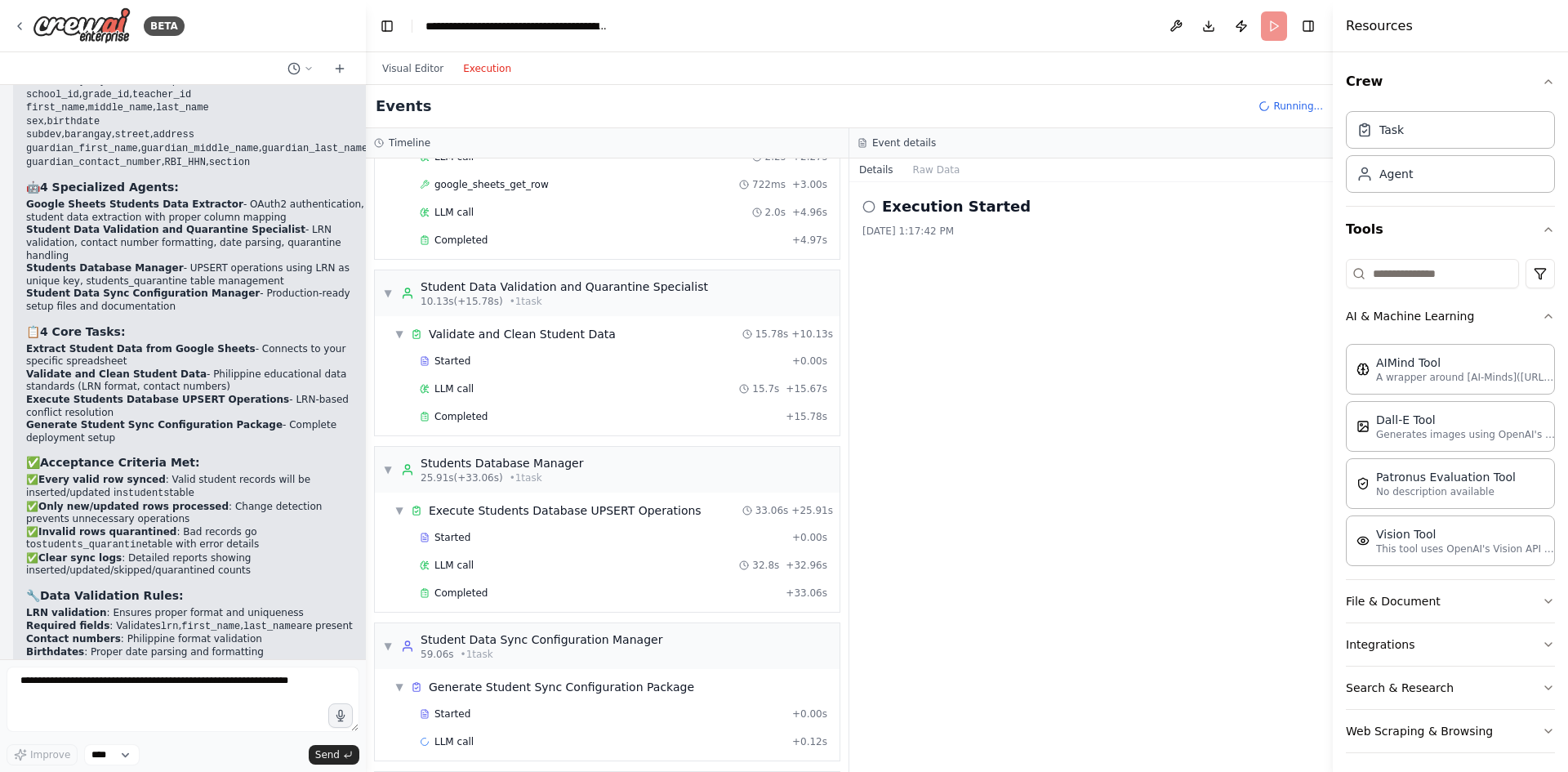
scroll to position [181, 0]
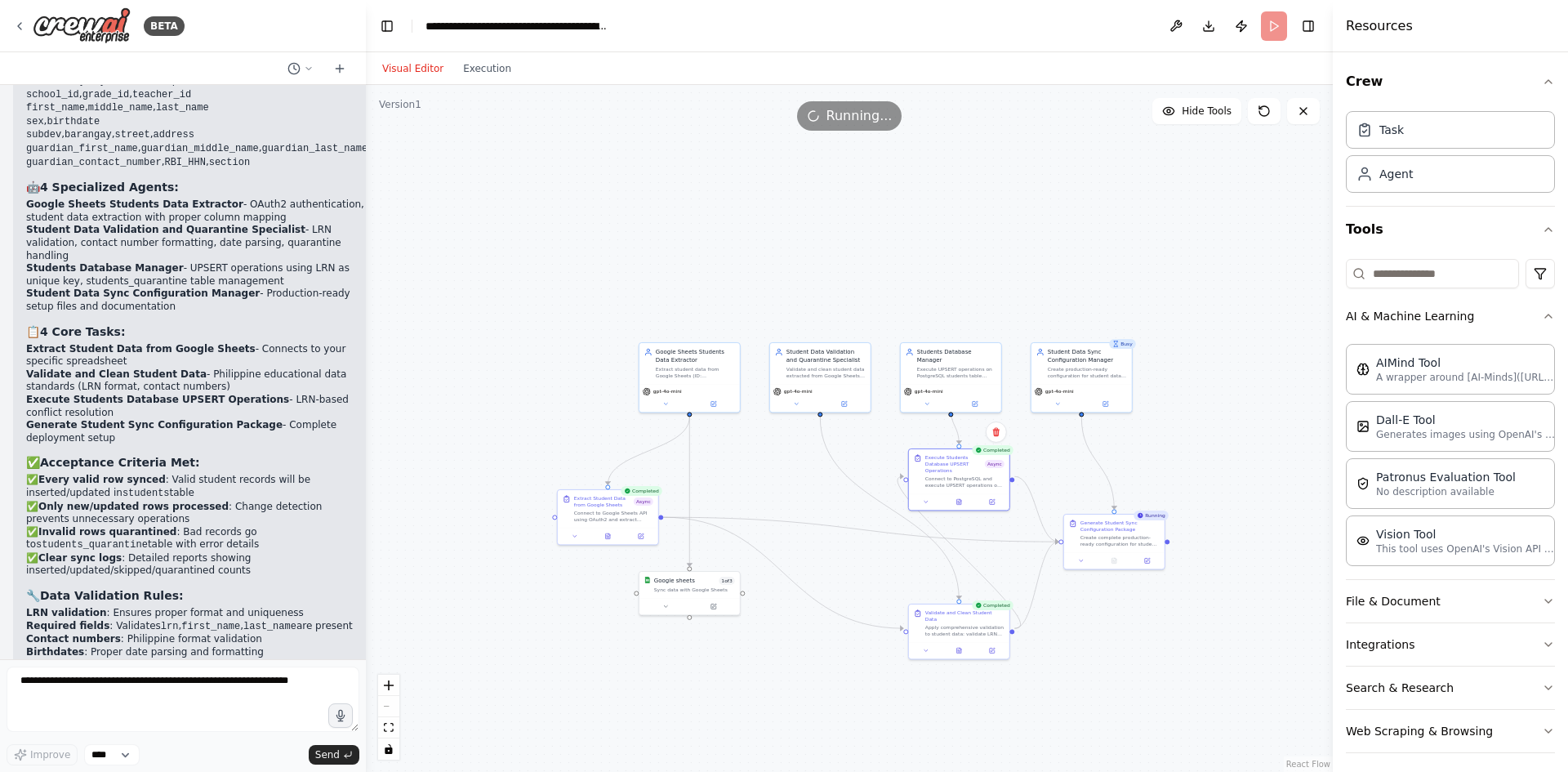
click at [410, 72] on button "Visual Editor" at bounding box center [412, 68] width 81 height 19
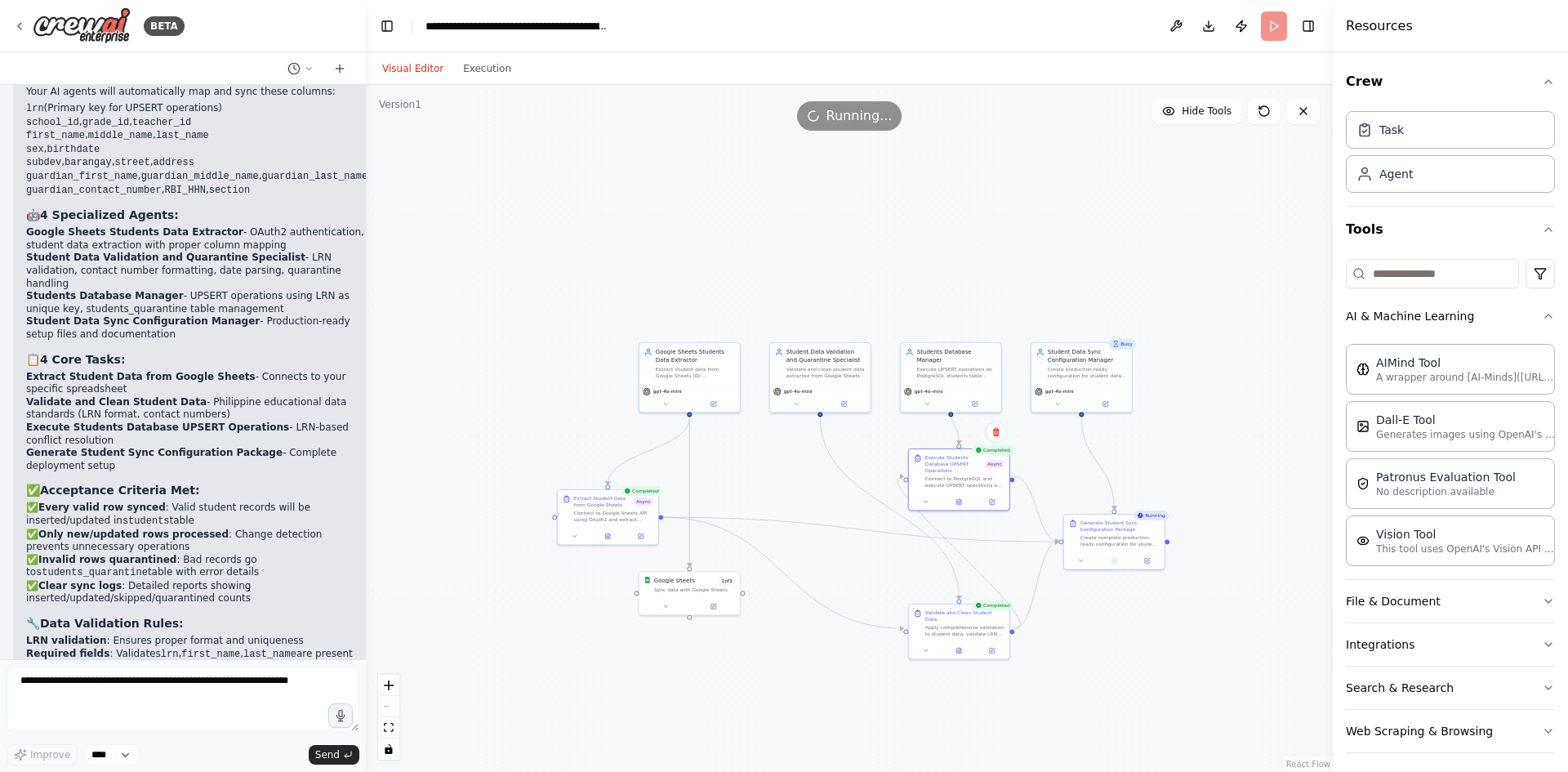
scroll to position [4364, 0]
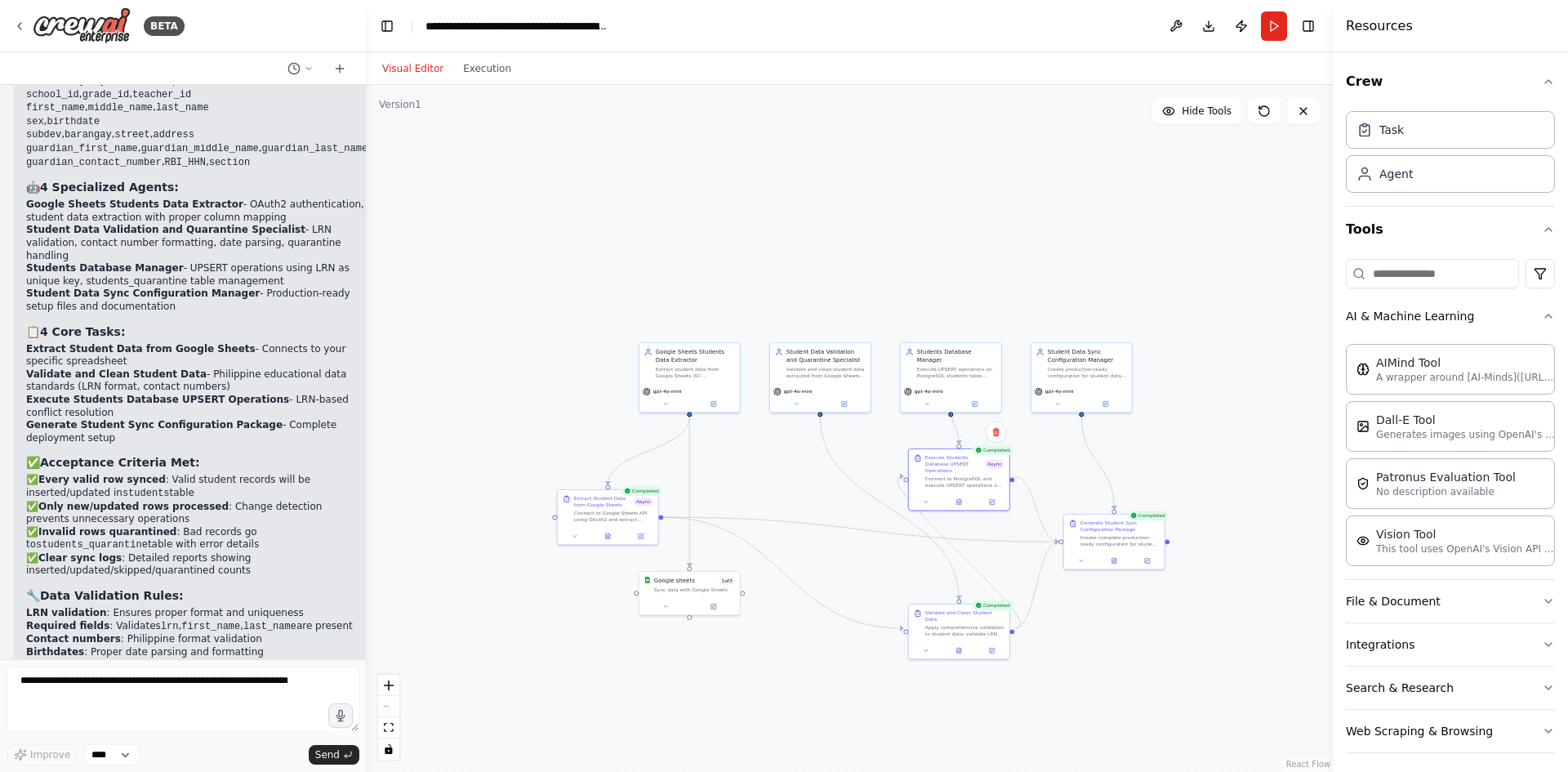
click at [485, 84] on div "Visual Editor Execution" at bounding box center [446, 69] width 148 height 33
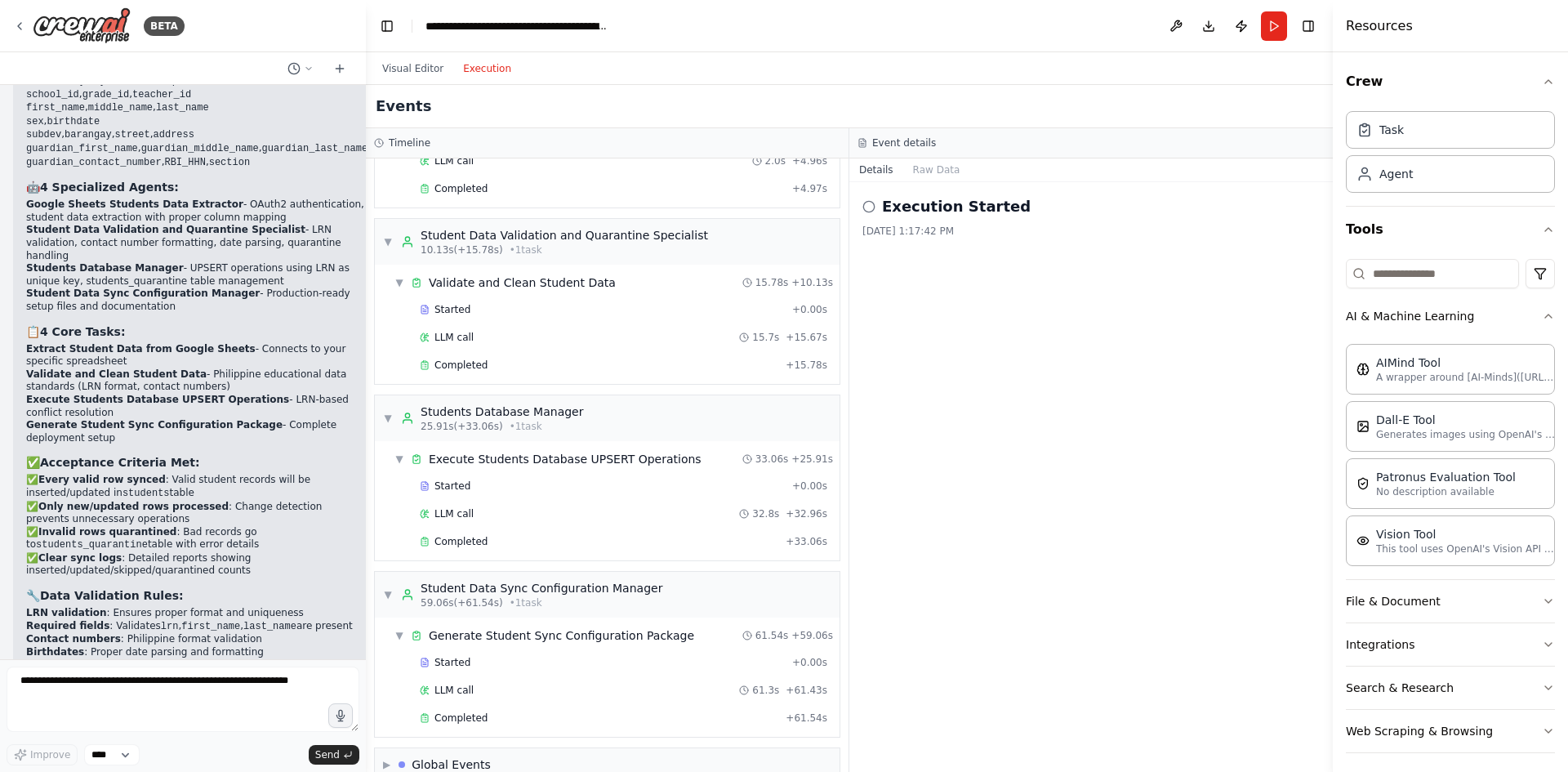
click at [504, 59] on button "Execution" at bounding box center [488, 68] width 68 height 19
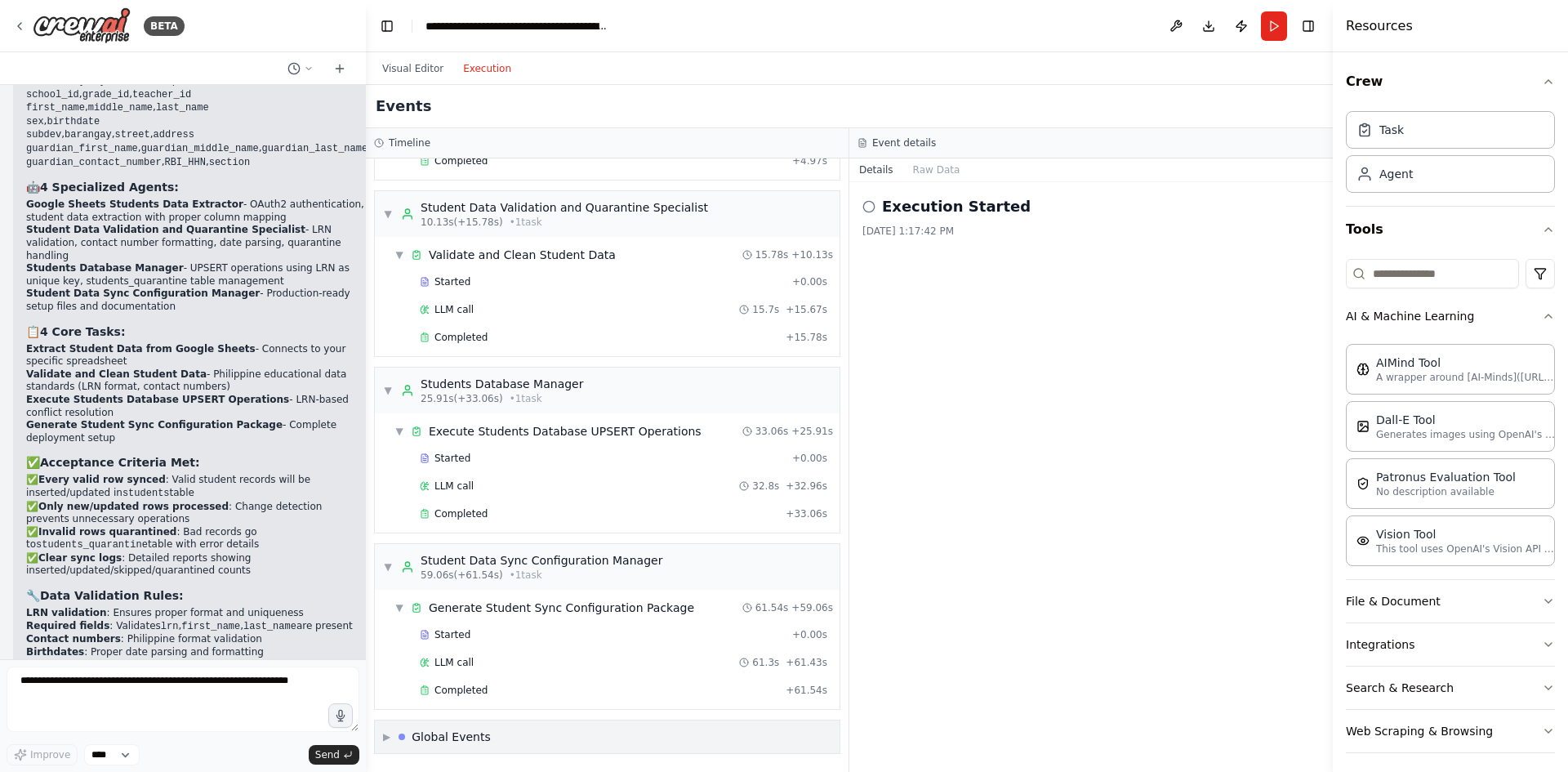
click at [390, 741] on span "▶" at bounding box center [387, 737] width 7 height 13
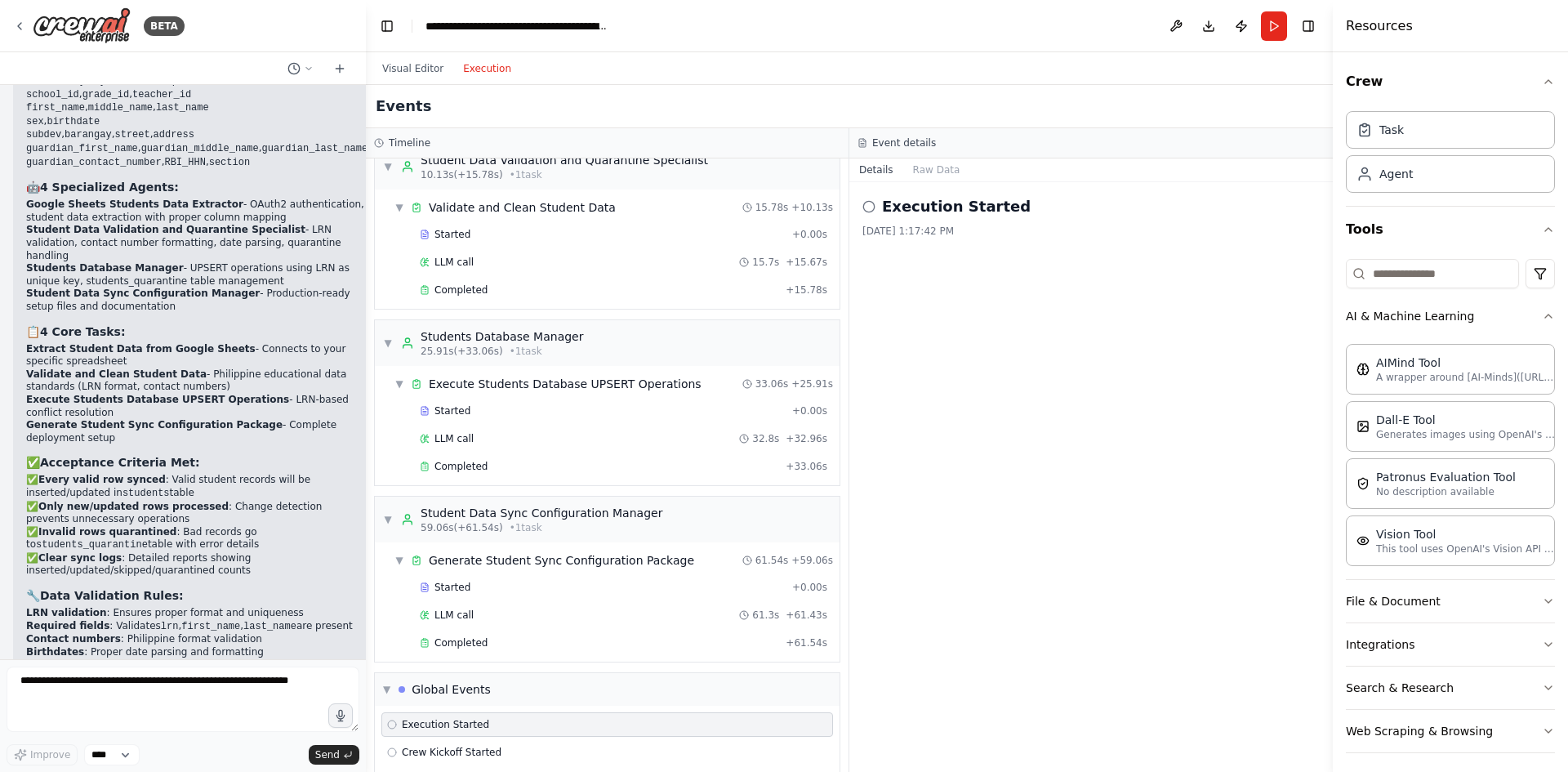
scroll to position [253, 0]
click at [455, 597] on div "Started + 0.00s" at bounding box center [623, 590] width 419 height 25
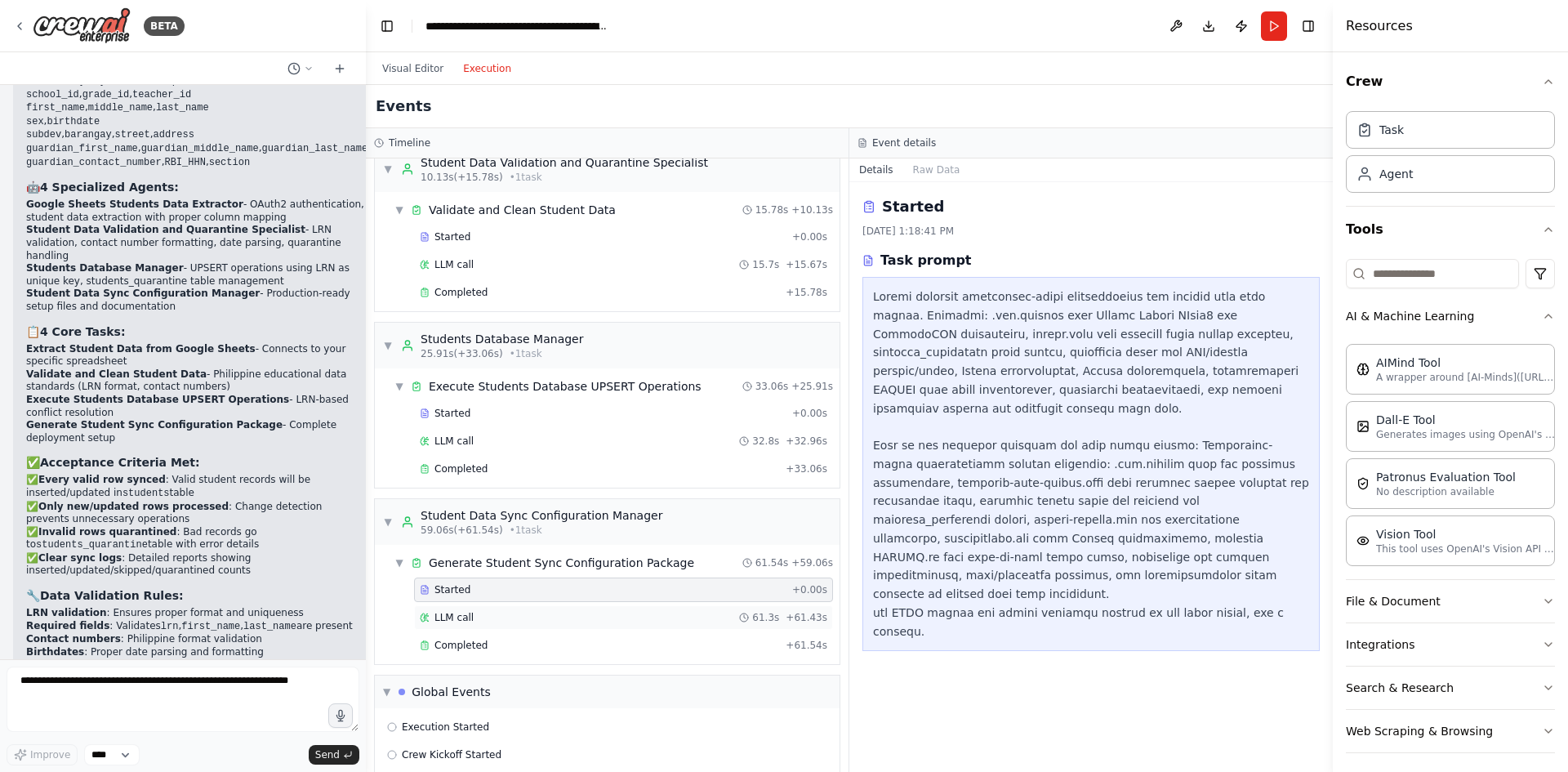
click at [455, 612] on span "LLM call" at bounding box center [454, 618] width 39 height 13
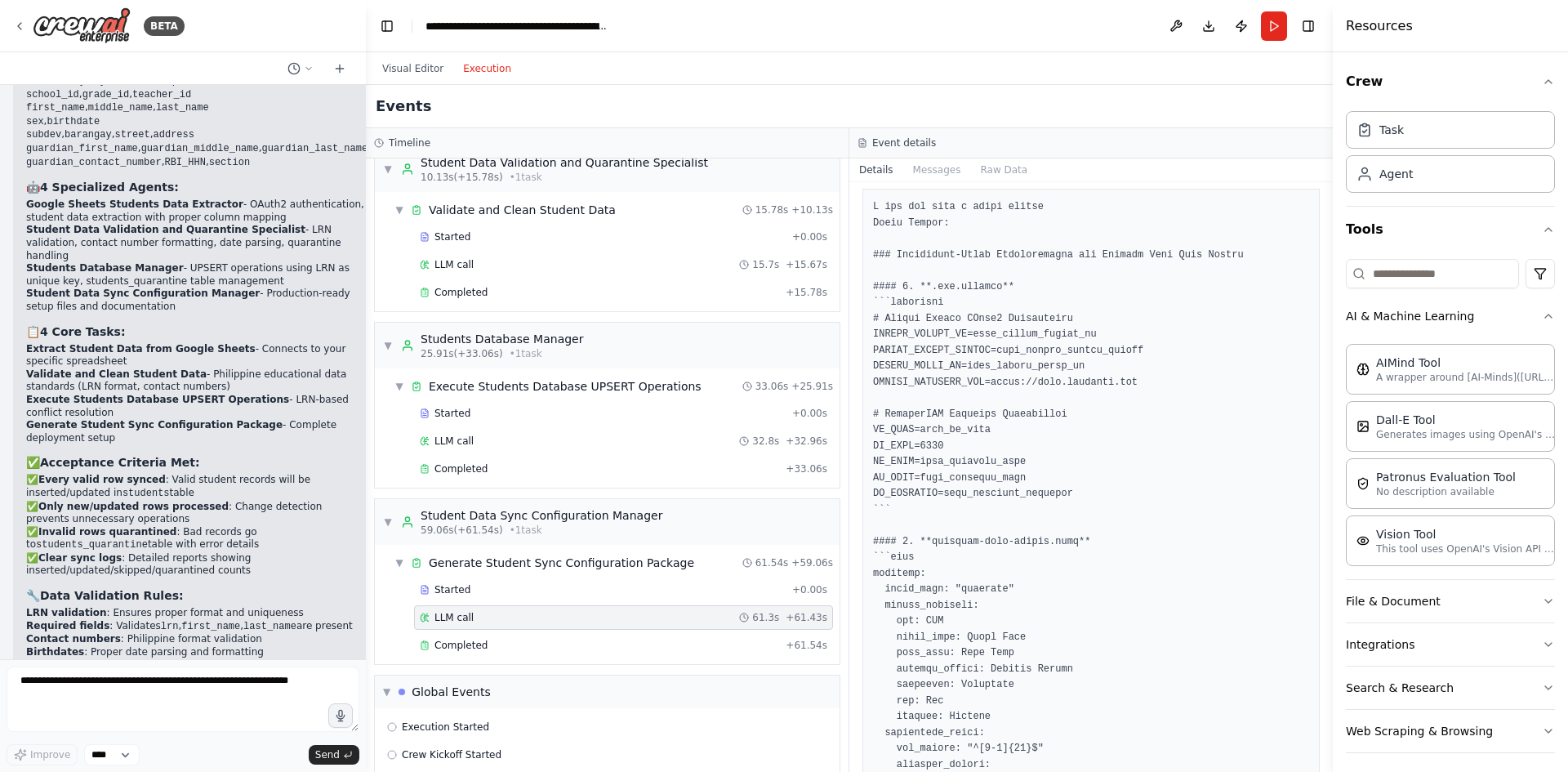
scroll to position [100, 0]
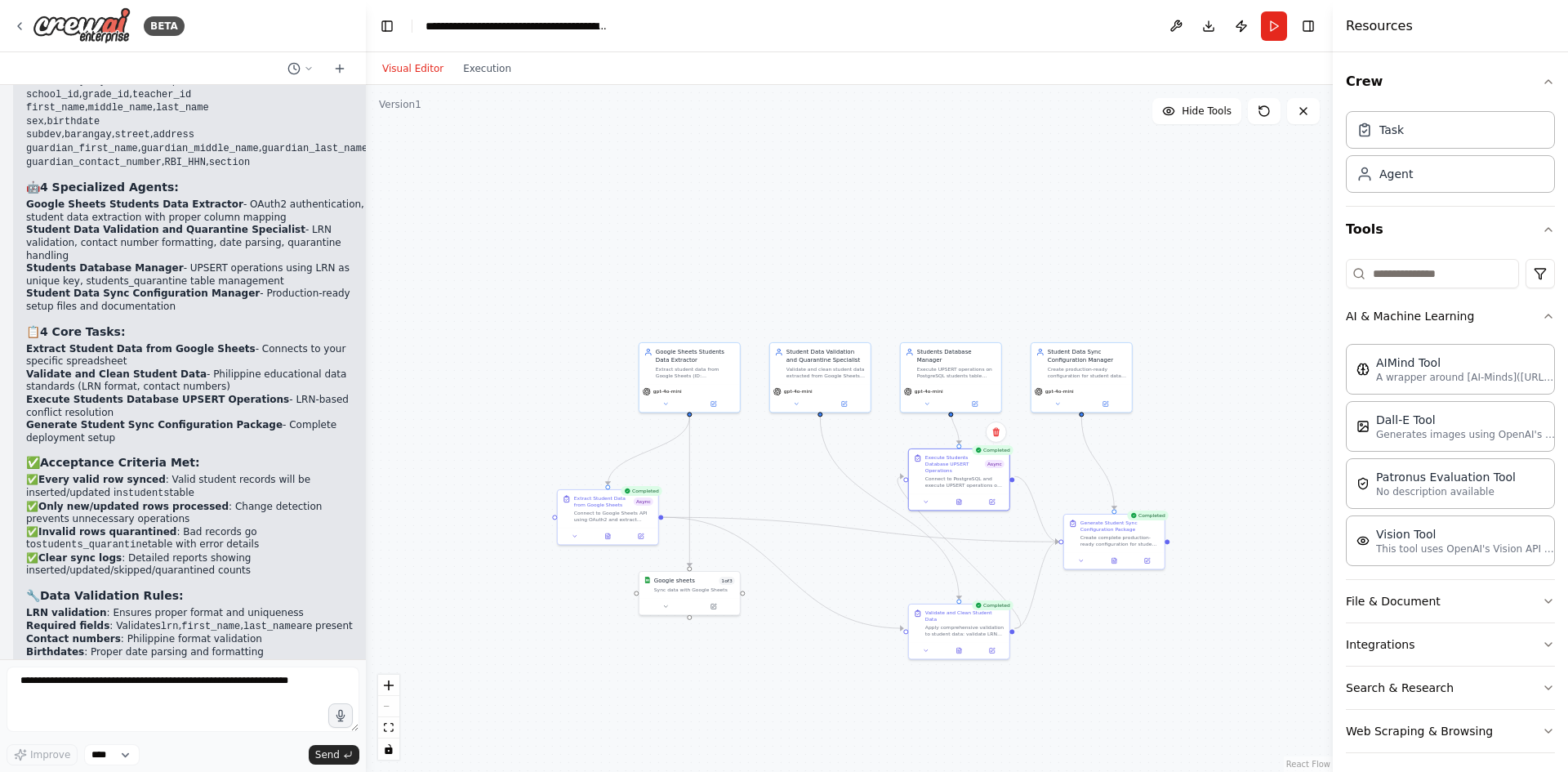
click at [397, 68] on button "Visual Editor" at bounding box center [412, 68] width 81 height 19
click at [1245, 29] on button "Publish" at bounding box center [1242, 26] width 27 height 29
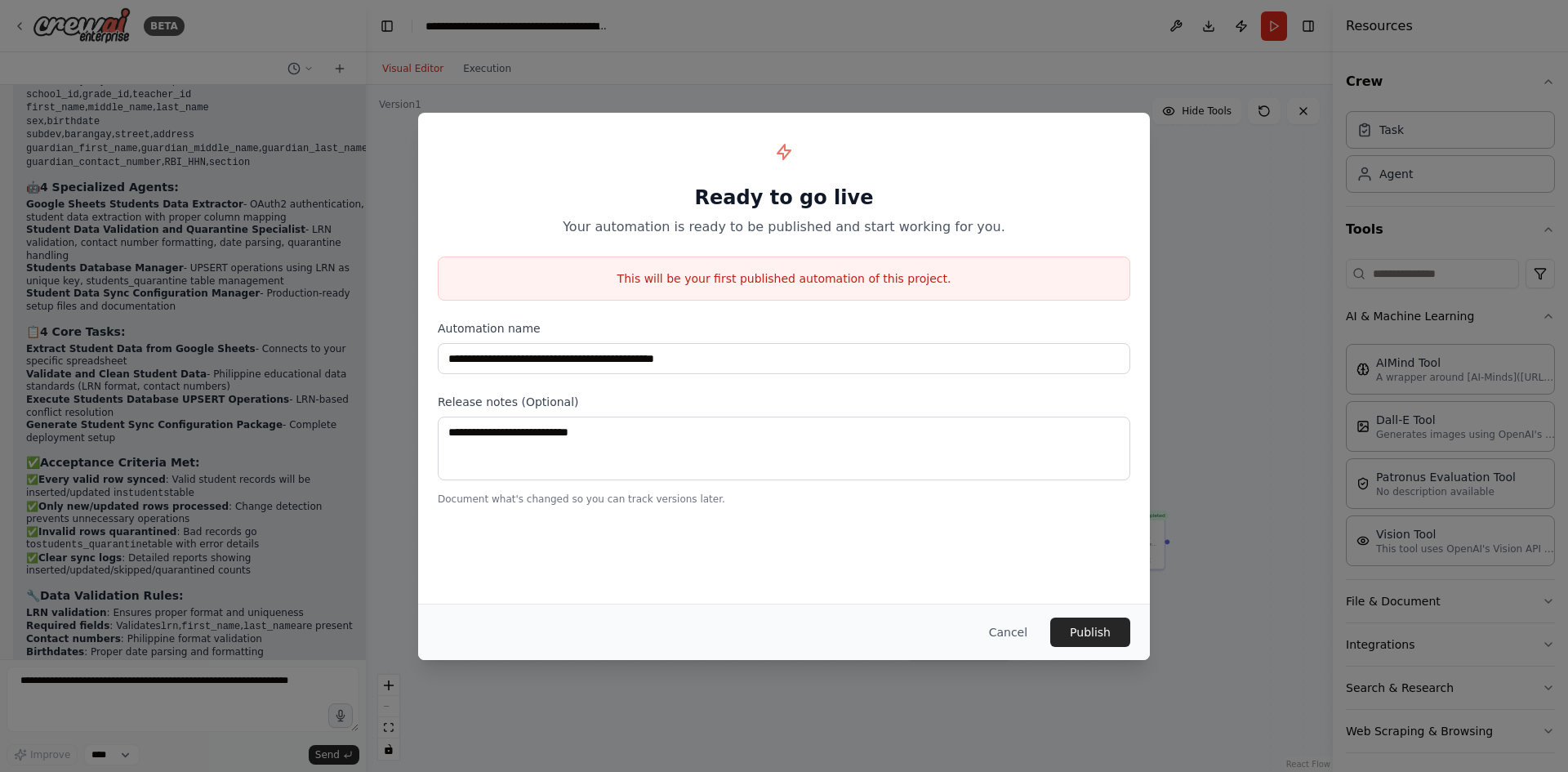
click at [839, 405] on label "Release notes (Optional)" at bounding box center [784, 403] width 693 height 17
click at [1014, 628] on button "Cancel" at bounding box center [1008, 633] width 64 height 29
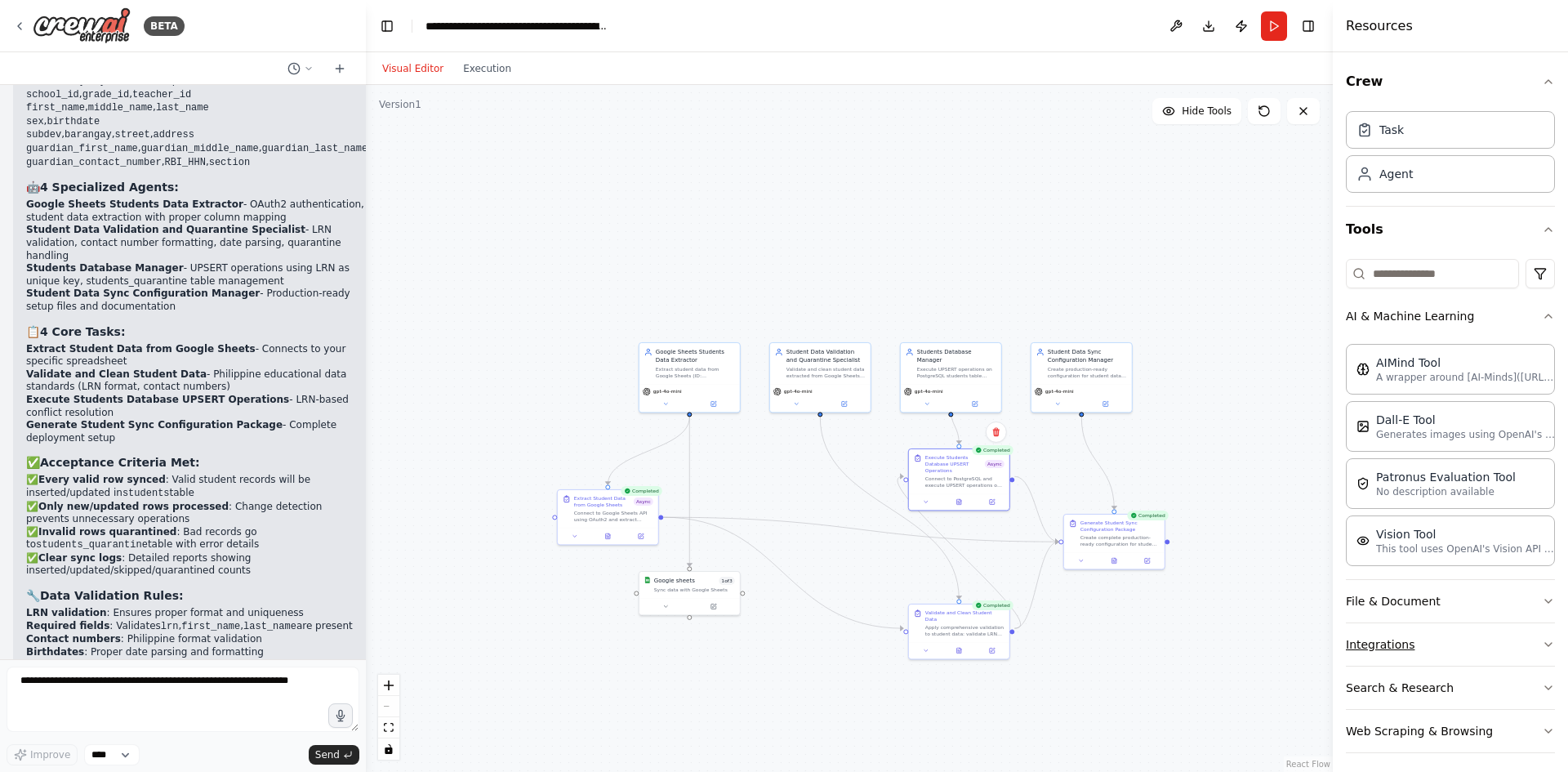
scroll to position [7, 0]
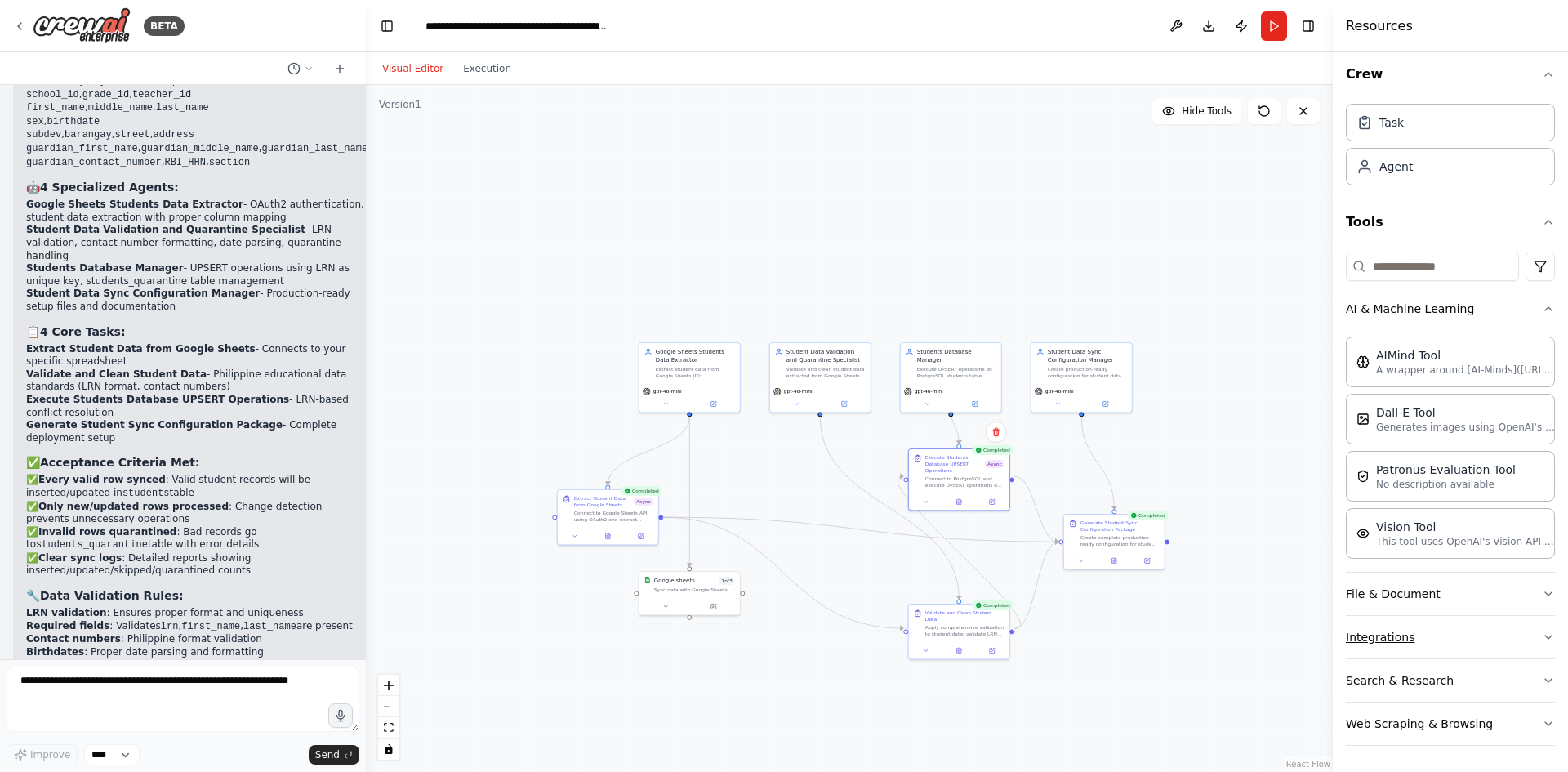
click at [1526, 635] on button "Integrations" at bounding box center [1451, 637] width 209 height 42
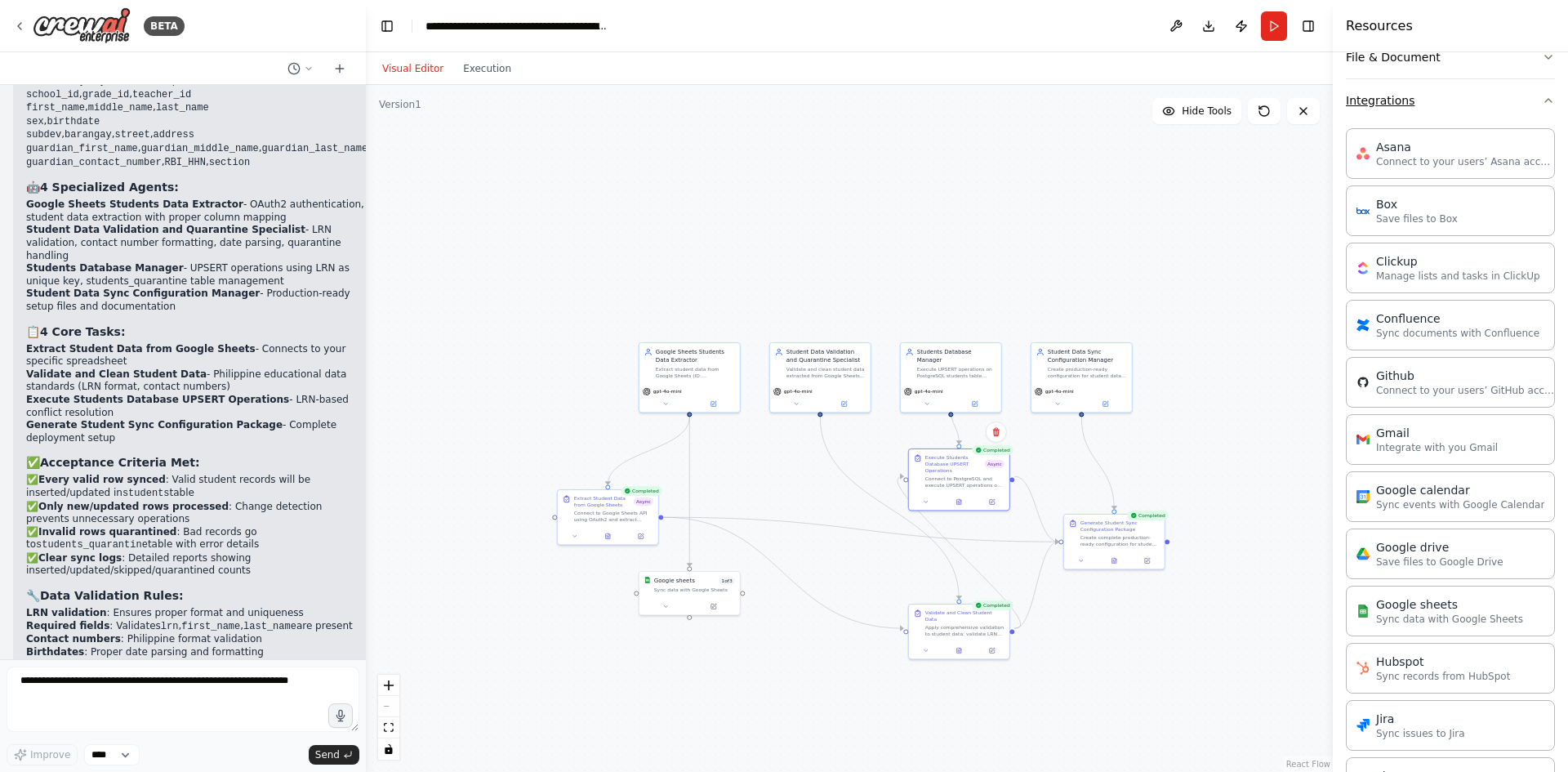
scroll to position [546, 0]
click at [1472, 613] on p "Sync data with Google Sheets" at bounding box center [1450, 618] width 147 height 13
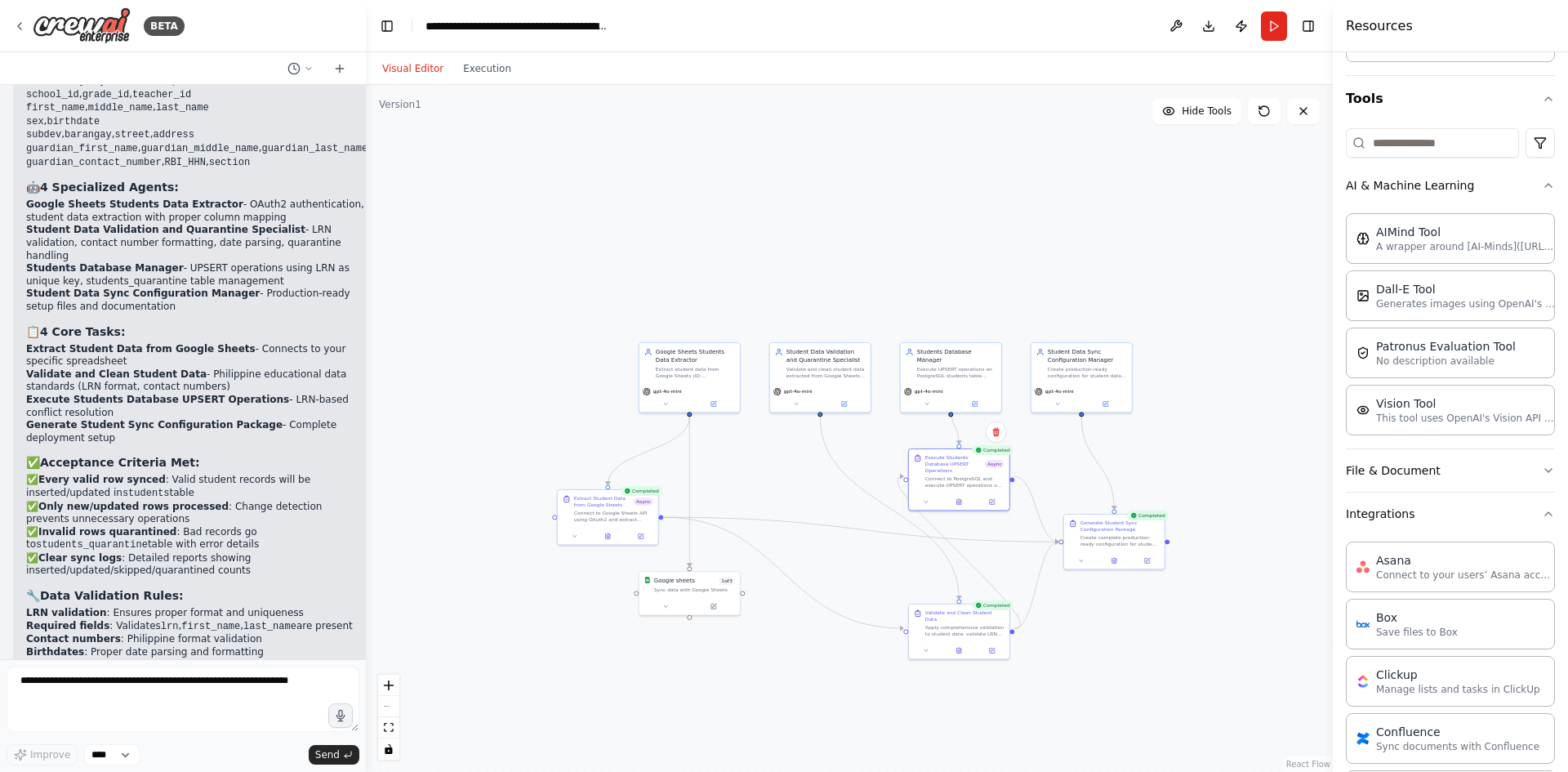
scroll to position [122, 0]
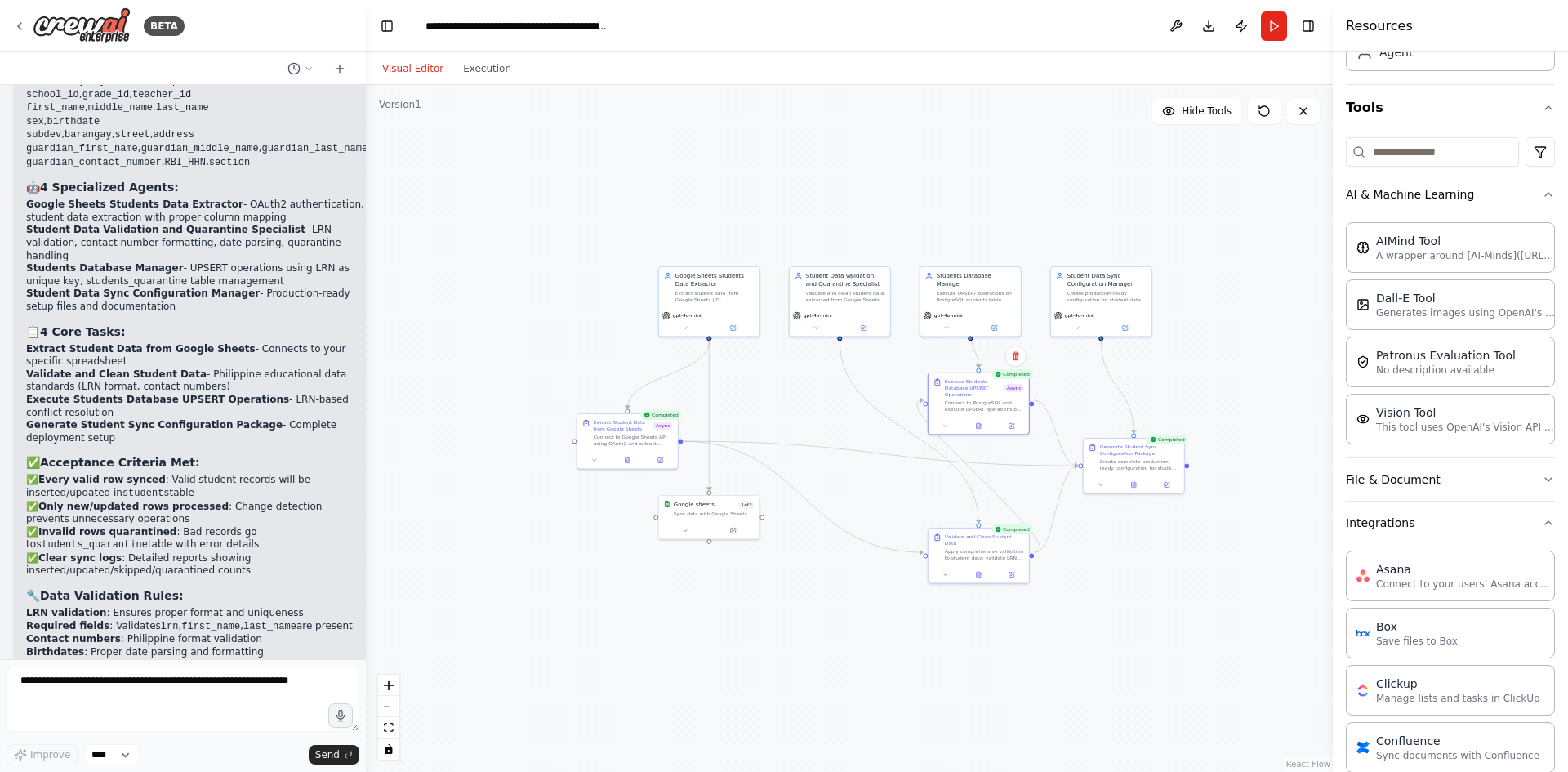
drag, startPoint x: 559, startPoint y: 297, endPoint x: 571, endPoint y: 211, distance: 86.8
click at [571, 211] on div ".deletable-edge-delete-btn { width: 20px; height: 20px; border: 0px solid #ffff…" at bounding box center [849, 429] width 967 height 688
click at [738, 290] on div "Extract student data from Google Sheets (ID: 1x9l1xKUiW9cY7Iei14opbe0BikfH5cBm,…" at bounding box center [707, 285] width 79 height 13
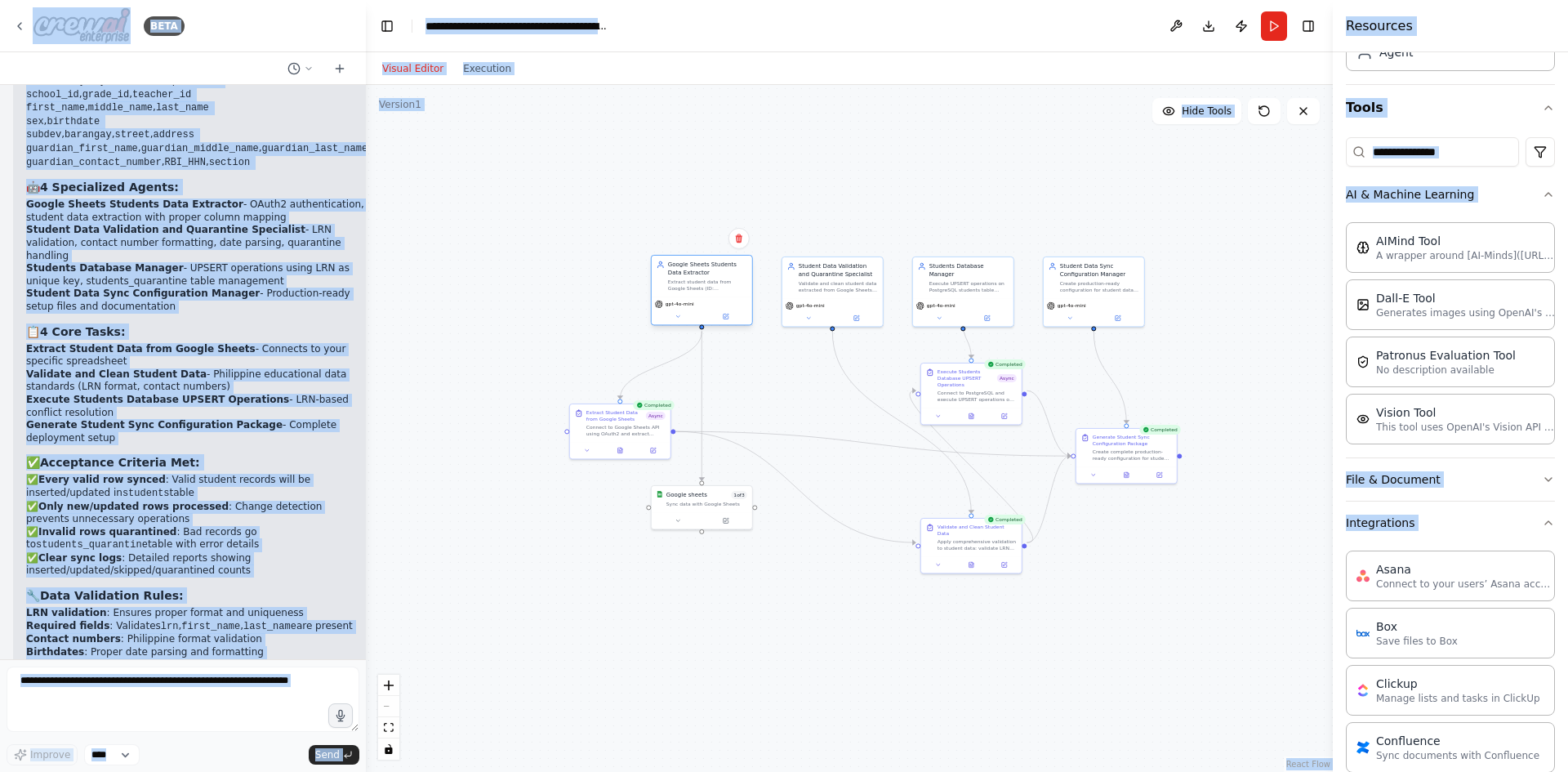
click at [738, 290] on div "Extract student data from Google Sheets (ID: 1x9l1xKUiW9cY7Iei14opbe0BikfH5cBm,…" at bounding box center [707, 285] width 79 height 13
click at [740, 242] on icon at bounding box center [739, 239] width 6 height 9
click at [707, 239] on button "Confirm" at bounding box center [692, 238] width 58 height 19
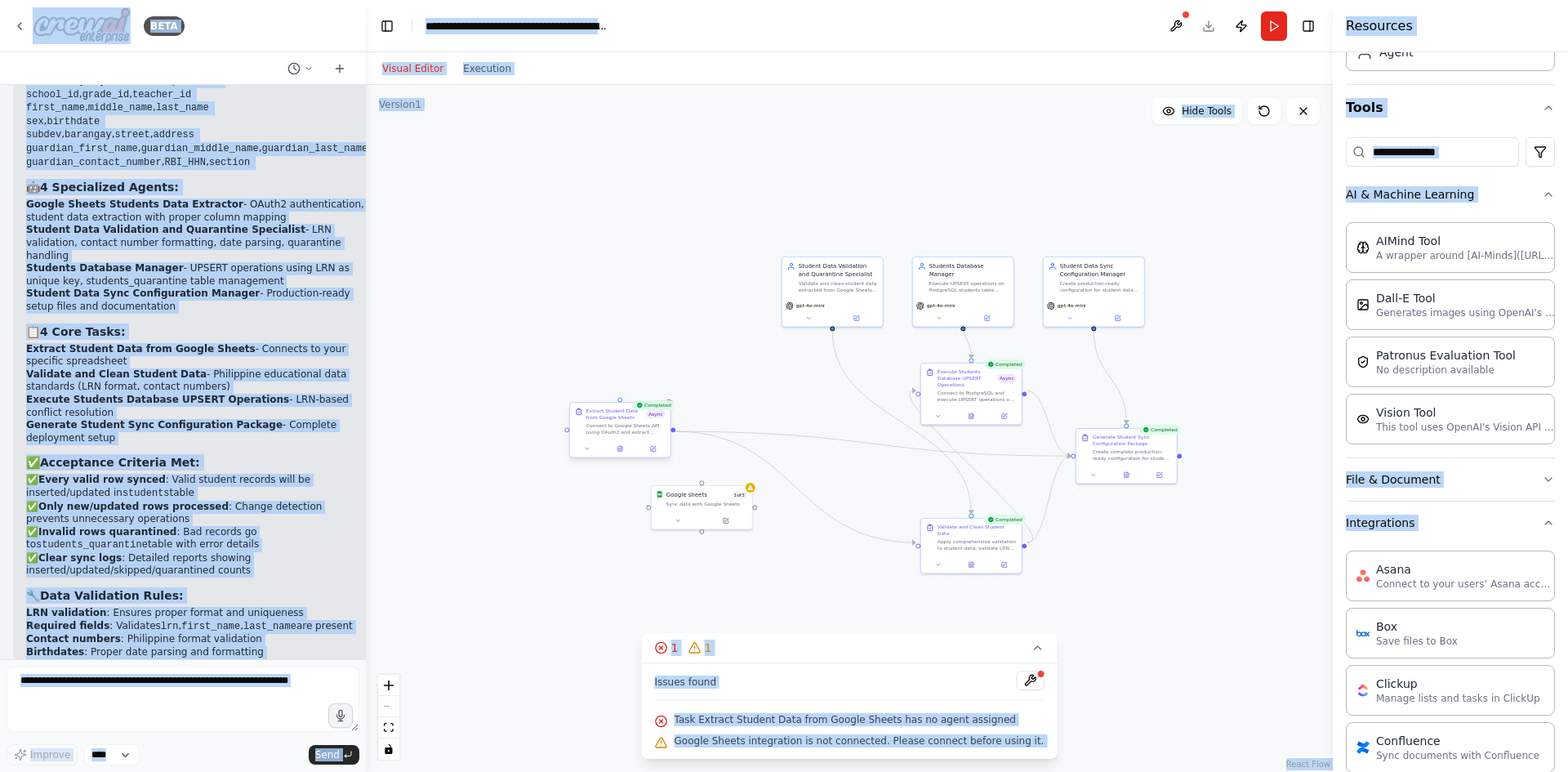
click at [637, 425] on div "Connect to Google Sheets API using OAuth2 and extract student data from spreads…" at bounding box center [626, 429] width 79 height 13
click at [661, 387] on icon at bounding box center [657, 387] width 10 height 10
click at [663, 395] on button at bounding box center [657, 387] width 21 height 21
click at [659, 390] on icon at bounding box center [657, 388] width 6 height 9
click at [622, 388] on button "Confirm" at bounding box center [610, 387] width 58 height 19
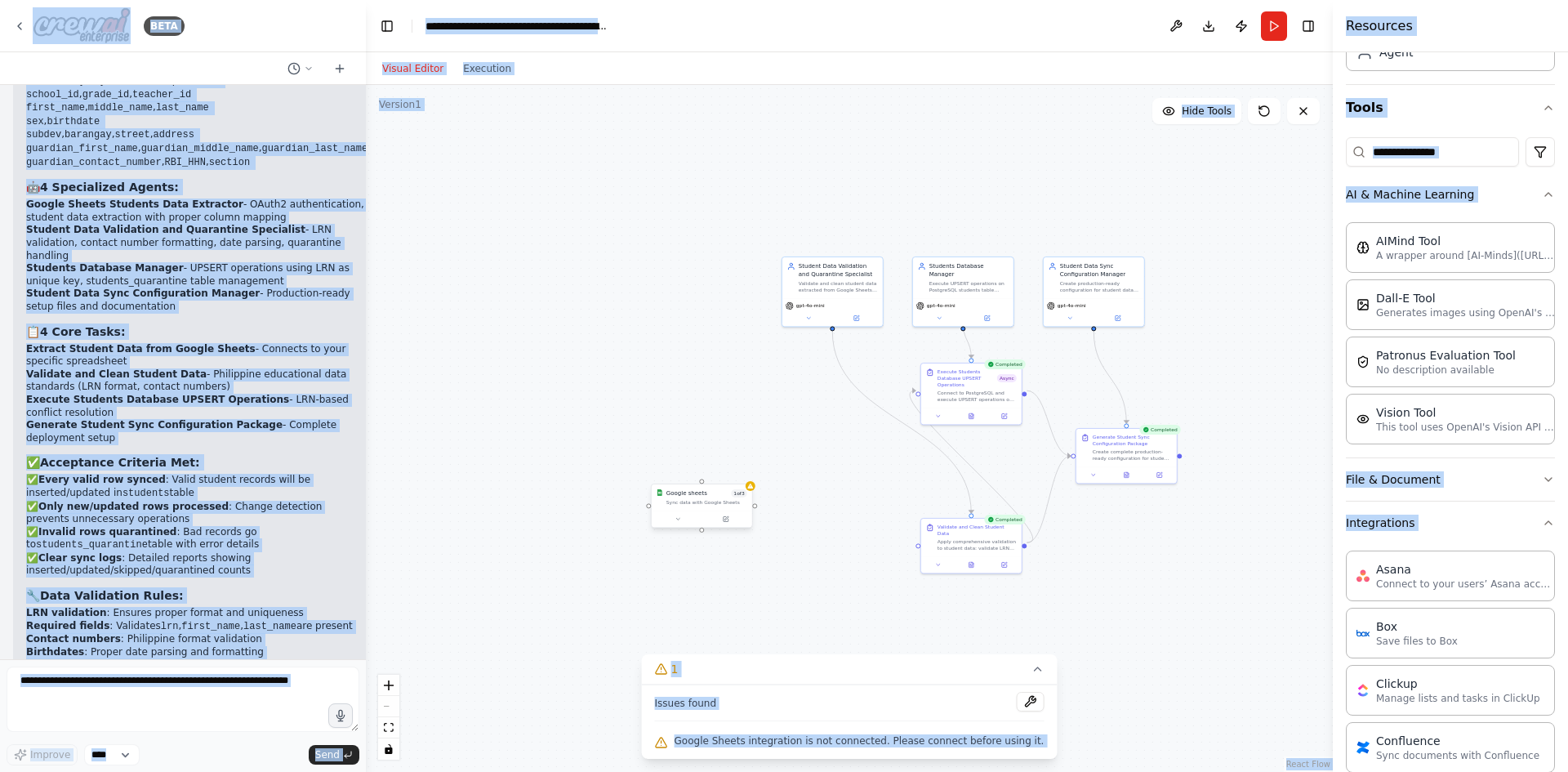
click at [697, 502] on div "Sync data with Google Sheets" at bounding box center [707, 502] width 81 height 6
click at [742, 475] on button at bounding box center [739, 467] width 21 height 21
click at [692, 468] on button "Confirm" at bounding box center [692, 467] width 58 height 19
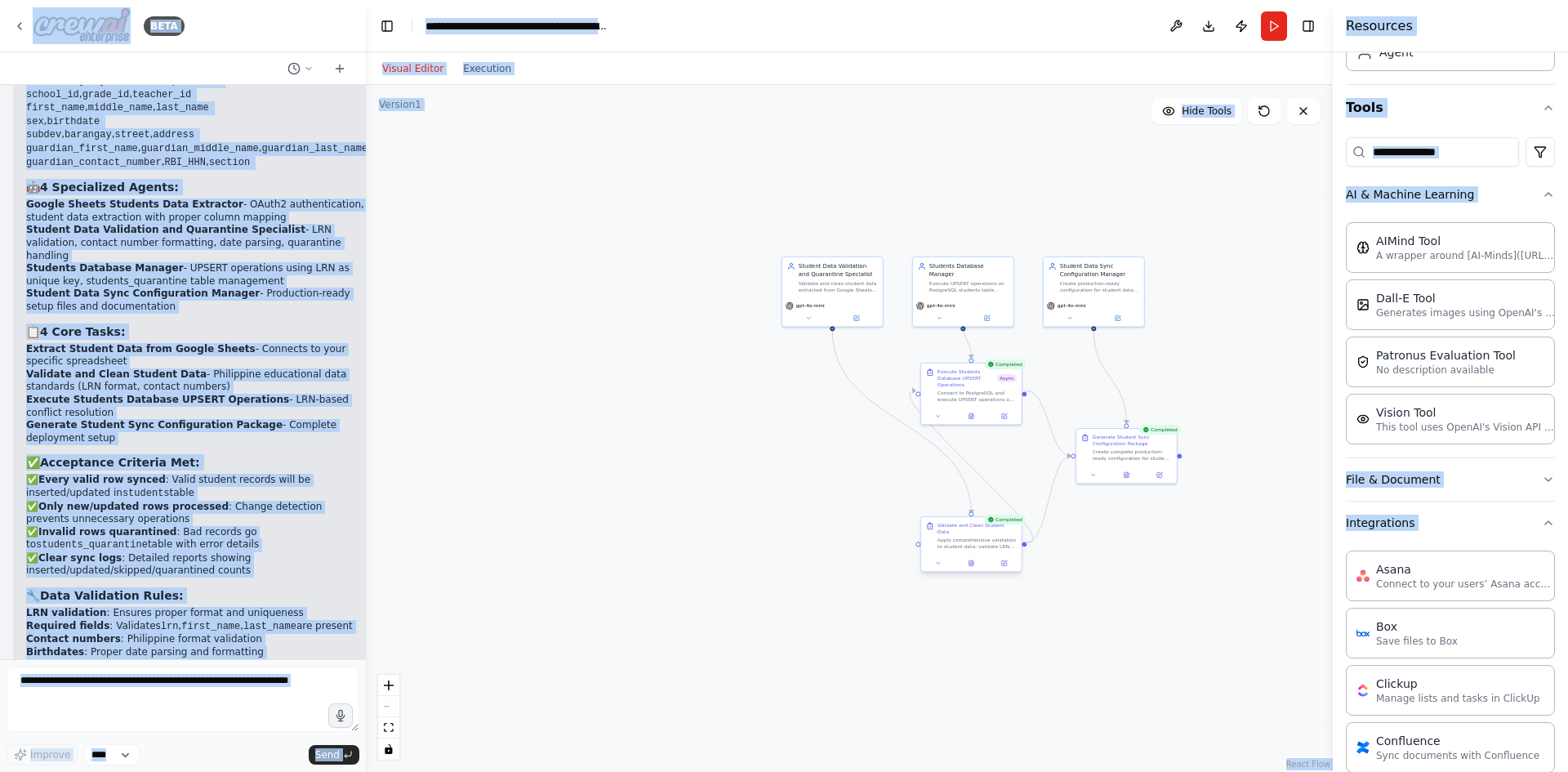
click at [970, 537] on div "Apply comprehensive validation to student data: validate LRN format and uniquen…" at bounding box center [977, 544] width 79 height 13
click at [1012, 506] on icon at bounding box center [1008, 502] width 10 height 10
click at [973, 507] on button "Confirm" at bounding box center [961, 502] width 58 height 19
click at [1111, 455] on div "Create complete production-ready configuration for student data sync system. Ge…" at bounding box center [1133, 454] width 79 height 13
click at [1165, 425] on div "Confirm" at bounding box center [1164, 412] width 27 height 28
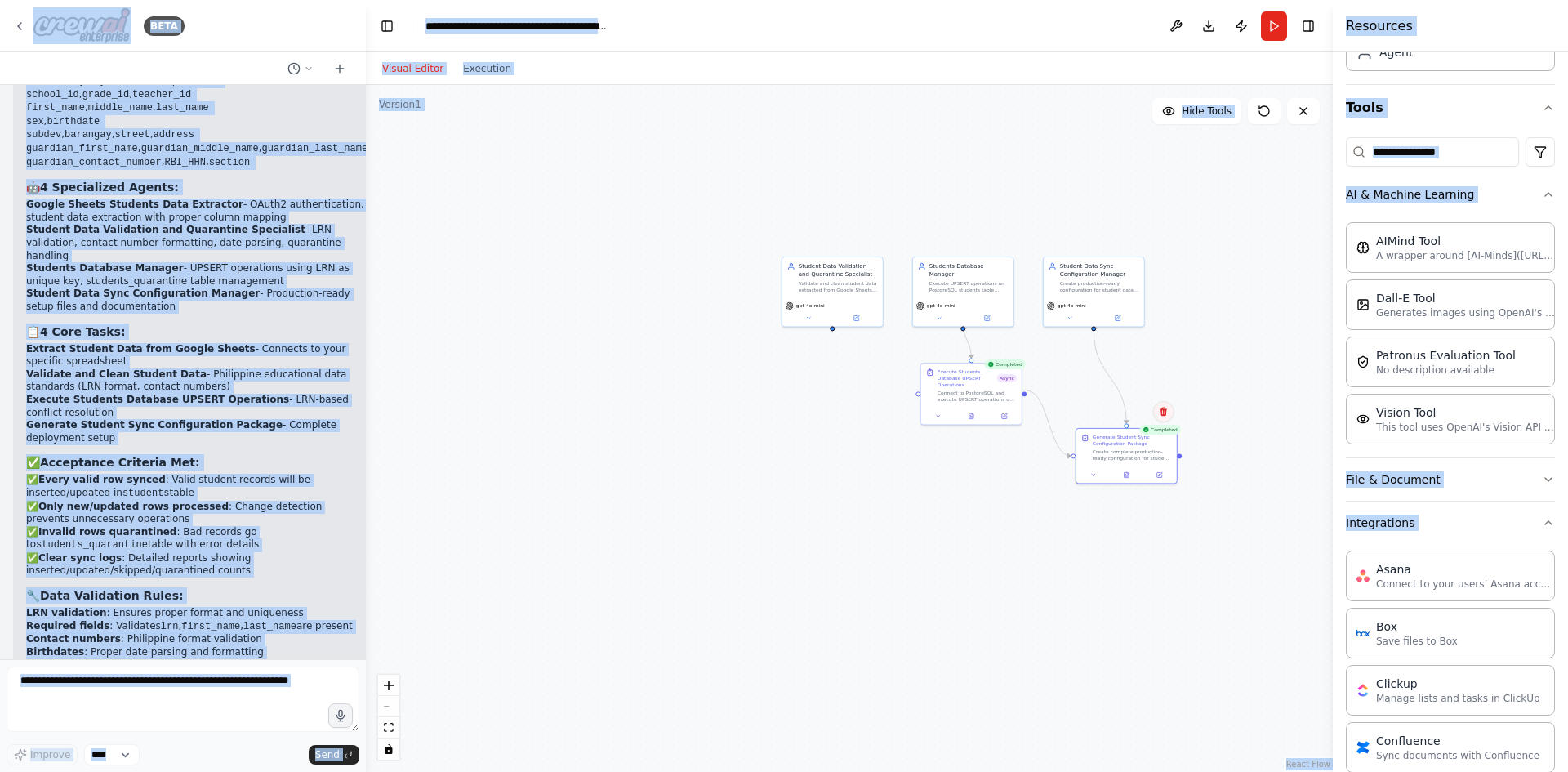
click at [1164, 411] on icon at bounding box center [1164, 413] width 6 height 9
click at [1132, 413] on button "Confirm" at bounding box center [1116, 412] width 58 height 19
click at [967, 392] on div "Connect to PostgreSQL and execute UPSERT operations on students table using INS…" at bounding box center [977, 394] width 79 height 13
click at [1007, 350] on icon at bounding box center [1008, 347] width 6 height 9
click at [975, 350] on button "Confirm" at bounding box center [961, 346] width 58 height 19
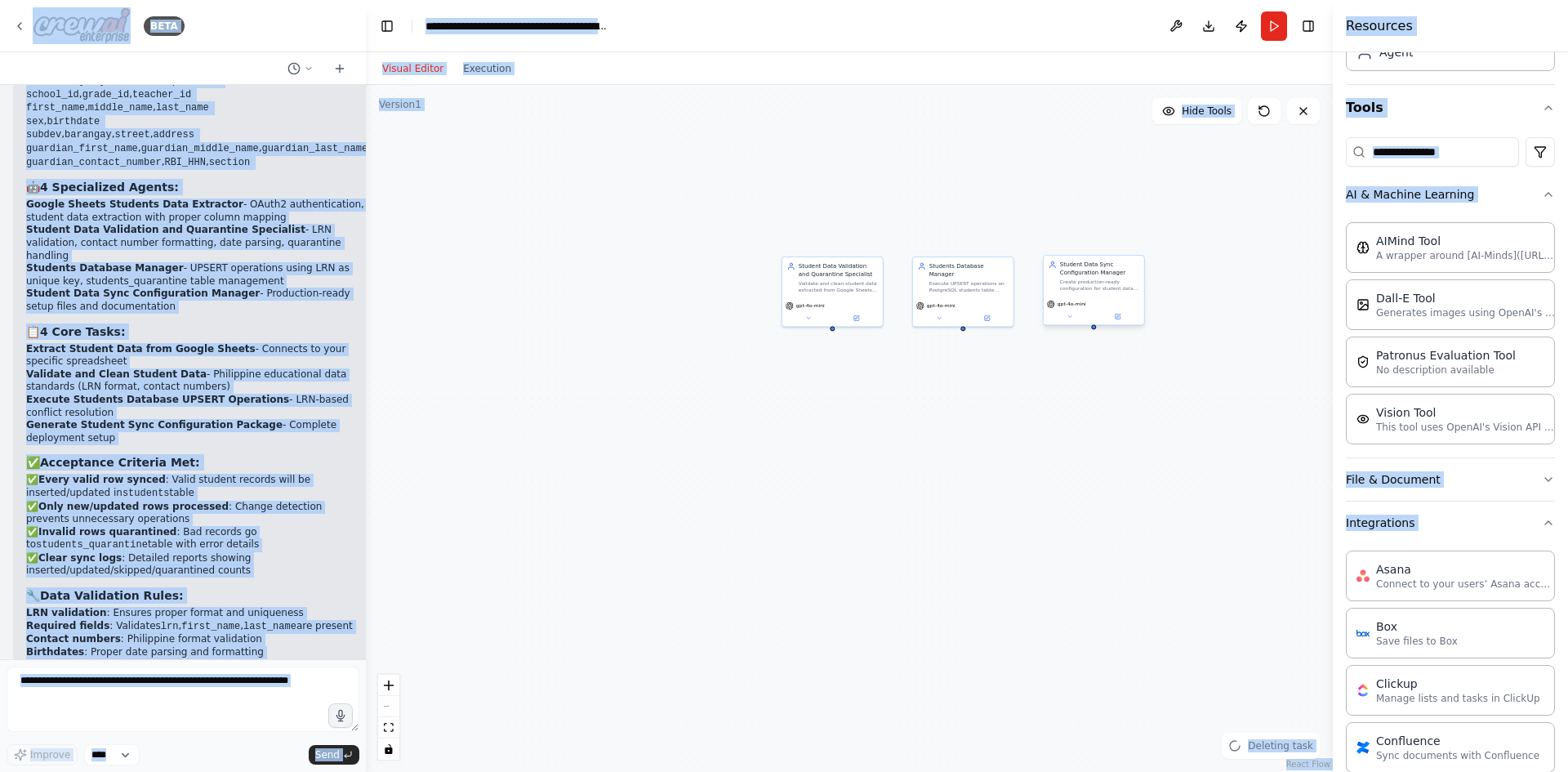
click at [1071, 304] on span "gpt-4o-mini" at bounding box center [1071, 303] width 28 height 6
click at [1125, 247] on button at bounding box center [1131, 238] width 21 height 21
click at [1091, 234] on button "Confirm" at bounding box center [1084, 238] width 58 height 19
click at [973, 297] on div "gpt-4o-mini" at bounding box center [964, 311] width 101 height 28
click at [1005, 237] on button at bounding box center [1000, 238] width 21 height 21
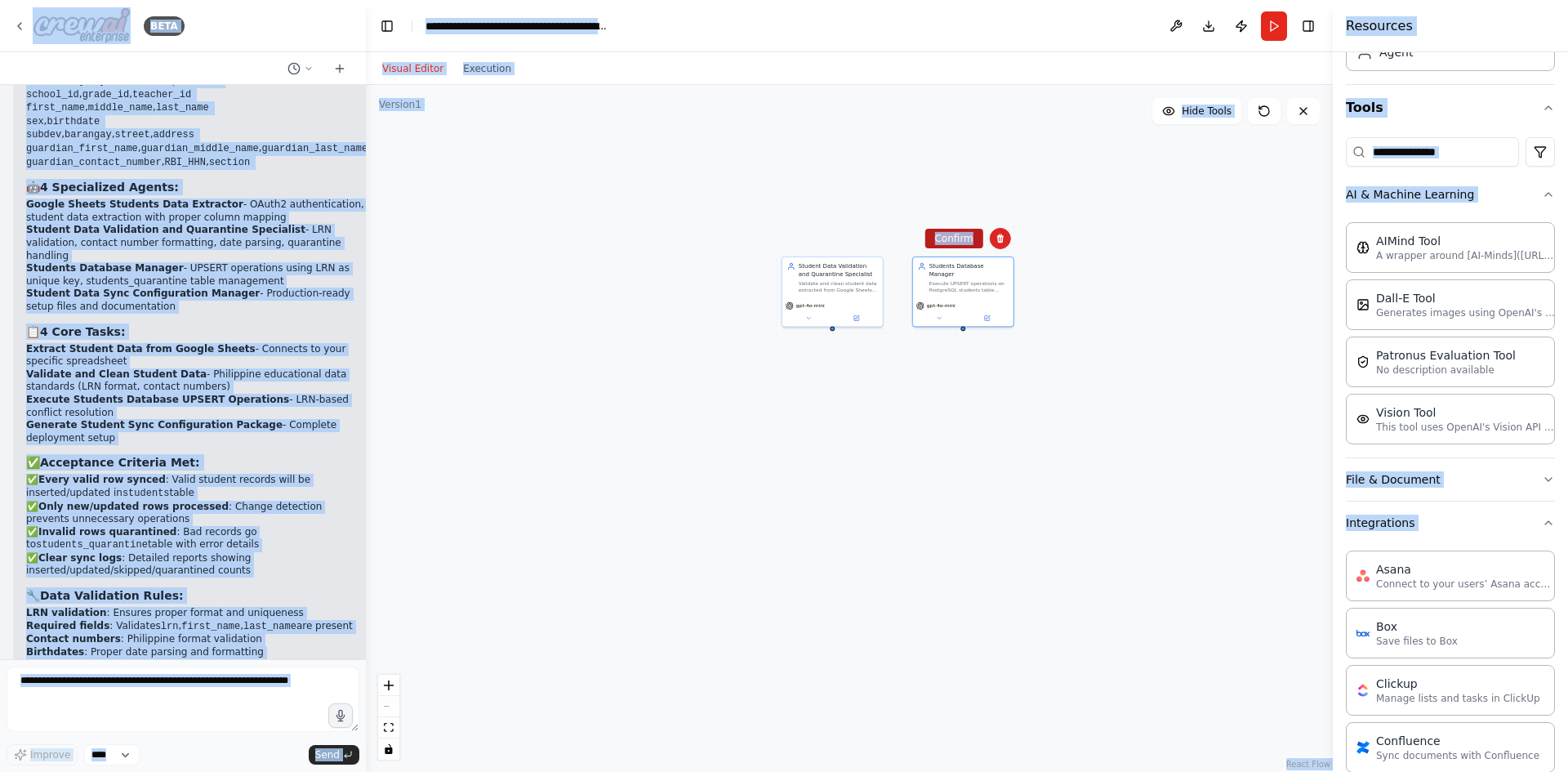
click at [965, 246] on button "Confirm" at bounding box center [953, 238] width 58 height 19
click at [861, 289] on div "Validate and clean student data extracted from Google Sheets. Validate required…" at bounding box center [839, 285] width 79 height 13
click at [869, 244] on button at bounding box center [870, 238] width 21 height 21
click at [842, 237] on button "Confirm" at bounding box center [822, 238] width 58 height 19
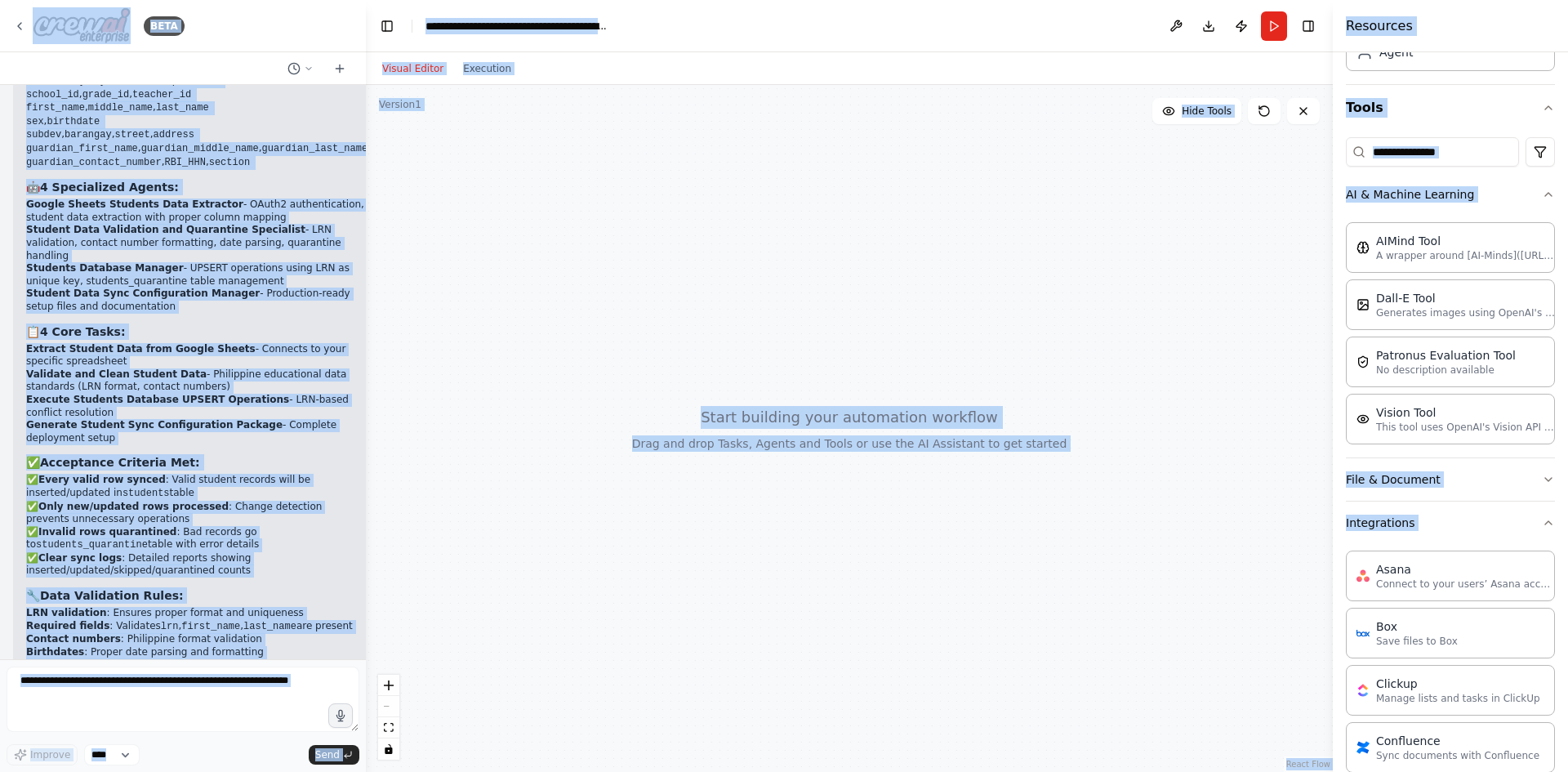
click at [962, 252] on div at bounding box center [849, 429] width 967 height 688
click at [780, 305] on div at bounding box center [849, 429] width 967 height 688
click at [315, 621] on li "Required fields : Validates lrn , first_name , last_name are present" at bounding box center [197, 627] width 342 height 14
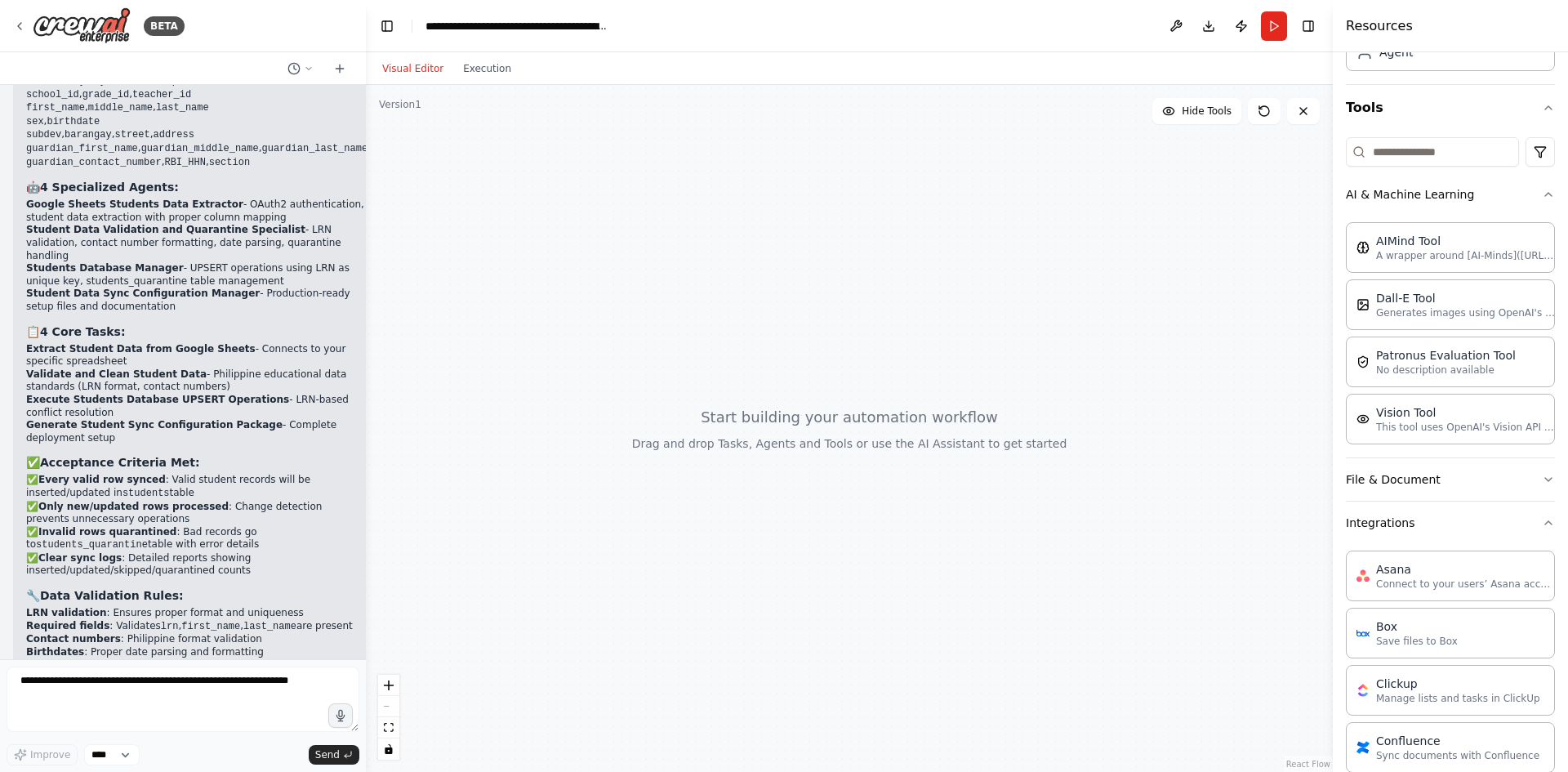
click at [315, 621] on li "Required fields : Validates lrn , first_name , last_name are present" at bounding box center [197, 627] width 342 height 14
click at [1405, 259] on p "A wrapper around [AI-Minds](https://mindsdb.com/minds). Useful for when you nee…" at bounding box center [1466, 255] width 180 height 13
click at [1435, 247] on div "AIMind Tool" at bounding box center [1466, 240] width 180 height 17
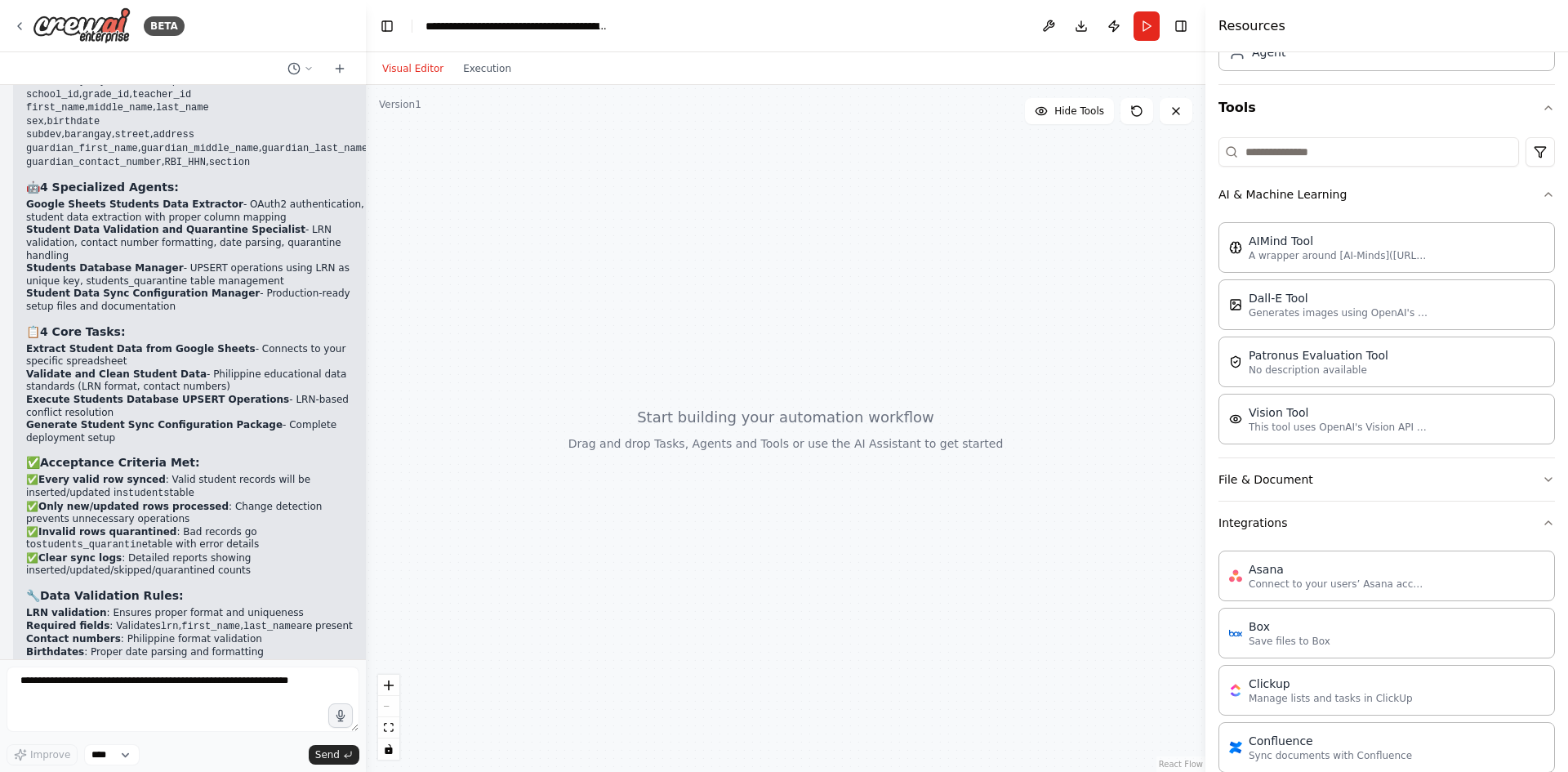
drag, startPoint x: 1337, startPoint y: 326, endPoint x: 1206, endPoint y: 344, distance: 132.2
click at [1206, 344] on div at bounding box center [1209, 386] width 6 height 772
click at [1439, 256] on div "AIMind Tool A wrapper around [AI-Minds](https://mindsdb.com/minds). Useful for …" at bounding box center [1387, 247] width 336 height 50
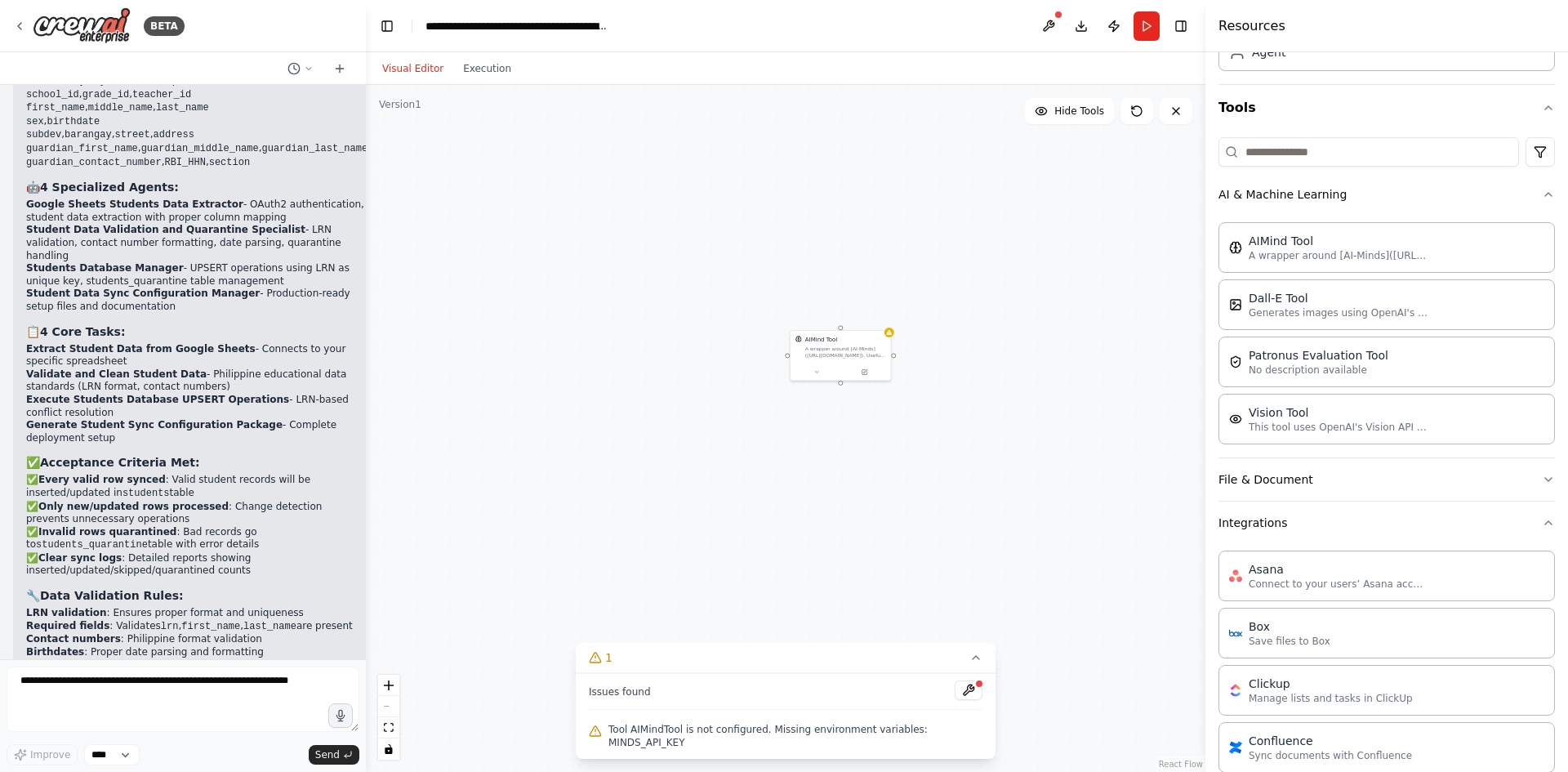
click at [892, 338] on div "AIMind Tool A wrapper around [AI-Minds](https://mindsdb.com/minds). Useful for …" at bounding box center [785, 429] width 839 height 688
click at [816, 374] on button at bounding box center [817, 369] width 47 height 10
click at [839, 476] on button "Advanced Options" at bounding box center [872, 476] width 148 height 8
drag, startPoint x: 875, startPoint y: 322, endPoint x: 878, endPoint y: 312, distance: 10.4
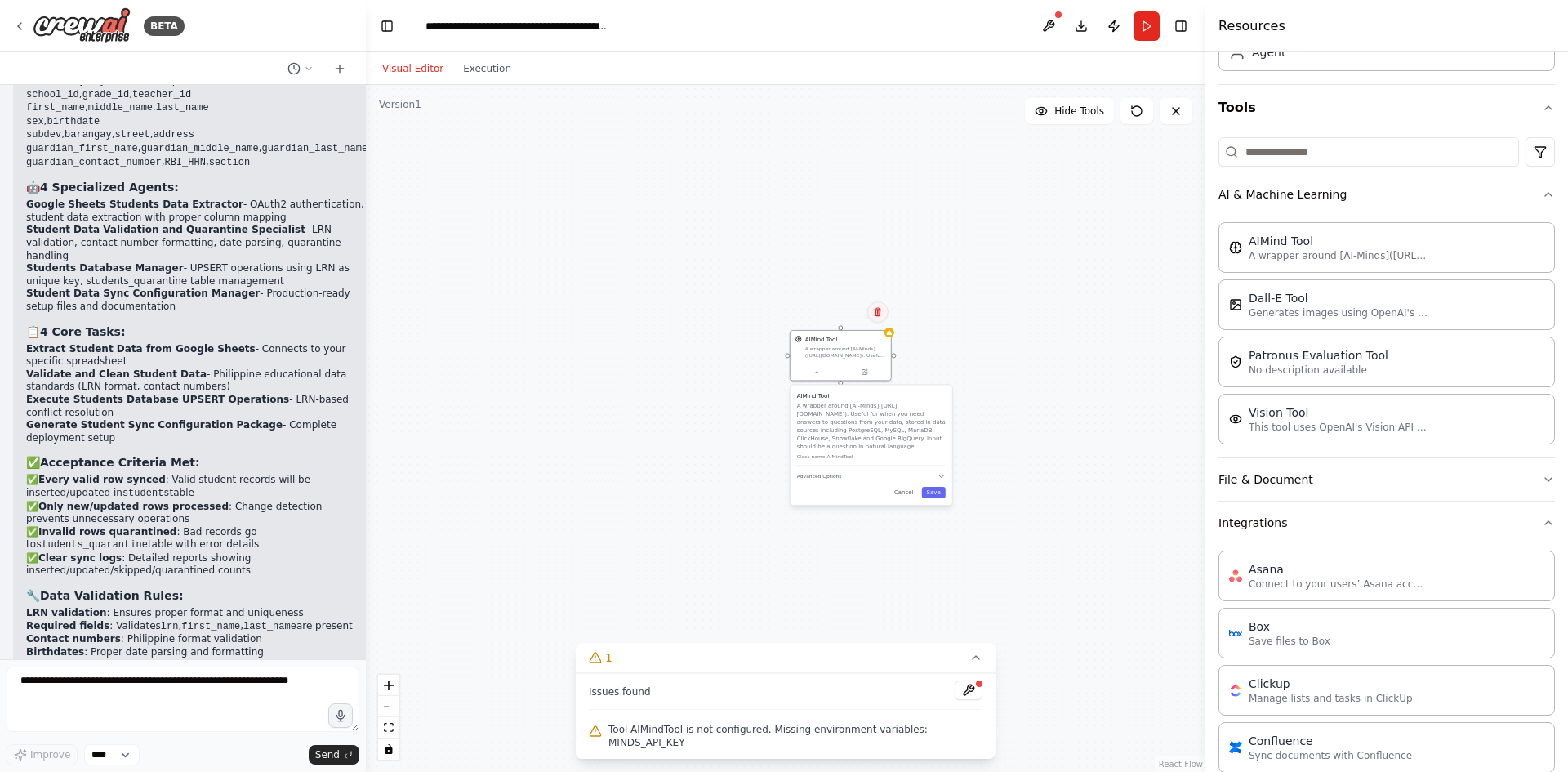
click at [878, 312] on icon at bounding box center [878, 313] width 6 height 9
click at [848, 304] on button "Confirm" at bounding box center [830, 312] width 58 height 19
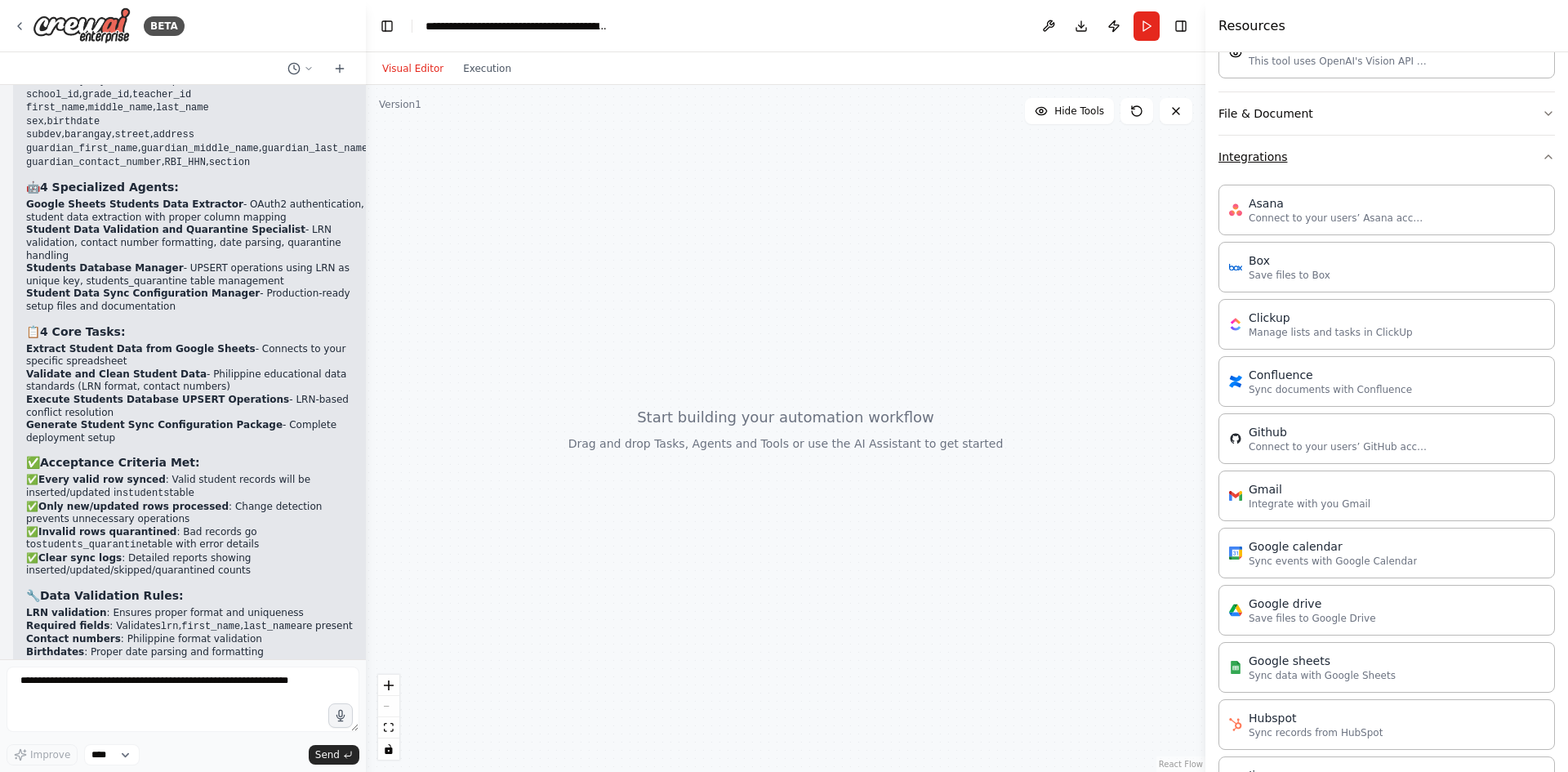
click at [1410, 177] on button "Integrations" at bounding box center [1387, 157] width 336 height 42
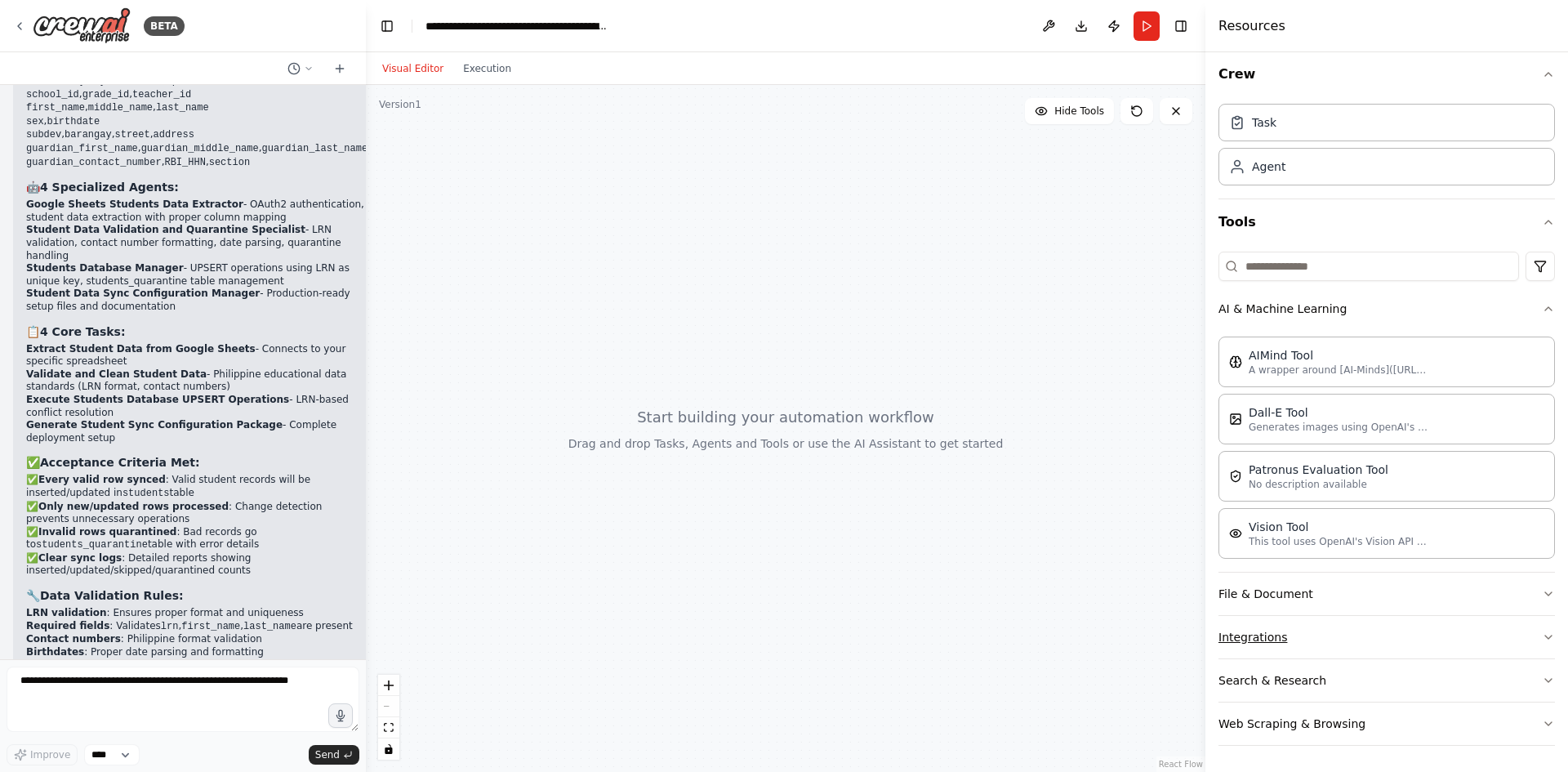
scroll to position [7, 0]
click at [1409, 676] on button "Search & Research" at bounding box center [1387, 680] width 336 height 42
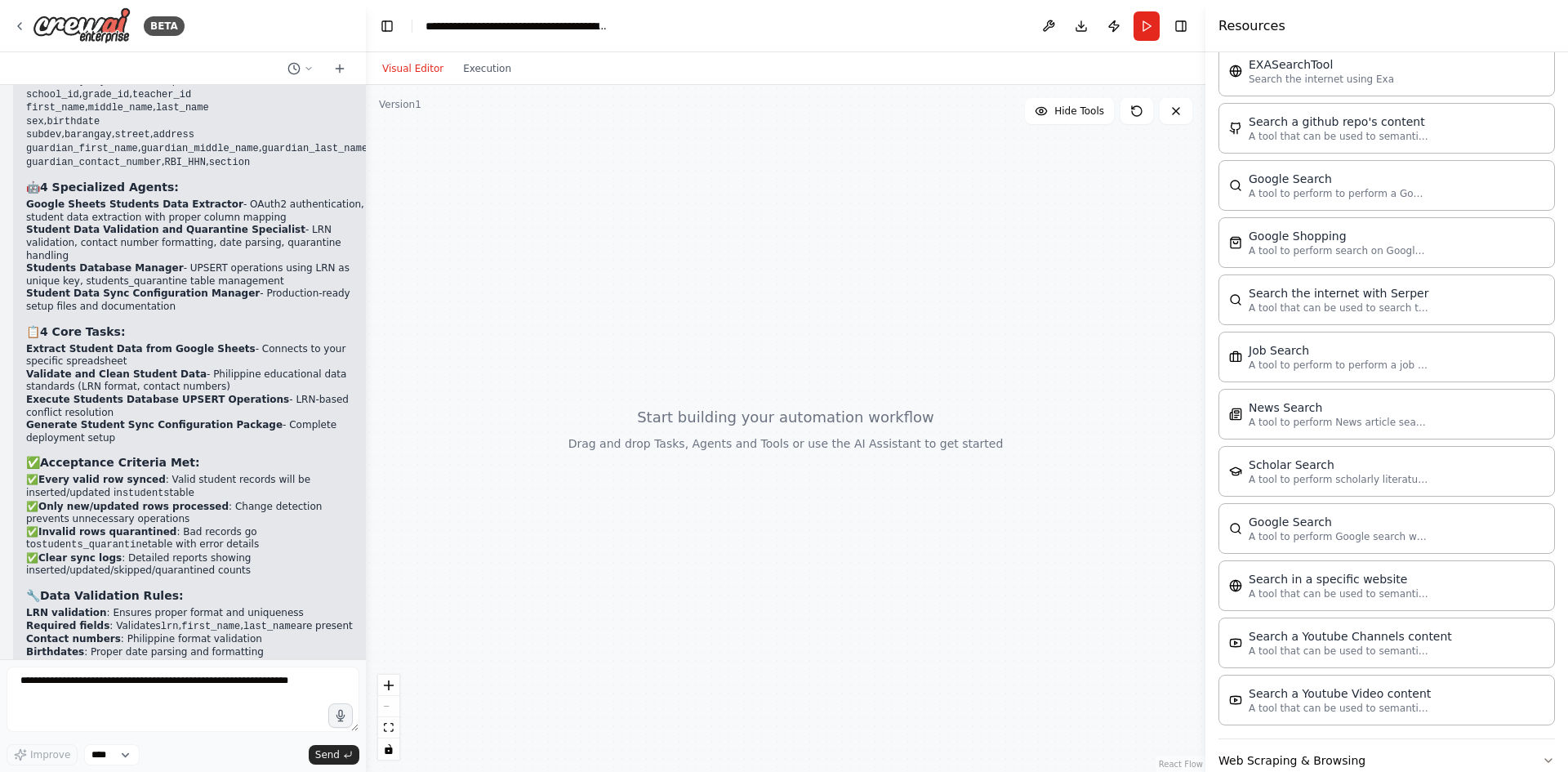
scroll to position [822, 0]
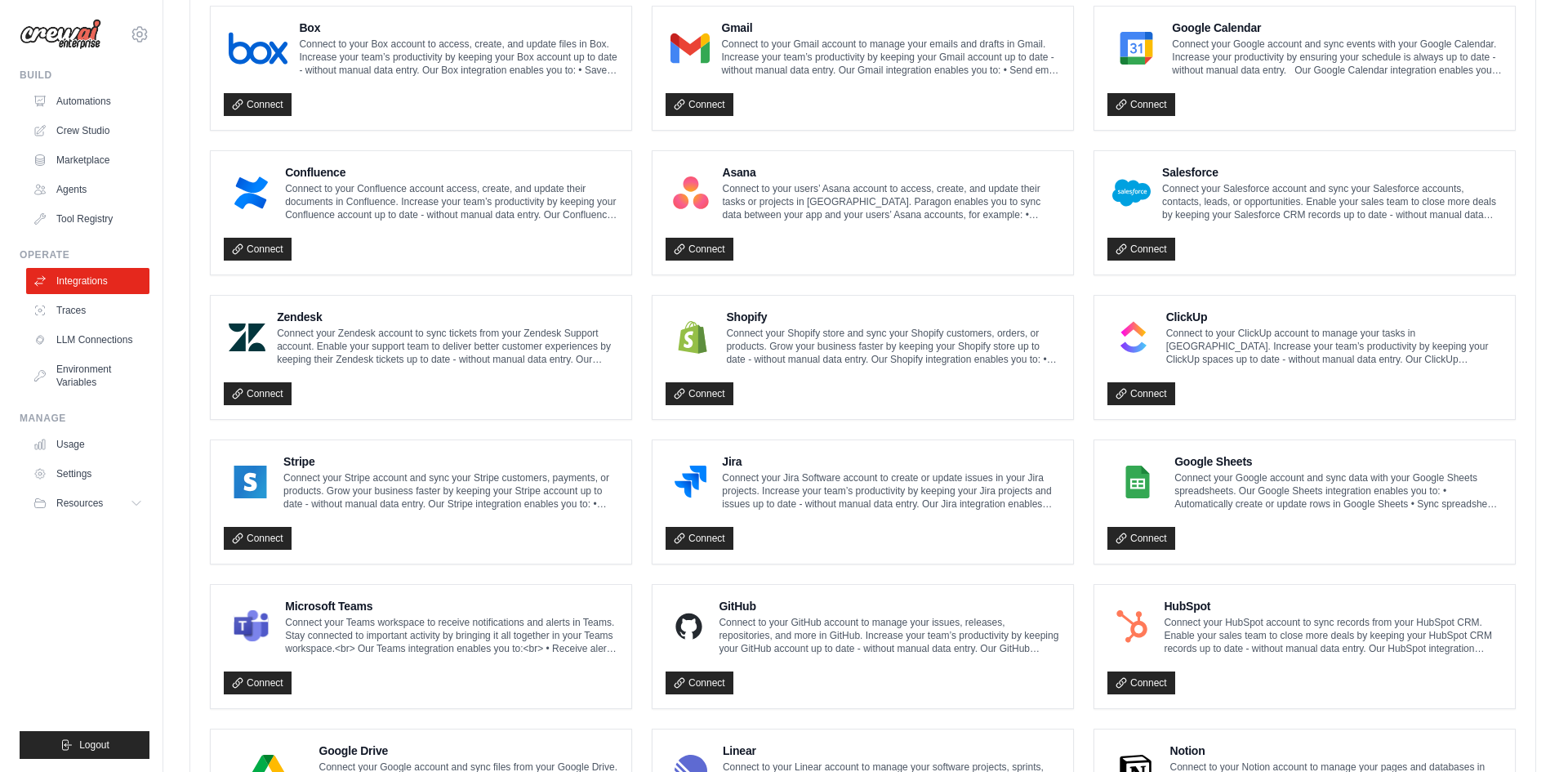
scroll to position [483, 0]
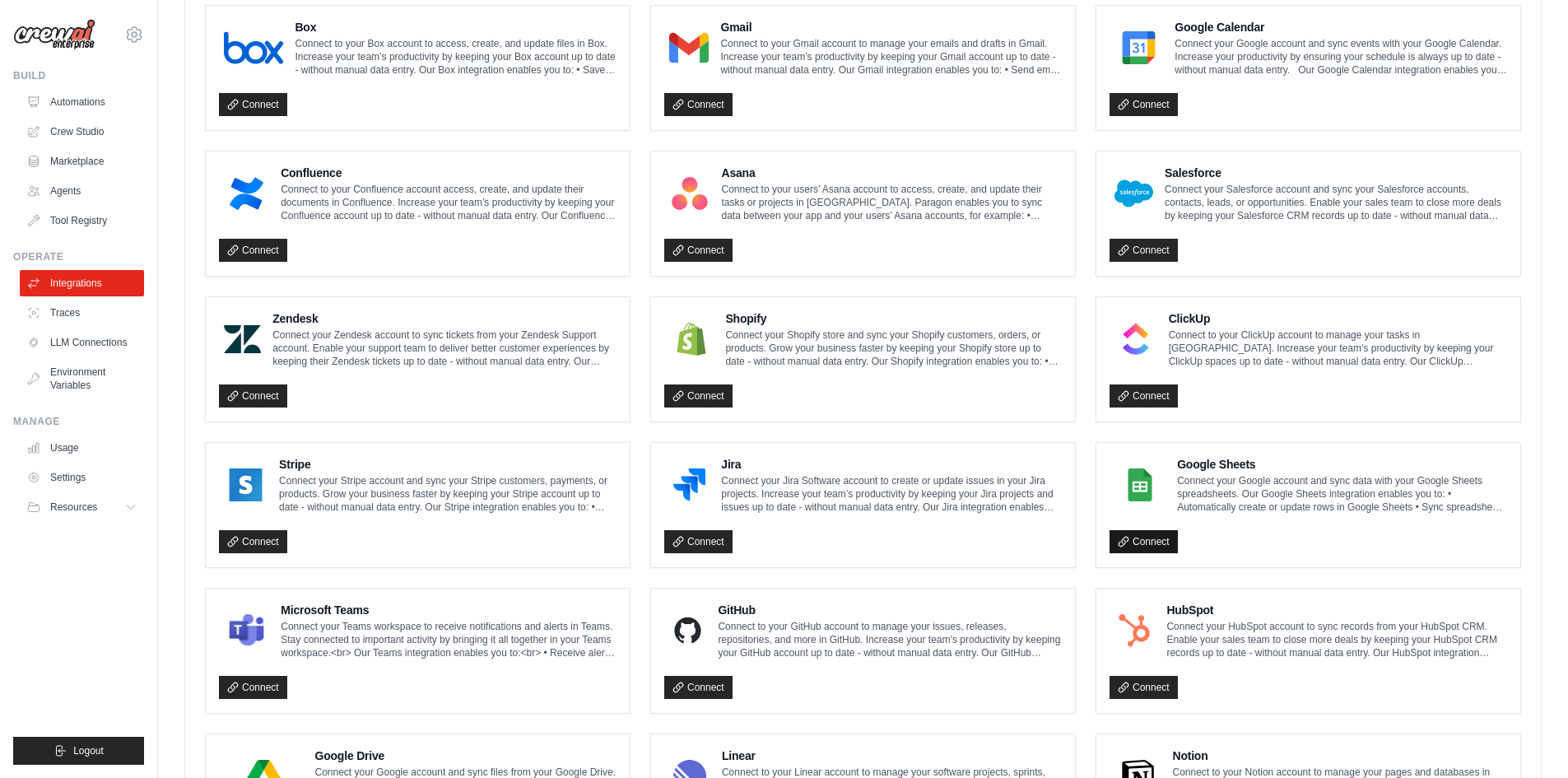
click at [1133, 539] on link "Connect" at bounding box center [1144, 541] width 68 height 23
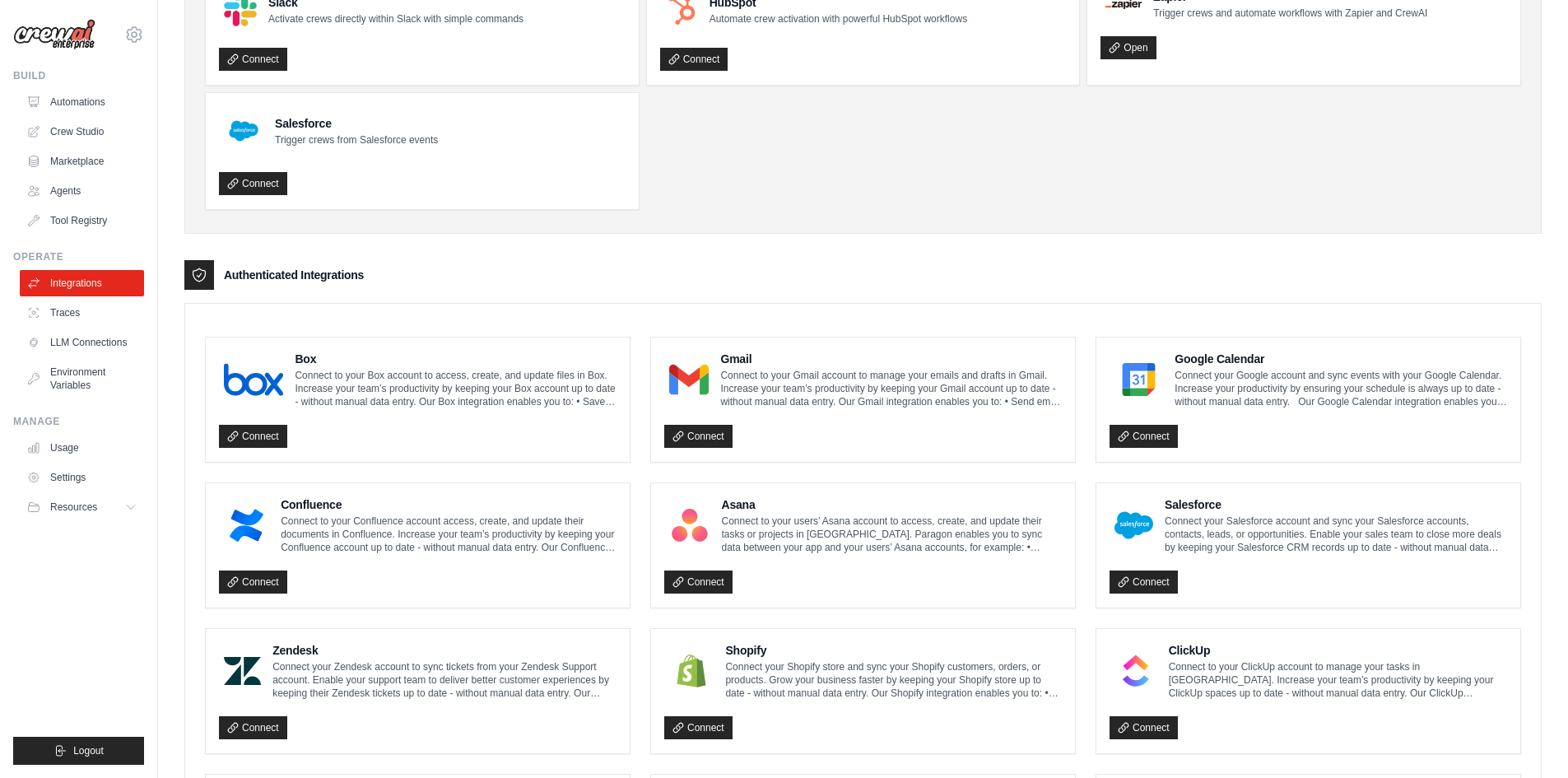
scroll to position [209, 0]
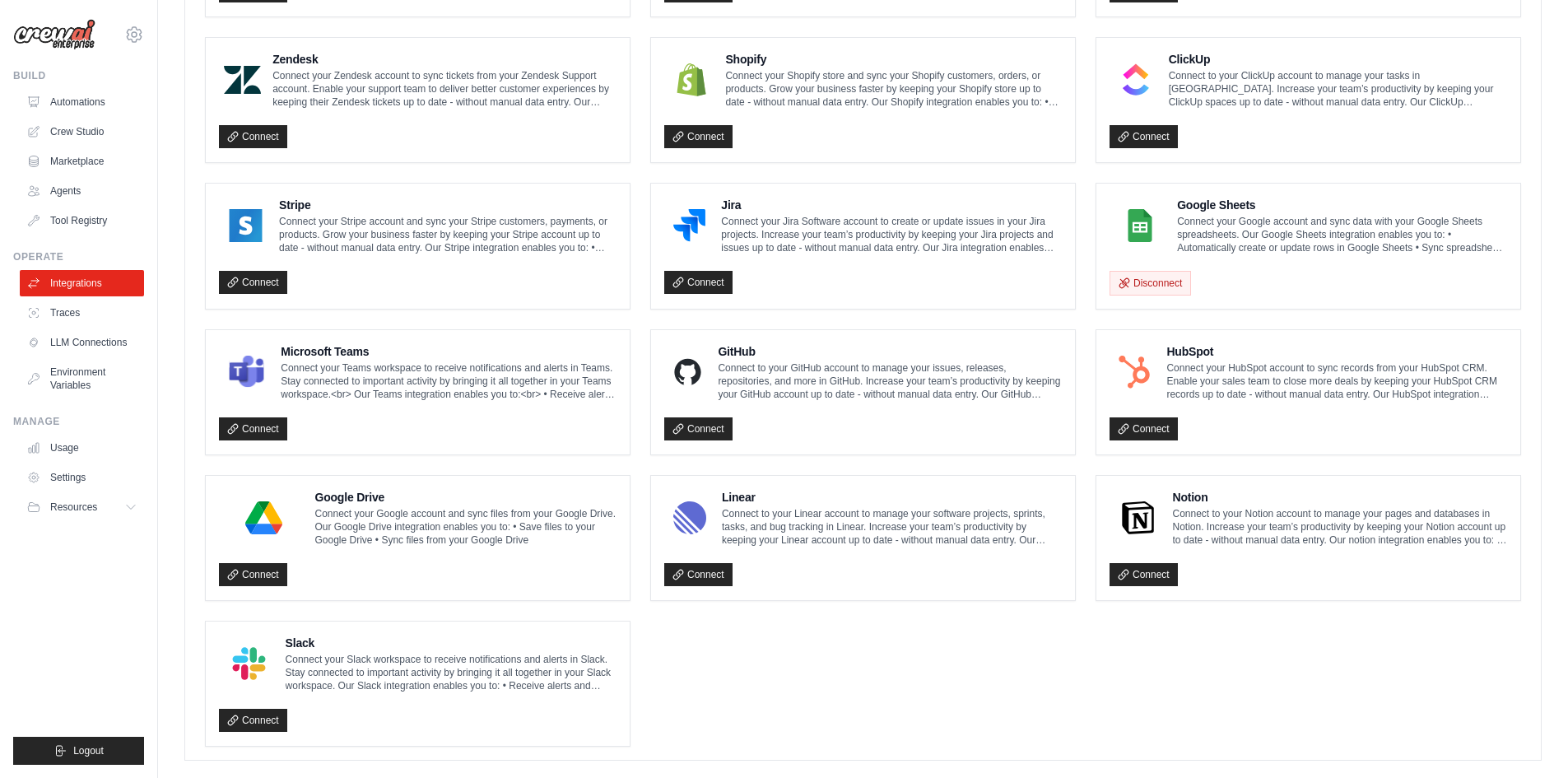
scroll to position [747, 0]
click at [1193, 216] on p "Connect your Google account and sync data with your Google Sheets spreadsheets.…" at bounding box center [1342, 234] width 330 height 40
